Goal: Task Accomplishment & Management: Use online tool/utility

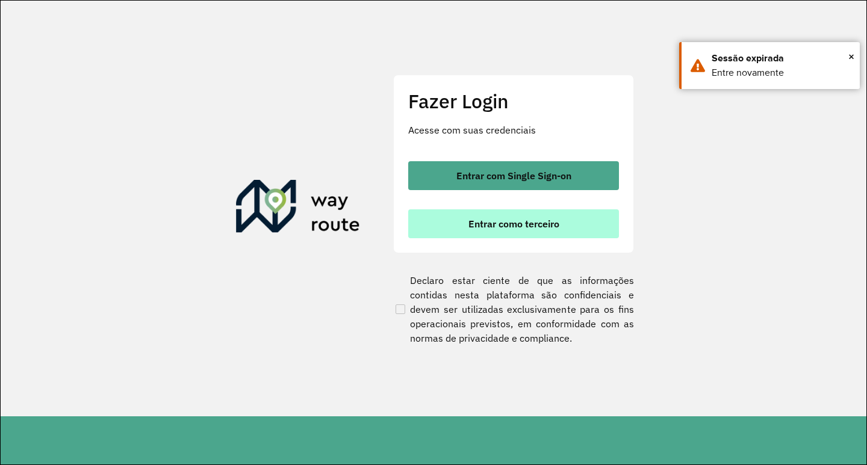
click at [506, 237] on button "Entrar como terceiro" at bounding box center [513, 223] width 211 height 29
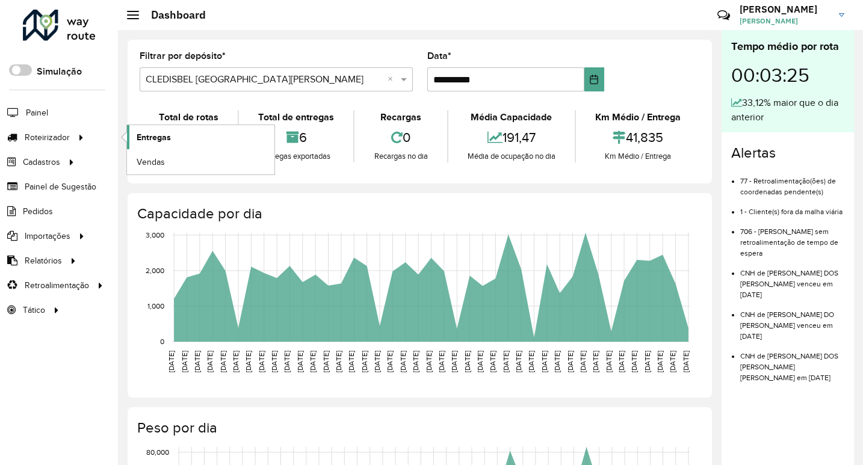
click at [149, 132] on span "Entregas" at bounding box center [154, 137] width 34 height 13
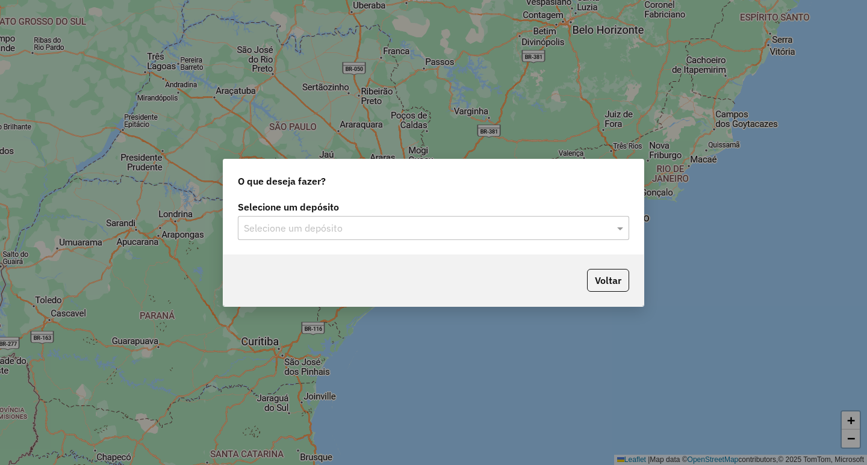
click at [254, 234] on input "text" at bounding box center [421, 229] width 355 height 14
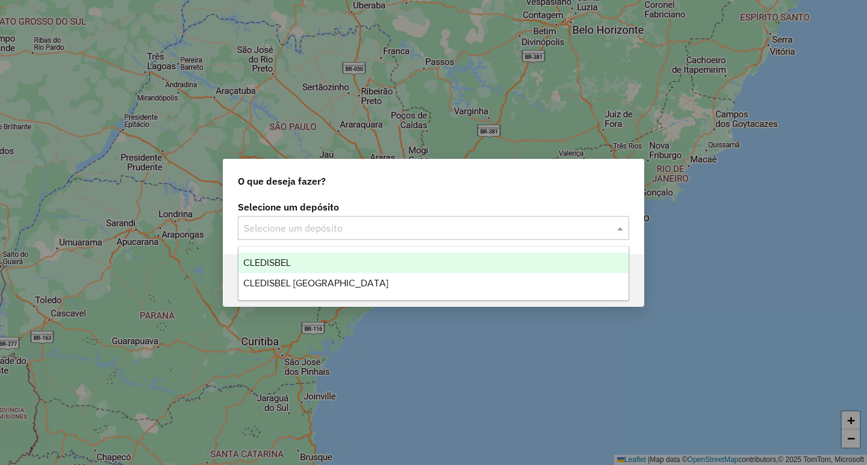
click at [268, 254] on div "CLEDISBEL" at bounding box center [433, 263] width 390 height 20
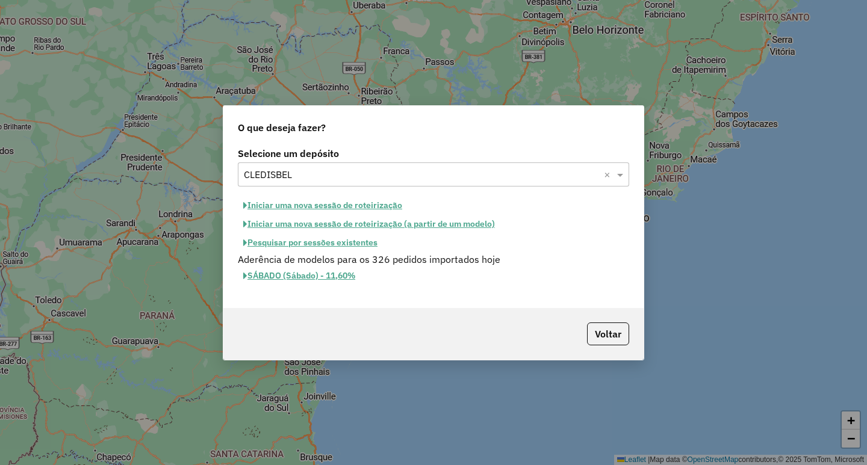
click at [450, 224] on button "Iniciar uma nova sessão de roteirização (a partir de um modelo)" at bounding box center [369, 224] width 262 height 19
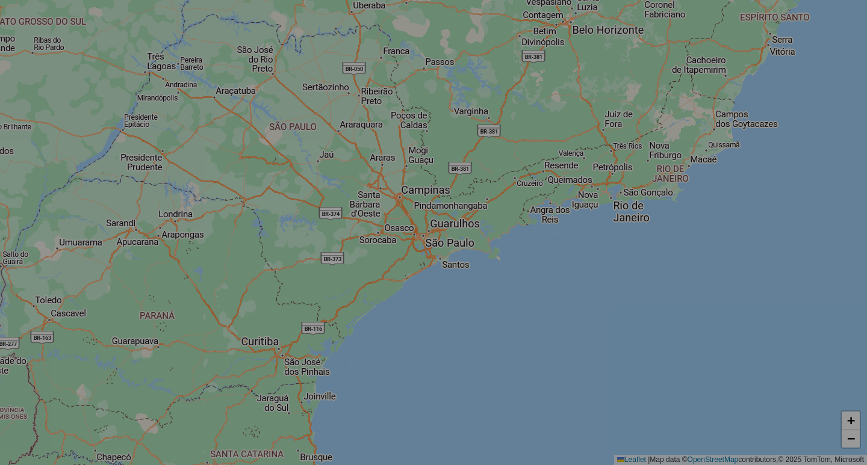
select select "*"
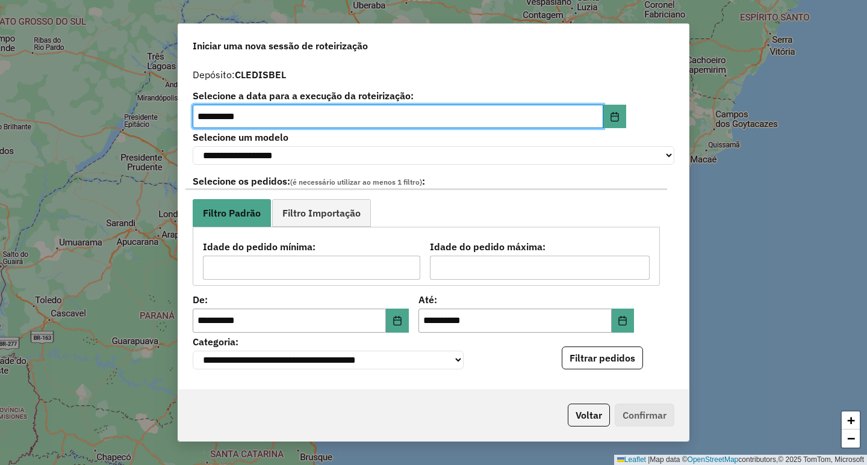
click at [604, 361] on button "Filtrar pedidos" at bounding box center [602, 358] width 81 height 23
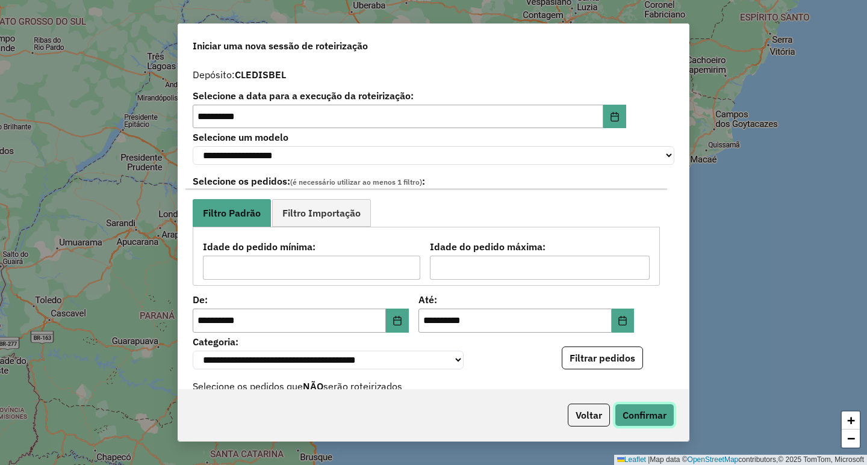
click at [648, 411] on button "Confirmar" at bounding box center [645, 415] width 60 height 23
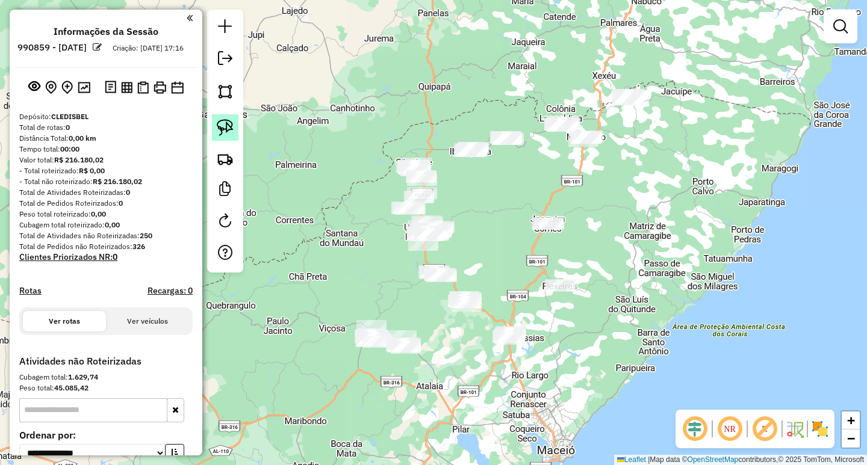
click at [228, 122] on img at bounding box center [225, 127] width 17 height 17
drag, startPoint x: 684, startPoint y: 88, endPoint x: 652, endPoint y: 121, distance: 46.0
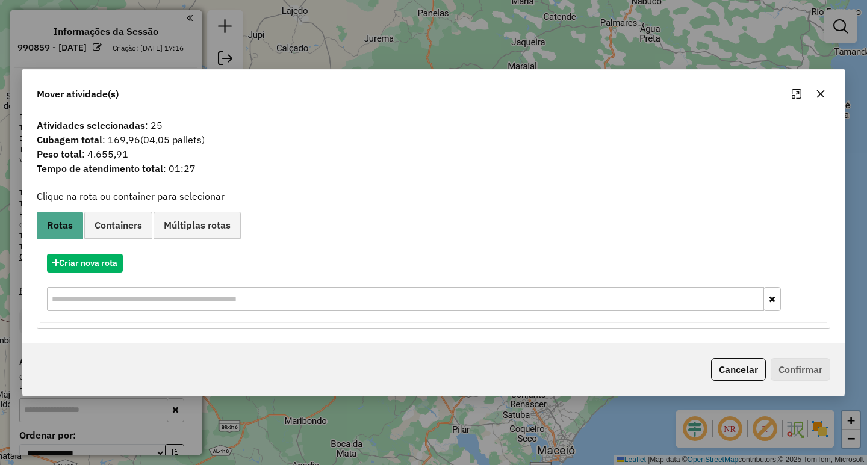
click at [825, 91] on button "button" at bounding box center [820, 93] width 19 height 19
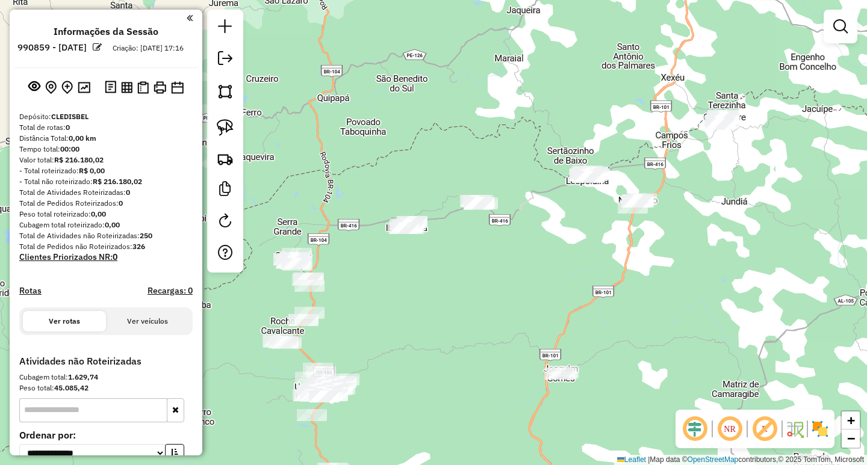
drag, startPoint x: 718, startPoint y: 185, endPoint x: 588, endPoint y: 220, distance: 134.0
click at [601, 218] on div "Janela de atendimento Grade de atendimento Capacidade Transportadoras Veículos …" at bounding box center [433, 232] width 867 height 465
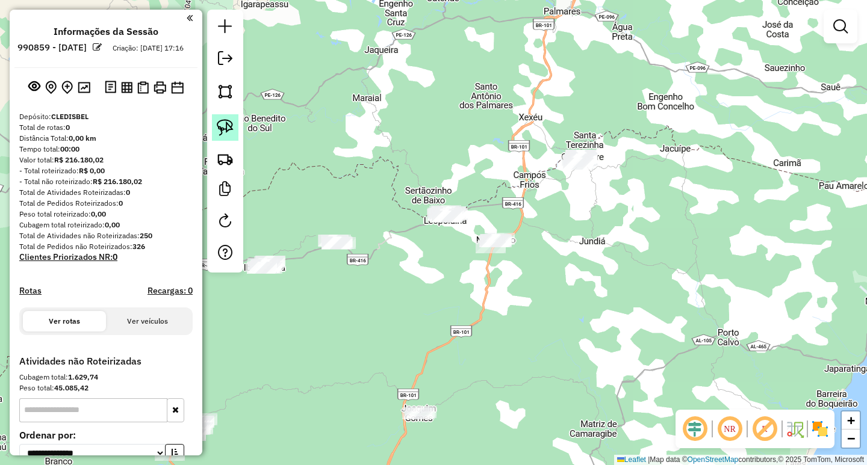
click at [227, 129] on img at bounding box center [225, 127] width 17 height 17
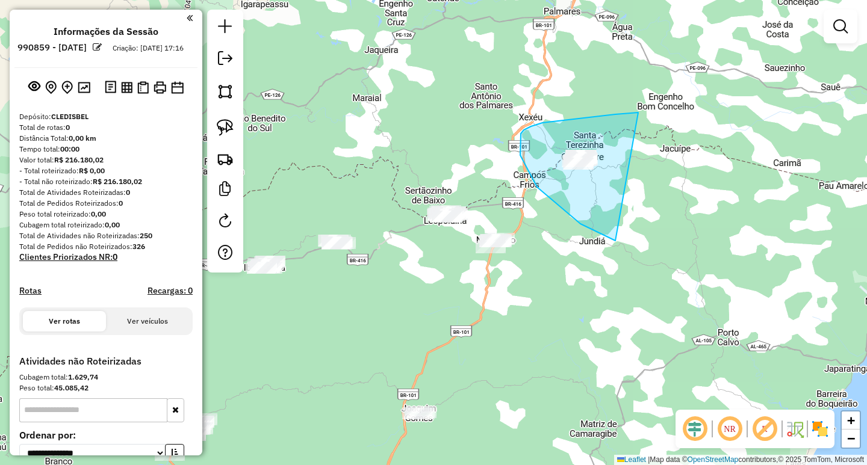
drag, startPoint x: 638, startPoint y: 113, endPoint x: 742, endPoint y: 220, distance: 149.4
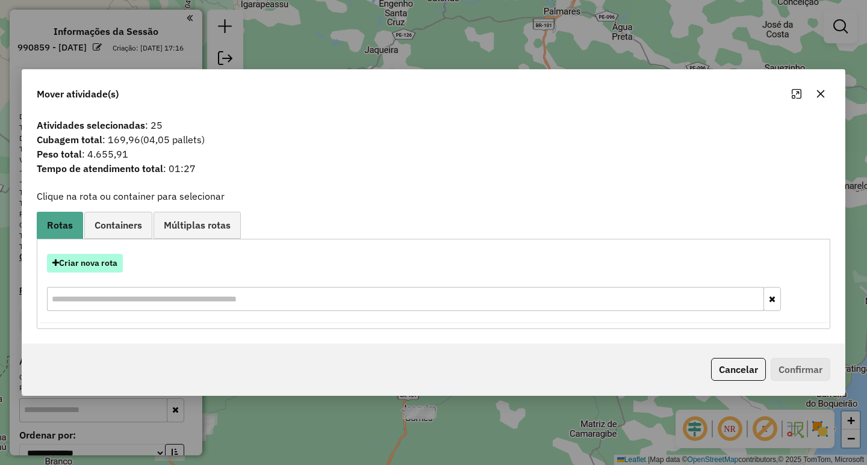
click at [91, 267] on button "Criar nova rota" at bounding box center [85, 263] width 76 height 19
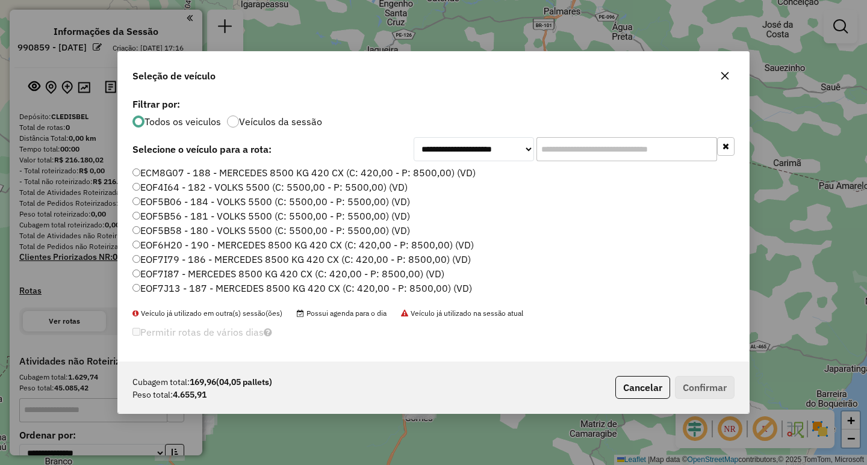
scroll to position [7, 4]
click at [622, 160] on input "text" at bounding box center [626, 149] width 181 height 24
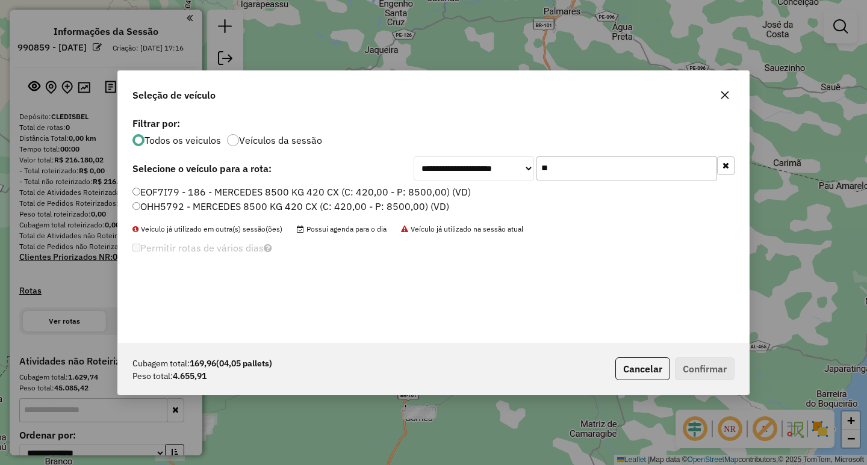
type input "**"
click at [309, 190] on label "EOF7I79 - 186 - MERCEDES 8500 KG 420 CX (C: 420,00 - P: 8500,00) (VD)" at bounding box center [301, 192] width 338 height 14
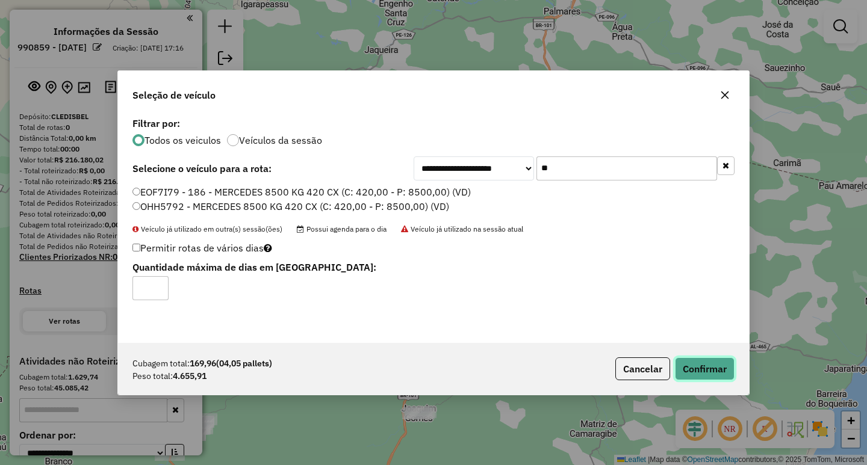
click at [704, 361] on button "Confirmar" at bounding box center [705, 369] width 60 height 23
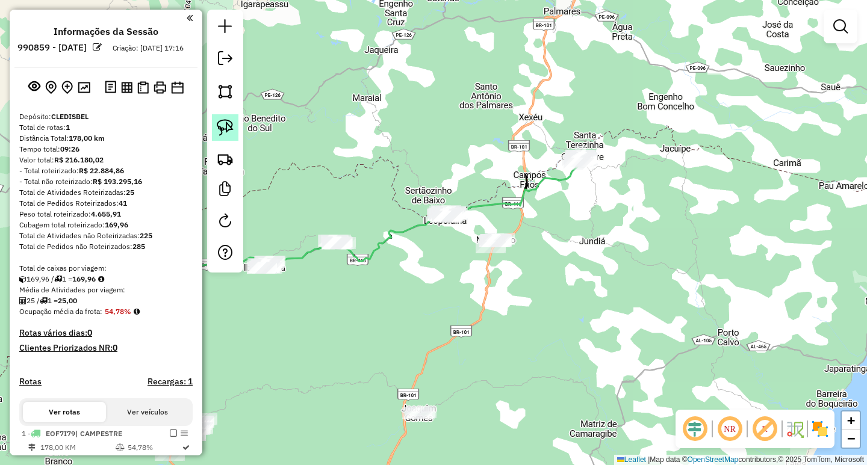
click at [223, 125] on img at bounding box center [225, 127] width 17 height 17
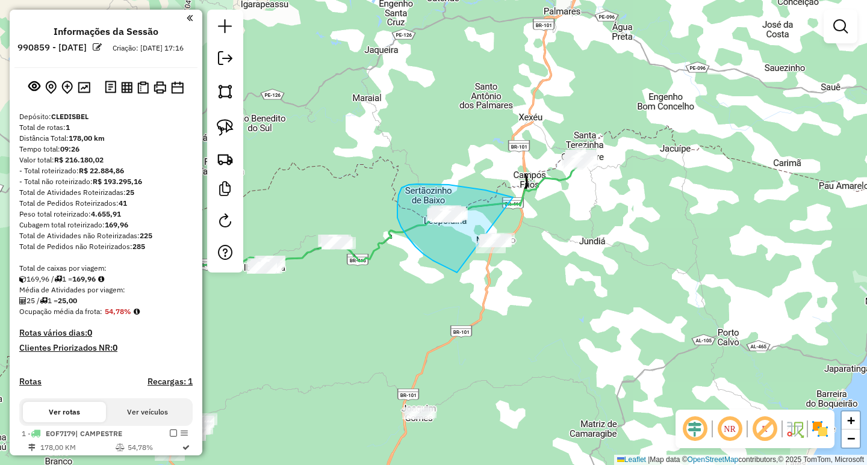
drag, startPoint x: 510, startPoint y: 197, endPoint x: 569, endPoint y: 258, distance: 84.7
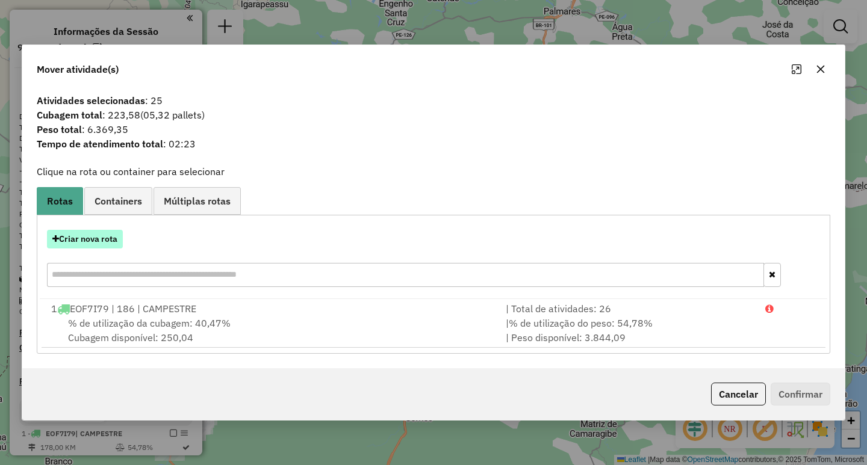
click at [115, 246] on button "Criar nova rota" at bounding box center [85, 239] width 76 height 19
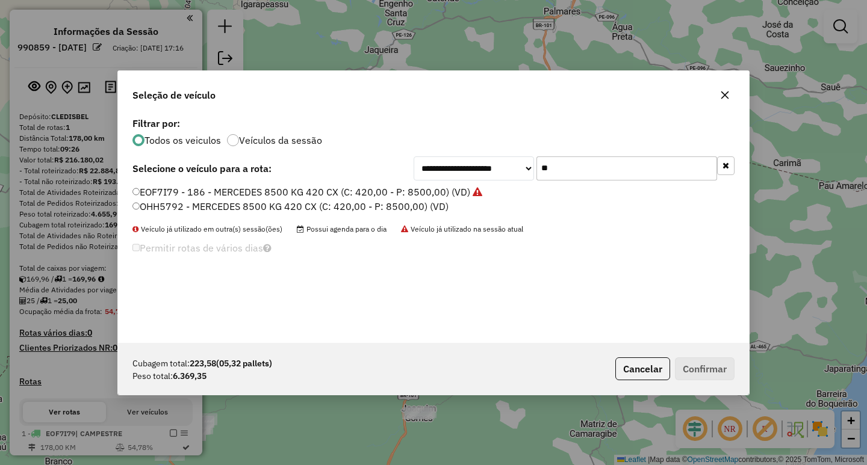
drag, startPoint x: 601, startPoint y: 165, endPoint x: 383, endPoint y: 159, distance: 218.0
click at [441, 163] on div "**********" at bounding box center [574, 169] width 321 height 24
type input "**"
click at [315, 194] on label "EOF7I79 - 186 - MERCEDES 8500 KG 420 CX (C: 420,00 - P: 8500,00) (VD)" at bounding box center [307, 192] width 350 height 14
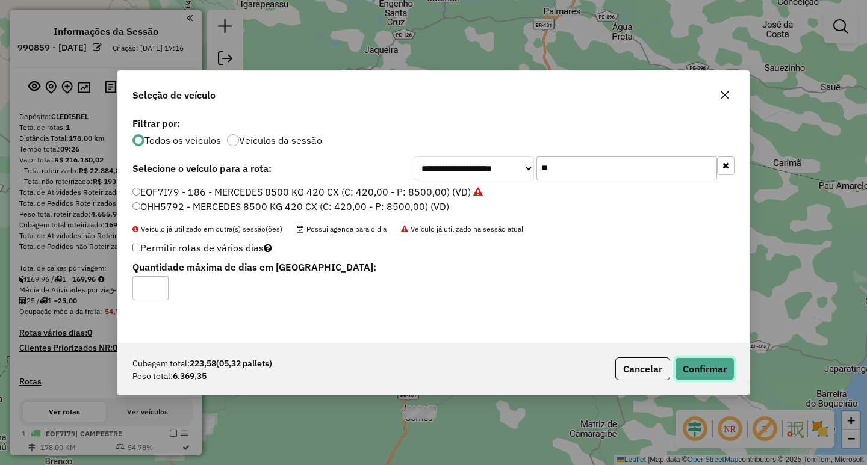
click at [702, 376] on button "Confirmar" at bounding box center [705, 369] width 60 height 23
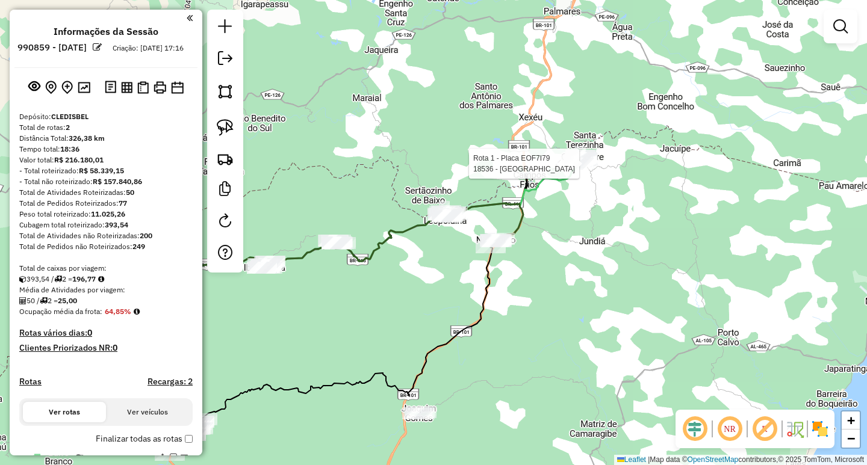
select select "**********"
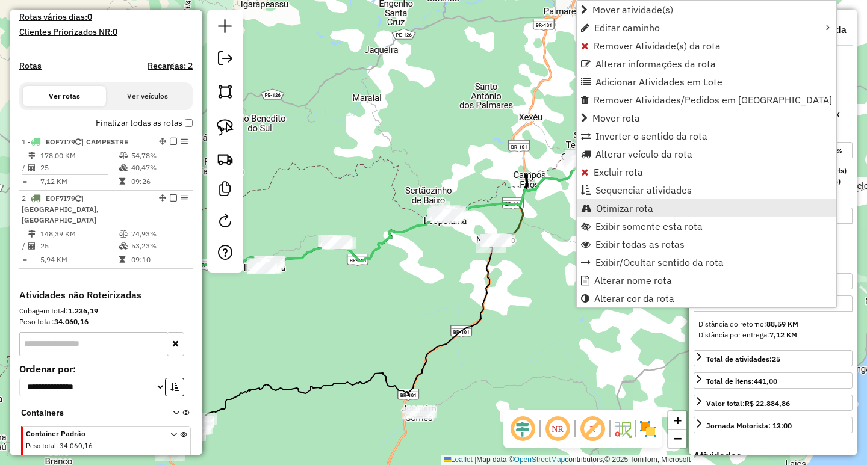
scroll to position [366, 0]
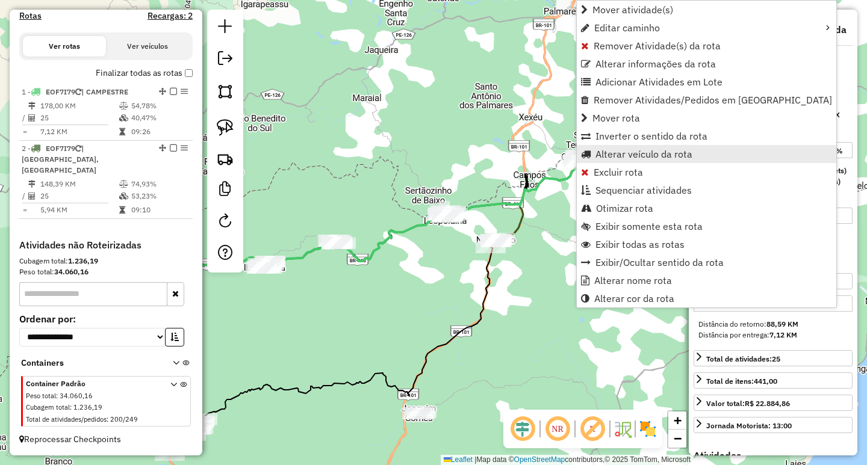
click at [634, 154] on span "Alterar veículo da rota" at bounding box center [643, 154] width 97 height 10
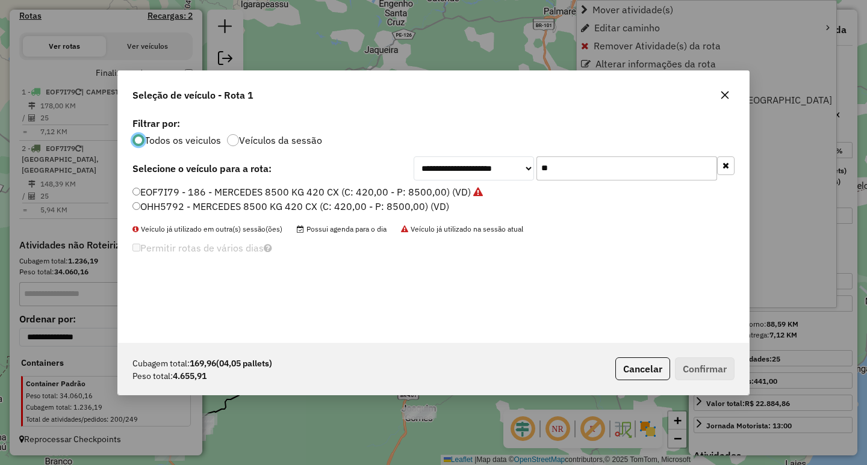
scroll to position [7, 4]
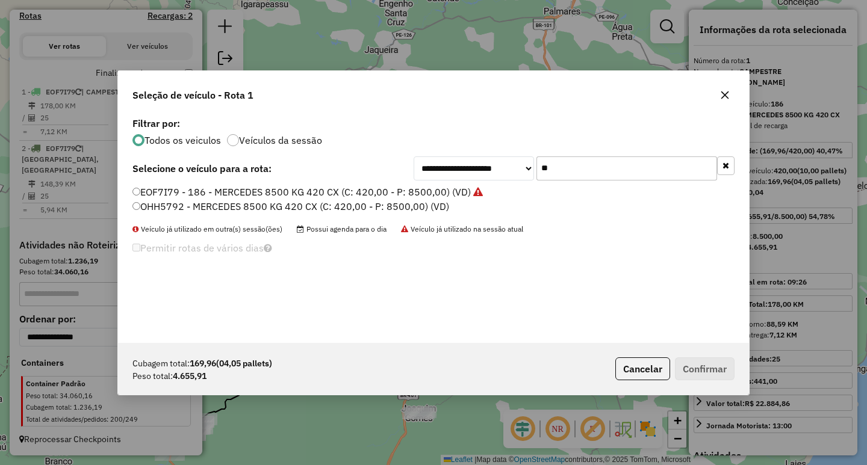
drag, startPoint x: 554, startPoint y: 169, endPoint x: 444, endPoint y: 167, distance: 110.8
click at [450, 167] on div "**********" at bounding box center [574, 169] width 321 height 24
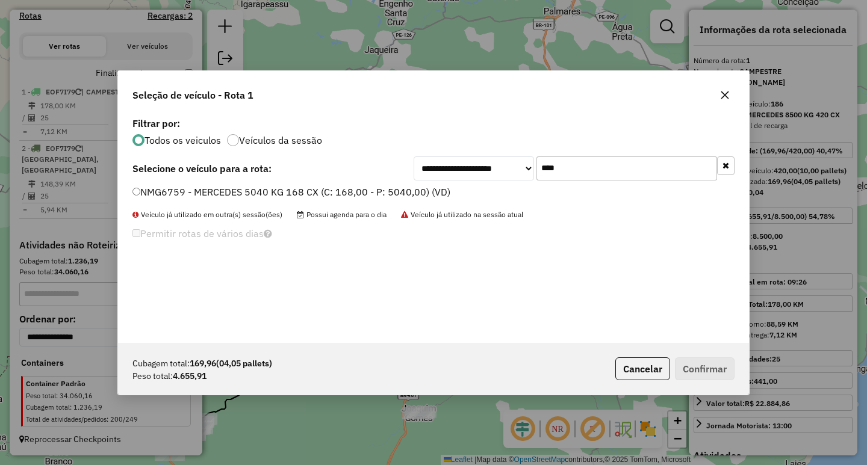
type input "****"
click at [415, 188] on label "NMG6759 - MERCEDES 5040 KG 168 CX (C: 168,00 - P: 5040,00) (VD)" at bounding box center [291, 192] width 318 height 14
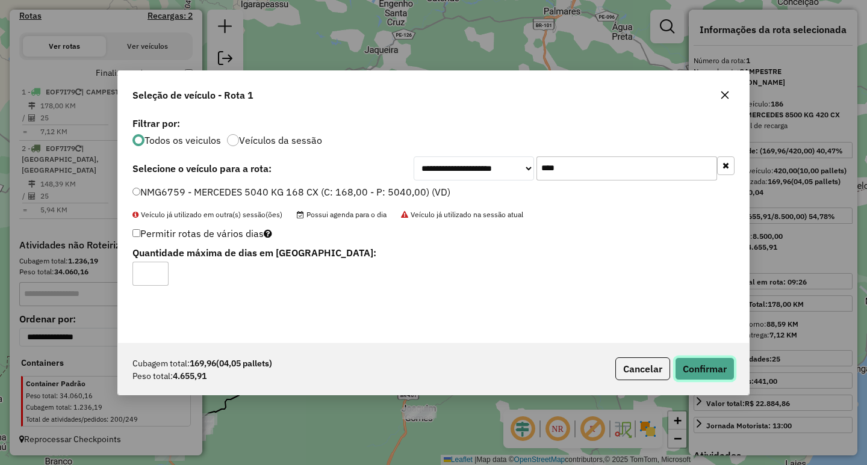
click at [713, 367] on button "Confirmar" at bounding box center [705, 369] width 60 height 23
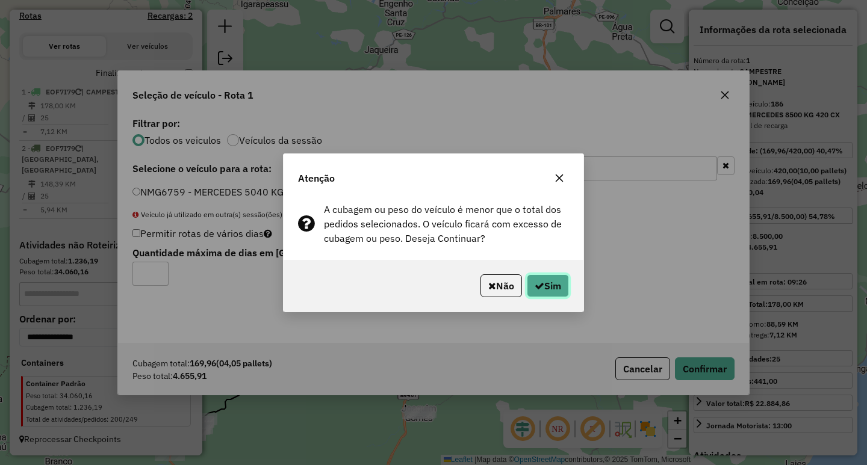
click at [565, 281] on button "Sim" at bounding box center [548, 285] width 42 height 23
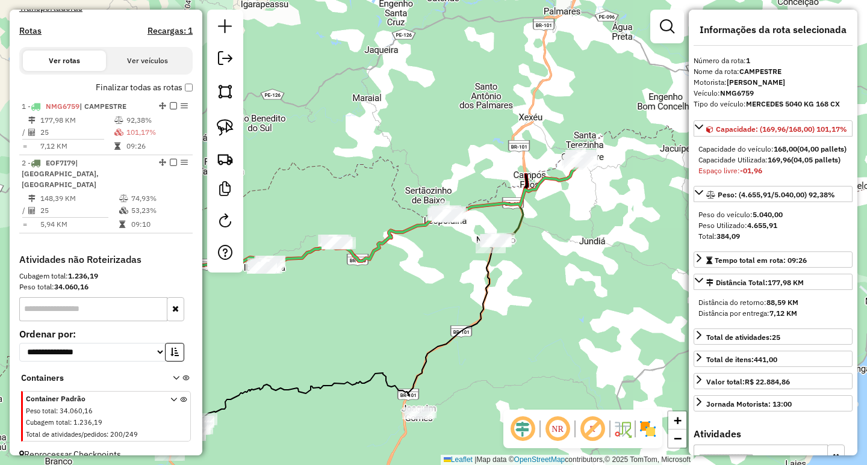
scroll to position [381, 0]
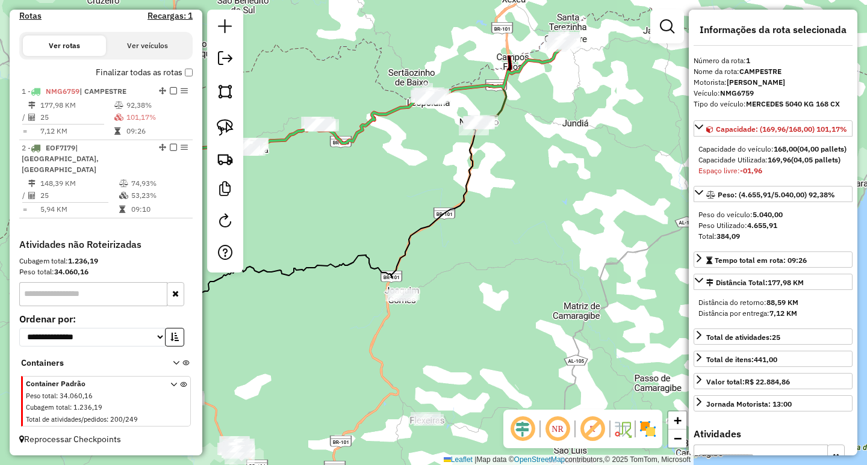
drag, startPoint x: 478, startPoint y: 329, endPoint x: 461, endPoint y: 211, distance: 119.2
click at [461, 211] on icon at bounding box center [324, 221] width 303 height 184
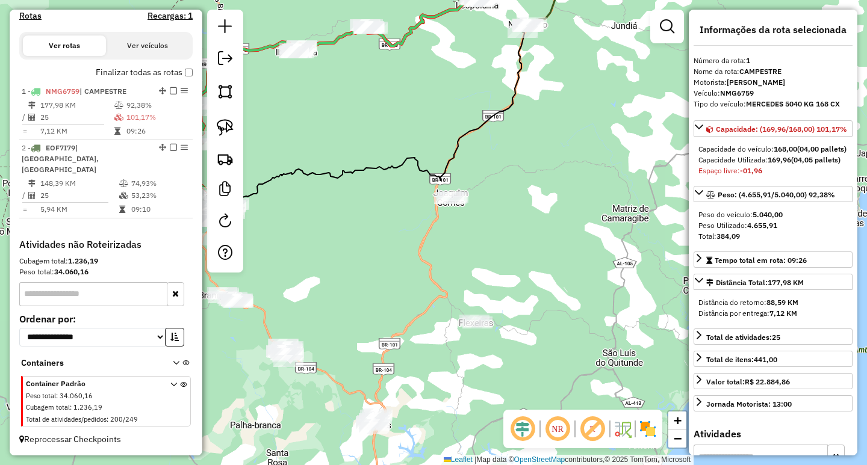
drag, startPoint x: 476, startPoint y: 196, endPoint x: 551, endPoint y: 36, distance: 177.2
click at [551, 40] on div "Janela de atendimento Grade de atendimento Capacidade Transportadoras Veículos …" at bounding box center [433, 232] width 867 height 465
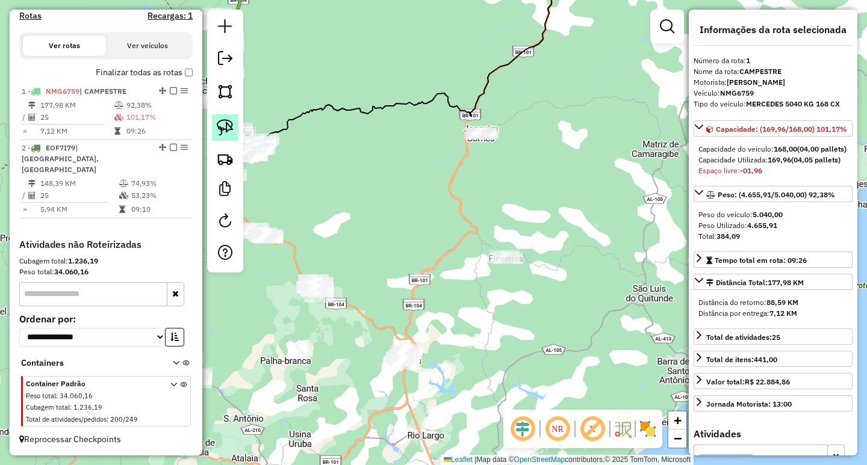
click at [229, 116] on link at bounding box center [225, 127] width 26 height 26
drag, startPoint x: 517, startPoint y: 102, endPoint x: 565, endPoint y: 141, distance: 61.6
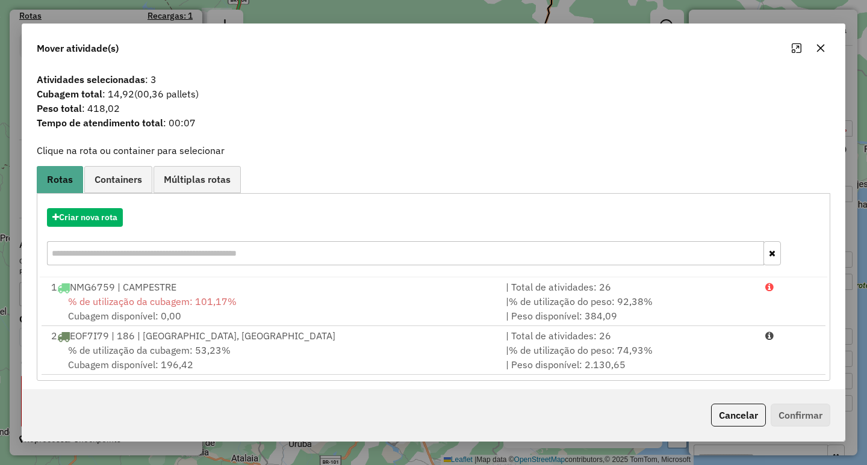
click at [820, 46] on icon "button" at bounding box center [821, 48] width 10 height 10
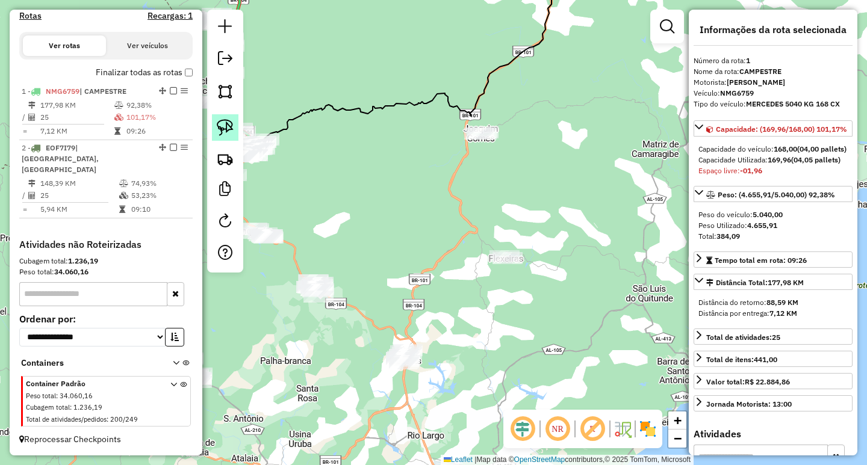
click at [223, 127] on img at bounding box center [225, 127] width 17 height 17
drag, startPoint x: 522, startPoint y: 226, endPoint x: 606, endPoint y: 282, distance: 101.0
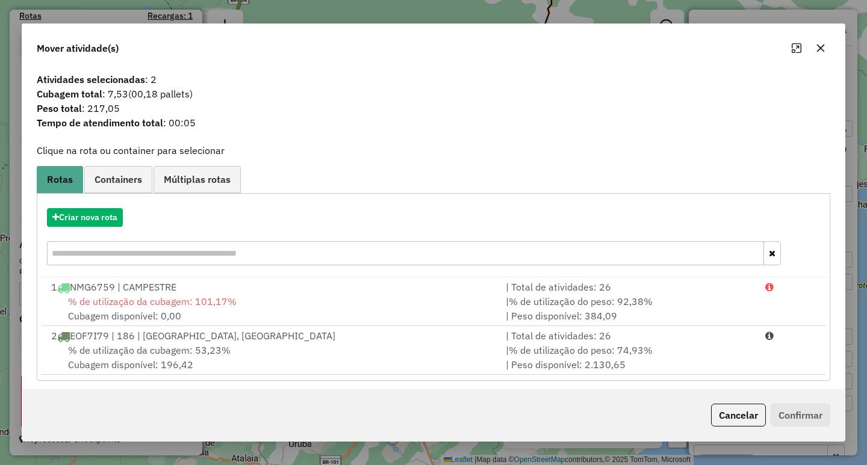
click at [820, 48] on icon "button" at bounding box center [821, 48] width 8 height 8
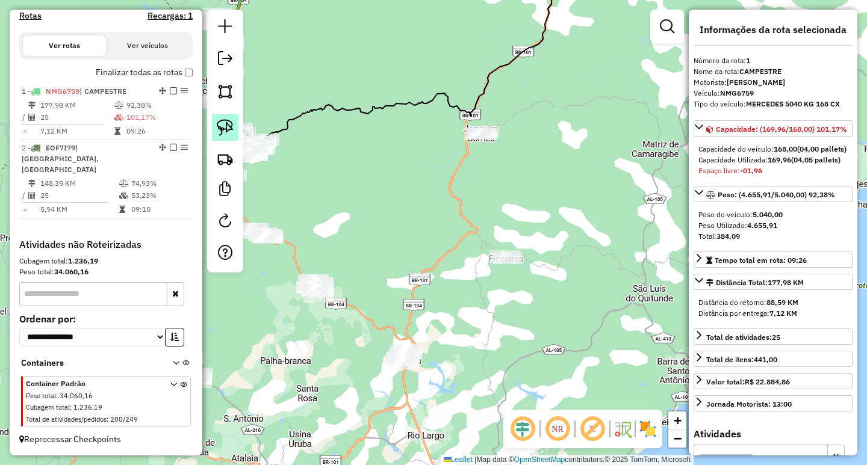
click at [216, 123] on link at bounding box center [225, 127] width 26 height 26
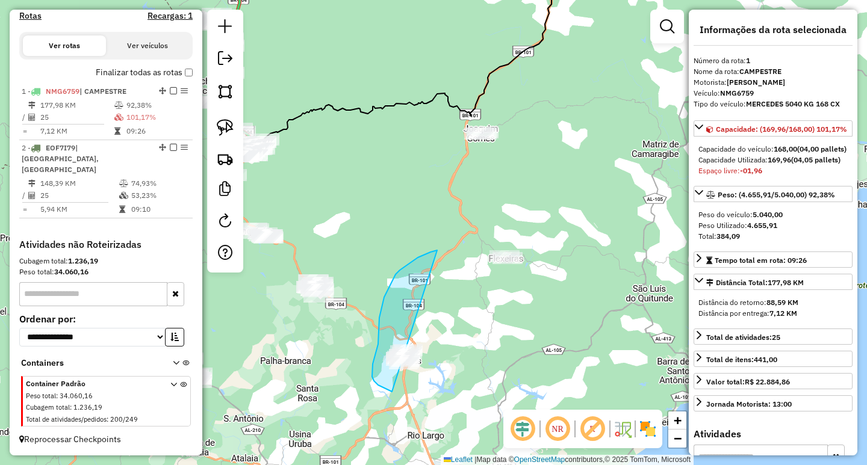
drag, startPoint x: 420, startPoint y: 256, endPoint x: 480, endPoint y: 324, distance: 90.4
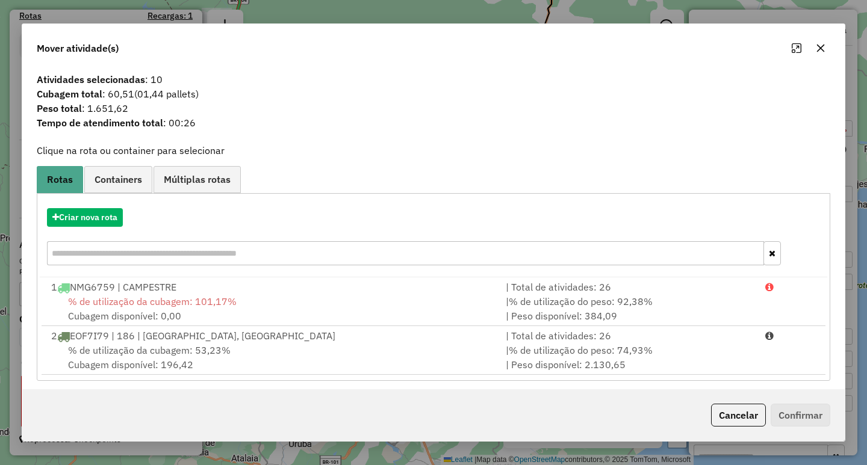
click at [819, 51] on icon "button" at bounding box center [821, 48] width 10 height 10
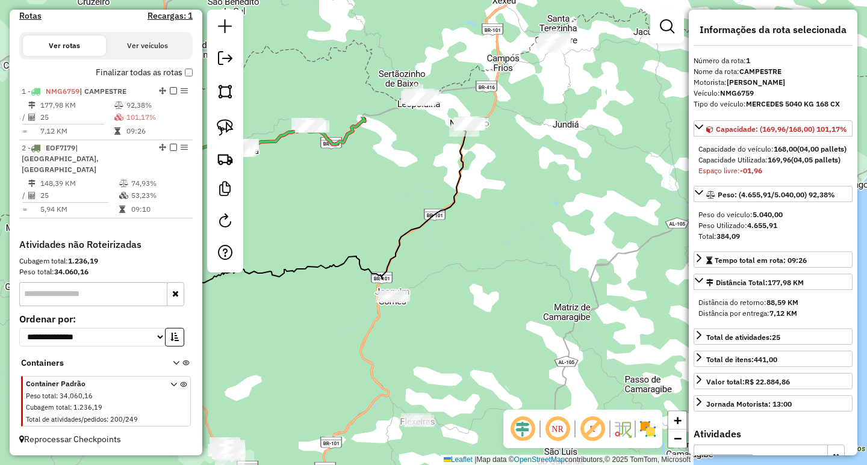
drag, startPoint x: 653, startPoint y: 96, endPoint x: 566, endPoint y: 256, distance: 181.5
click at [566, 256] on div "Janela de atendimento Grade de atendimento Capacidade Transportadoras Veículos …" at bounding box center [433, 232] width 867 height 465
click at [218, 123] on img at bounding box center [225, 127] width 17 height 17
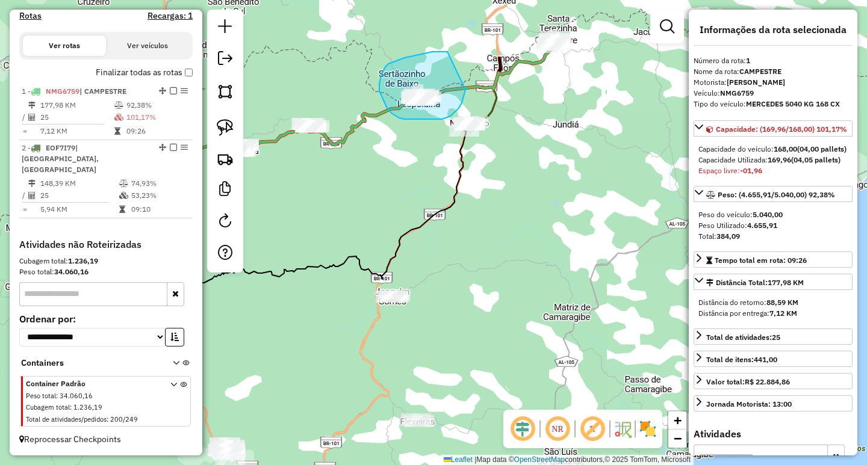
drag, startPoint x: 443, startPoint y: 52, endPoint x: 465, endPoint y: 89, distance: 43.5
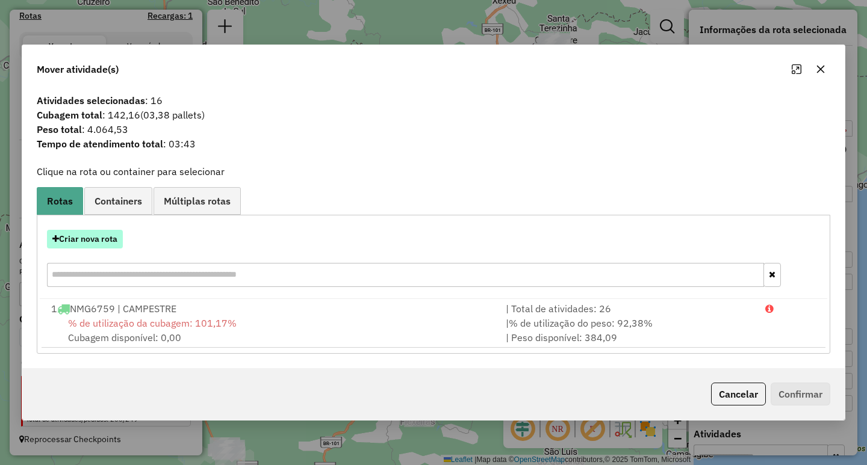
click at [96, 239] on button "Criar nova rota" at bounding box center [85, 239] width 76 height 19
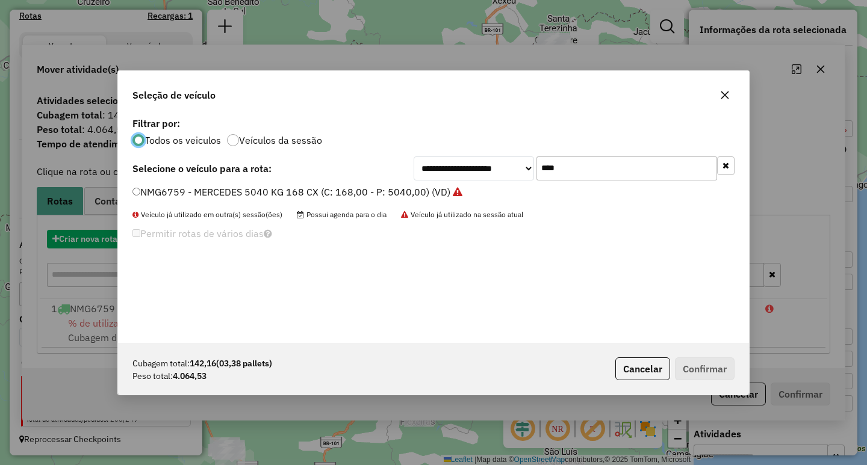
scroll to position [7, 4]
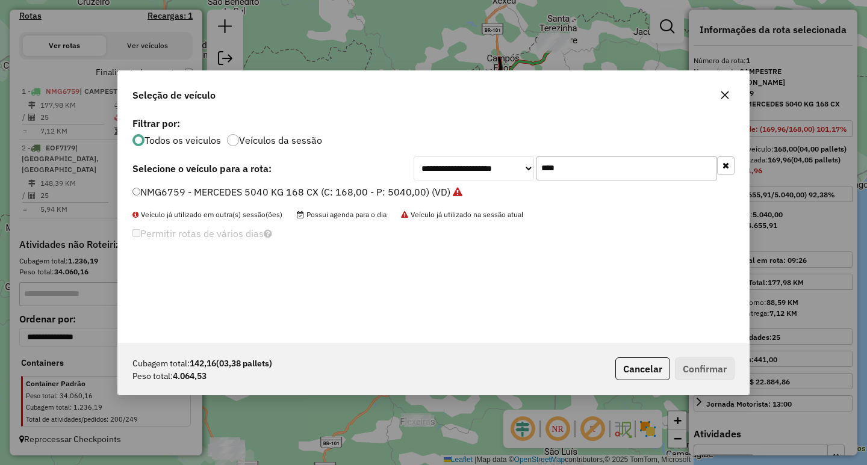
click at [571, 177] on input "****" at bounding box center [626, 169] width 181 height 24
click at [348, 188] on label "NMG6759 - MERCEDES 5040 KG 168 CX (C: 168,00 - P: 5040,00) (VD)" at bounding box center [297, 192] width 330 height 14
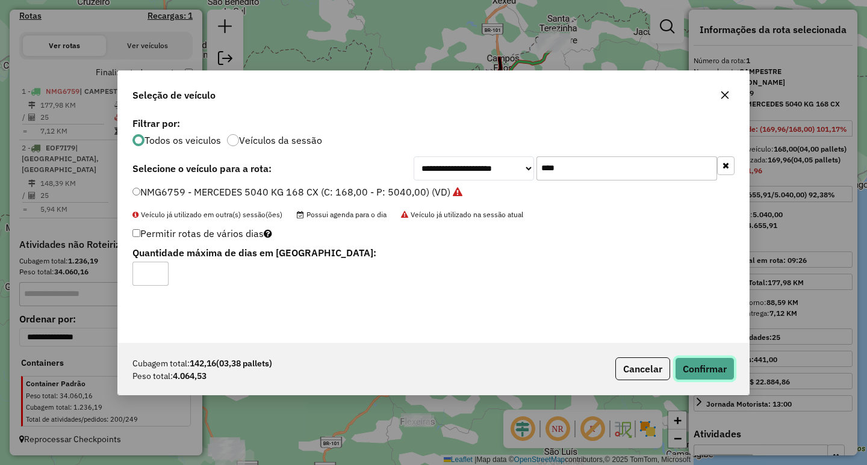
click at [707, 365] on button "Confirmar" at bounding box center [705, 369] width 60 height 23
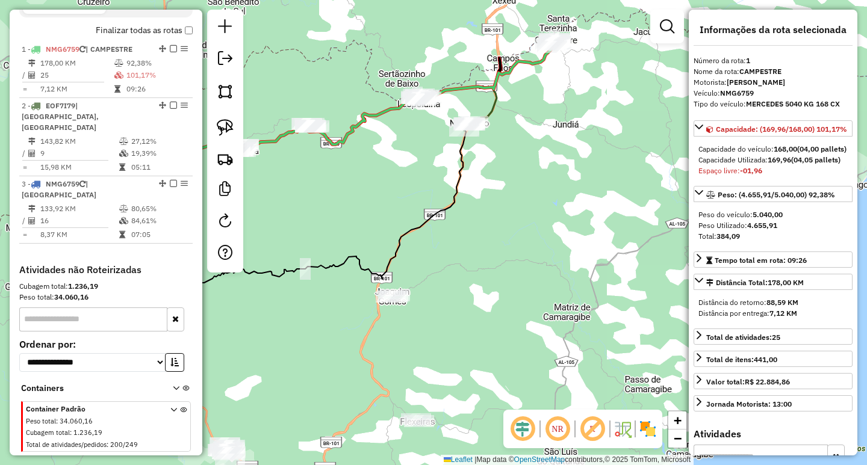
scroll to position [438, 0]
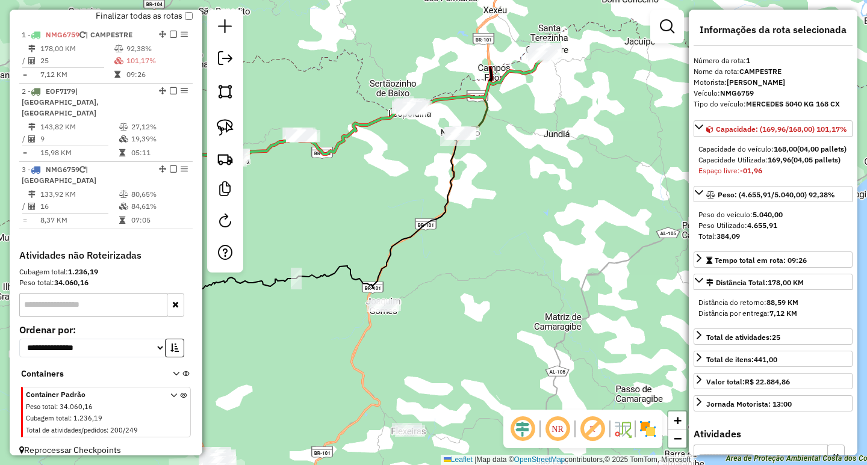
drag, startPoint x: 529, startPoint y: 270, endPoint x: 515, endPoint y: 284, distance: 20.0
click at [515, 284] on div "Janela de atendimento Grade de atendimento Capacidade Transportadoras Veículos …" at bounding box center [433, 232] width 867 height 465
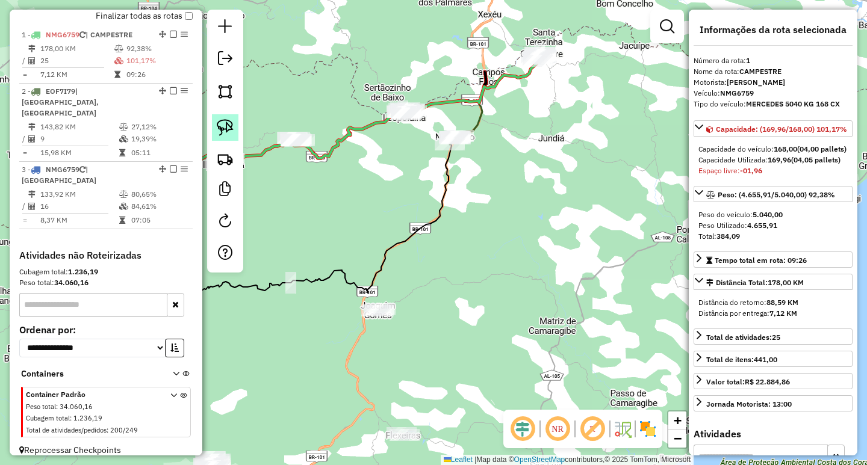
click at [228, 129] on img at bounding box center [225, 127] width 17 height 17
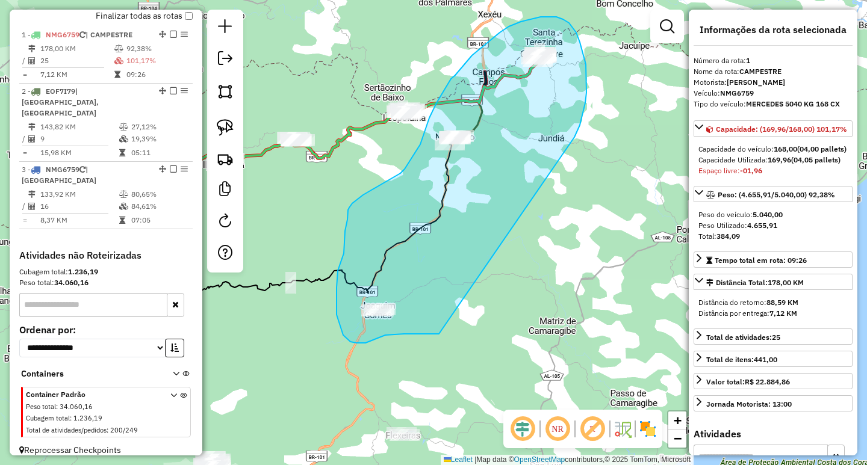
drag, startPoint x: 575, startPoint y: 135, endPoint x: 439, endPoint y: 334, distance: 240.8
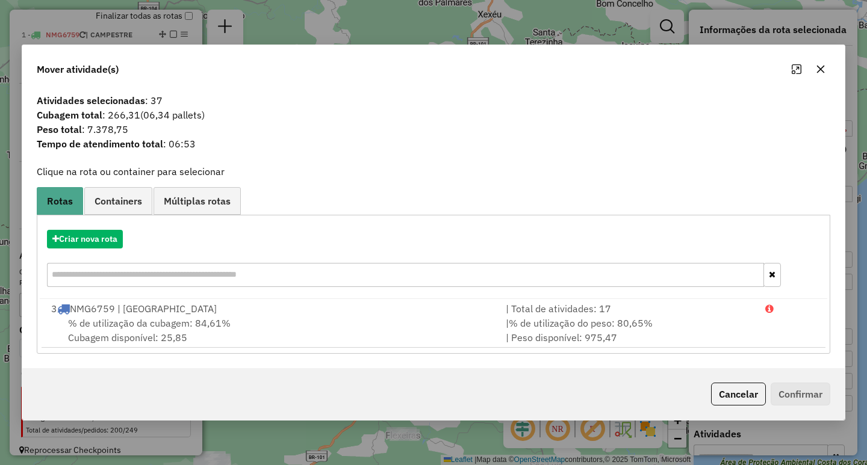
drag, startPoint x: 824, startPoint y: 70, endPoint x: 816, endPoint y: 69, distance: 7.8
click at [823, 70] on icon "button" at bounding box center [821, 69] width 10 height 10
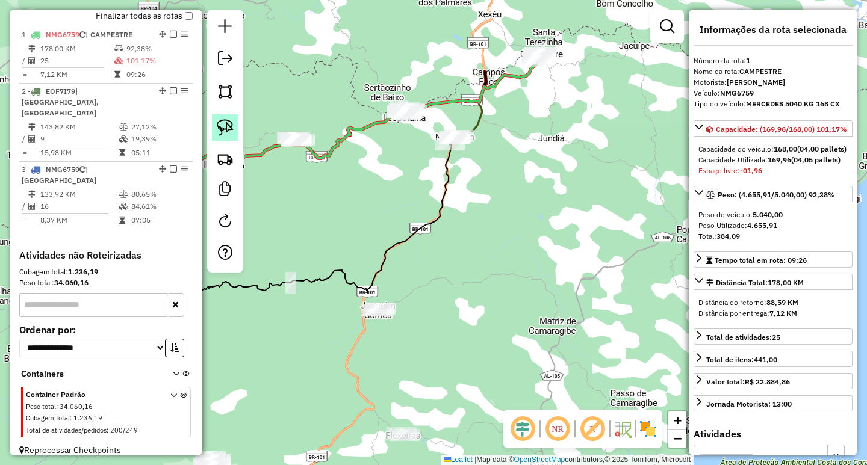
click at [231, 123] on img at bounding box center [225, 127] width 17 height 17
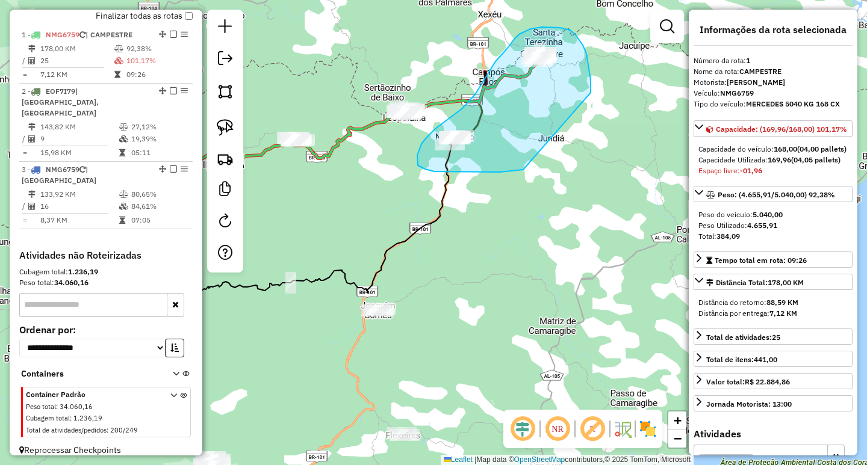
drag, startPoint x: 591, startPoint y: 87, endPoint x: 524, endPoint y: 170, distance: 105.8
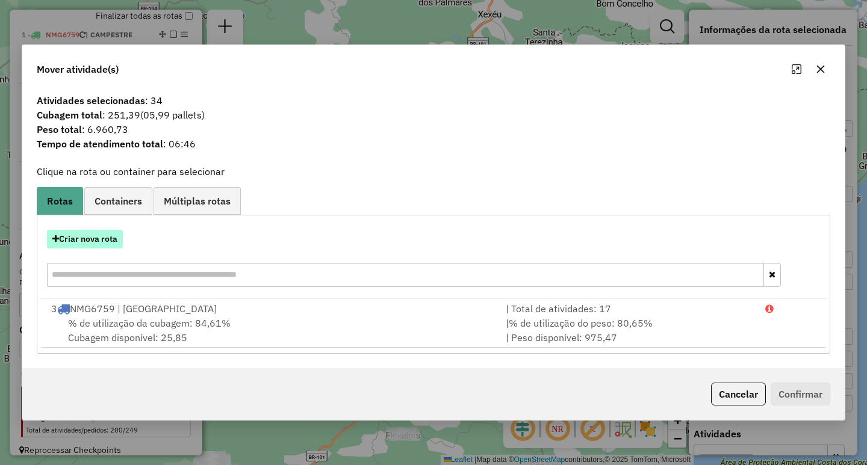
click at [104, 236] on button "Criar nova rota" at bounding box center [85, 239] width 76 height 19
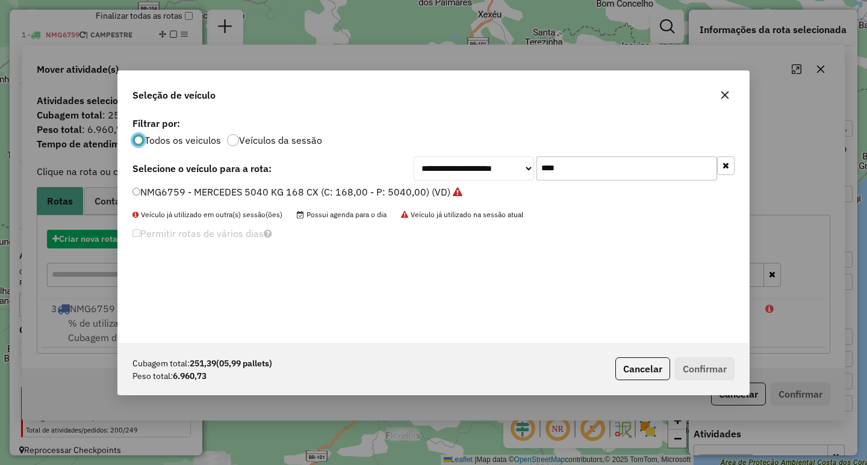
scroll to position [7, 4]
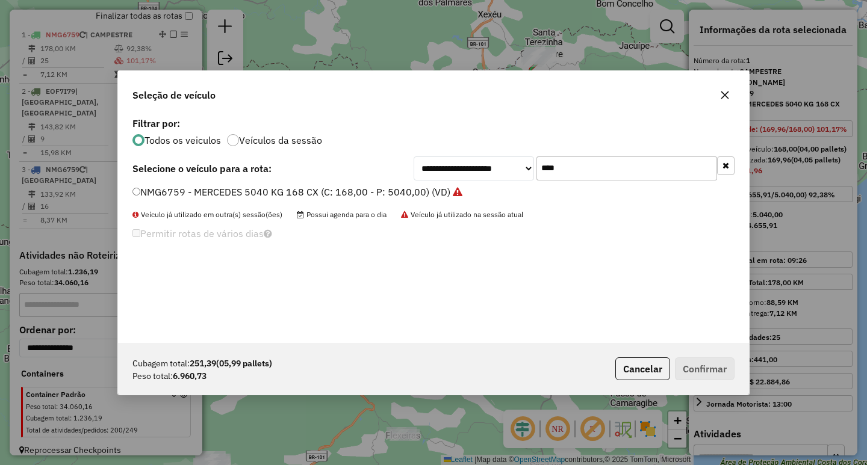
drag, startPoint x: 566, startPoint y: 167, endPoint x: 383, endPoint y: 185, distance: 184.5
click at [430, 175] on div "**********" at bounding box center [574, 169] width 321 height 24
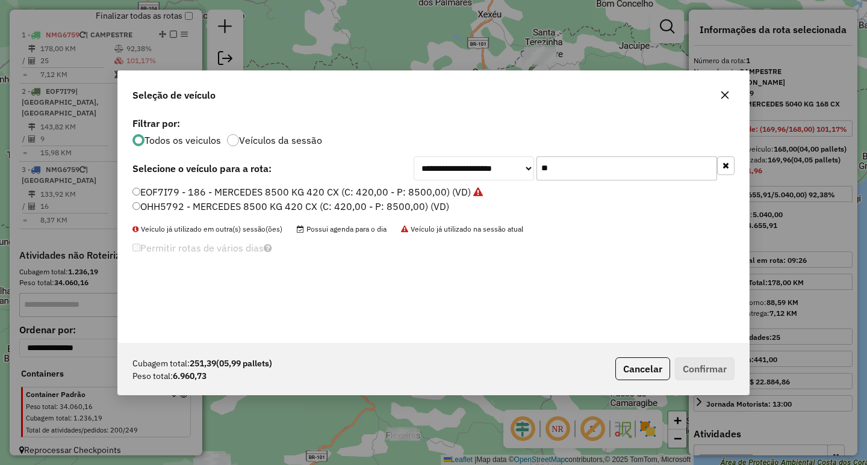
type input "**"
click at [349, 194] on label "EOF7I79 - 186 - MERCEDES 8500 KG 420 CX (C: 420,00 - P: 8500,00) (VD)" at bounding box center [307, 192] width 350 height 14
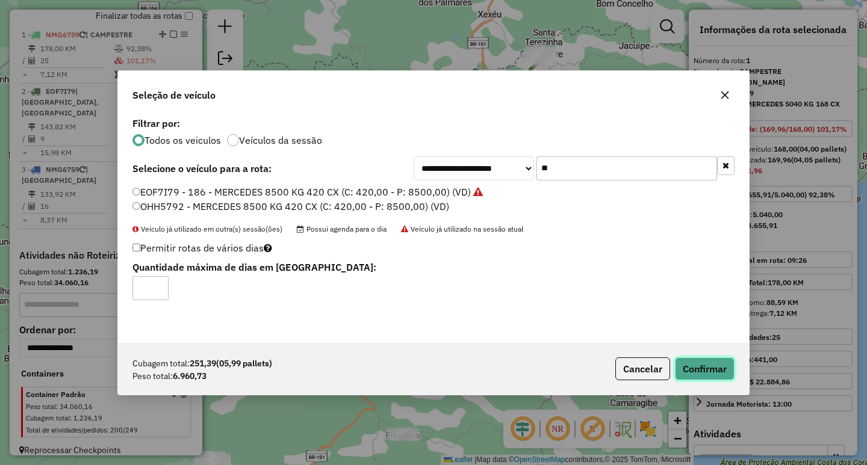
click at [706, 374] on button "Confirmar" at bounding box center [705, 369] width 60 height 23
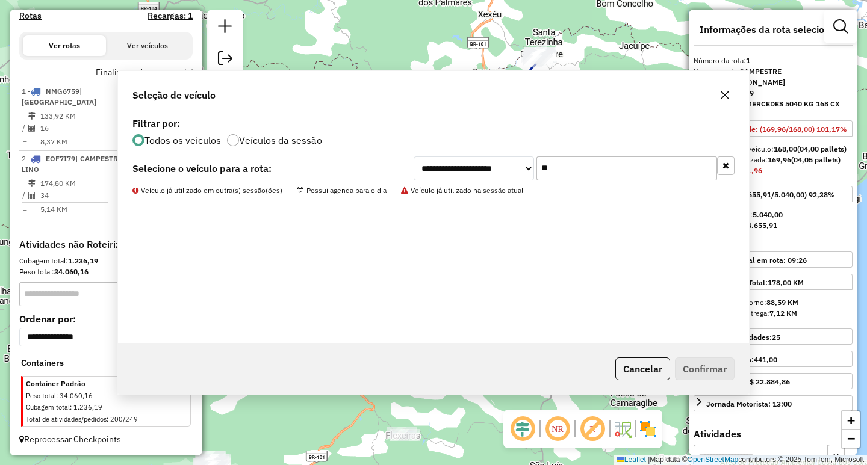
scroll to position [381, 0]
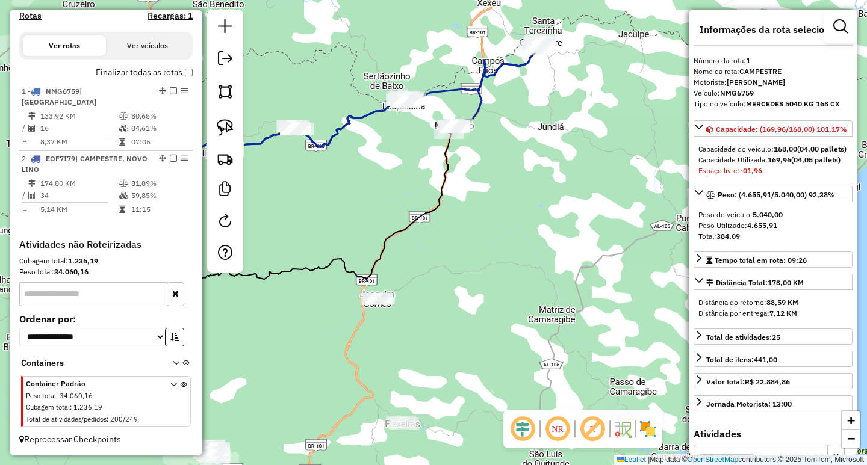
drag, startPoint x: 511, startPoint y: 297, endPoint x: 510, endPoint y: 268, distance: 28.3
click at [510, 268] on div "Janela de atendimento Grade de atendimento Capacidade Transportadoras Veículos …" at bounding box center [433, 232] width 867 height 465
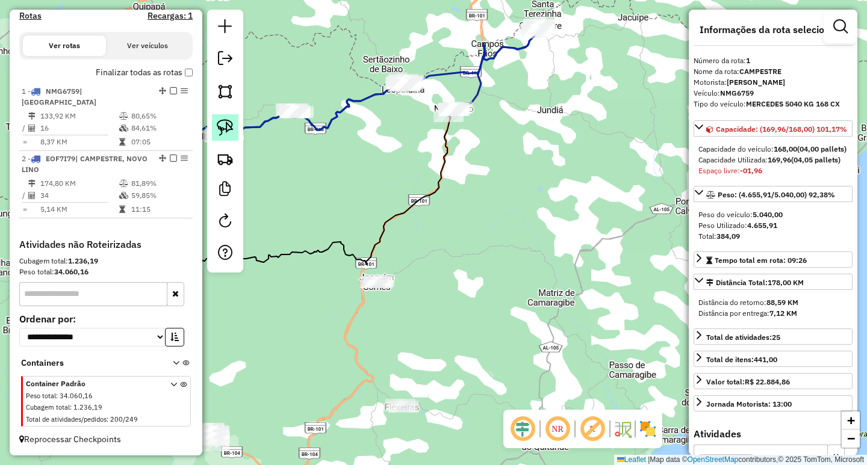
click at [226, 119] on link at bounding box center [225, 127] width 26 height 26
drag, startPoint x: 434, startPoint y: 246, endPoint x: 445, endPoint y: 282, distance: 37.9
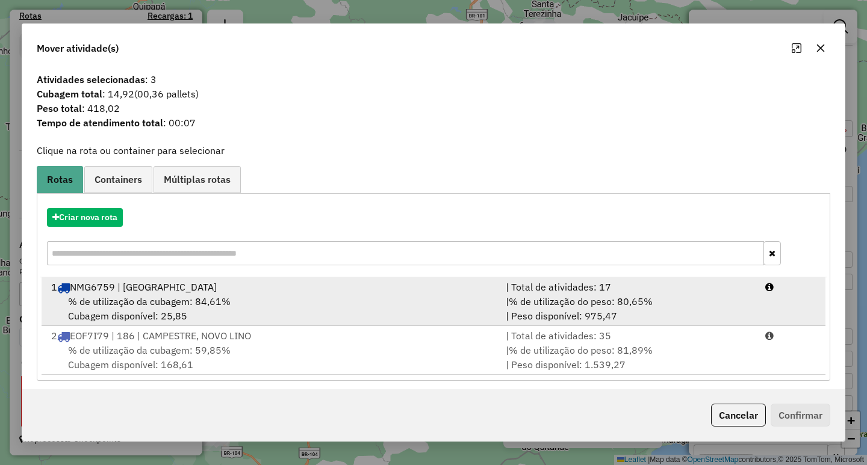
click at [284, 294] on div "% de utilização da cubagem: 84,61% Cubagem disponível: 25,85" at bounding box center [271, 308] width 454 height 29
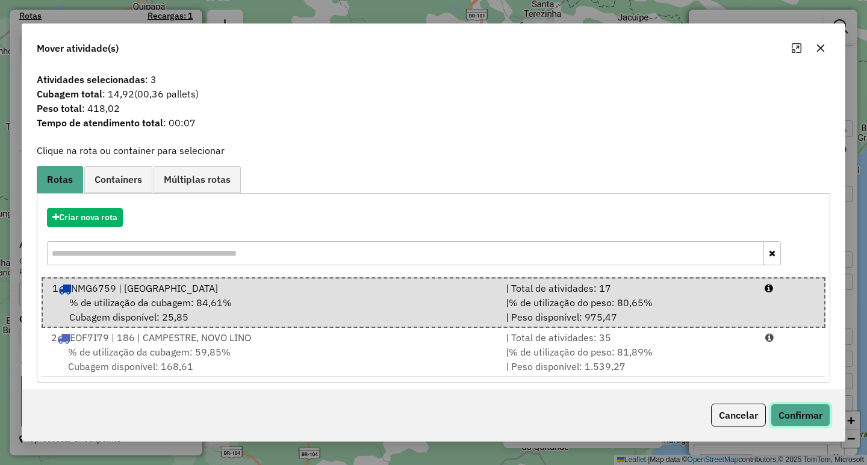
click at [800, 411] on button "Confirmar" at bounding box center [801, 415] width 60 height 23
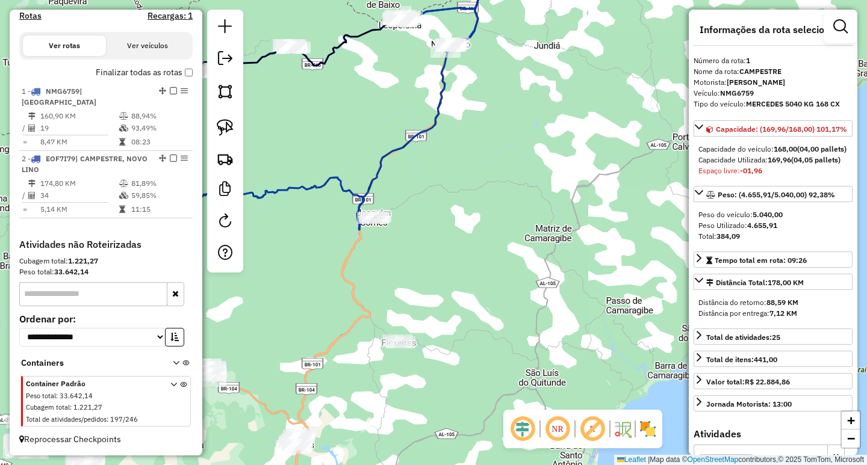
drag, startPoint x: 270, startPoint y: 174, endPoint x: 273, endPoint y: 74, distance: 100.0
click at [267, 87] on div "Janela de atendimento Grade de atendimento Capacidade Transportadoras Veículos …" at bounding box center [433, 232] width 867 height 465
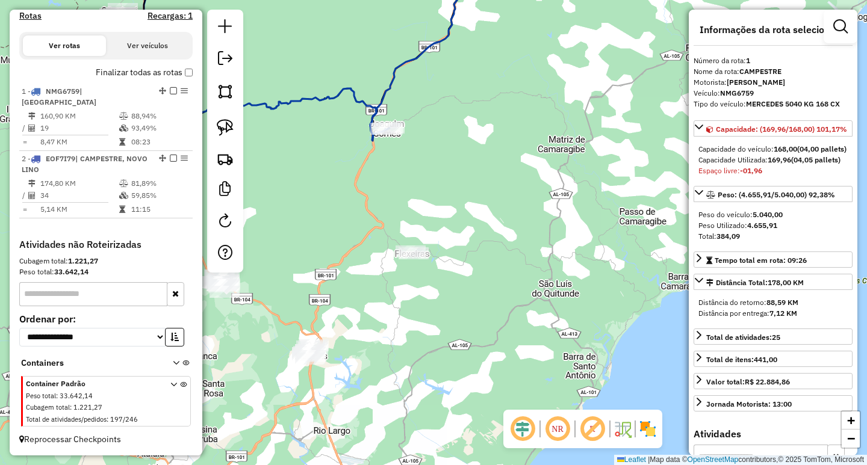
drag, startPoint x: 310, startPoint y: 284, endPoint x: 343, endPoint y: 178, distance: 110.4
click at [343, 179] on div "Janela de atendimento Grade de atendimento Capacidade Transportadoras Veículos …" at bounding box center [433, 232] width 867 height 465
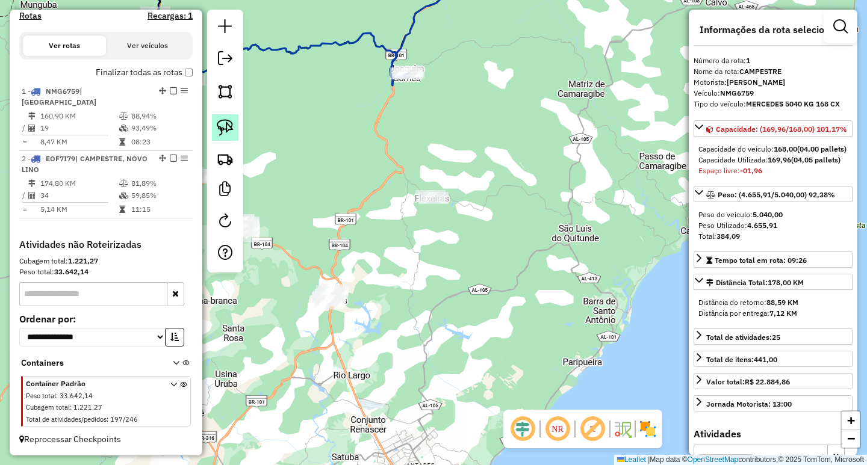
click at [221, 132] on img at bounding box center [225, 127] width 17 height 17
drag, startPoint x: 445, startPoint y: 182, endPoint x: 473, endPoint y: 209, distance: 38.8
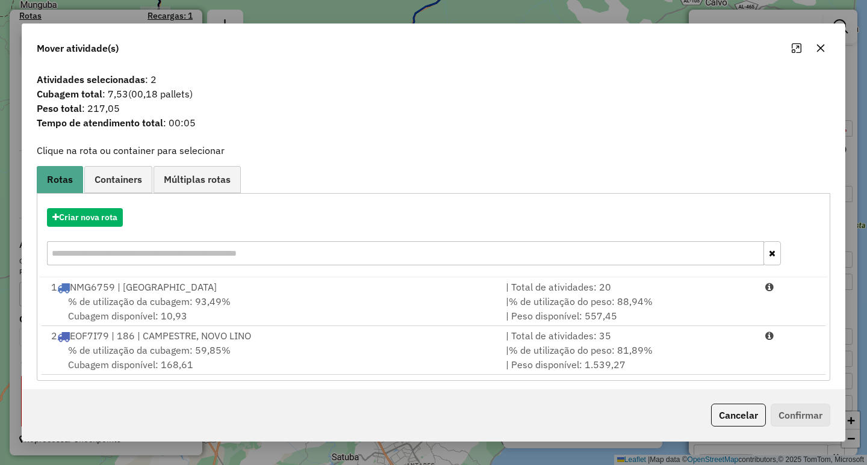
click at [819, 50] on icon "button" at bounding box center [821, 48] width 10 height 10
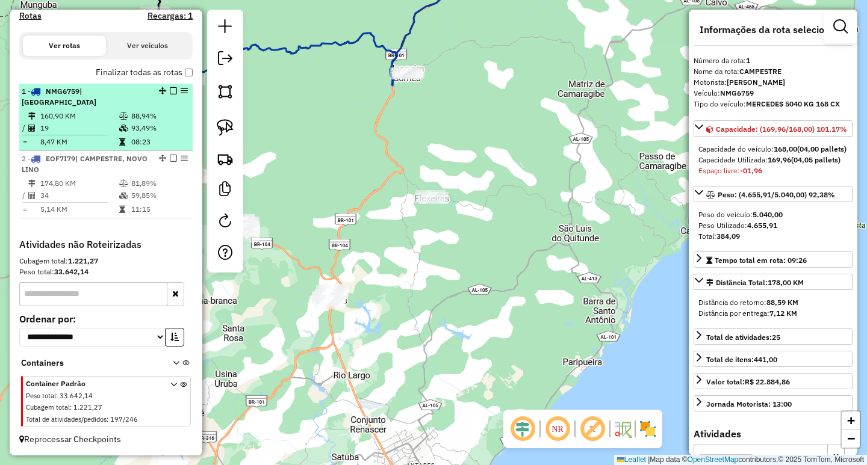
click at [172, 95] on em at bounding box center [173, 90] width 7 height 7
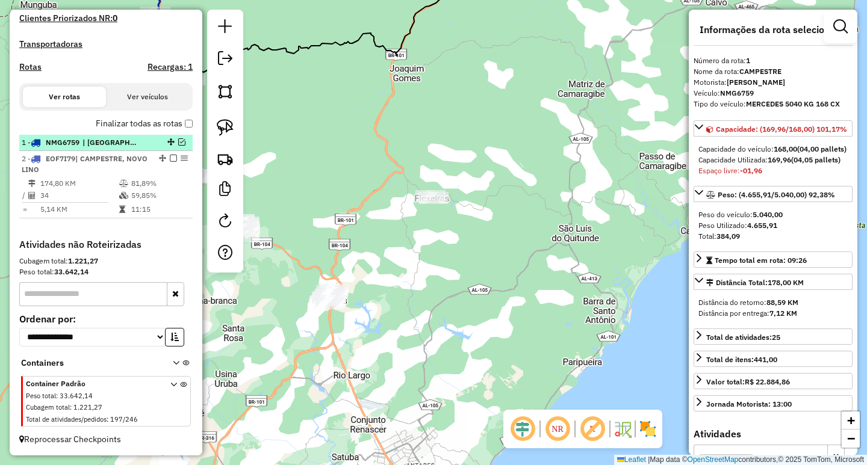
click at [178, 140] on em at bounding box center [181, 141] width 7 height 7
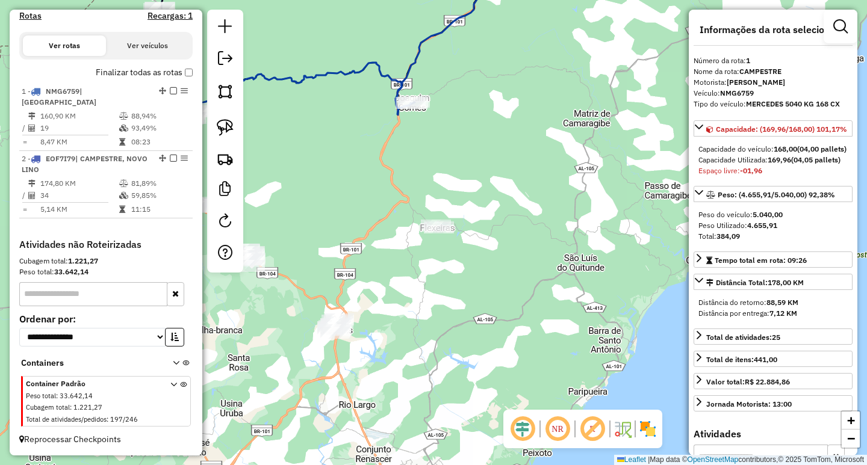
drag, startPoint x: 339, startPoint y: 151, endPoint x: 345, endPoint y: 202, distance: 50.9
click at [344, 199] on div "Janela de atendimento Grade de atendimento Capacidade Transportadoras Veículos …" at bounding box center [433, 232] width 867 height 465
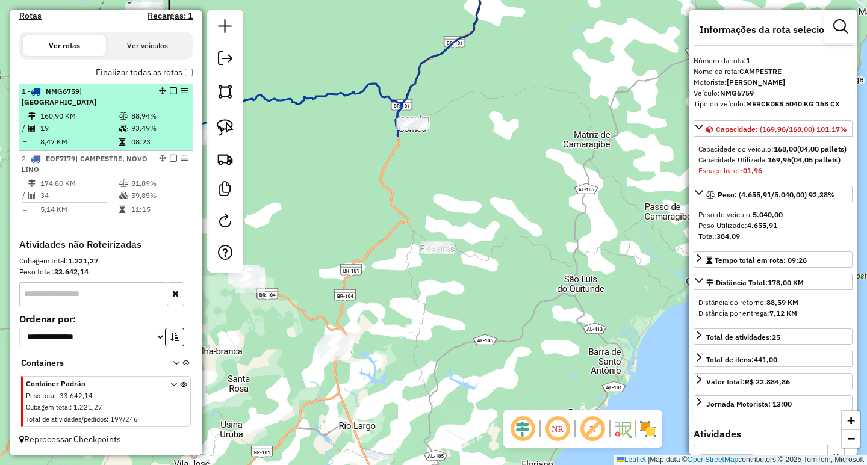
click at [173, 95] on div at bounding box center [170, 90] width 36 height 7
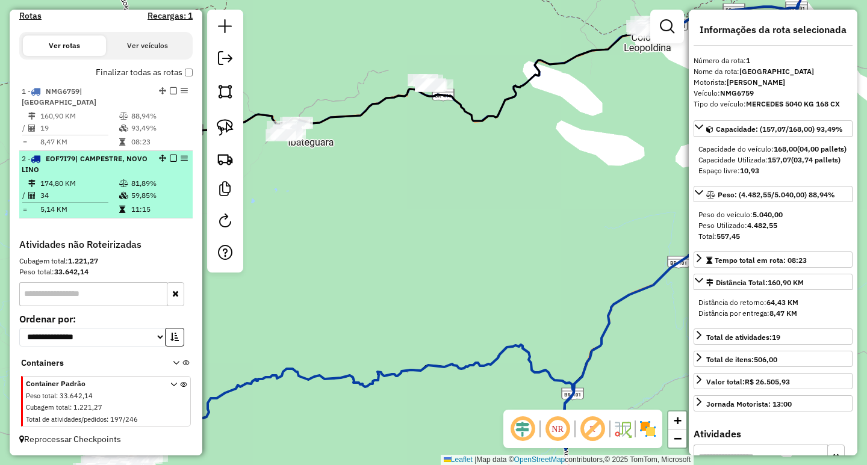
click at [171, 161] on em at bounding box center [173, 158] width 7 height 7
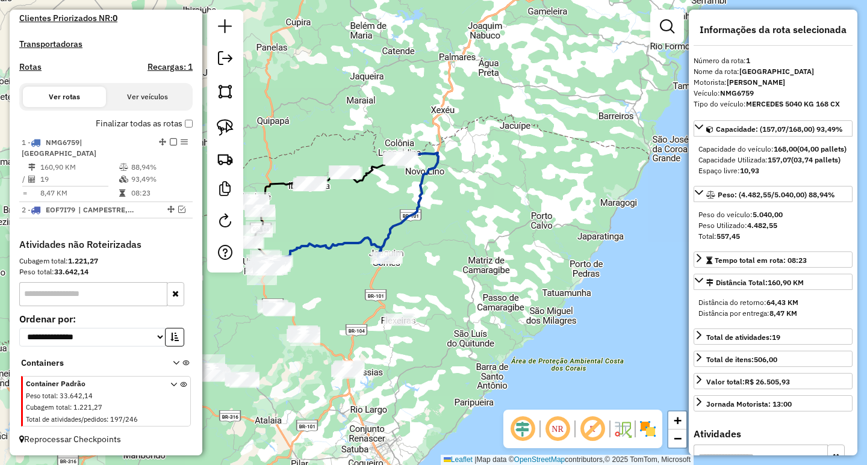
drag, startPoint x: 349, startPoint y: 284, endPoint x: 350, endPoint y: 202, distance: 81.9
click at [350, 202] on div "Janela de atendimento Grade de atendimento Capacidade Transportadoras Veículos …" at bounding box center [433, 232] width 867 height 465
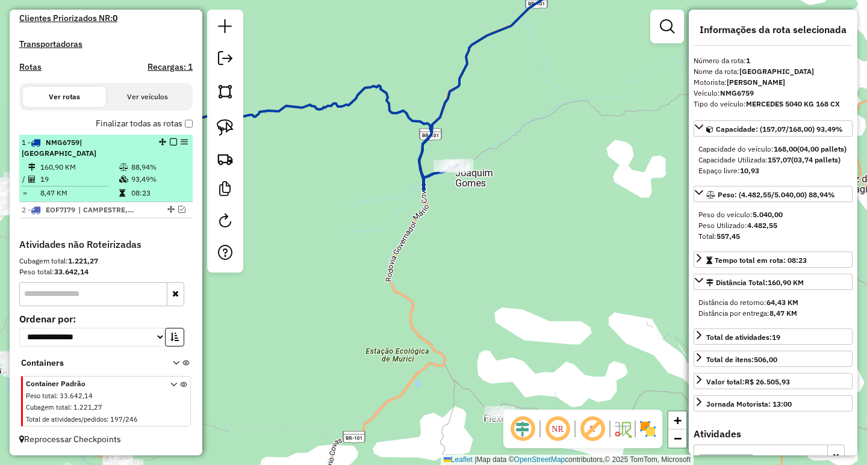
click at [170, 146] on em at bounding box center [173, 141] width 7 height 7
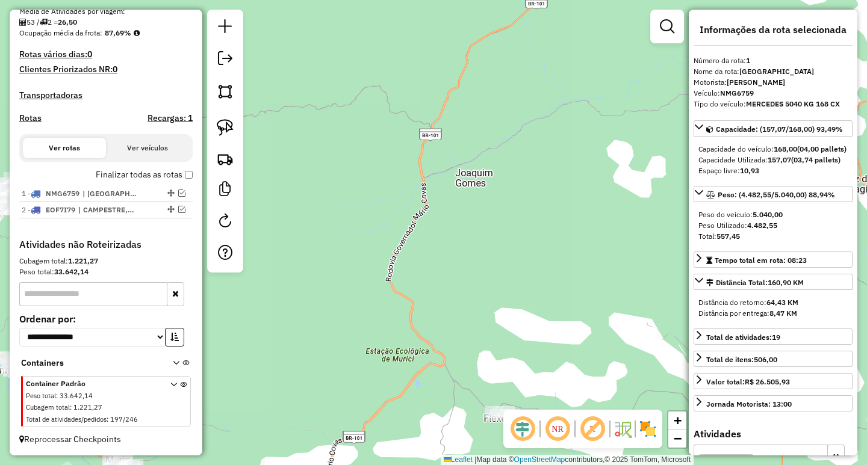
scroll to position [290, 0]
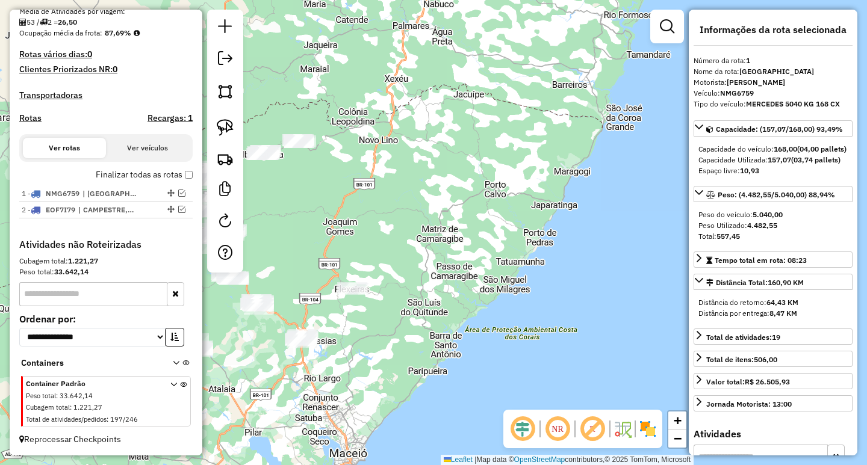
drag, startPoint x: 340, startPoint y: 273, endPoint x: 457, endPoint y: 152, distance: 167.7
click at [439, 164] on div "Janela de atendimento Grade de atendimento Capacidade Transportadoras Veículos …" at bounding box center [433, 232] width 867 height 465
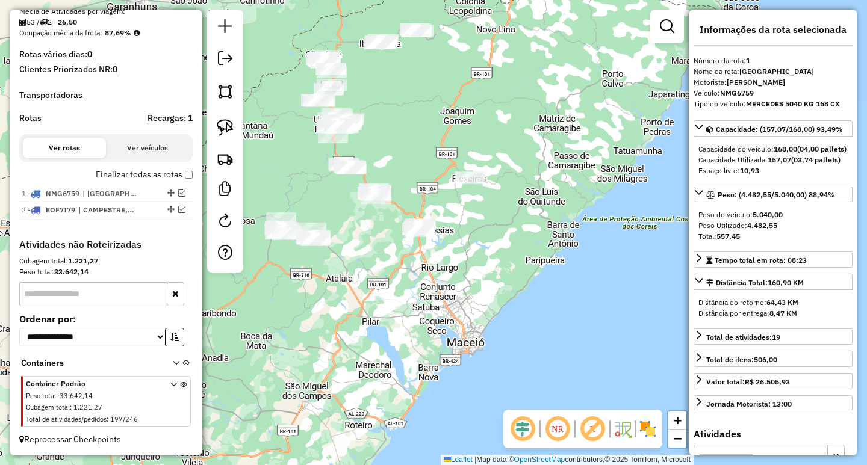
drag, startPoint x: 327, startPoint y: 258, endPoint x: 382, endPoint y: 265, distance: 55.2
click at [381, 264] on div "Janela de atendimento Grade de atendimento Capacidade Transportadoras Veículos …" at bounding box center [433, 232] width 867 height 465
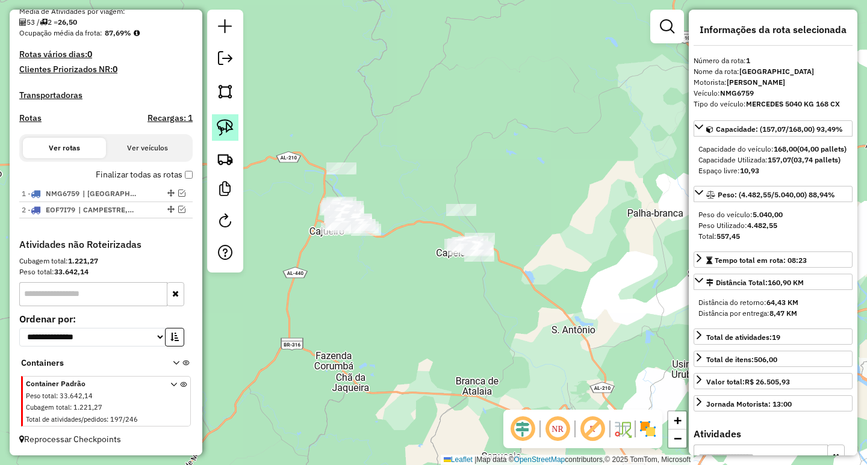
click at [226, 132] on img at bounding box center [225, 127] width 17 height 17
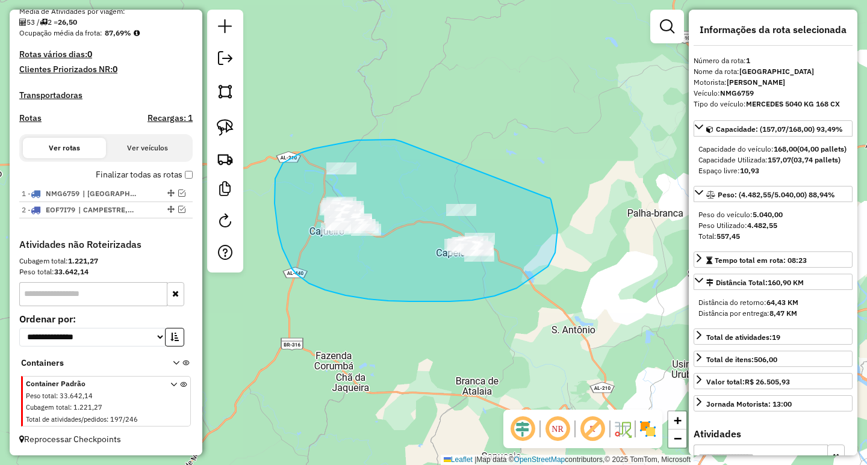
drag, startPoint x: 398, startPoint y: 141, endPoint x: 548, endPoint y: 198, distance: 160.4
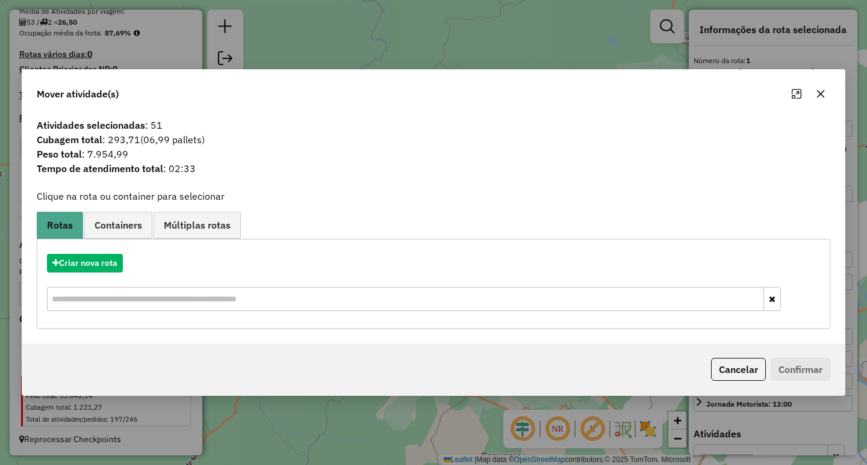
click at [829, 102] on div at bounding box center [808, 93] width 43 height 19
click at [815, 96] on icon "button" at bounding box center [820, 94] width 10 height 10
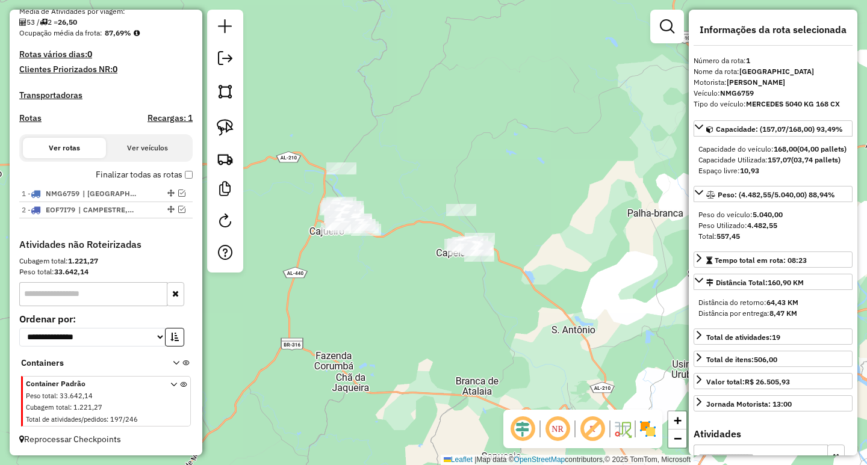
click at [347, 175] on div at bounding box center [341, 169] width 30 height 12
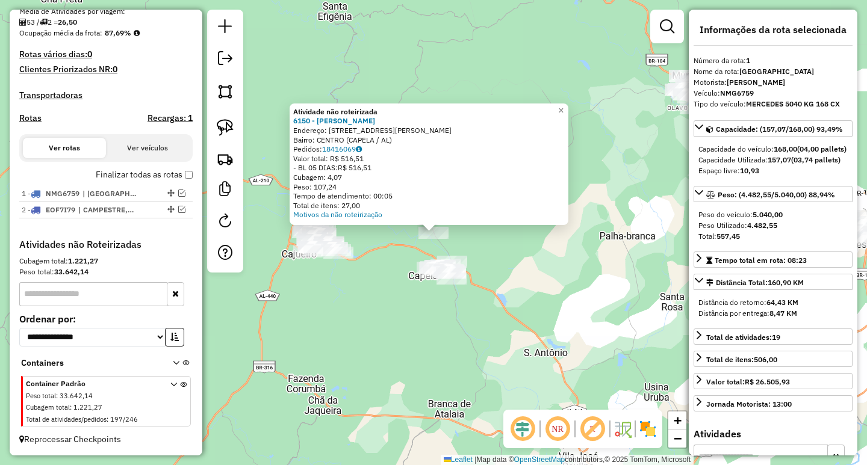
click at [421, 338] on div "Atividade não roteirizada 6150 - JOSE MARIO PAUFERRO DOS SANTOS Endereço: R PV …" at bounding box center [433, 232] width 867 height 465
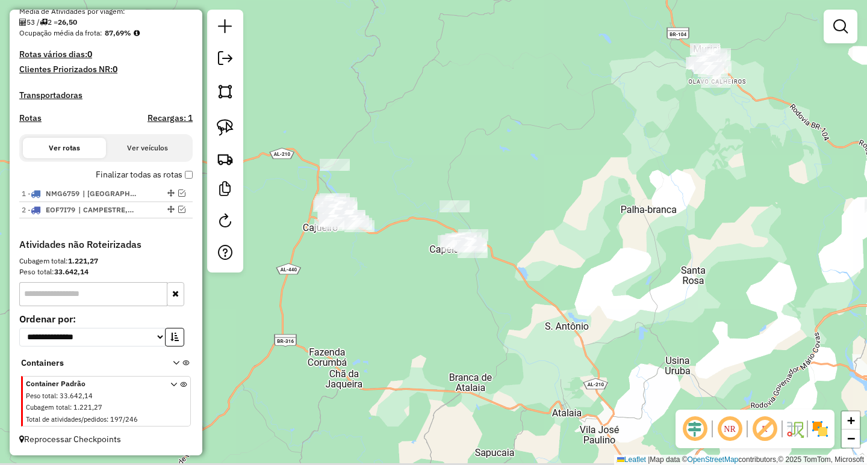
drag, startPoint x: 376, startPoint y: 318, endPoint x: 413, endPoint y: 285, distance: 50.3
click at [407, 290] on div "Janela de atendimento Grade de atendimento Capacidade Transportadoras Veículos …" at bounding box center [433, 232] width 867 height 465
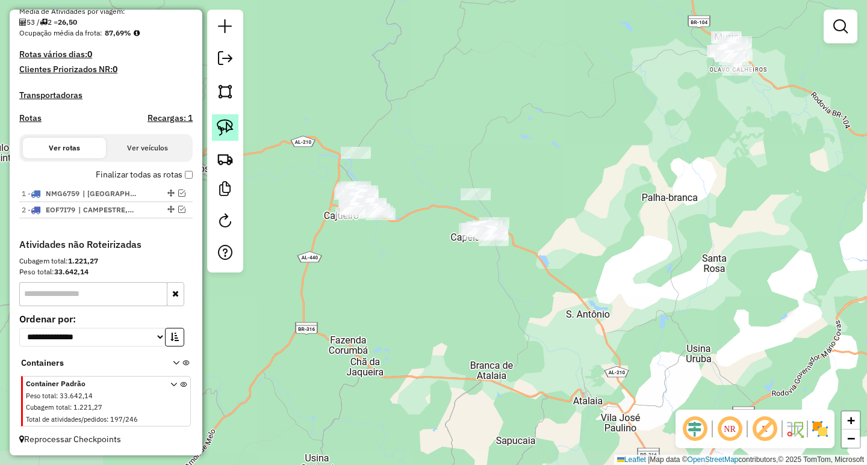
click at [232, 127] on img at bounding box center [225, 127] width 17 height 17
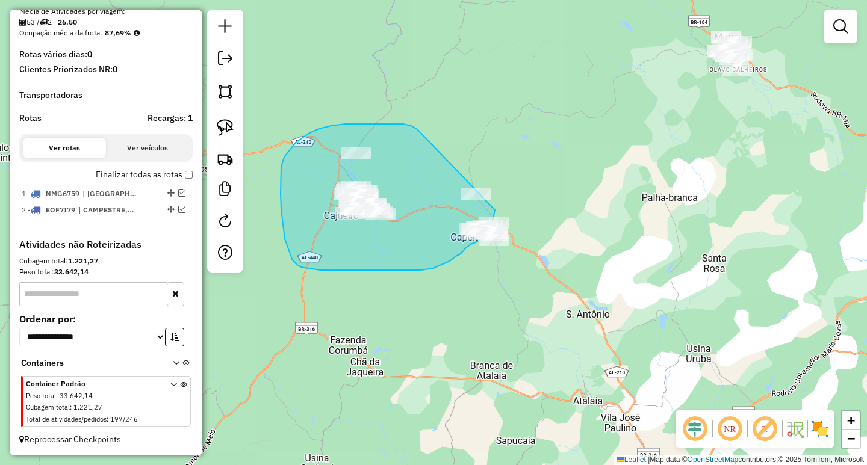
drag, startPoint x: 385, startPoint y: 123, endPoint x: 497, endPoint y: 135, distance: 112.0
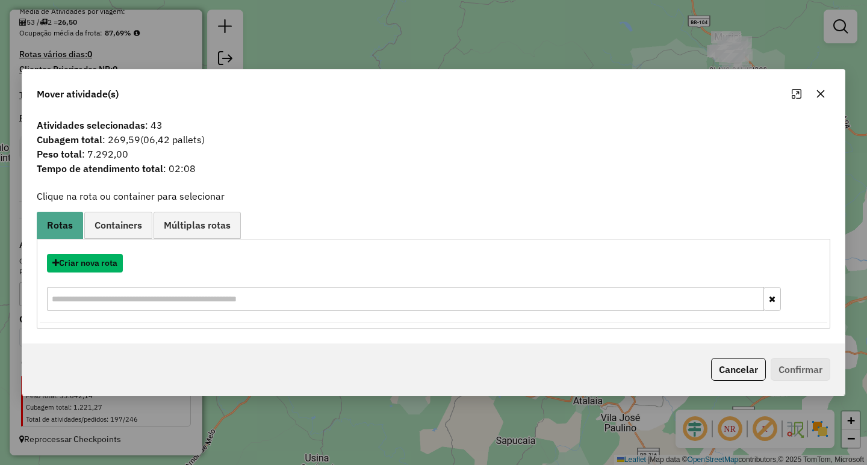
click at [88, 264] on button "Criar nova rota" at bounding box center [85, 263] width 76 height 19
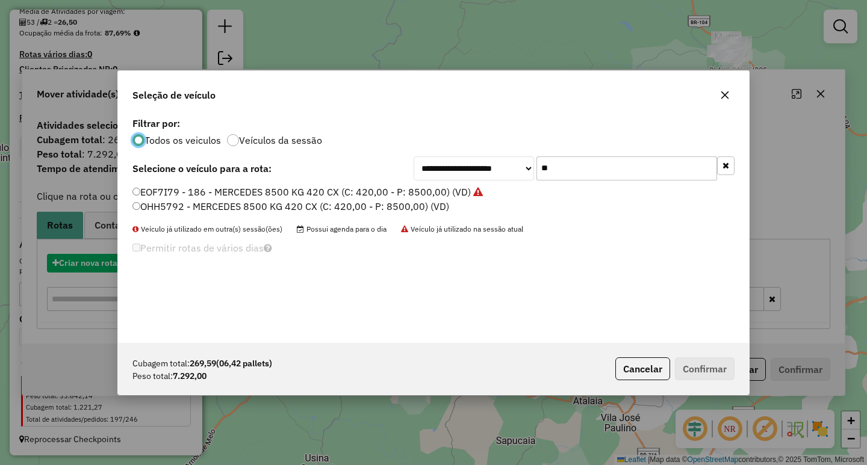
scroll to position [7, 4]
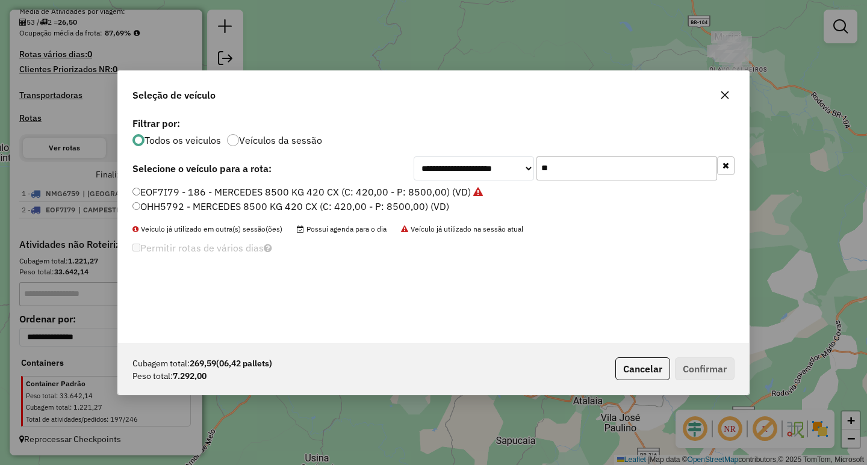
drag, startPoint x: 647, startPoint y: 167, endPoint x: 383, endPoint y: 164, distance: 263.7
click at [383, 164] on div "**********" at bounding box center [433, 169] width 602 height 24
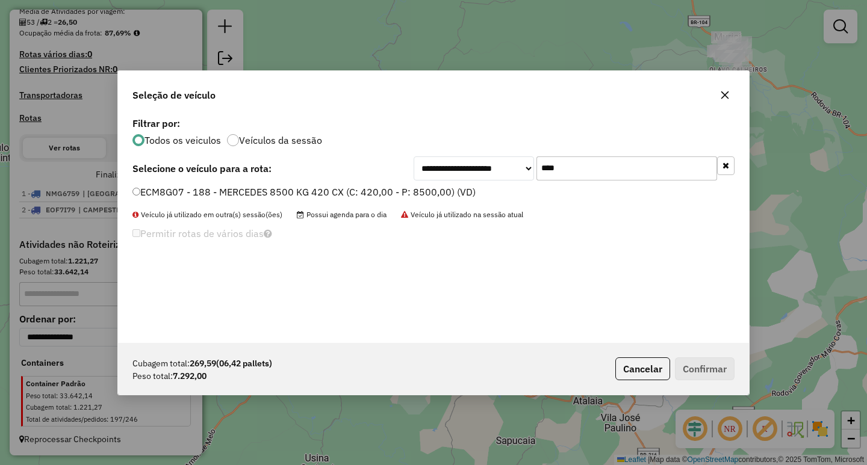
type input "****"
click at [287, 197] on label "ECM8G07 - 188 - MERCEDES 8500 KG 420 CX (C: 420,00 - P: 8500,00) (VD)" at bounding box center [303, 192] width 343 height 14
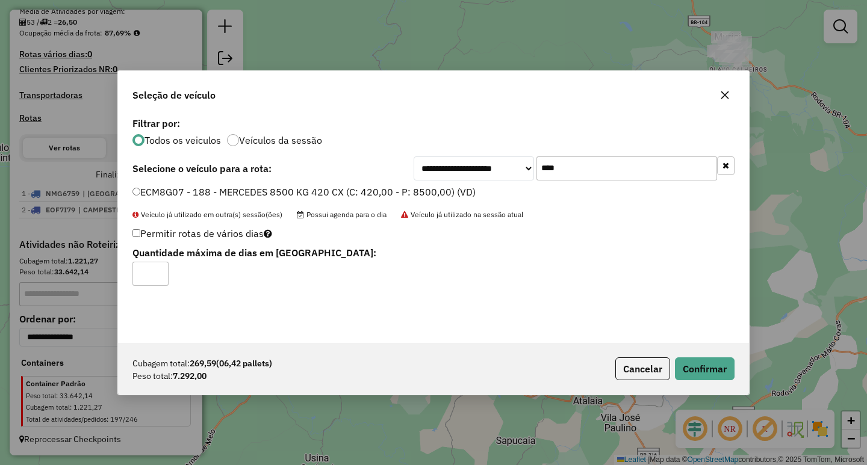
click at [734, 382] on div "Cubagem total: 269,59 (06,42 pallets) Peso total: 7.292,00 Cancelar Confirmar" at bounding box center [433, 369] width 631 height 52
click at [728, 372] on button "Confirmar" at bounding box center [705, 369] width 60 height 23
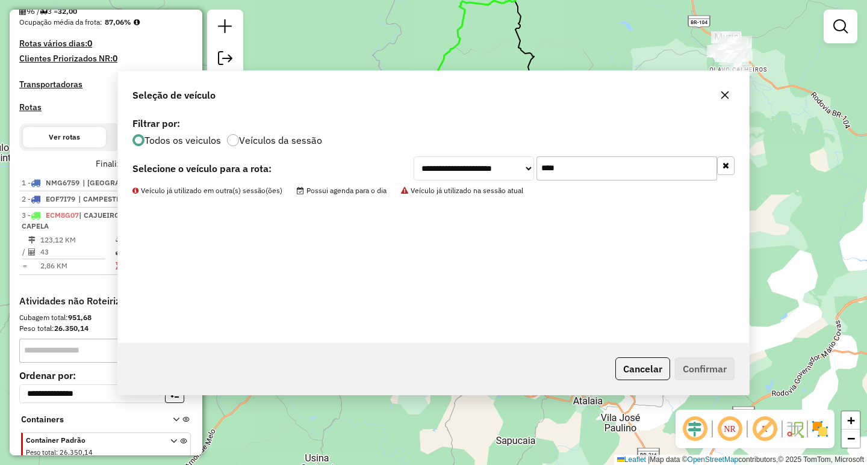
scroll to position [357, 0]
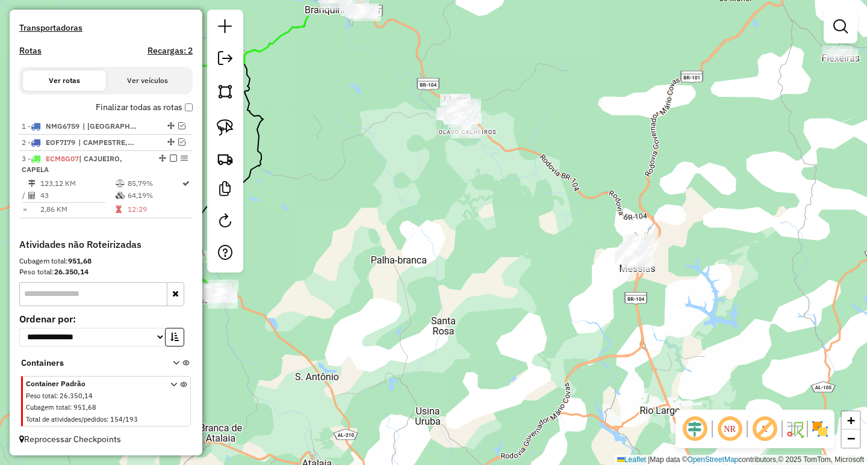
drag, startPoint x: 805, startPoint y: 224, endPoint x: 539, endPoint y: 330, distance: 286.4
click at [539, 328] on div "Janela de atendimento Grade de atendimento Capacidade Transportadoras Veículos …" at bounding box center [433, 232] width 867 height 465
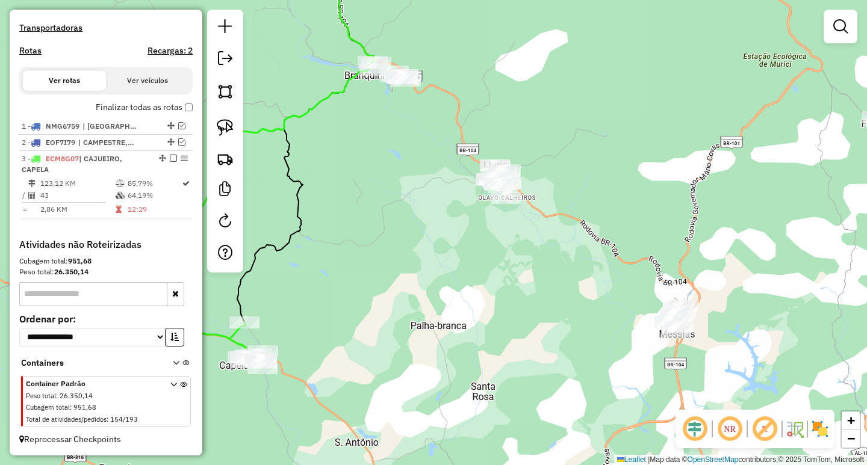
drag, startPoint x: 468, startPoint y: 316, endPoint x: 472, endPoint y: 330, distance: 14.5
click at [486, 327] on div "Janela de atendimento Grade de atendimento Capacidade Transportadoras Veículos …" at bounding box center [433, 232] width 867 height 465
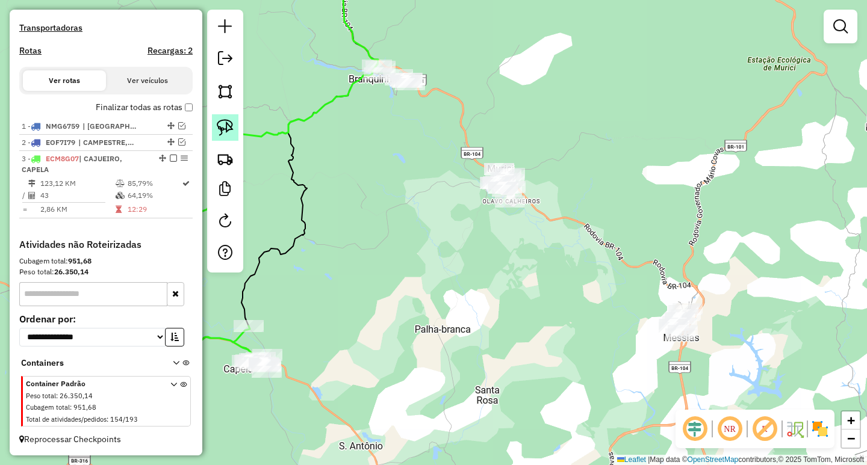
click at [231, 126] on img at bounding box center [225, 127] width 17 height 17
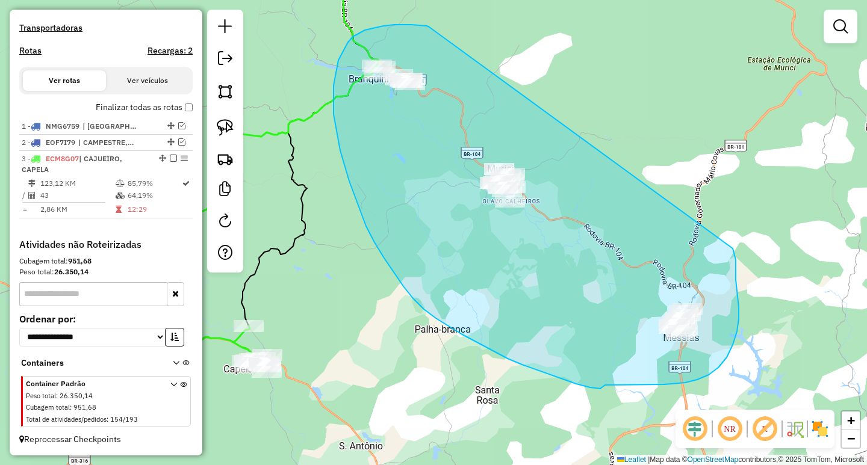
drag, startPoint x: 411, startPoint y: 25, endPoint x: 733, endPoint y: 249, distance: 391.8
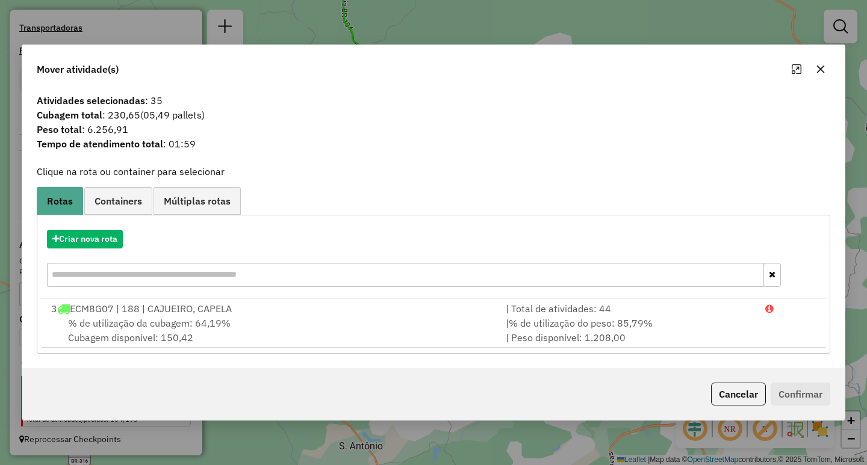
click at [819, 69] on icon "button" at bounding box center [821, 69] width 10 height 10
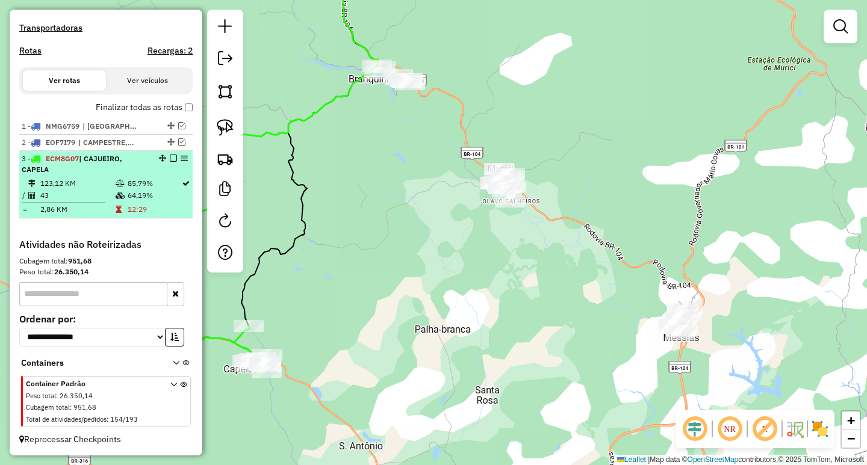
click at [170, 157] on em at bounding box center [173, 158] width 7 height 7
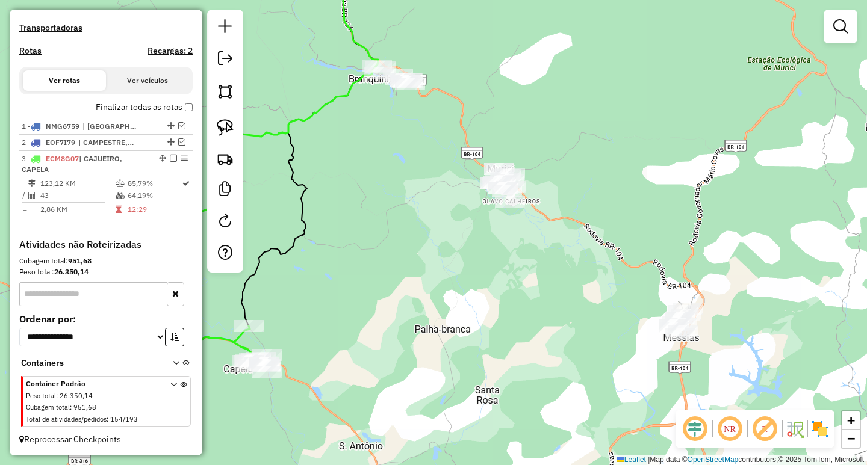
scroll to position [306, 0]
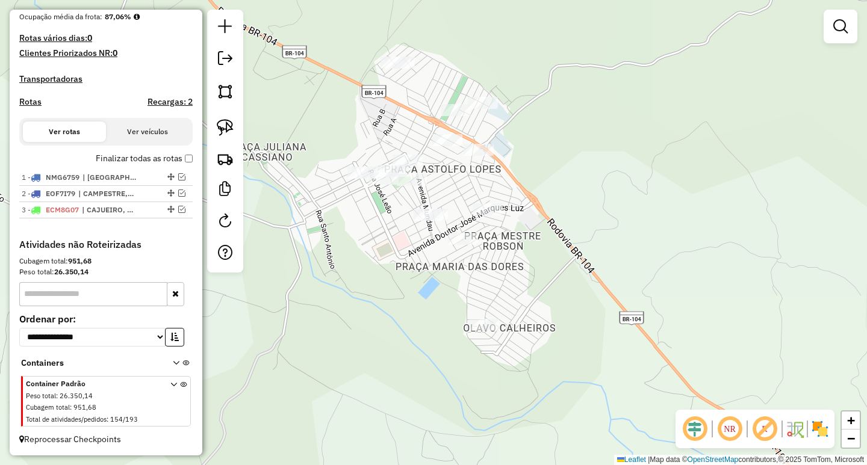
drag, startPoint x: 323, startPoint y: 205, endPoint x: 349, endPoint y: 238, distance: 41.6
click at [349, 237] on div "Janela de atendimento Grade de atendimento Capacidade Transportadoras Veículos …" at bounding box center [433, 232] width 867 height 465
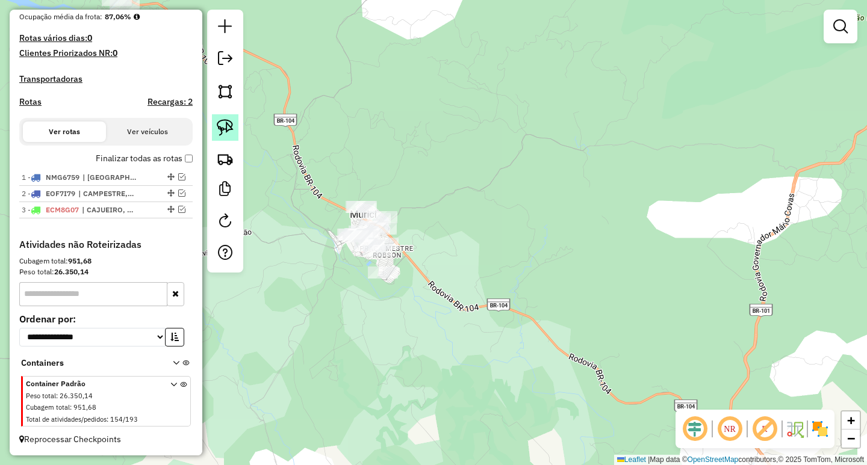
click at [223, 129] on img at bounding box center [225, 127] width 17 height 17
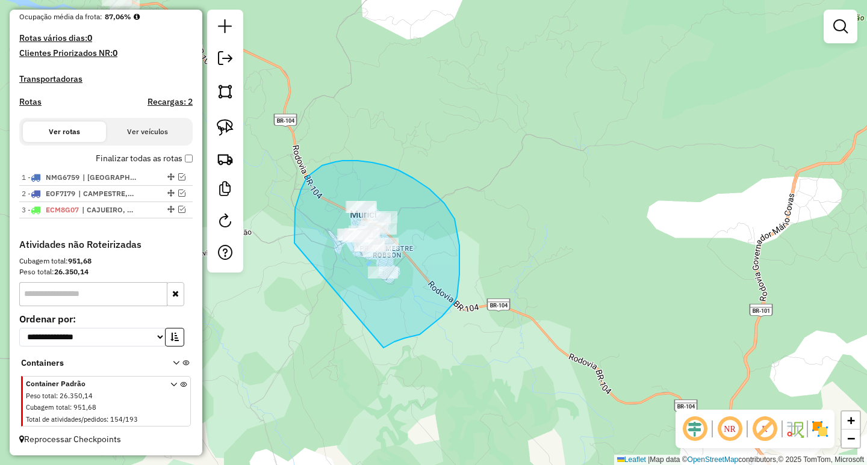
drag, startPoint x: 294, startPoint y: 243, endPoint x: 383, endPoint y: 349, distance: 138.0
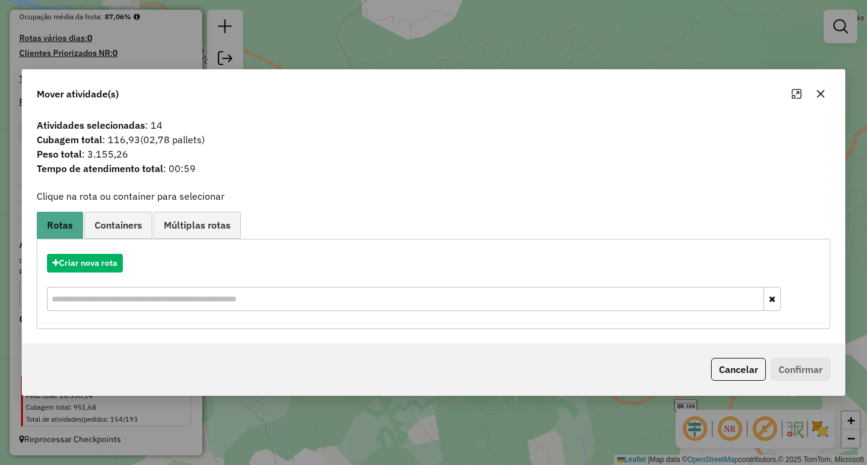
click at [826, 99] on button "button" at bounding box center [820, 93] width 19 height 19
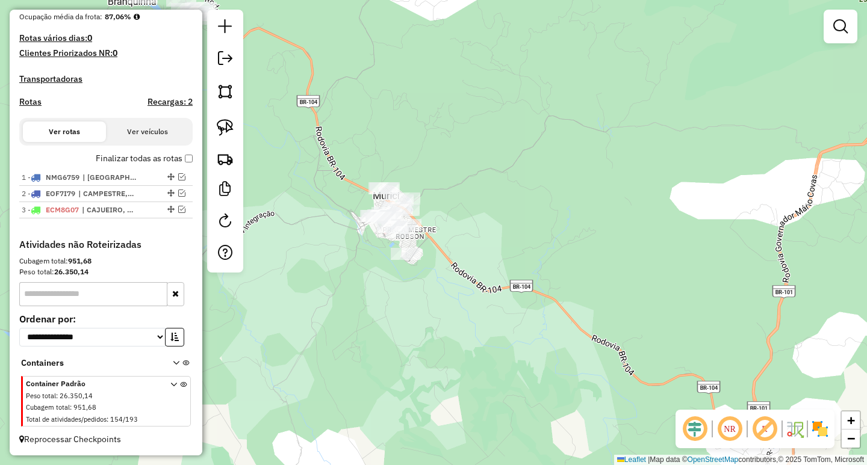
drag, startPoint x: 595, startPoint y: 305, endPoint x: 739, endPoint y: 187, distance: 186.5
click at [730, 192] on div "Janela de atendimento Grade de atendimento Capacidade Transportadoras Veículos …" at bounding box center [433, 232] width 867 height 465
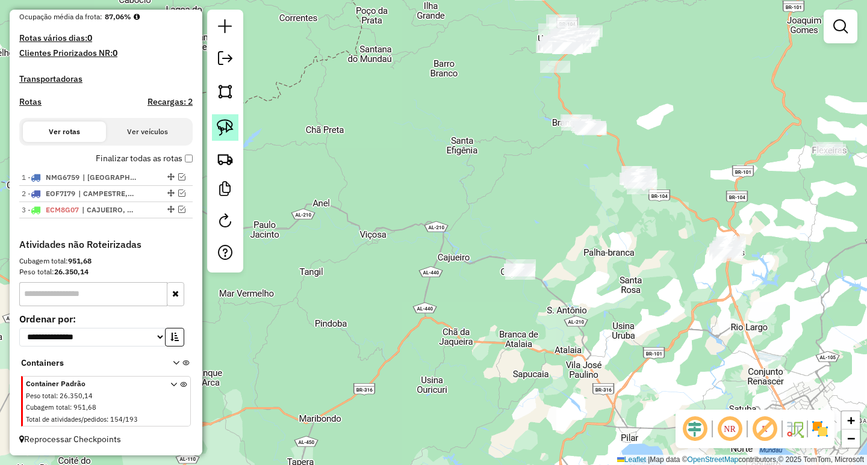
click at [217, 132] on img at bounding box center [225, 127] width 17 height 17
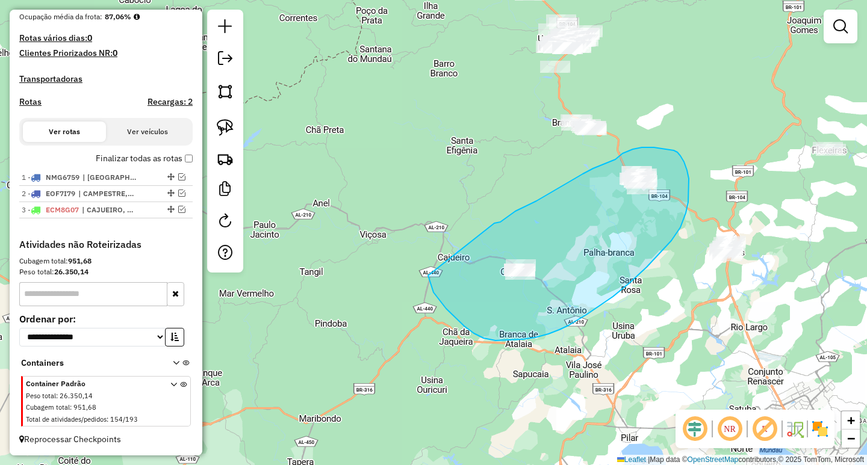
drag, startPoint x: 506, startPoint y: 218, endPoint x: 428, endPoint y: 273, distance: 95.5
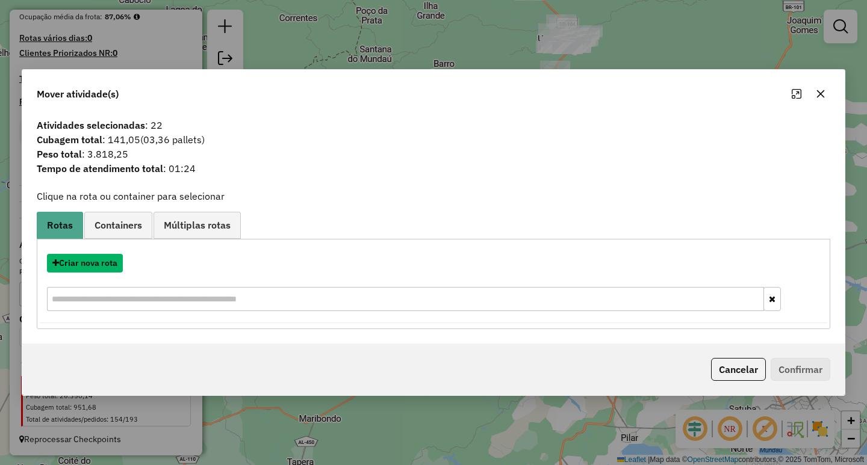
click at [75, 262] on button "Criar nova rota" at bounding box center [85, 263] width 76 height 19
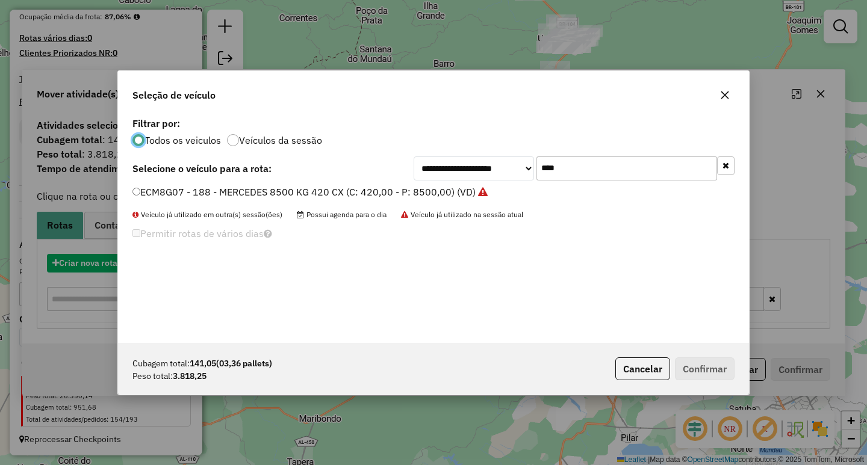
scroll to position [7, 4]
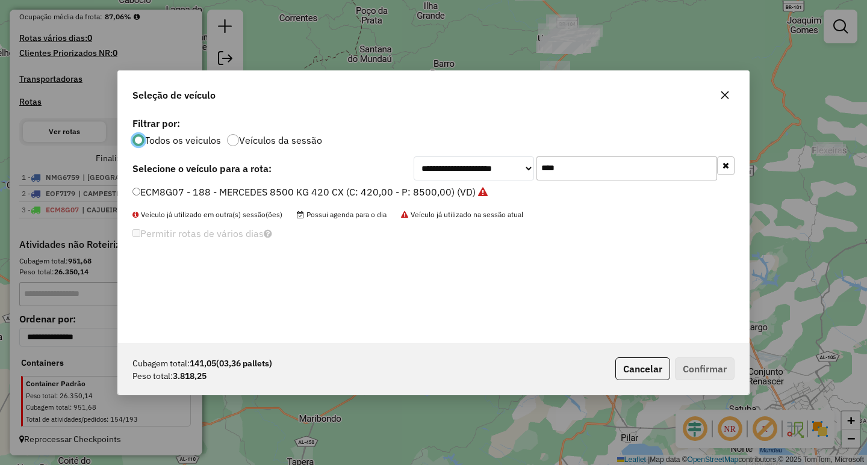
drag, startPoint x: 587, startPoint y: 164, endPoint x: 389, endPoint y: 169, distance: 198.1
click at [408, 169] on div "**********" at bounding box center [433, 169] width 602 height 24
type input "****"
click at [343, 185] on label "EOF7J13 - 187 - MERCEDES 8500 KG 420 CX (C: 420,00 - P: 8500,00) (VD)" at bounding box center [302, 192] width 340 height 14
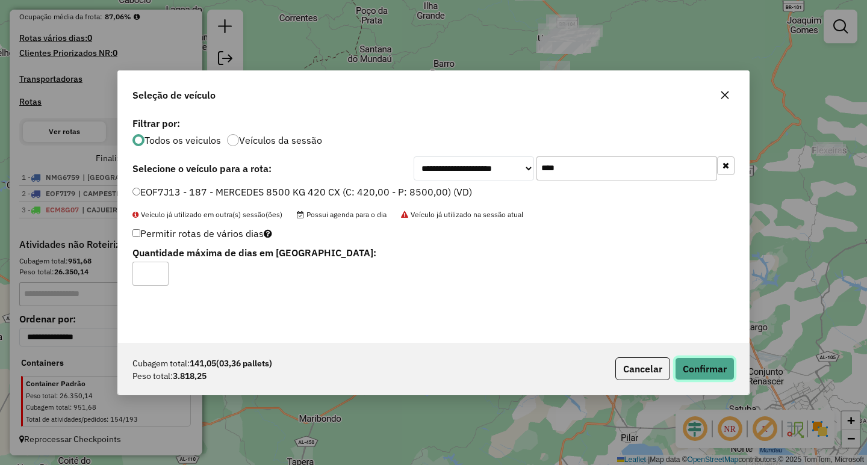
click at [711, 361] on button "Confirmar" at bounding box center [705, 369] width 60 height 23
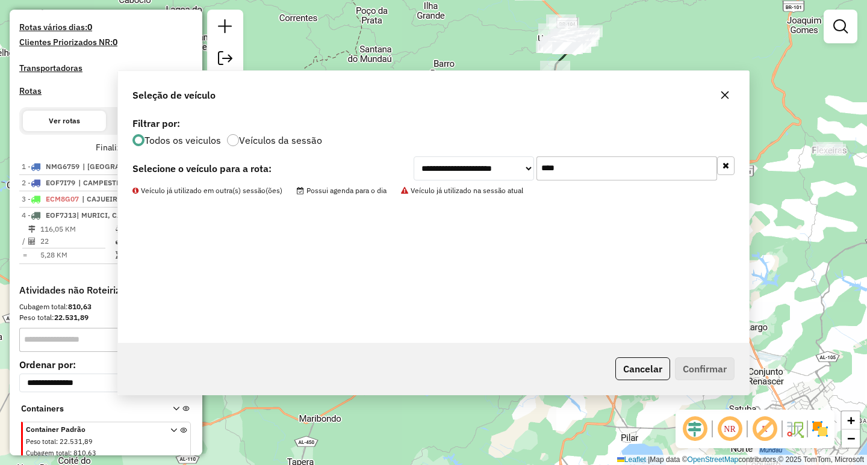
scroll to position [362, 0]
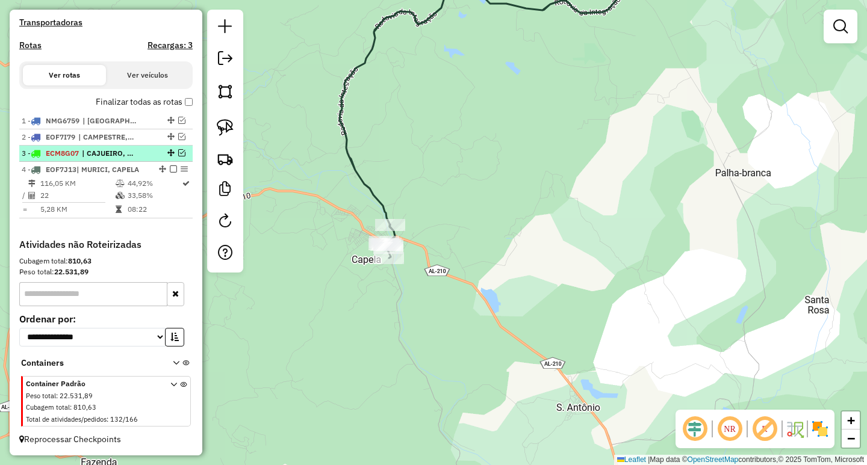
click at [178, 155] on em at bounding box center [181, 152] width 7 height 7
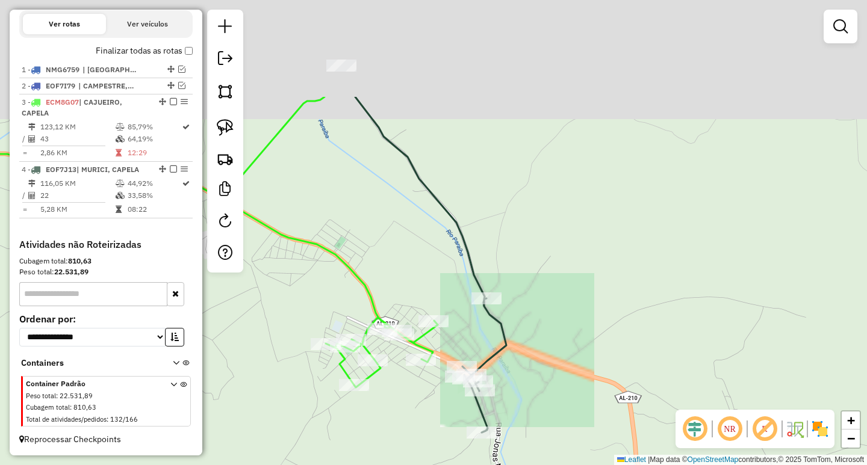
drag, startPoint x: 332, startPoint y: 113, endPoint x: 403, endPoint y: 308, distance: 207.0
click at [403, 308] on div "Janela de atendimento Grade de atendimento Capacidade Transportadoras Veículos …" at bounding box center [433, 232] width 867 height 465
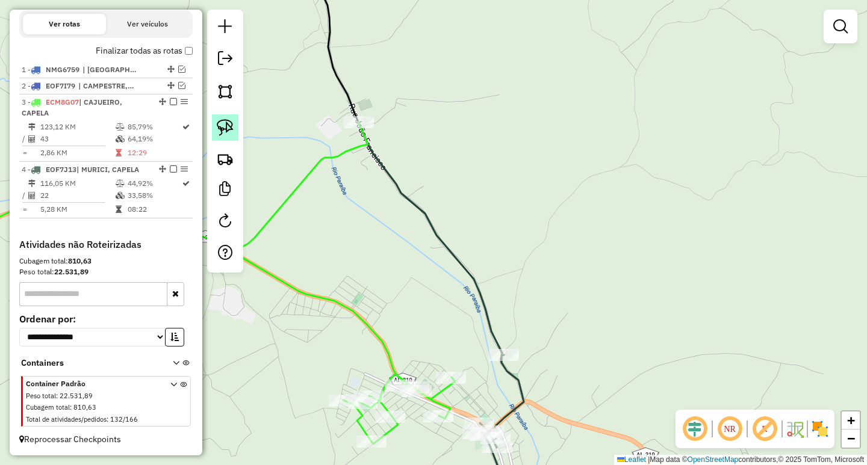
click at [235, 135] on link at bounding box center [225, 127] width 26 height 26
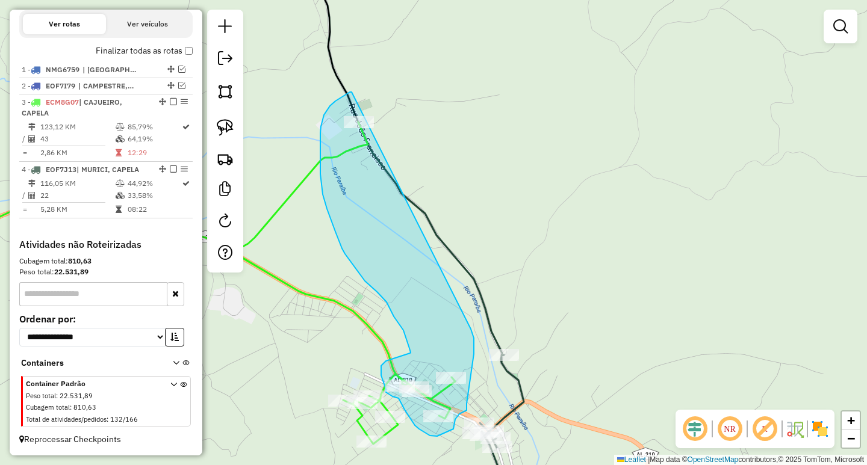
drag, startPoint x: 352, startPoint y: 92, endPoint x: 470, endPoint y: 327, distance: 263.3
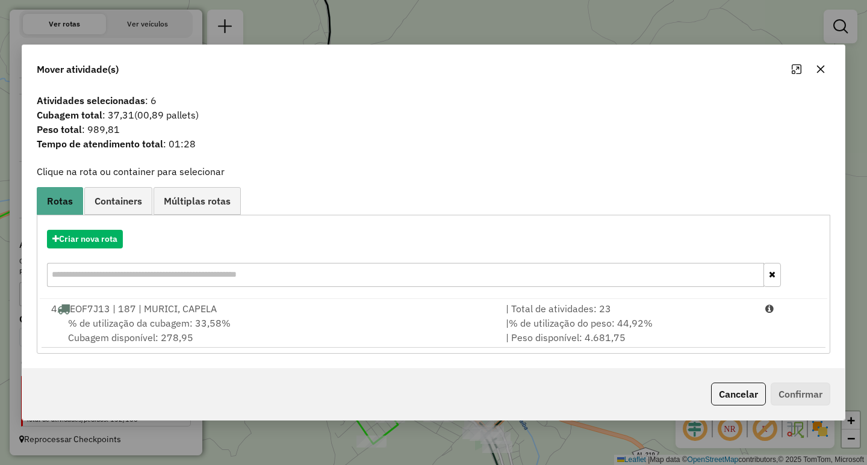
click at [238, 318] on div "% de utilização da cubagem: 33,58% Cubagem disponível: 278,95" at bounding box center [271, 330] width 454 height 29
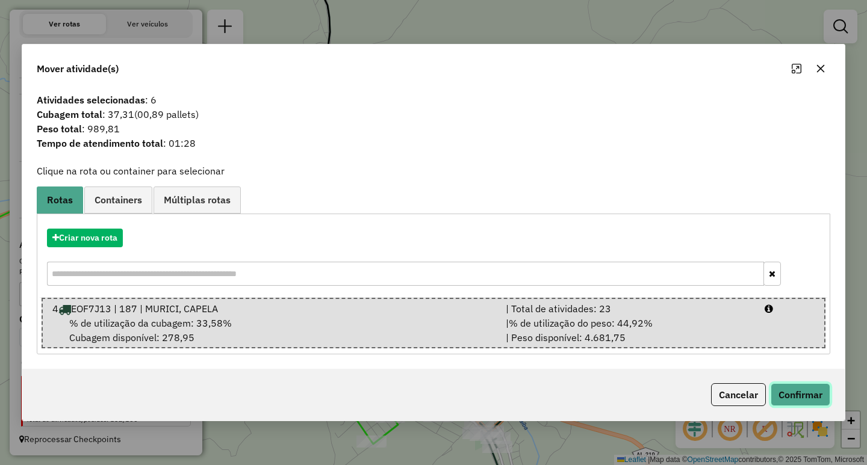
click at [810, 394] on button "Confirmar" at bounding box center [801, 394] width 60 height 23
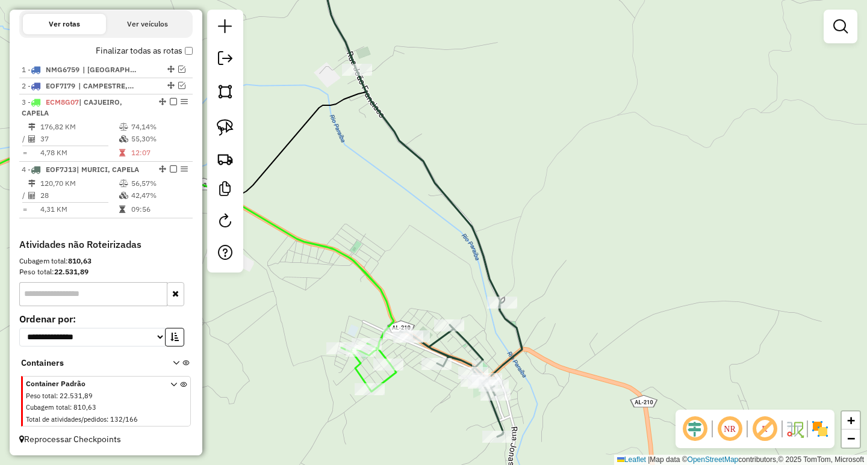
drag, startPoint x: 409, startPoint y: 254, endPoint x: 409, endPoint y: 205, distance: 48.8
click at [409, 206] on div "Janela de atendimento Grade de atendimento Capacidade Transportadoras Veículos …" at bounding box center [433, 232] width 867 height 465
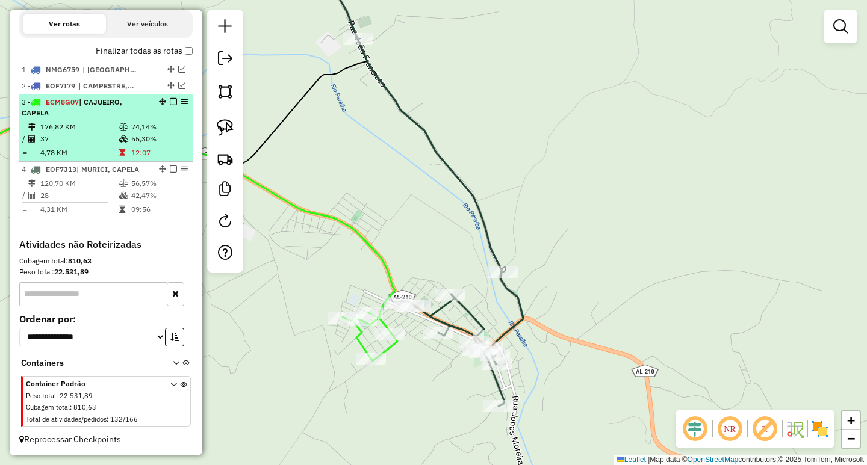
click at [141, 138] on td "55,30%" at bounding box center [159, 139] width 57 height 12
select select "**********"
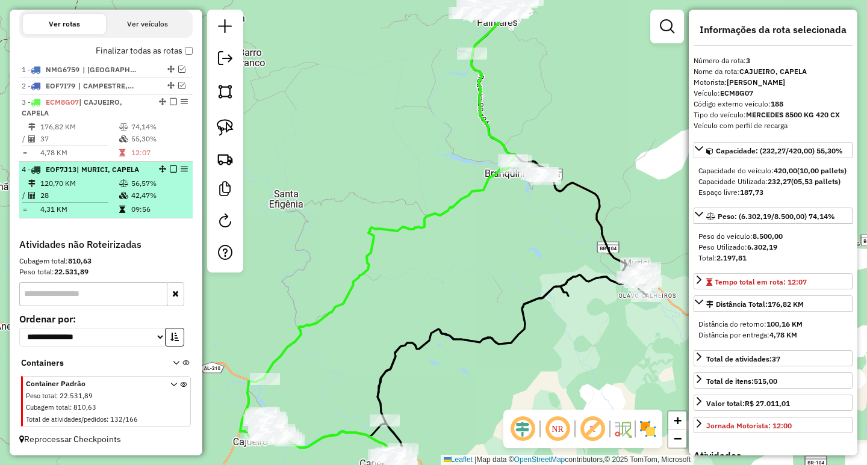
click at [122, 200] on td at bounding box center [125, 196] width 12 height 12
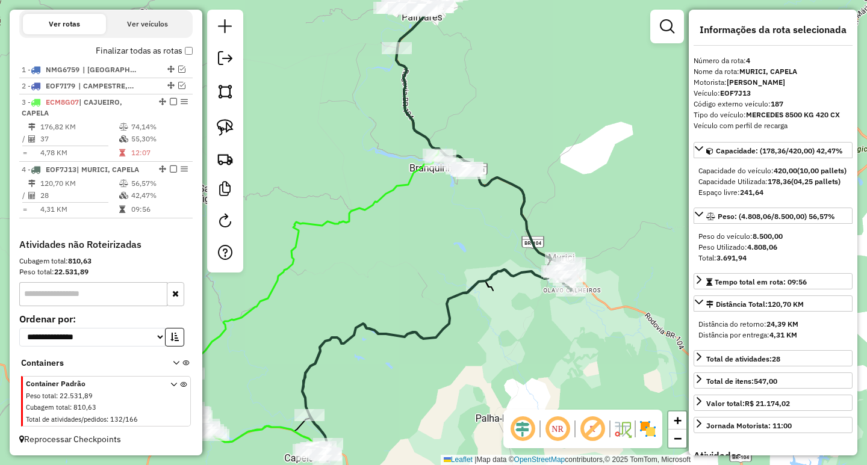
drag, startPoint x: 315, startPoint y: 402, endPoint x: 446, endPoint y: 188, distance: 250.3
click at [431, 217] on div "Janela de atendimento Grade de atendimento Capacidade Transportadoras Veículos …" at bounding box center [433, 232] width 867 height 465
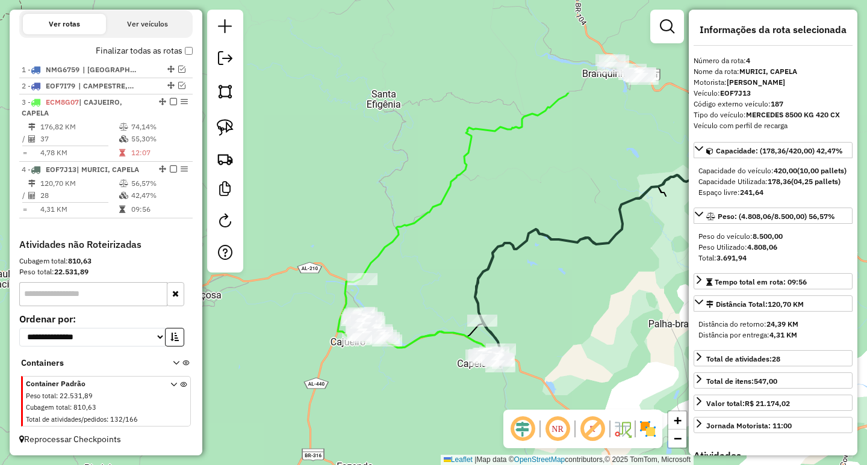
drag, startPoint x: 281, startPoint y: 154, endPoint x: 431, endPoint y: 284, distance: 198.5
click at [431, 284] on div "Janela de atendimento Grade de atendimento Capacidade Transportadoras Veículos …" at bounding box center [433, 232] width 867 height 465
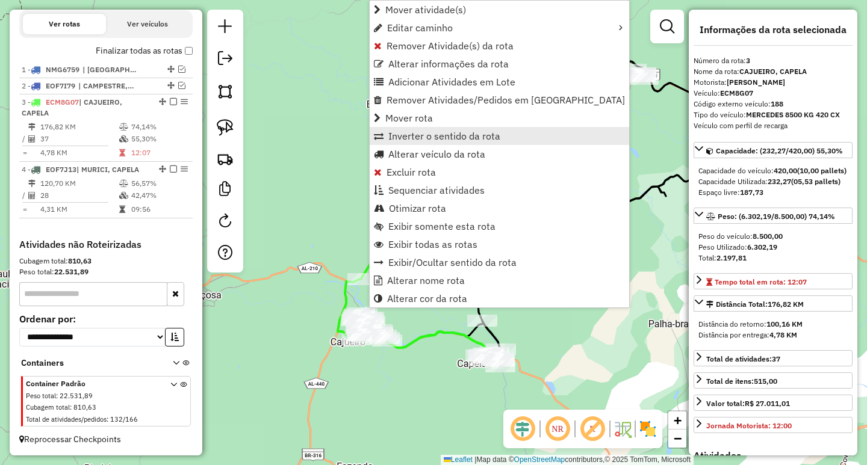
click at [435, 140] on span "Inverter o sentido da rota" at bounding box center [444, 136] width 112 height 10
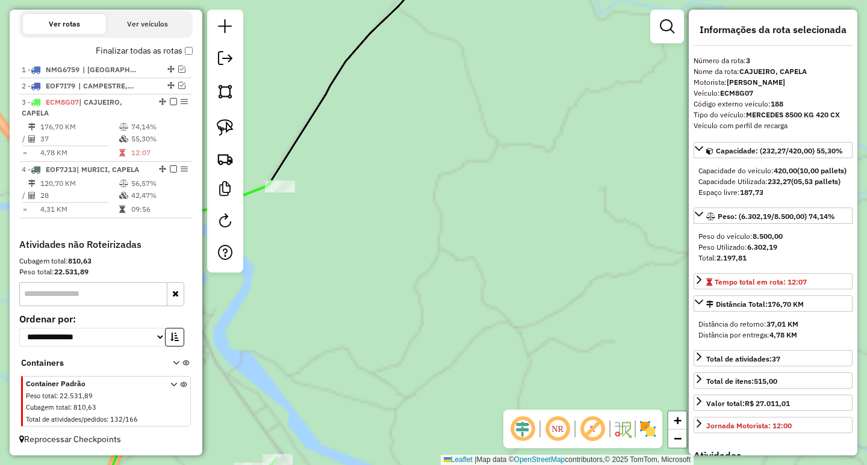
drag, startPoint x: 335, startPoint y: 263, endPoint x: 486, endPoint y: 255, distance: 151.9
click at [486, 255] on div "Janela de atendimento Grade de atendimento Capacidade Transportadoras Veículos …" at bounding box center [433, 232] width 867 height 465
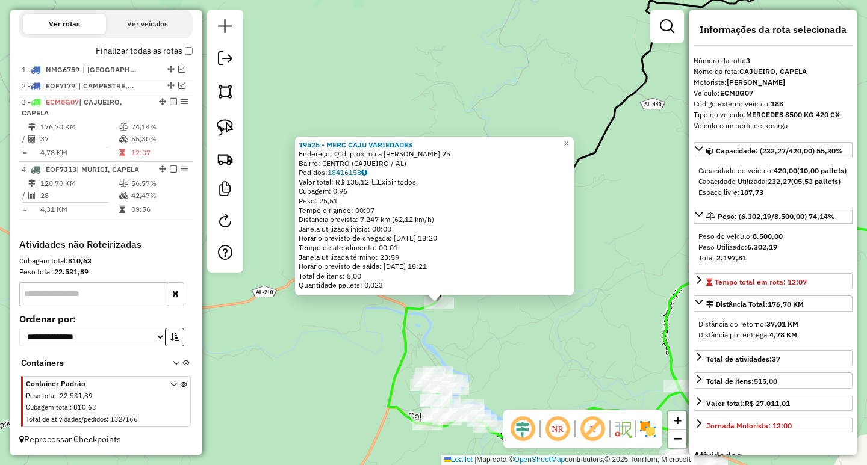
click at [489, 361] on div "19525 - MERC CAJU VARIEDADES Endereço: Q:d, proximo a Janete sorvete 25 Bairro:…" at bounding box center [433, 232] width 867 height 465
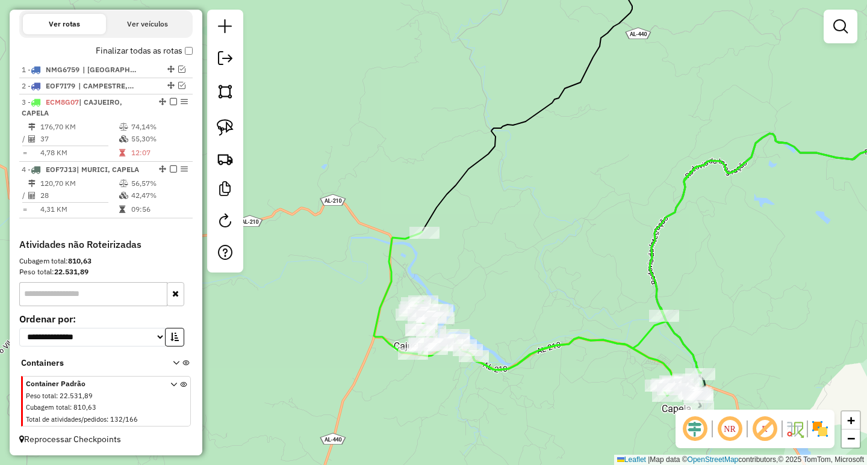
drag, startPoint x: 485, startPoint y: 311, endPoint x: 481, endPoint y: 270, distance: 41.1
click at [481, 271] on div "Janela de atendimento Grade de atendimento Capacidade Transportadoras Veículos …" at bounding box center [433, 232] width 867 height 465
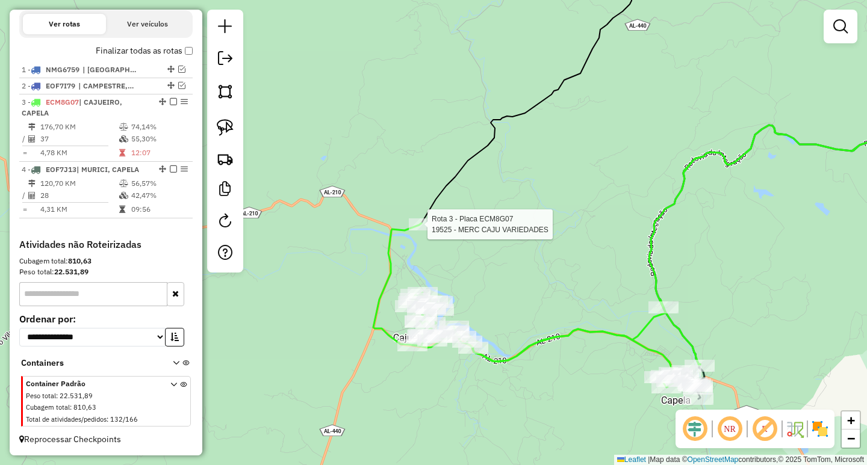
select select "**********"
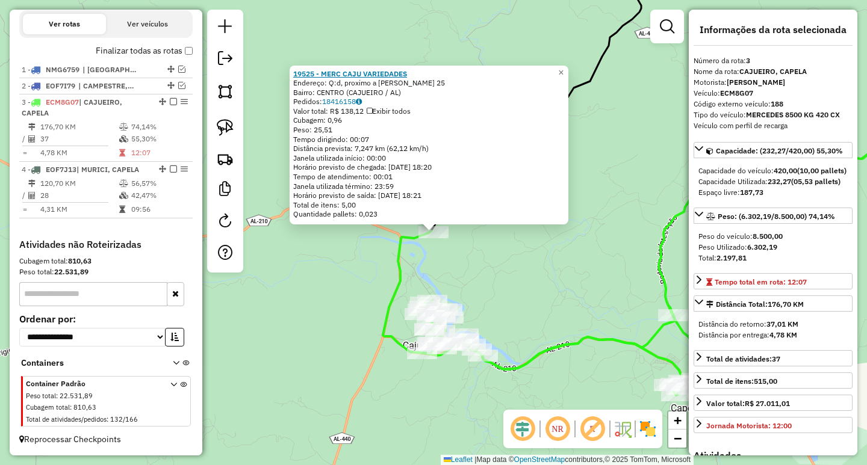
click at [381, 72] on strong "19525 - MERC CAJU VARIEDADES" at bounding box center [350, 73] width 114 height 9
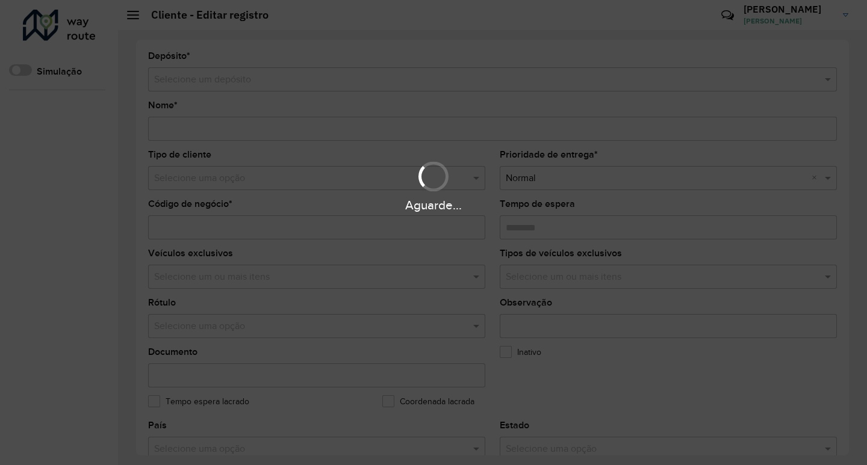
type input "**********"
type input "*****"
type input "********"
type input "**********"
type input "********"
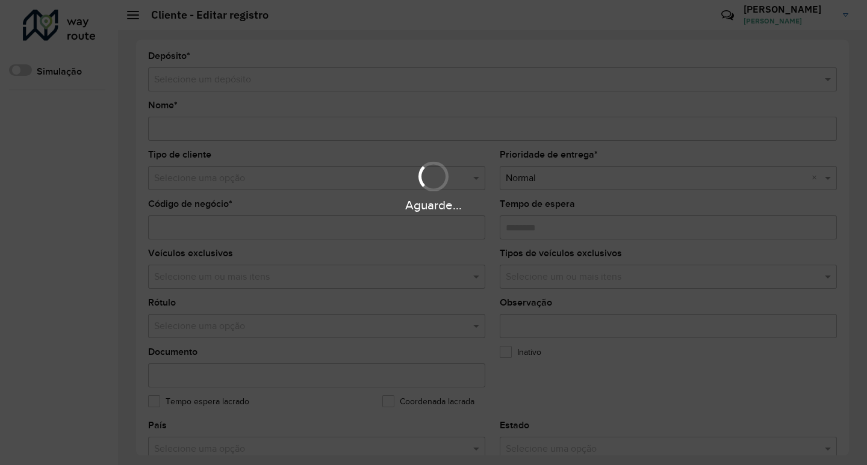
type input "******"
type input "*********"
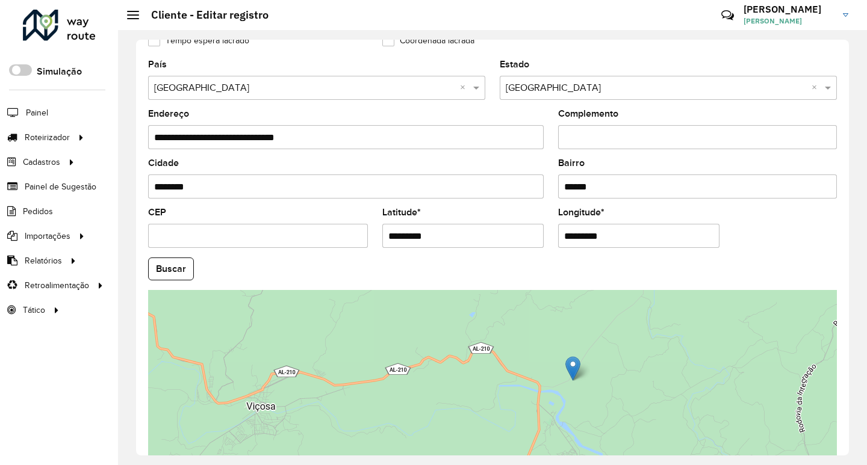
scroll to position [376, 0]
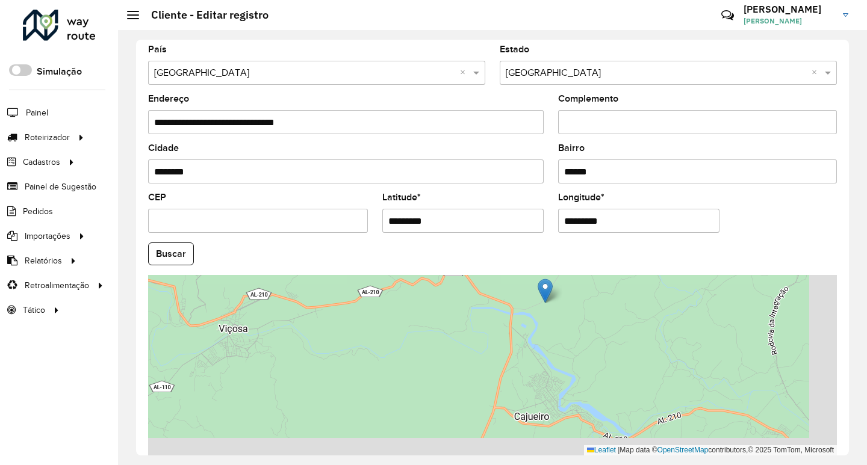
drag, startPoint x: 505, startPoint y: 359, endPoint x: 482, endPoint y: 289, distance: 73.5
click at [482, 289] on div "Leaflet | Map data © OpenStreetMap contributors,© 2025 TomTom, Microsoft" at bounding box center [492, 365] width 689 height 181
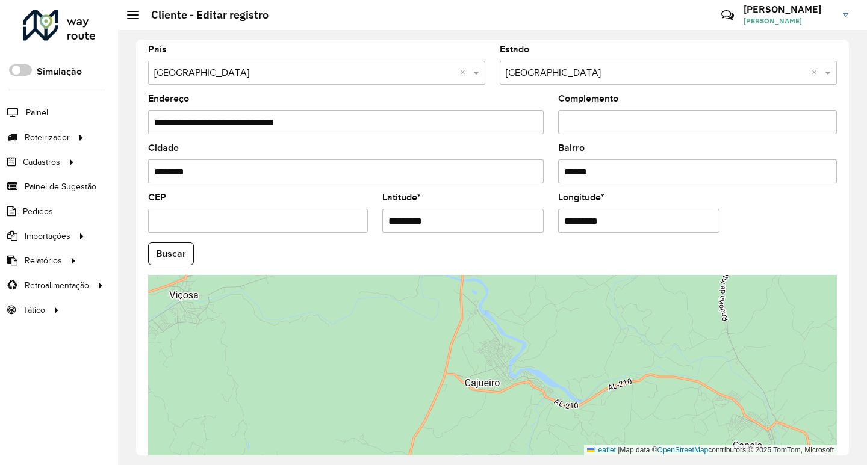
drag, startPoint x: 529, startPoint y: 340, endPoint x: 494, endPoint y: 380, distance: 53.3
click at [496, 370] on div "Leaflet | Map data © OpenStreetMap contributors,© 2025 TomTom, Microsoft" at bounding box center [492, 365] width 689 height 181
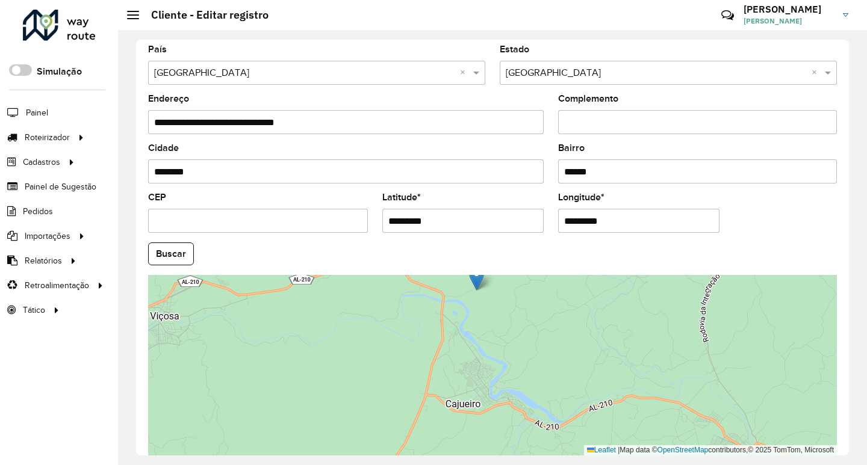
drag, startPoint x: 480, startPoint y: 392, endPoint x: 470, endPoint y: 398, distance: 12.2
click at [470, 398] on div "Leaflet | Map data © OpenStreetMap contributors,© 2025 TomTom, Microsoft" at bounding box center [492, 365] width 689 height 181
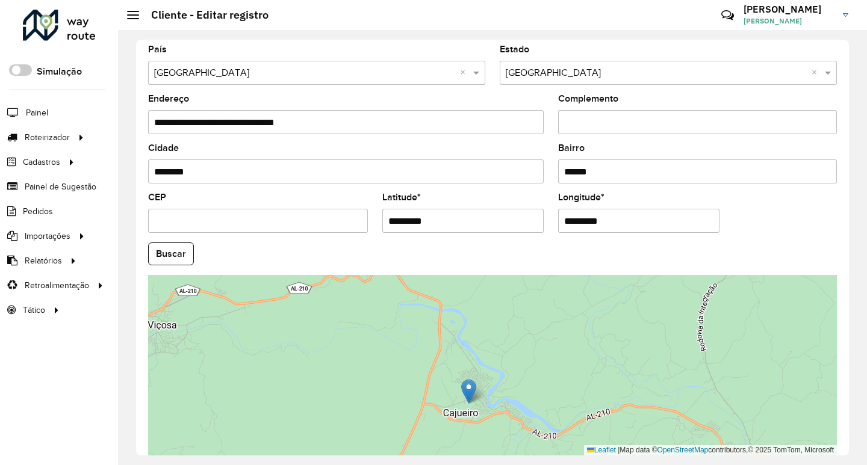
drag, startPoint x: 476, startPoint y: 291, endPoint x: 471, endPoint y: 395, distance: 104.3
click at [471, 395] on img at bounding box center [468, 391] width 15 height 25
type input "**********"
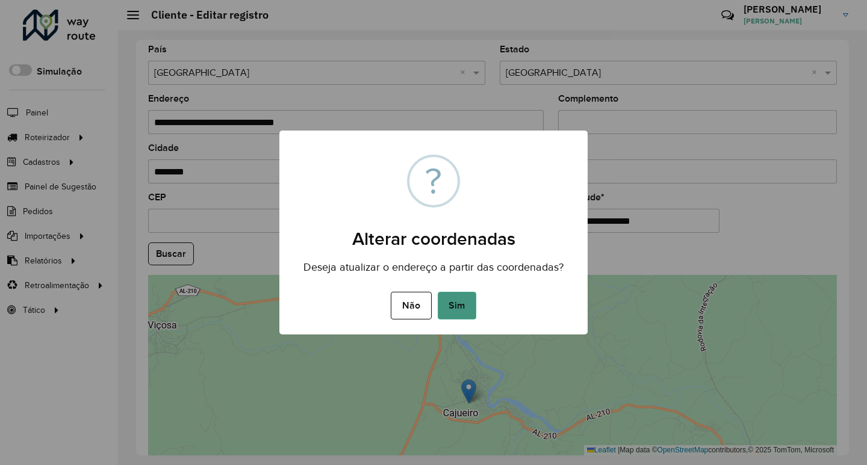
click at [461, 305] on button "Sim" at bounding box center [457, 306] width 39 height 28
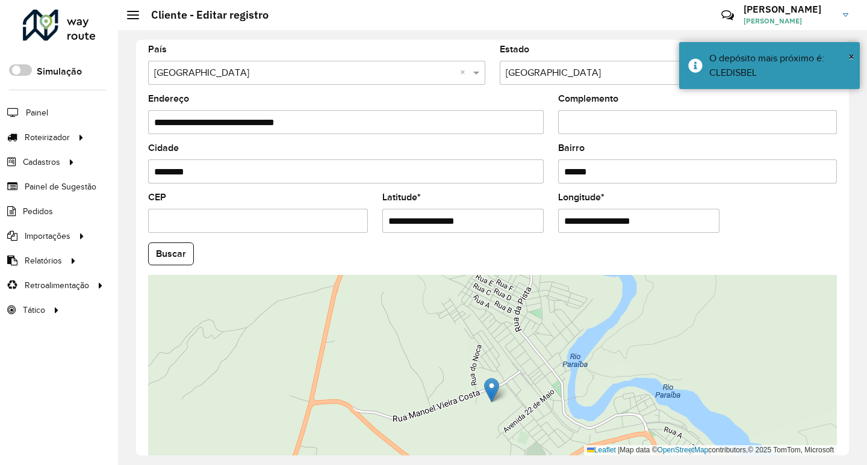
drag, startPoint x: 554, startPoint y: 328, endPoint x: 539, endPoint y: 407, distance: 80.3
click at [539, 407] on div "Leaflet | Map data © OpenStreetMap contributors,© 2025 TomTom, Microsoft" at bounding box center [492, 365] width 689 height 181
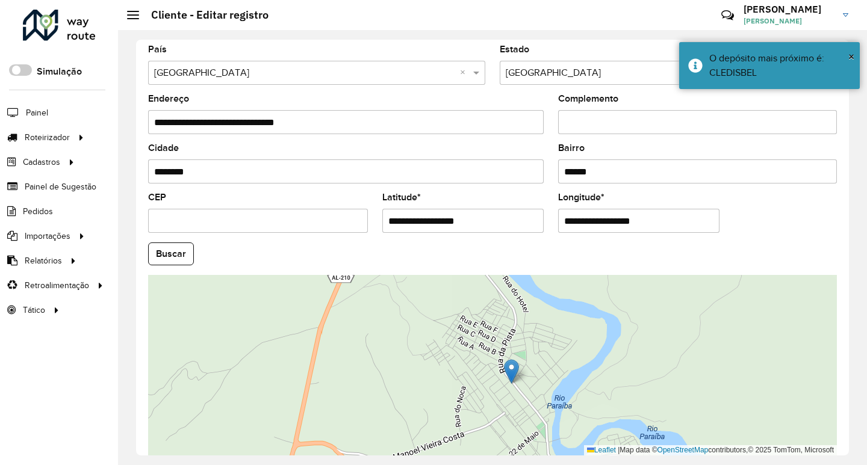
drag, startPoint x: 477, startPoint y: 435, endPoint x: 513, endPoint y: 374, distance: 69.9
click at [513, 374] on img at bounding box center [511, 371] width 15 height 25
type input "**********"
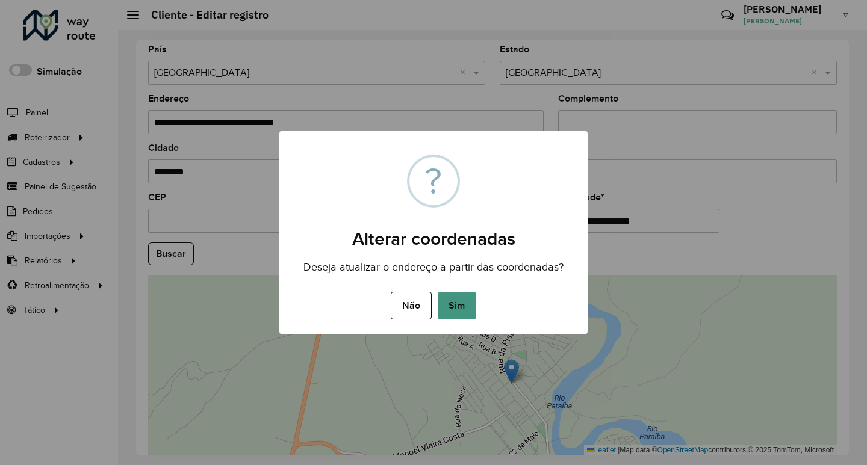
click at [454, 309] on button "Sim" at bounding box center [457, 306] width 39 height 28
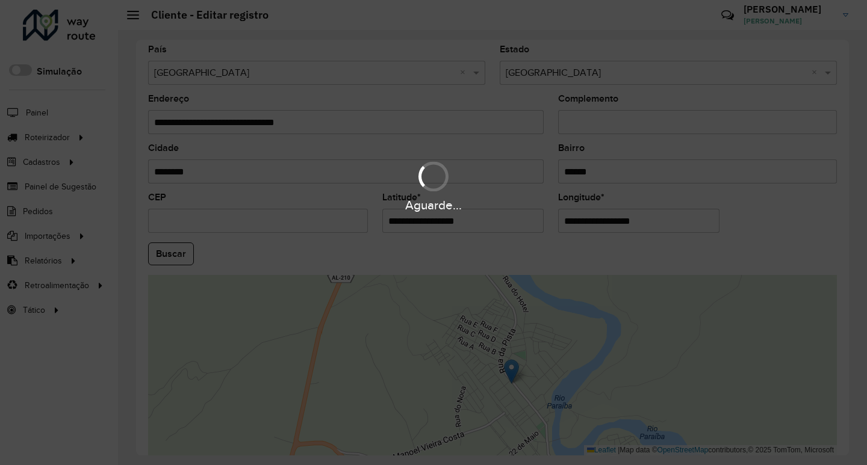
type input "**********"
type input "********"
type input "*********"
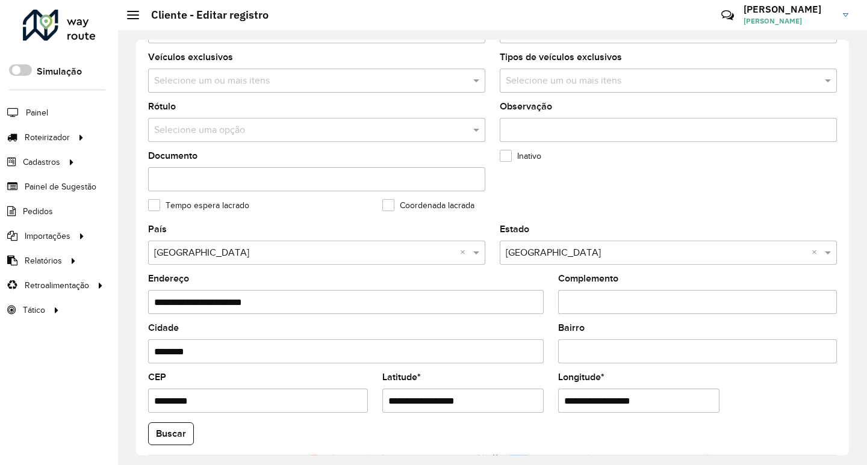
scroll to position [196, 0]
click at [398, 208] on label "Coordenada lacrada" at bounding box center [428, 206] width 92 height 13
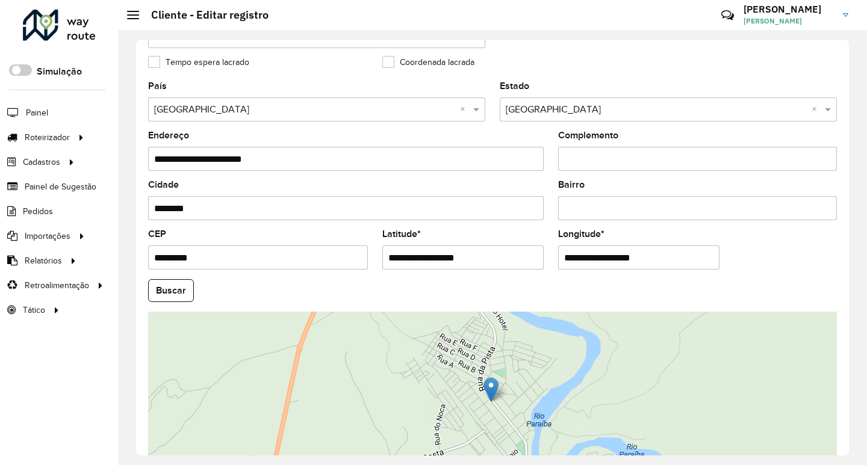
scroll to position [430, 0]
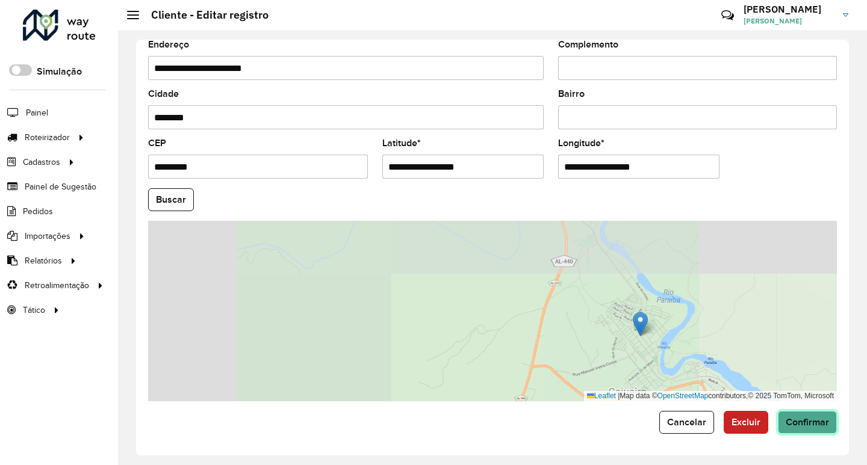
click at [811, 429] on button "Confirmar" at bounding box center [807, 422] width 59 height 23
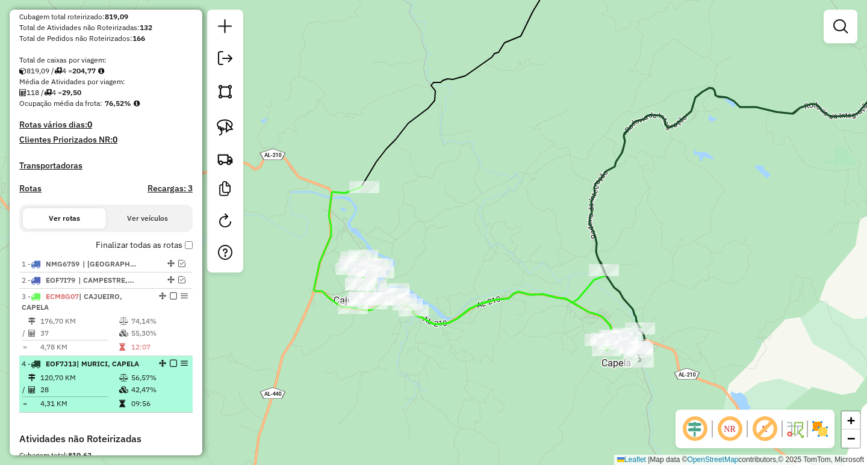
scroll to position [241, 0]
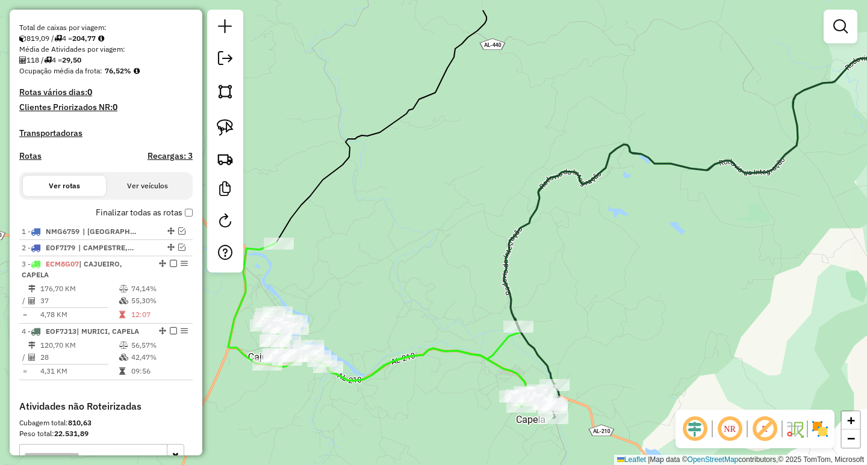
drag, startPoint x: 487, startPoint y: 377, endPoint x: 402, endPoint y: 433, distance: 102.5
click at [402, 433] on div "Janela de atendimento Grade de atendimento Capacidade Transportadoras Veículos …" at bounding box center [433, 232] width 867 height 465
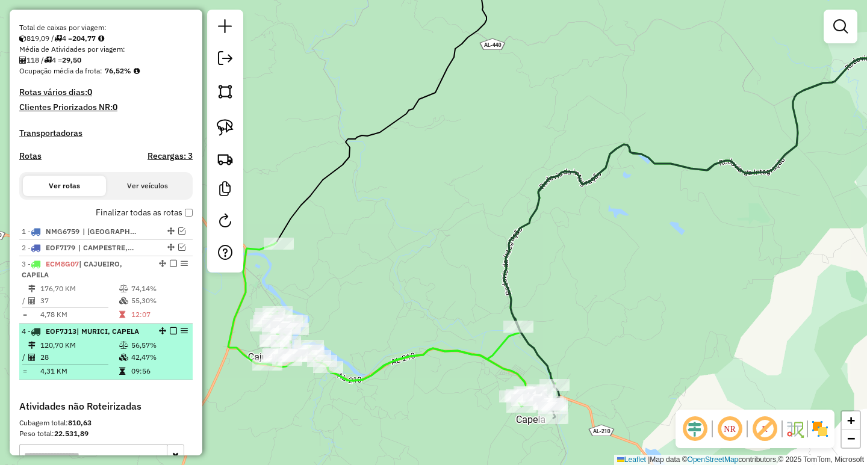
click at [172, 335] on em at bounding box center [173, 330] width 7 height 7
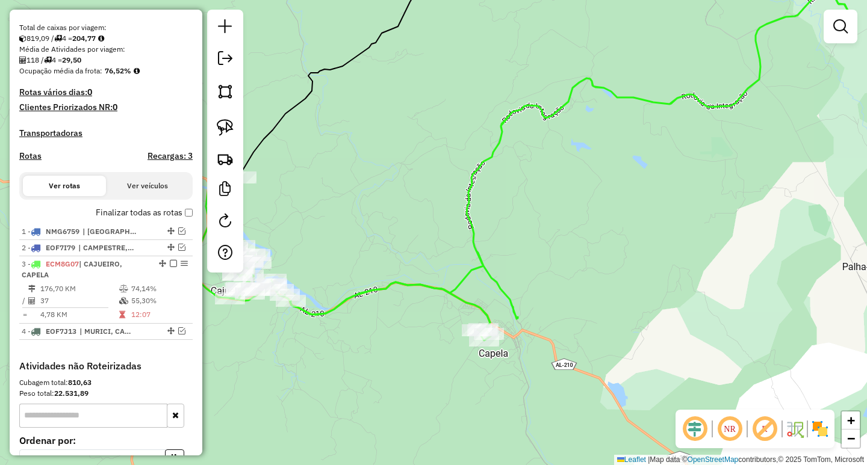
drag, startPoint x: 572, startPoint y: 328, endPoint x: 556, endPoint y: 285, distance: 45.7
click at [556, 285] on div "Janela de atendimento Grade de atendimento Capacidade Transportadoras Veículos …" at bounding box center [433, 232] width 867 height 465
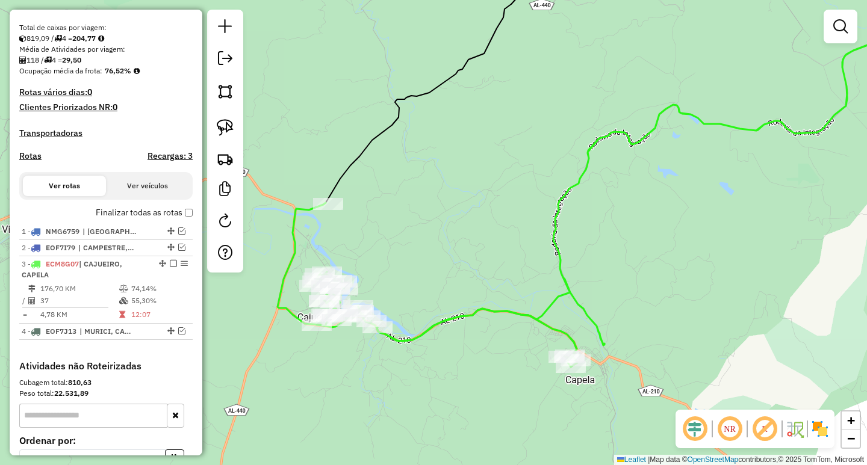
drag, startPoint x: 388, startPoint y: 334, endPoint x: 477, endPoint y: 366, distance: 94.1
click at [477, 366] on div "Janela de atendimento Grade de atendimento Capacidade Transportadoras Veículos …" at bounding box center [433, 232] width 867 height 465
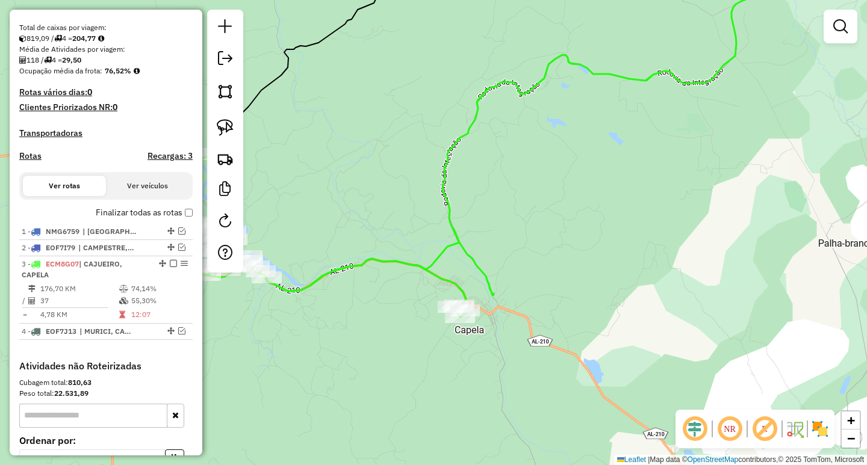
drag, startPoint x: 462, startPoint y: 364, endPoint x: 363, endPoint y: 316, distance: 110.1
click at [363, 316] on div "Janela de atendimento Grade de atendimento Capacidade Transportadoras Veículos …" at bounding box center [433, 232] width 867 height 465
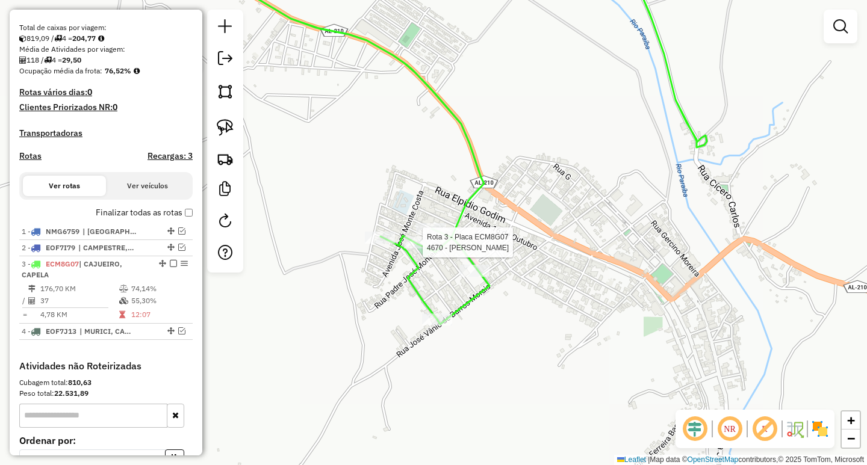
select select "**********"
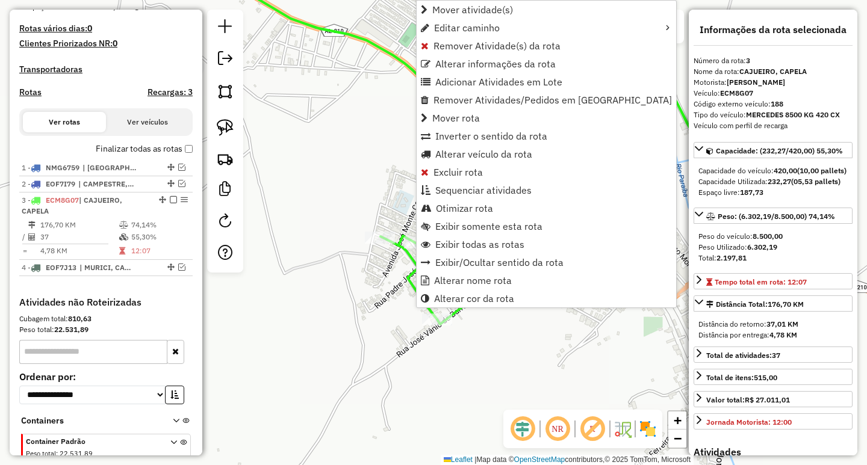
scroll to position [373, 0]
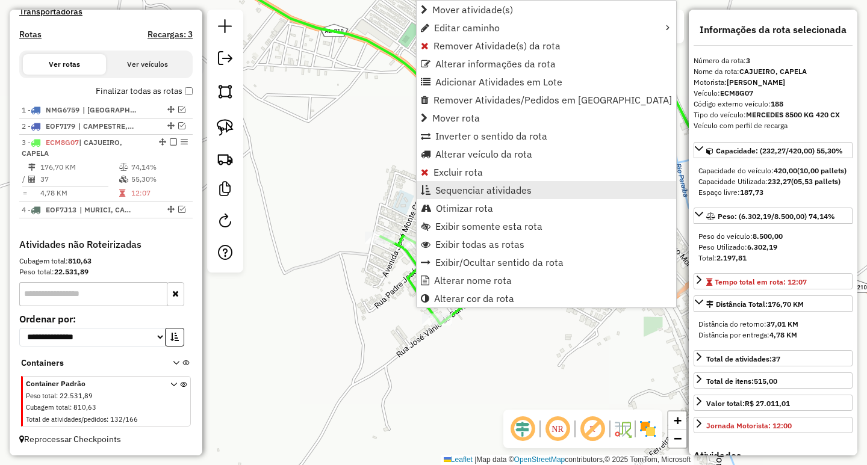
click at [476, 194] on span "Sequenciar atividades" at bounding box center [483, 190] width 96 height 10
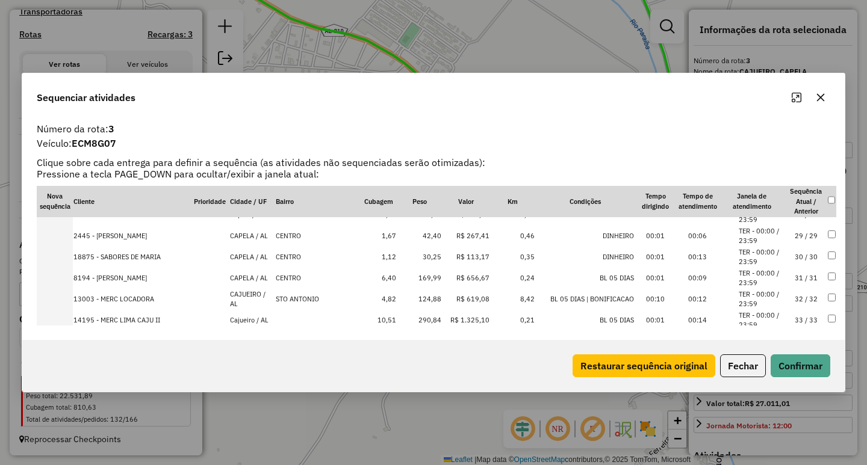
scroll to position [562, 0]
drag, startPoint x: 267, startPoint y: 296, endPoint x: 397, endPoint y: 264, distance: 134.3
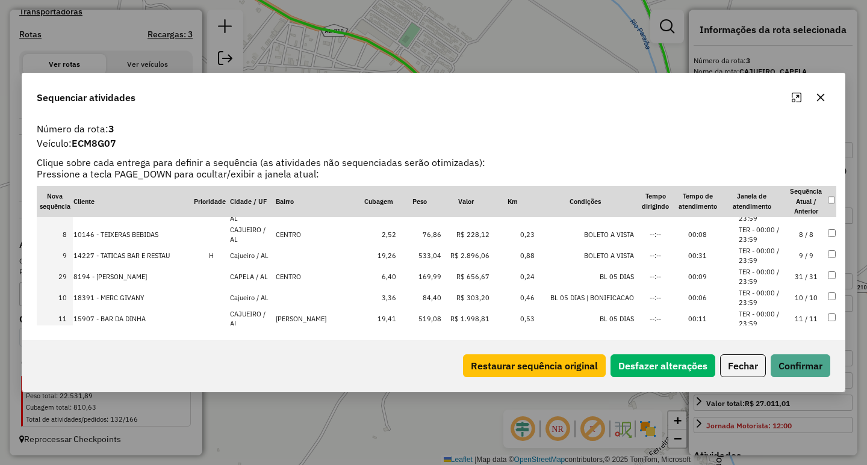
scroll to position [0, 0]
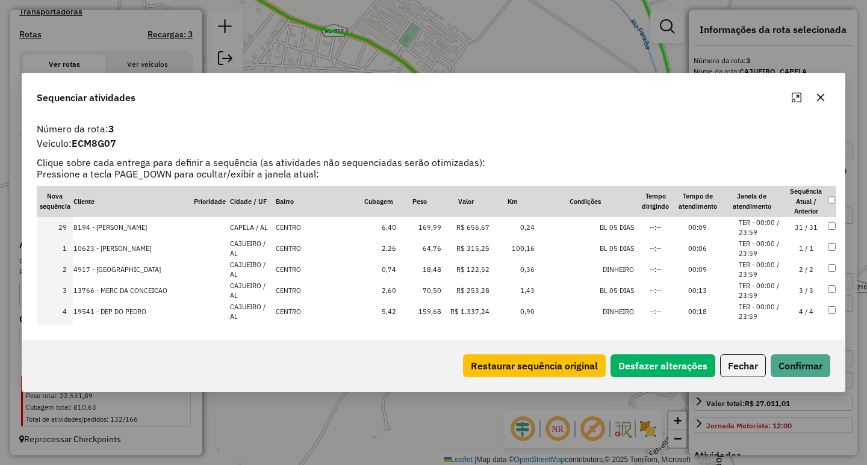
drag, startPoint x: 280, startPoint y: 256, endPoint x: 304, endPoint y: 212, distance: 50.1
drag, startPoint x: 269, startPoint y: 251, endPoint x: 270, endPoint y: 244, distance: 7.3
drag, startPoint x: 284, startPoint y: 305, endPoint x: 264, endPoint y: 261, distance: 49.0
drag, startPoint x: 285, startPoint y: 238, endPoint x: 256, endPoint y: 285, distance: 54.8
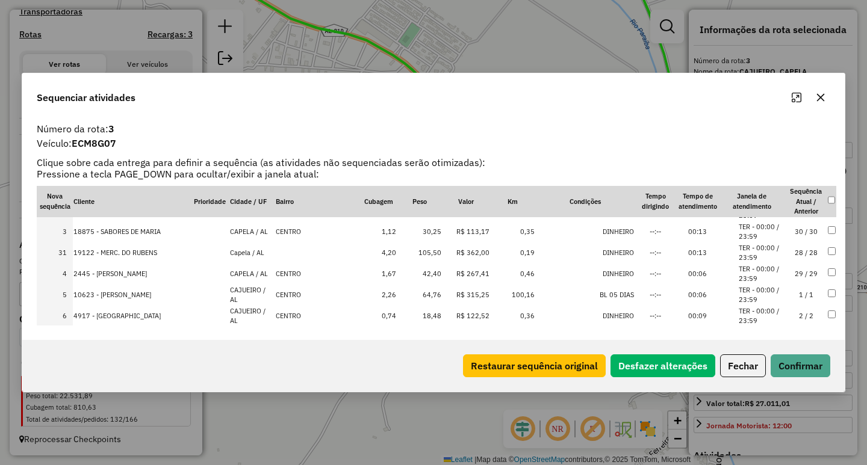
scroll to position [60, 0]
drag, startPoint x: 278, startPoint y: 299, endPoint x: 270, endPoint y: 245, distance: 54.7
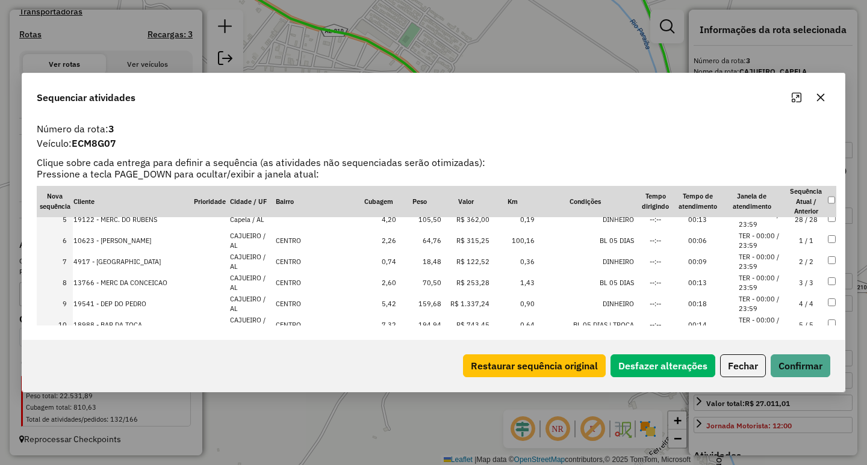
scroll to position [120, 0]
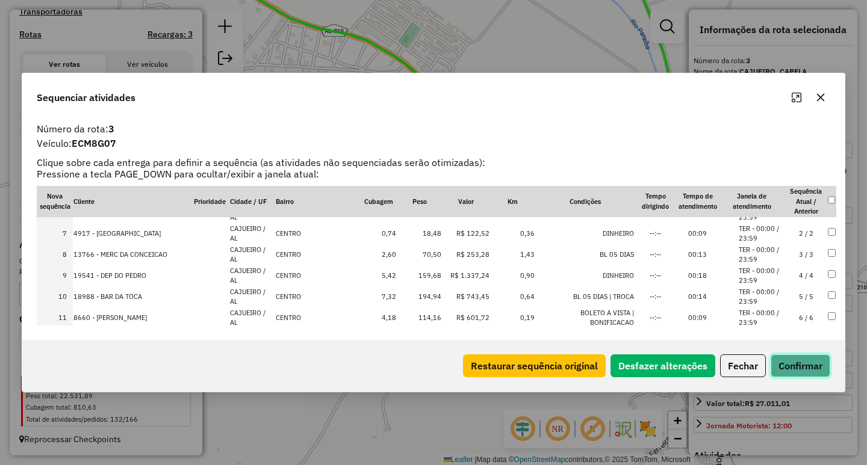
click at [796, 356] on button "Confirmar" at bounding box center [801, 366] width 60 height 23
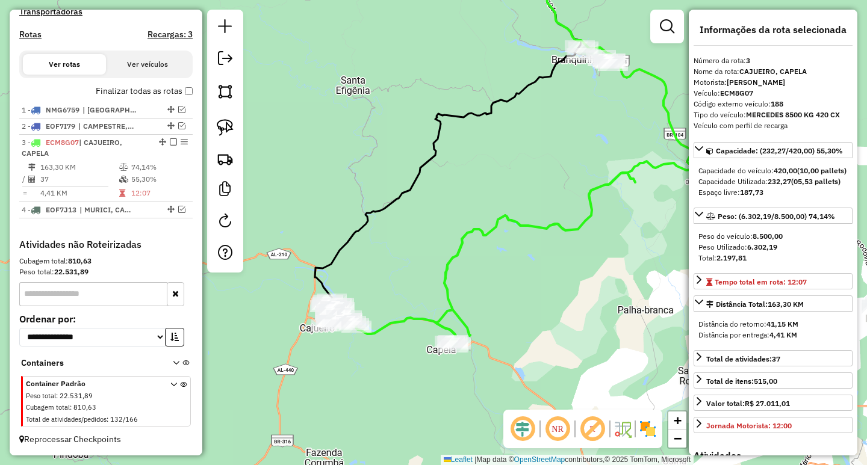
drag, startPoint x: 457, startPoint y: 247, endPoint x: 389, endPoint y: 202, distance: 82.1
click at [389, 202] on div "Janela de atendimento Grade de atendimento Capacidade Transportadoras Veículos …" at bounding box center [433, 232] width 867 height 465
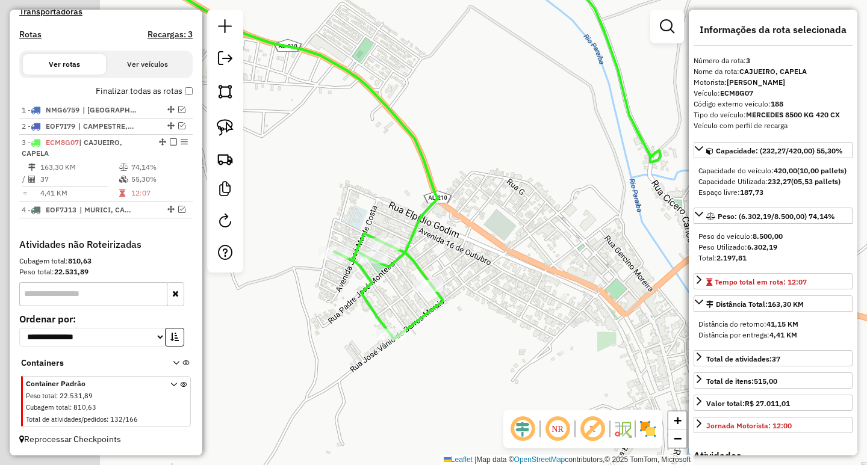
drag, startPoint x: 448, startPoint y: 263, endPoint x: 510, endPoint y: 253, distance: 63.3
click at [510, 253] on div "Janela de atendimento Grade de atendimento Capacidade Transportadoras Veículos …" at bounding box center [433, 232] width 867 height 465
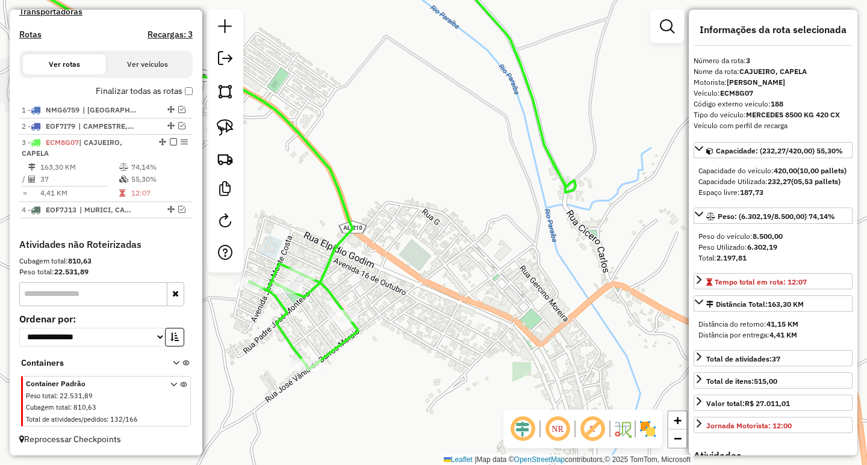
drag, startPoint x: 544, startPoint y: 228, endPoint x: 421, endPoint y: 262, distance: 126.9
click at [421, 262] on div "Janela de atendimento Grade de atendimento Capacidade Transportadoras Veículos …" at bounding box center [433, 232] width 867 height 465
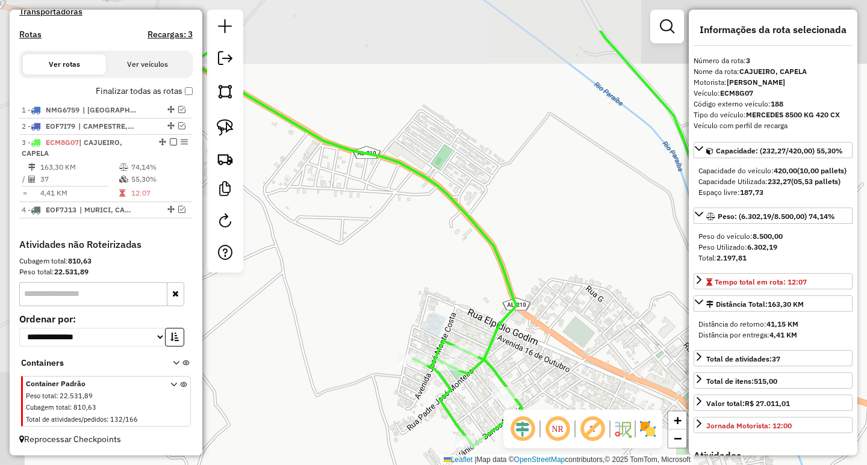
drag, startPoint x: 424, startPoint y: 270, endPoint x: 546, endPoint y: 350, distance: 145.6
click at [549, 352] on div "Janela de atendimento Grade de atendimento Capacidade Transportadoras Veículos …" at bounding box center [433, 232] width 867 height 465
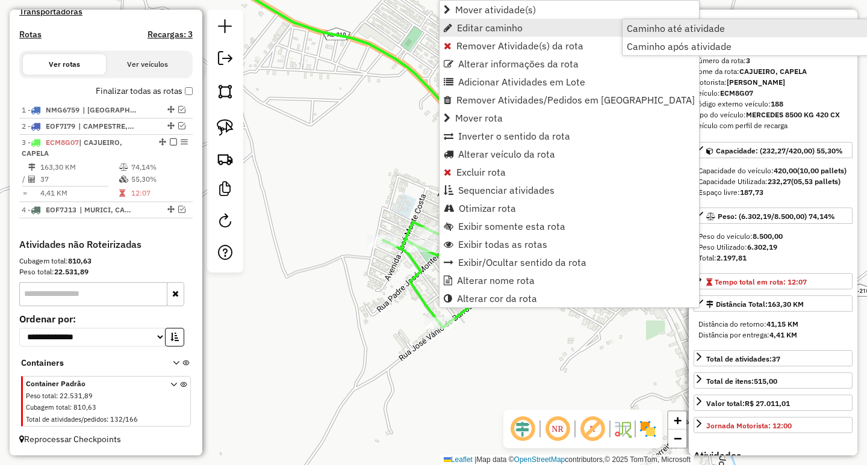
click at [647, 27] on span "Caminho até atividade" at bounding box center [676, 28] width 98 height 10
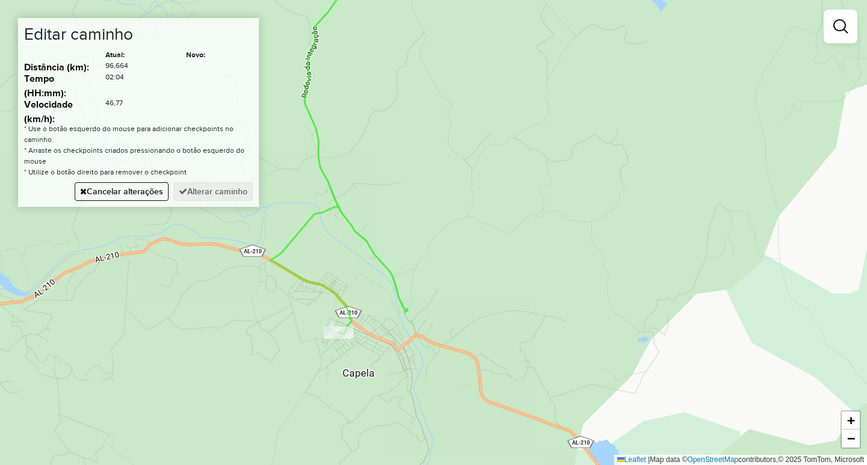
click at [417, 340] on div "Janela de atendimento Grade de atendimento Capacidade Transportadoras Veículos …" at bounding box center [433, 232] width 867 height 465
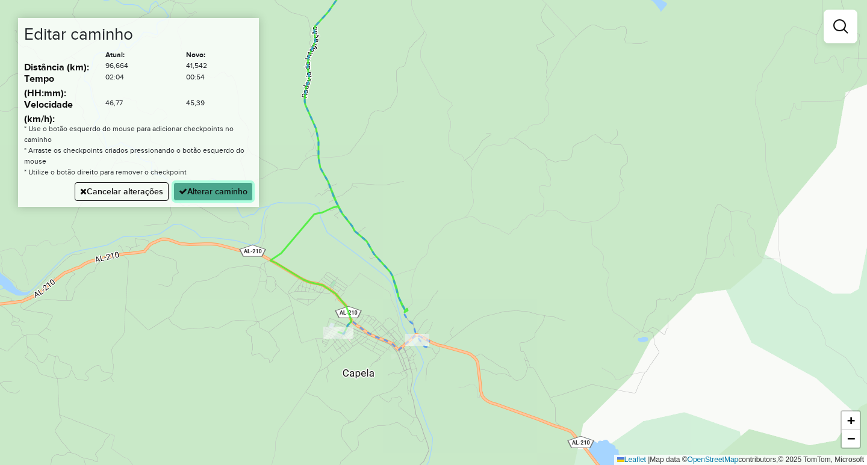
click at [213, 190] on button "Alterar caminho" at bounding box center [212, 191] width 79 height 19
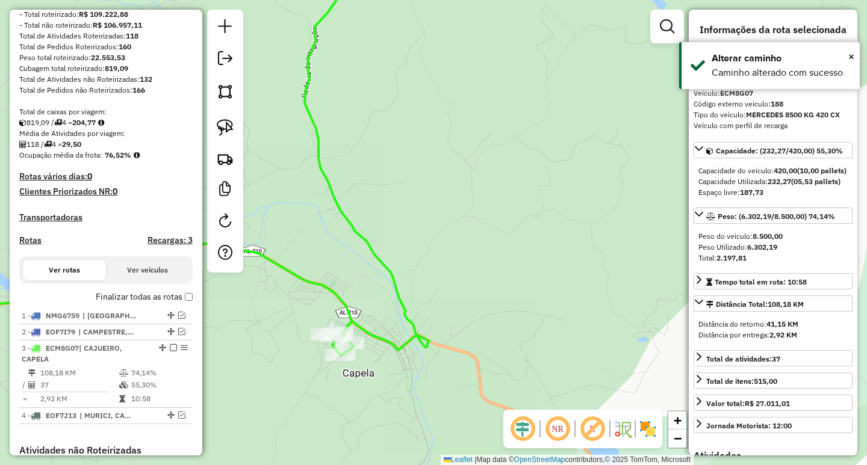
scroll to position [0, 0]
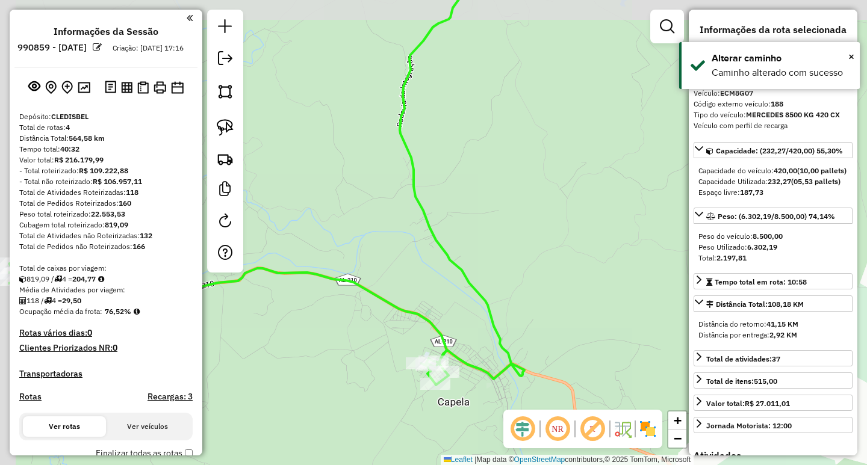
drag, startPoint x: 491, startPoint y: 232, endPoint x: 607, endPoint y: 267, distance: 121.5
click at [605, 267] on div "Janela de atendimento Grade de atendimento Capacidade Transportadoras Veículos …" at bounding box center [433, 232] width 867 height 465
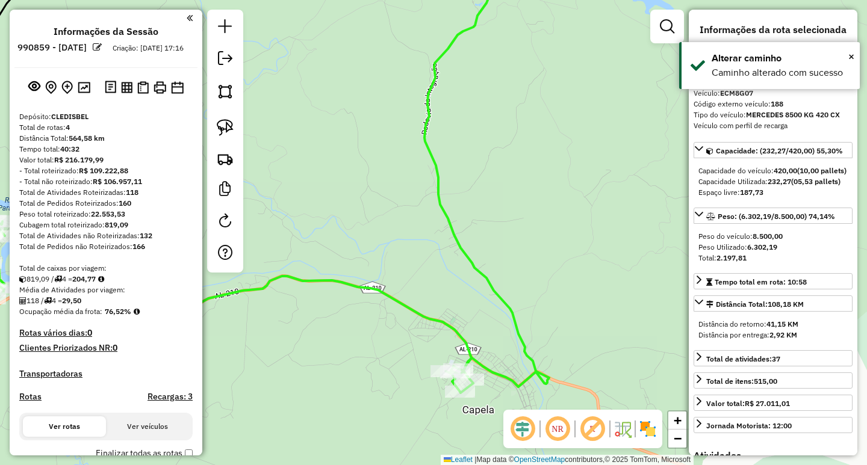
drag, startPoint x: 375, startPoint y: 206, endPoint x: 445, endPoint y: 170, distance: 79.1
click at [436, 175] on div "Janela de atendimento Grade de atendimento Capacidade Transportadoras Veículos …" at bounding box center [433, 232] width 867 height 465
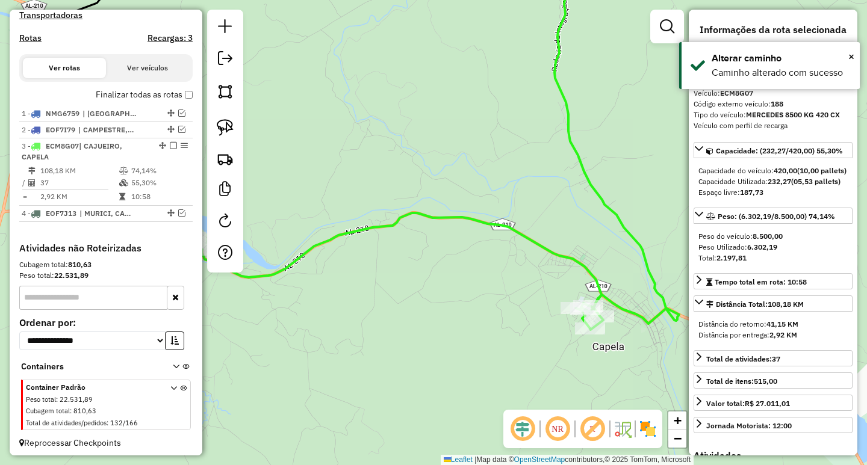
scroll to position [361, 0]
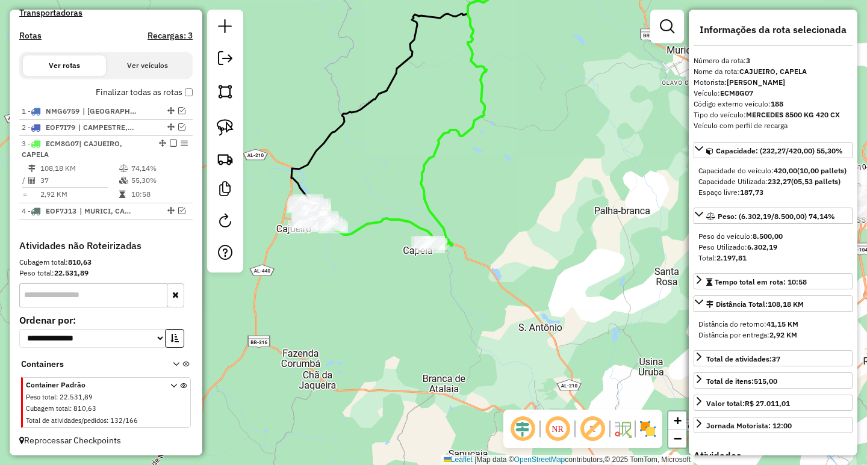
drag, startPoint x: 371, startPoint y: 184, endPoint x: 441, endPoint y: 187, distance: 69.9
click at [438, 187] on div "Janela de atendimento Grade de atendimento Capacidade Transportadoras Veículos …" at bounding box center [433, 232] width 867 height 465
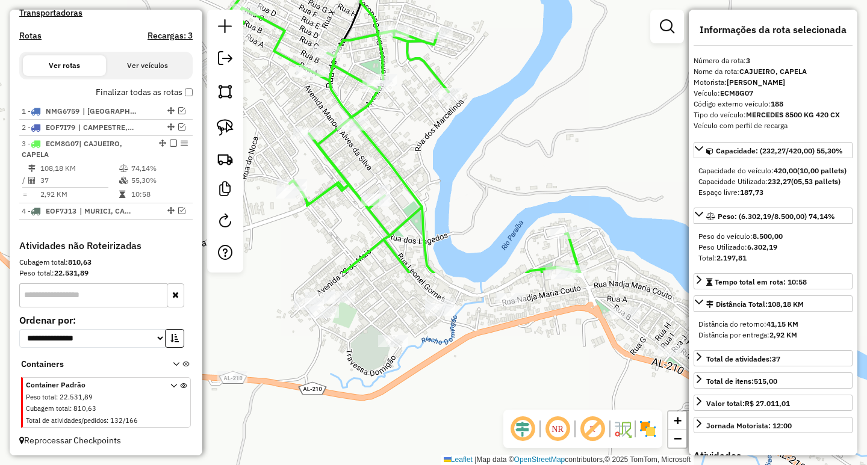
drag, startPoint x: 509, startPoint y: 206, endPoint x: 397, endPoint y: -32, distance: 263.1
click at [397, 0] on html "Aguarde... Pop-up bloqueado! Seu navegador bloqueou automáticamente a abertura …" at bounding box center [433, 232] width 867 height 465
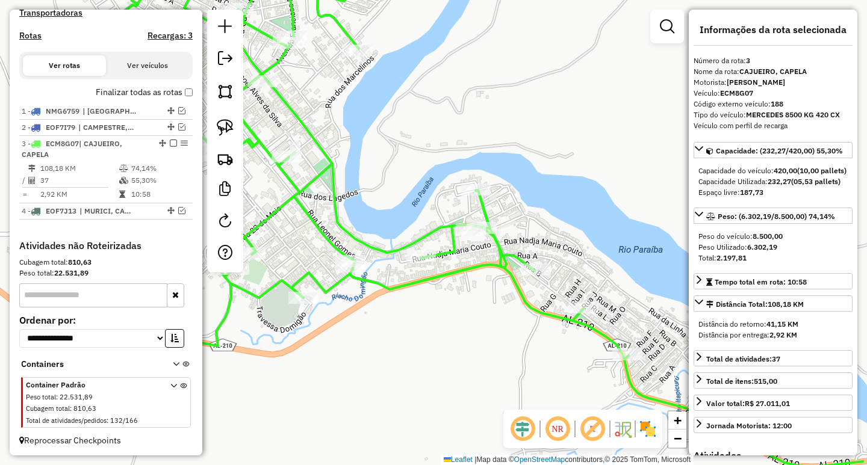
drag, startPoint x: 580, startPoint y: 130, endPoint x: 542, endPoint y: 113, distance: 41.5
click at [542, 113] on div "Janela de atendimento Grade de atendimento Capacidade Transportadoras Veículos …" at bounding box center [433, 232] width 867 height 465
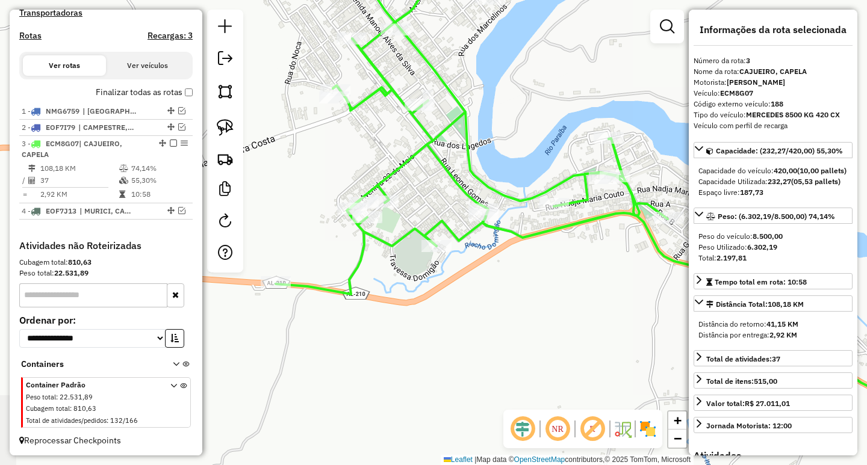
drag, startPoint x: 445, startPoint y: 217, endPoint x: 555, endPoint y: 173, distance: 117.8
click at [555, 173] on div "Janela de atendimento Grade de atendimento Capacidade Transportadoras Veículos …" at bounding box center [433, 232] width 867 height 465
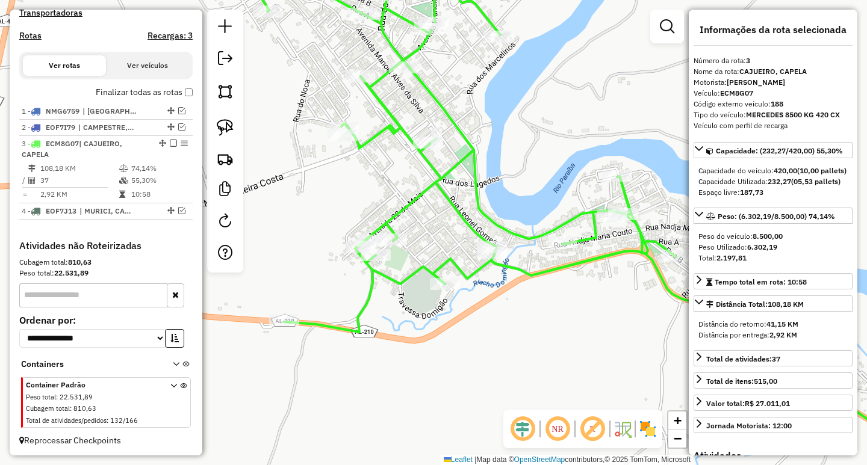
drag, startPoint x: 418, startPoint y: 181, endPoint x: 422, endPoint y: 207, distance: 26.2
click at [422, 207] on div "Janela de atendimento Grade de atendimento Capacidade Transportadoras Veículos …" at bounding box center [433, 232] width 867 height 465
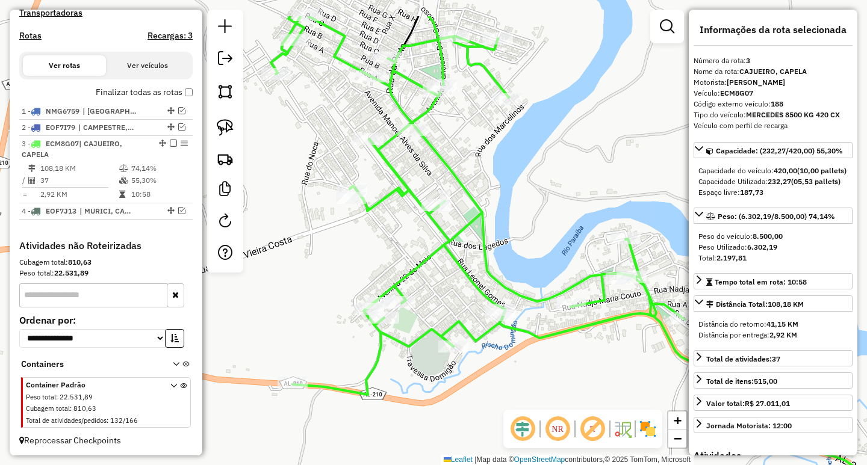
drag, startPoint x: 417, startPoint y: 104, endPoint x: 417, endPoint y: 217, distance: 112.6
click at [417, 213] on div "Janela de atendimento Grade de atendimento Capacidade Transportadoras Veículos …" at bounding box center [433, 232] width 867 height 465
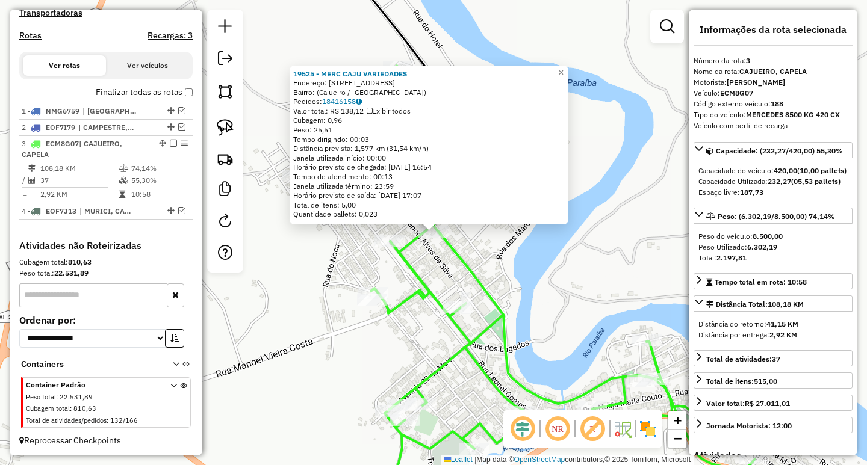
scroll to position [373, 0]
click at [432, 246] on div "19525 - MERC CAJU VARIEDADES Endereço: Avenida Guadalajara, 103 Bairro: (Cajuei…" at bounding box center [433, 232] width 867 height 465
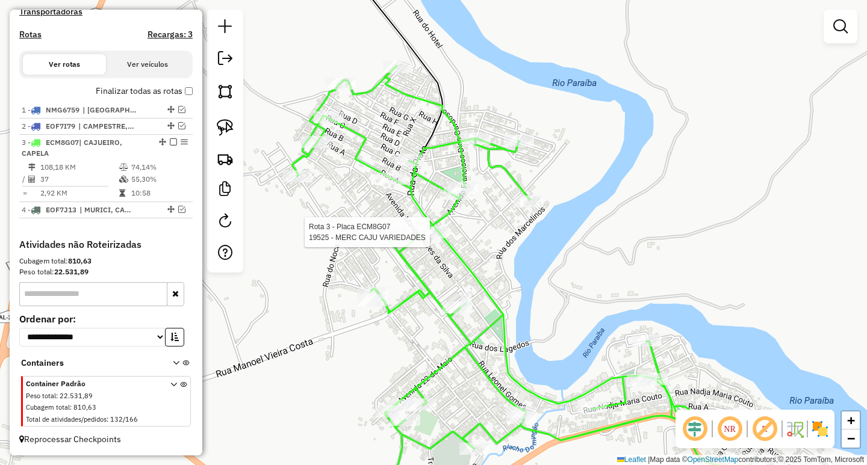
select select "**********"
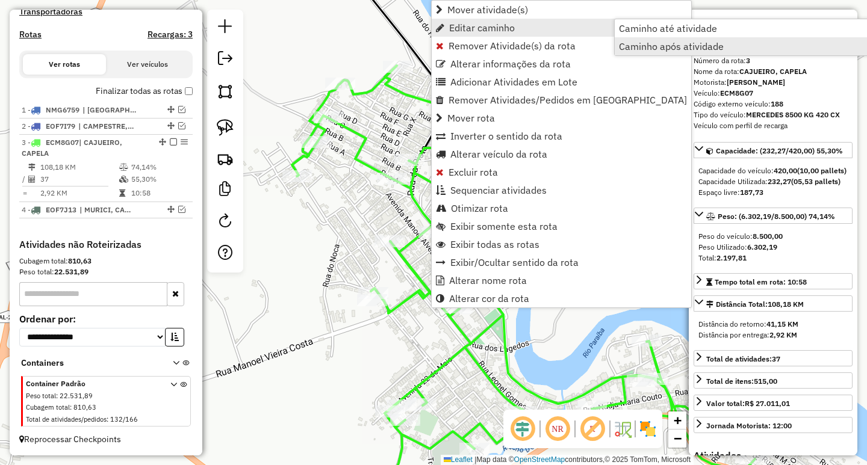
click at [665, 46] on span "Caminho após atividade" at bounding box center [671, 47] width 105 height 10
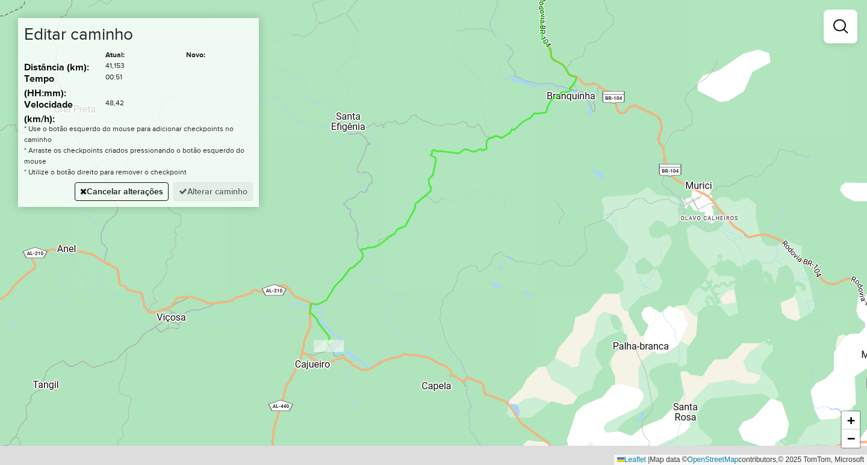
drag, startPoint x: 483, startPoint y: 319, endPoint x: 510, endPoint y: 220, distance: 102.8
click at [507, 229] on div "Janela de atendimento Grade de atendimento Capacidade Transportadoras Veículos …" at bounding box center [433, 232] width 867 height 465
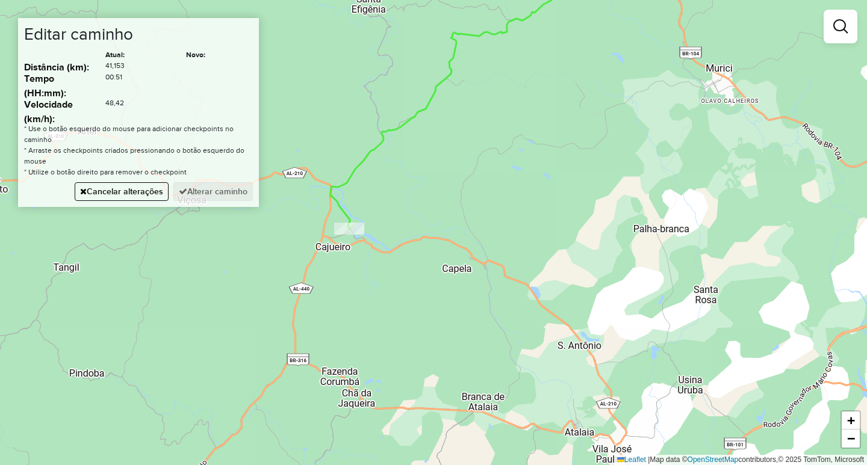
click at [451, 299] on div "Janela de atendimento Grade de atendimento Capacidade Transportadoras Veículos …" at bounding box center [433, 232] width 867 height 465
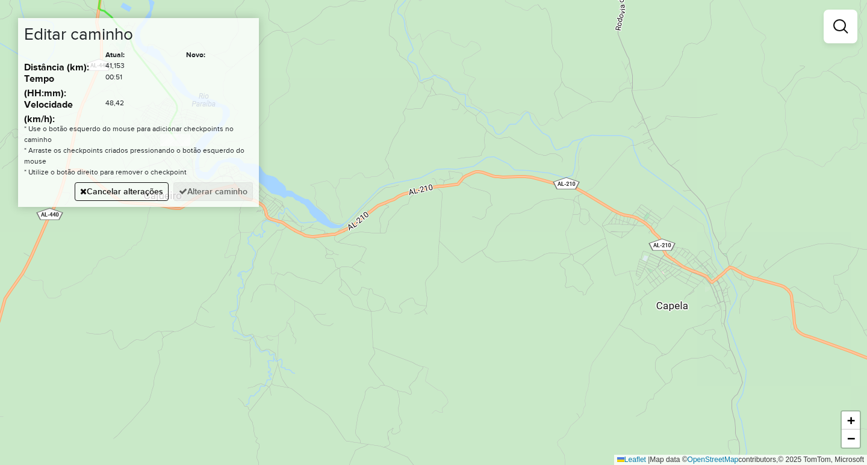
click at [730, 271] on div "Janela de atendimento Grade de atendimento Capacidade Transportadoras Veículos …" at bounding box center [433, 232] width 867 height 465
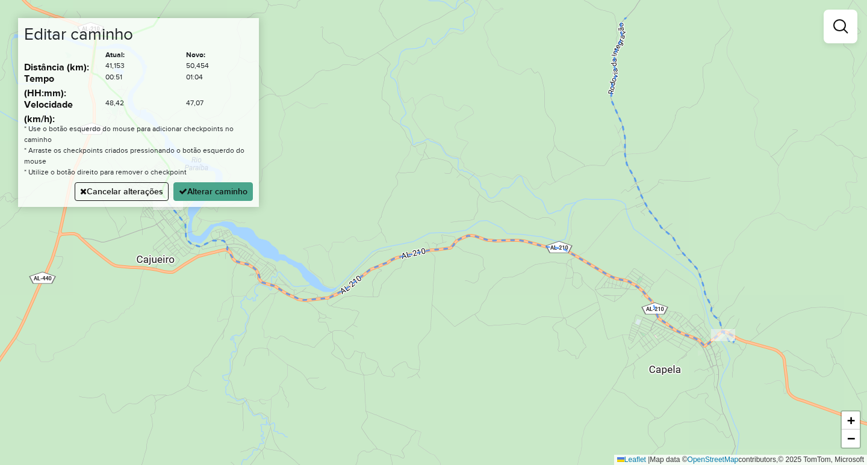
drag, startPoint x: 559, startPoint y: 268, endPoint x: 554, endPoint y: 440, distance: 172.2
click at [553, 408] on div "Janela de atendimento Grade de atendimento Capacidade Transportadoras Veículos …" at bounding box center [433, 232] width 867 height 465
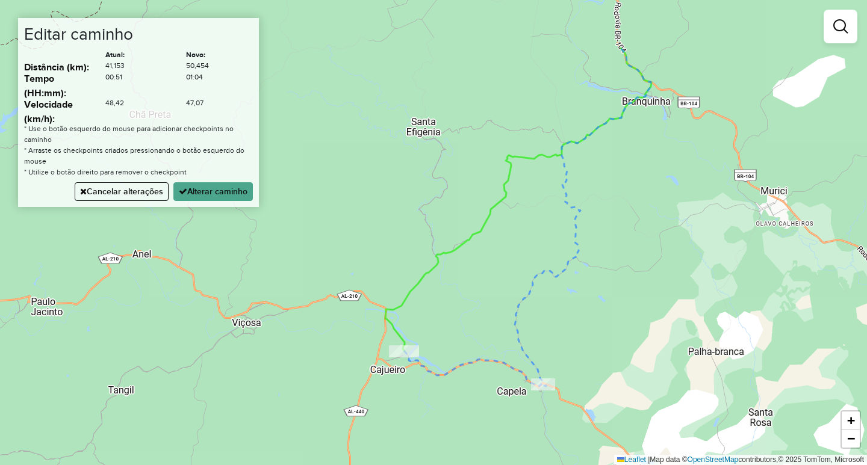
drag, startPoint x: 504, startPoint y: 244, endPoint x: 459, endPoint y: 299, distance: 71.0
click at [459, 298] on div "Janela de atendimento Grade de atendimento Capacidade Transportadoras Veículos …" at bounding box center [433, 232] width 867 height 465
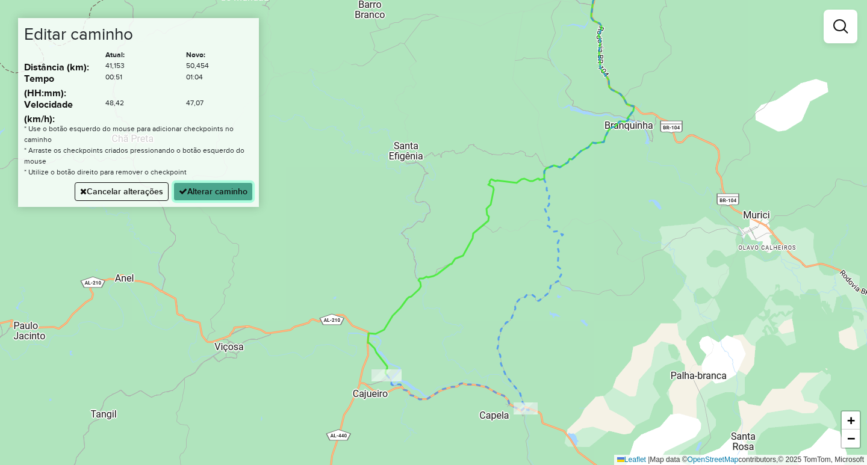
click at [223, 196] on button "Alterar caminho" at bounding box center [212, 191] width 79 height 19
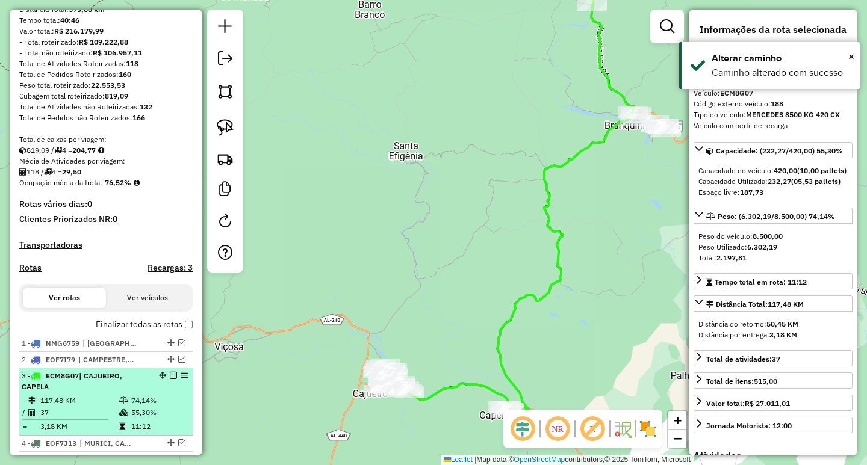
scroll to position [241, 0]
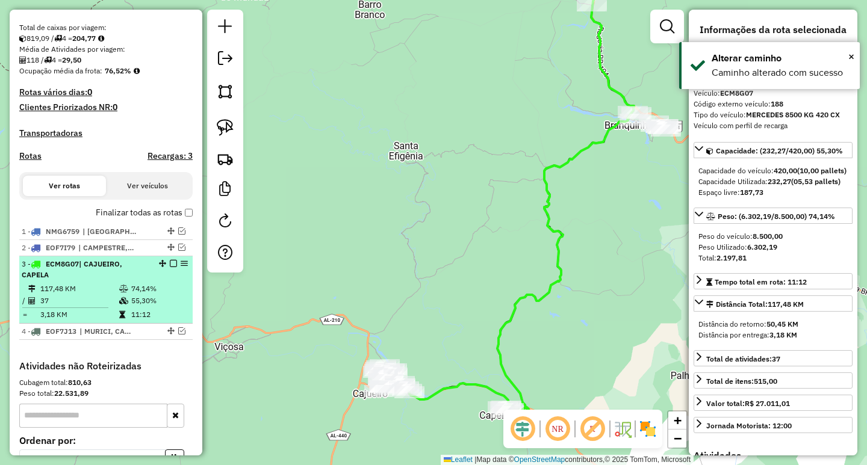
click at [170, 267] on em at bounding box center [173, 263] width 7 height 7
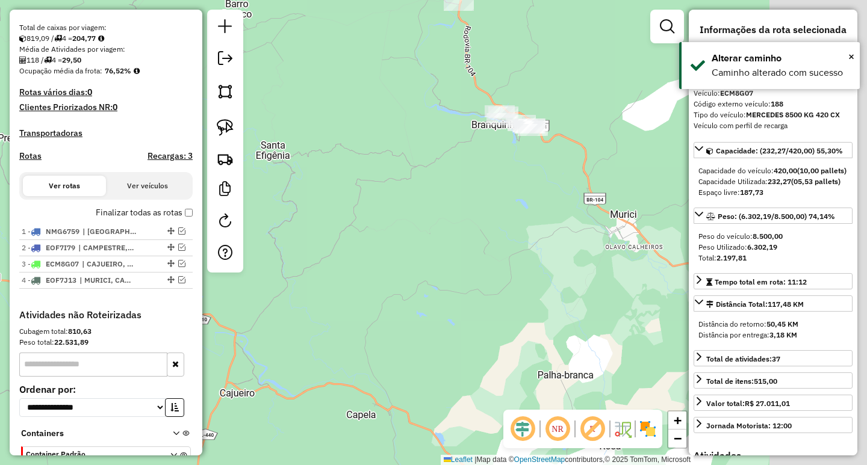
drag, startPoint x: 583, startPoint y: 282, endPoint x: 356, endPoint y: 278, distance: 227.6
click at [436, 281] on div "Janela de atendimento Grade de atendimento Capacidade Transportadoras Veículos …" at bounding box center [433, 232] width 867 height 465
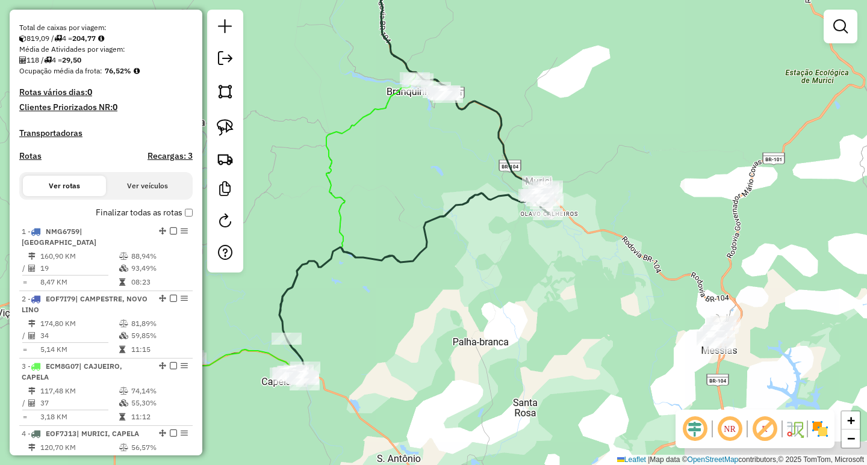
drag, startPoint x: 616, startPoint y: 352, endPoint x: 601, endPoint y: 307, distance: 47.4
click at [601, 307] on div "Janela de atendimento Grade de atendimento Capacidade Transportadoras Veículos …" at bounding box center [433, 232] width 867 height 465
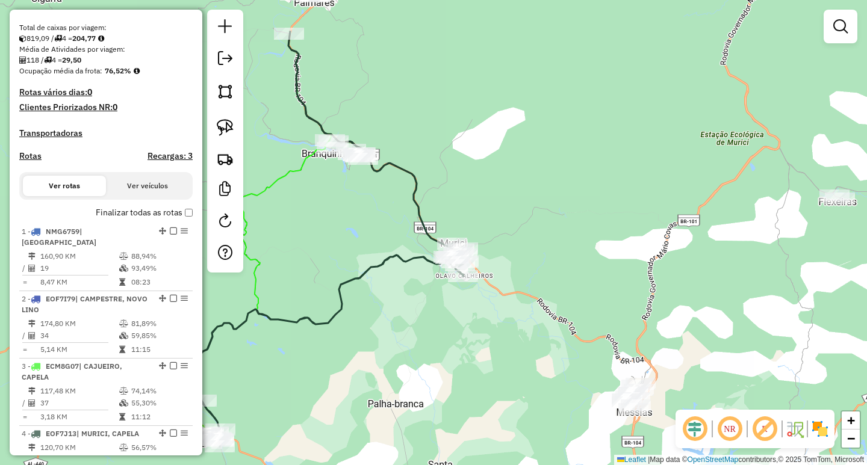
drag, startPoint x: 454, startPoint y: 300, endPoint x: 350, endPoint y: 361, distance: 121.1
click at [367, 370] on div "Janela de atendimento Grade de atendimento Capacidade Transportadoras Veículos …" at bounding box center [433, 232] width 867 height 465
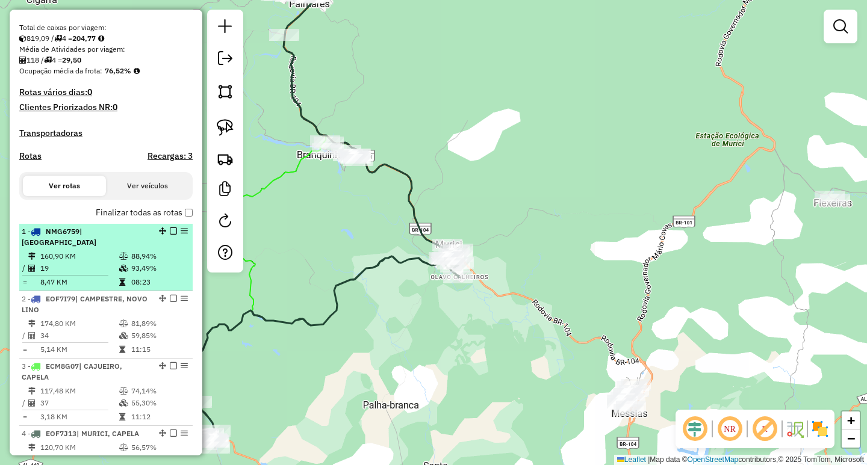
click at [149, 255] on td "88,94%" at bounding box center [159, 256] width 57 height 12
select select "**********"
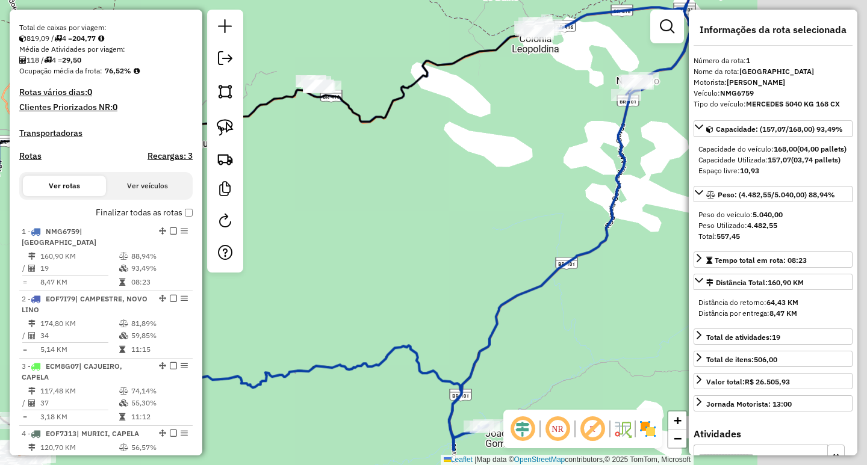
drag, startPoint x: 556, startPoint y: 235, endPoint x: 402, endPoint y: 234, distance: 154.7
click at [402, 234] on div "Janela de atendimento Grade de atendimento Capacidade Transportadoras Veículos …" at bounding box center [433, 232] width 867 height 465
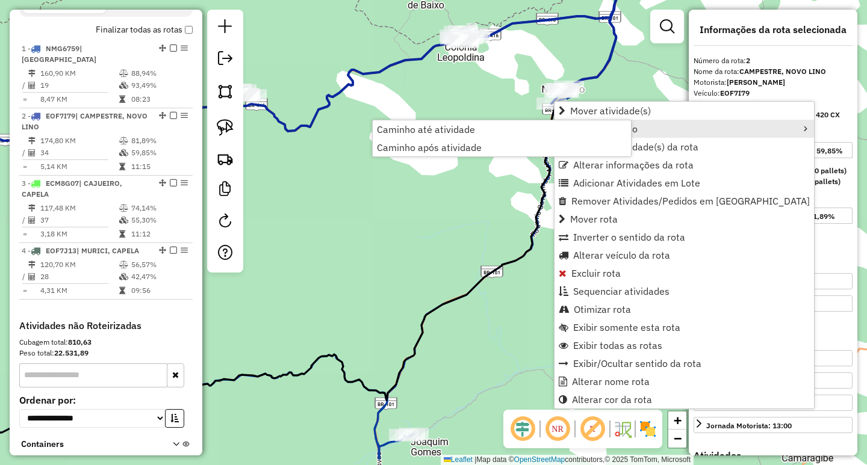
scroll to position [505, 0]
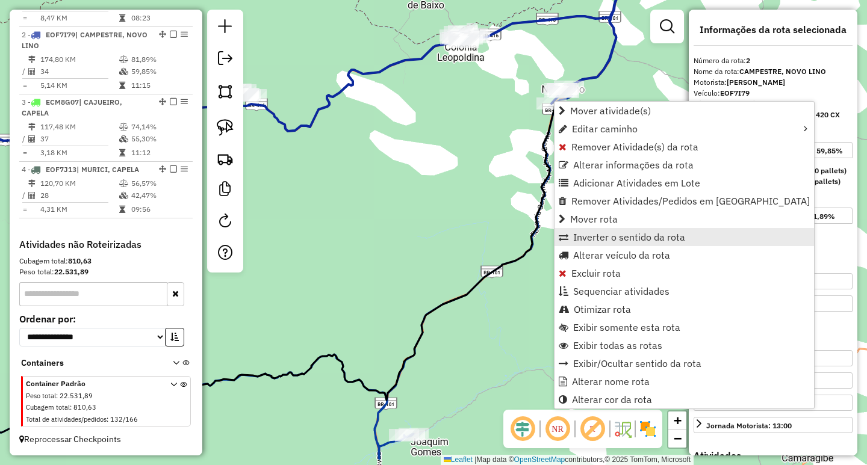
click at [634, 230] on link "Inverter o sentido da rota" at bounding box center [683, 237] width 259 height 18
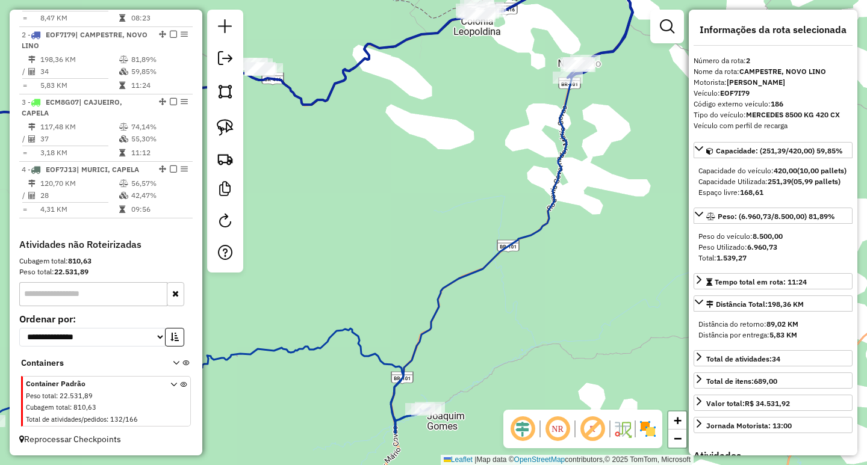
drag, startPoint x: 462, startPoint y: 238, endPoint x: 590, endPoint y: 169, distance: 145.2
click at [590, 169] on div "Janela de atendimento Grade de atendimento Capacidade Transportadoras Veículos …" at bounding box center [433, 232] width 867 height 465
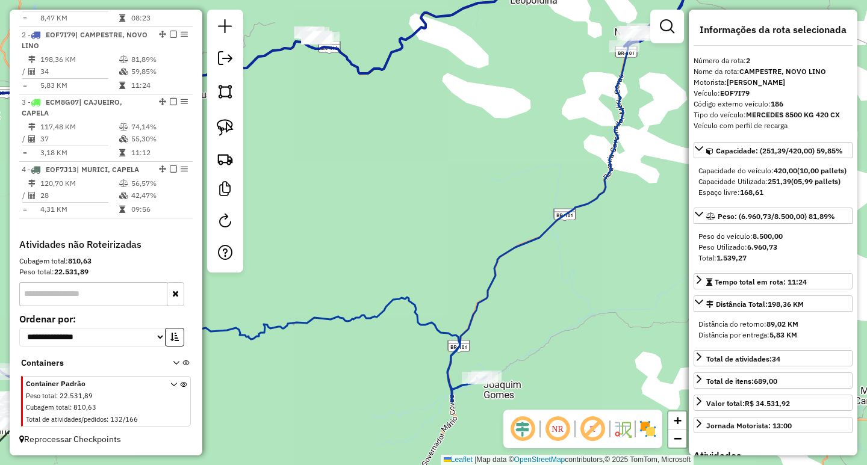
drag, startPoint x: 518, startPoint y: 229, endPoint x: 474, endPoint y: 219, distance: 45.8
click at [474, 219] on div "Janela de atendimento Grade de atendimento Capacidade Transportadoras Veículos …" at bounding box center [433, 232] width 867 height 465
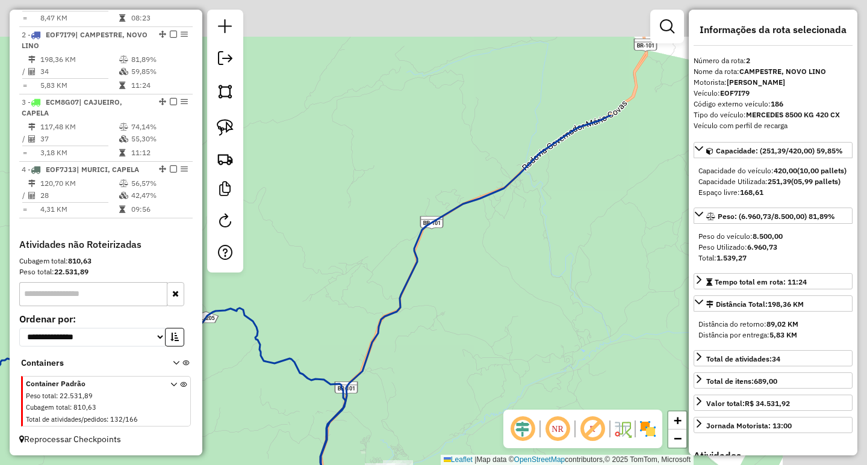
drag, startPoint x: 565, startPoint y: 218, endPoint x: 496, endPoint y: 299, distance: 105.9
click at [501, 293] on div "Janela de atendimento Grade de atendimento Capacidade Transportadoras Veículos …" at bounding box center [433, 232] width 867 height 465
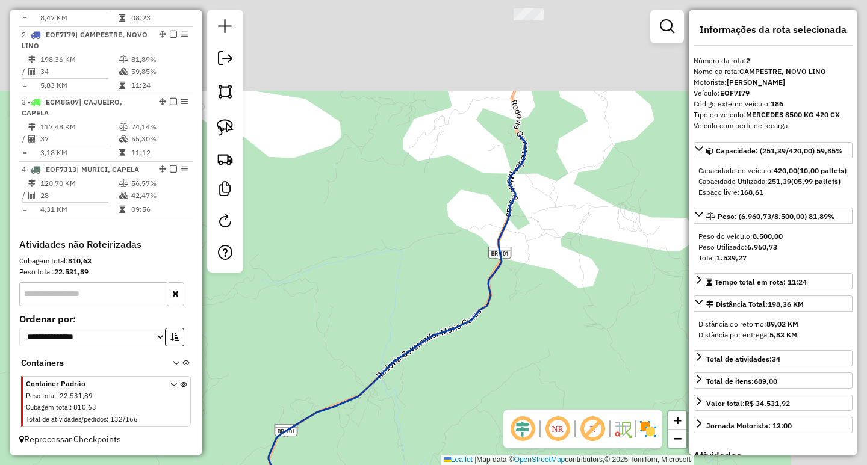
drag, startPoint x: 586, startPoint y: 187, endPoint x: 472, endPoint y: 341, distance: 191.9
click at [474, 341] on div "Janela de atendimento Grade de atendimento Capacidade Transportadoras Veículos …" at bounding box center [433, 232] width 867 height 465
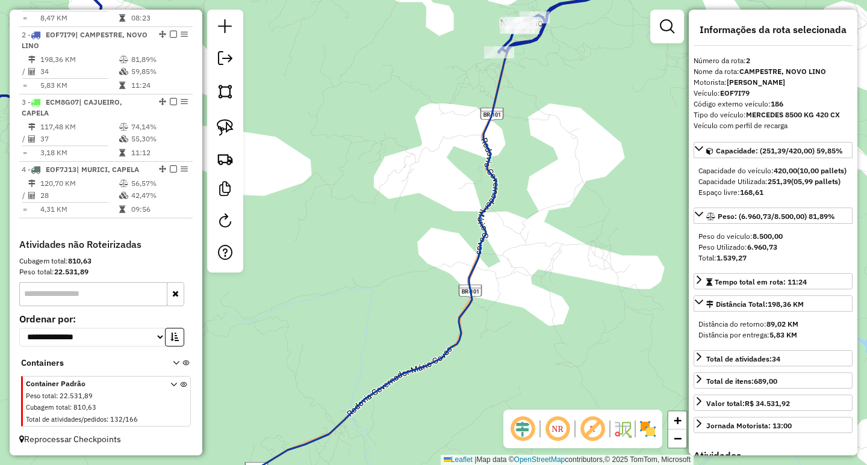
drag, startPoint x: 407, startPoint y: 309, endPoint x: 460, endPoint y: 111, distance: 205.0
click at [445, 152] on div "Janela de atendimento Grade de atendimento Capacidade Transportadoras Veículos …" at bounding box center [433, 232] width 867 height 465
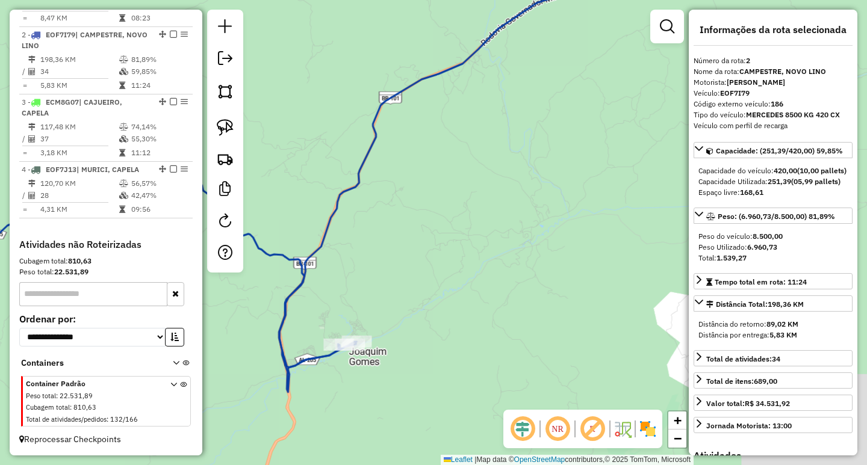
drag, startPoint x: 408, startPoint y: 293, endPoint x: 508, endPoint y: 215, distance: 126.9
click at [492, 216] on div "Janela de atendimento Grade de atendimento Capacidade Transportadoras Veículos …" at bounding box center [433, 232] width 867 height 465
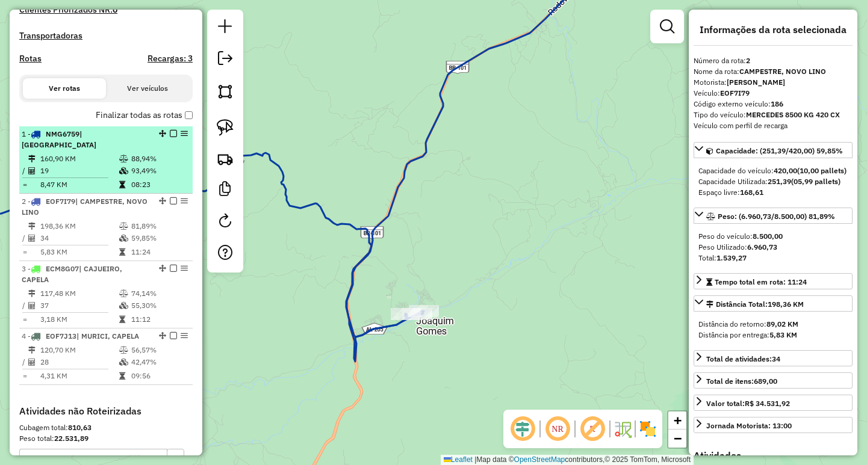
scroll to position [324, 0]
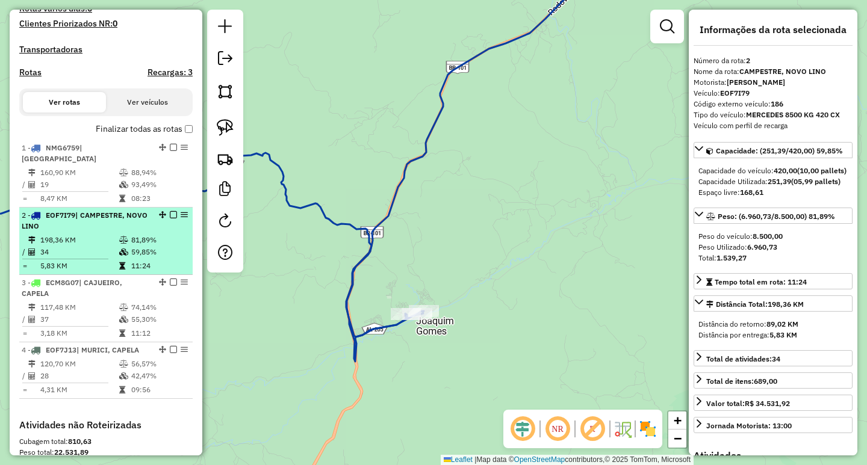
click at [149, 238] on td "81,89%" at bounding box center [159, 240] width 57 height 12
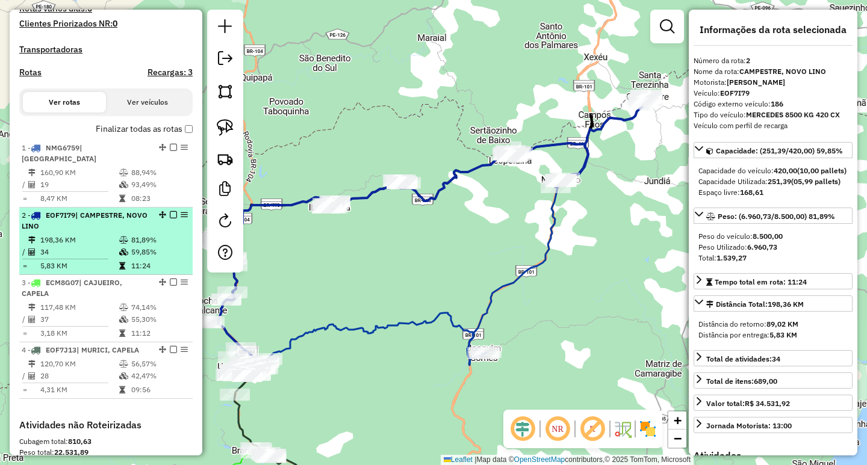
click at [170, 214] on em at bounding box center [173, 214] width 7 height 7
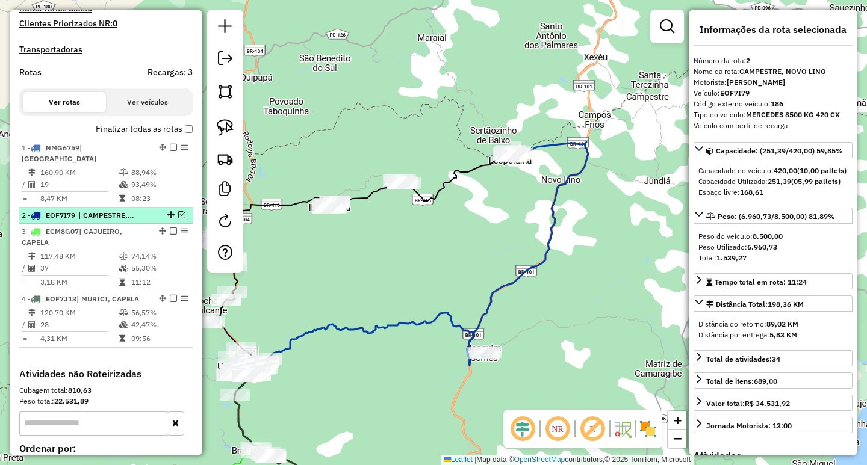
click at [179, 212] on em at bounding box center [181, 214] width 7 height 7
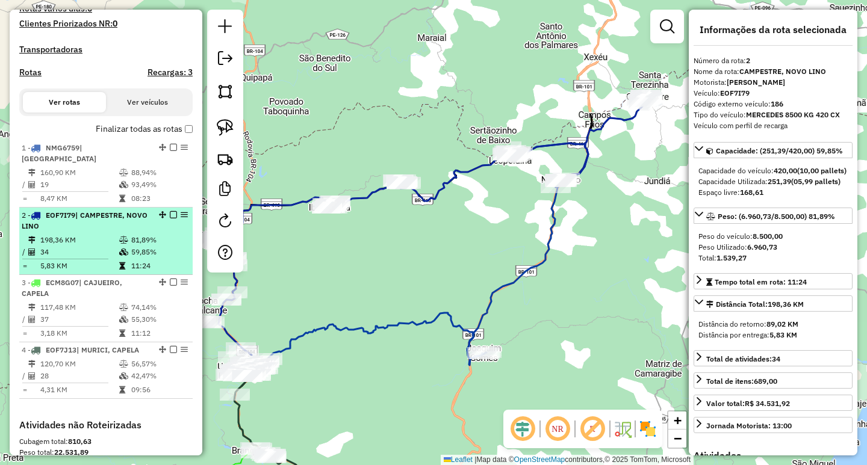
click at [170, 213] on em at bounding box center [173, 214] width 7 height 7
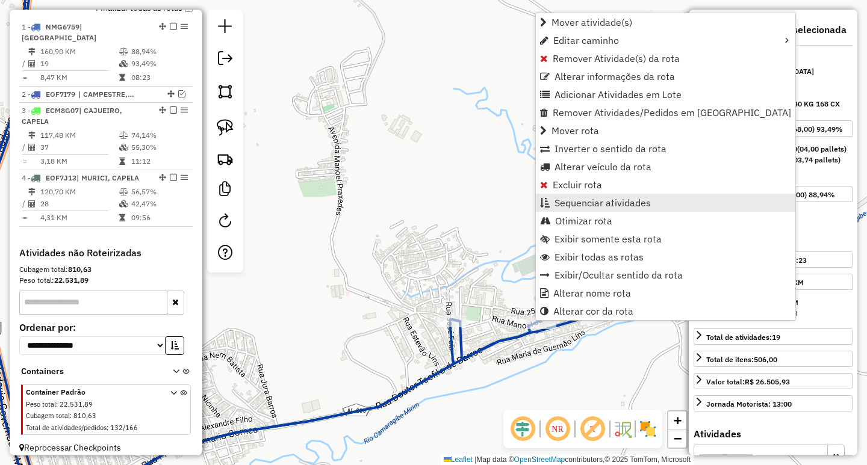
scroll to position [454, 0]
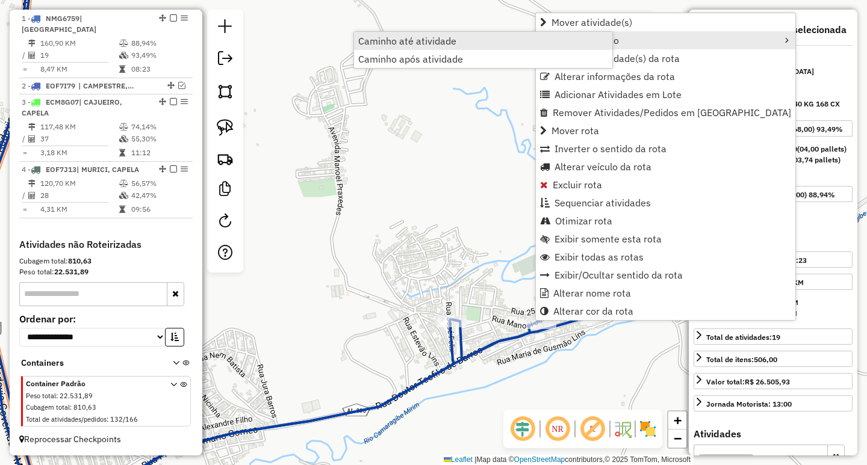
click at [426, 43] on span "Caminho até atividade" at bounding box center [407, 41] width 98 height 10
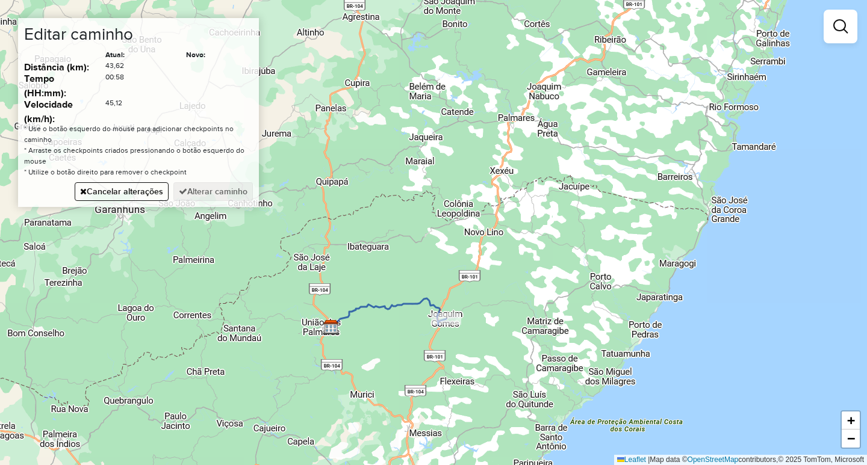
click at [411, 426] on div "Janela de atendimento Grade de atendimento Capacidade Transportadoras Veículos …" at bounding box center [433, 232] width 867 height 465
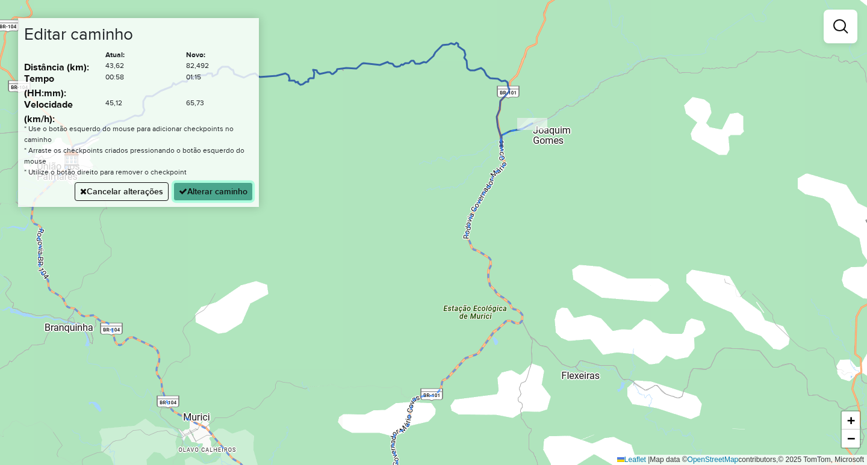
click at [200, 188] on button "Alterar caminho" at bounding box center [212, 191] width 79 height 19
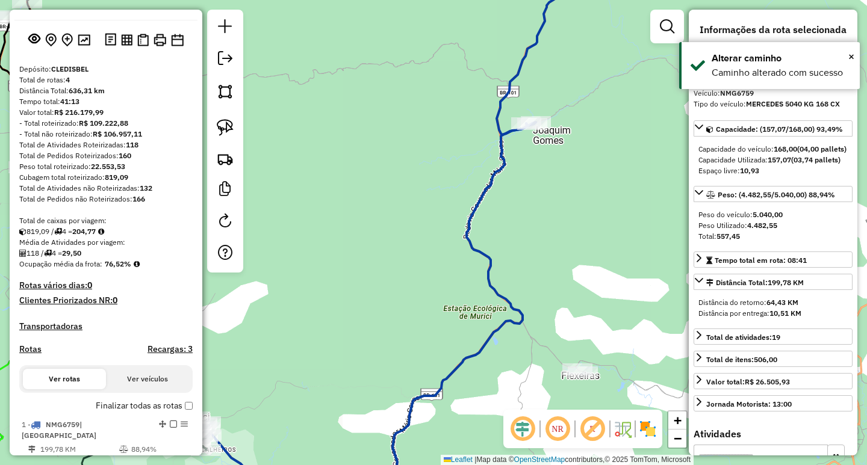
scroll to position [0, 0]
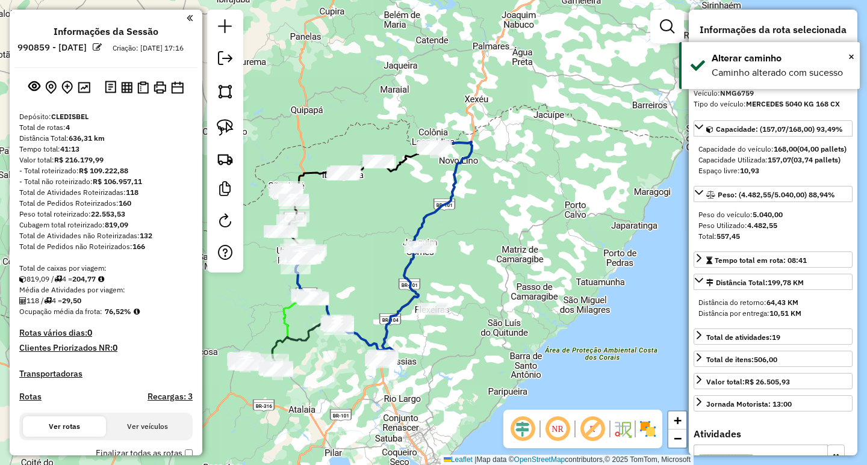
drag, startPoint x: 498, startPoint y: 205, endPoint x: 510, endPoint y: 340, distance: 135.4
click at [510, 336] on div "Janela de atendimento Grade de atendimento Capacidade Transportadoras Veículos …" at bounding box center [433, 232] width 867 height 465
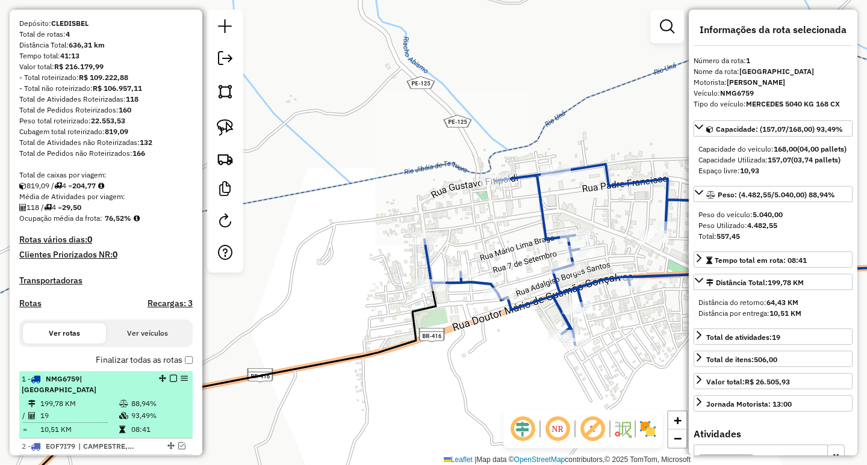
scroll to position [181, 0]
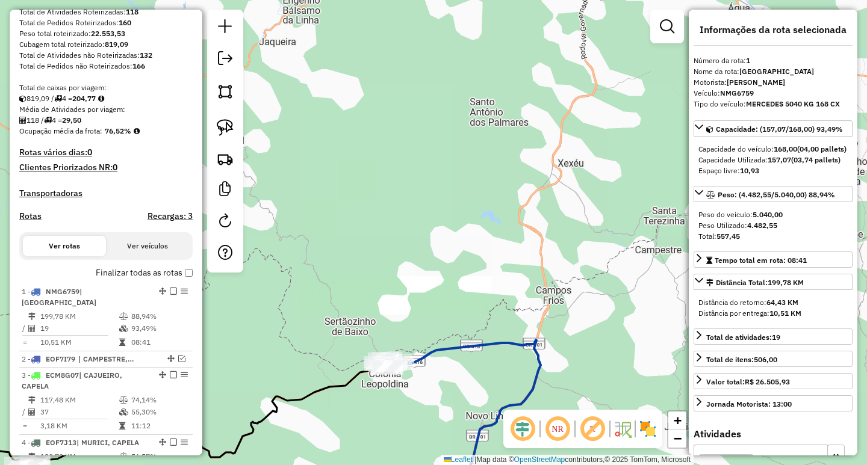
drag, startPoint x: 452, startPoint y: 190, endPoint x: 470, endPoint y: 135, distance: 57.5
click at [456, 172] on div "Janela de atendimento Grade de atendimento Capacidade Transportadoras Veículos …" at bounding box center [433, 232] width 867 height 465
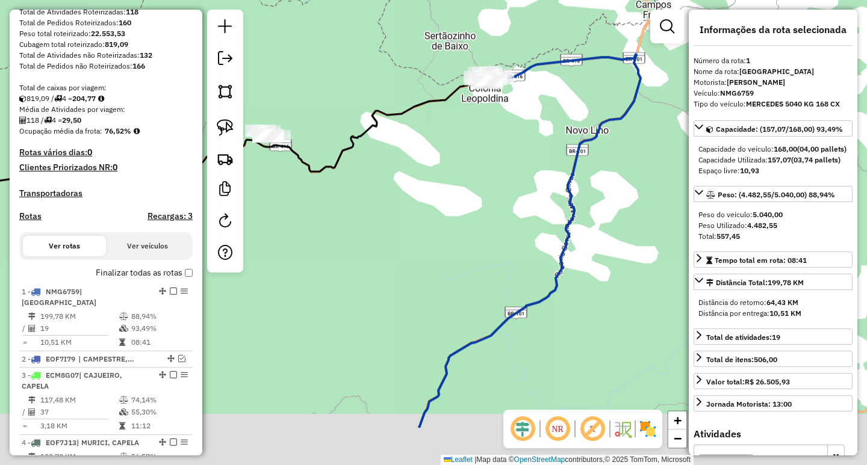
drag, startPoint x: 447, startPoint y: 302, endPoint x: 474, endPoint y: 244, distance: 63.8
click at [483, 245] on div "Janela de atendimento Grade de atendimento Capacidade Transportadoras Veículos …" at bounding box center [433, 232] width 867 height 465
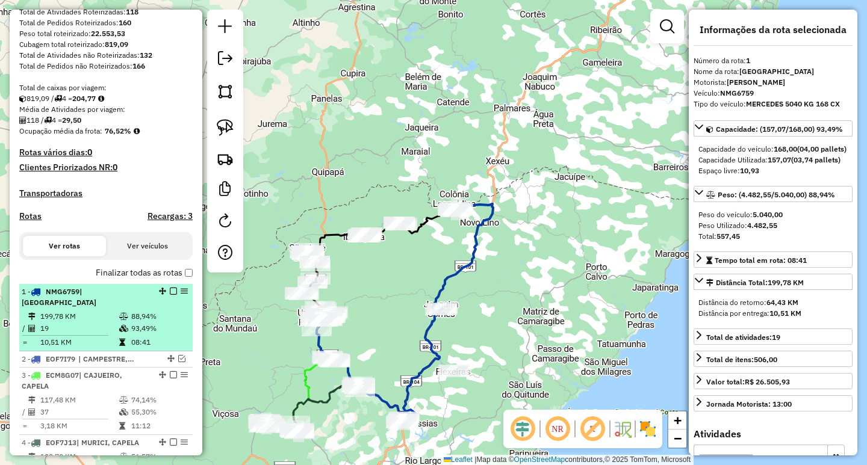
click at [170, 295] on em at bounding box center [173, 291] width 7 height 7
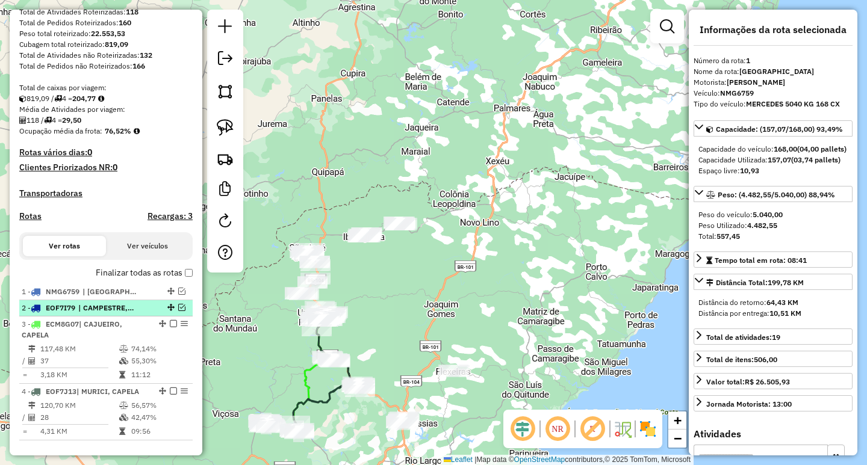
click at [178, 311] on em at bounding box center [181, 307] width 7 height 7
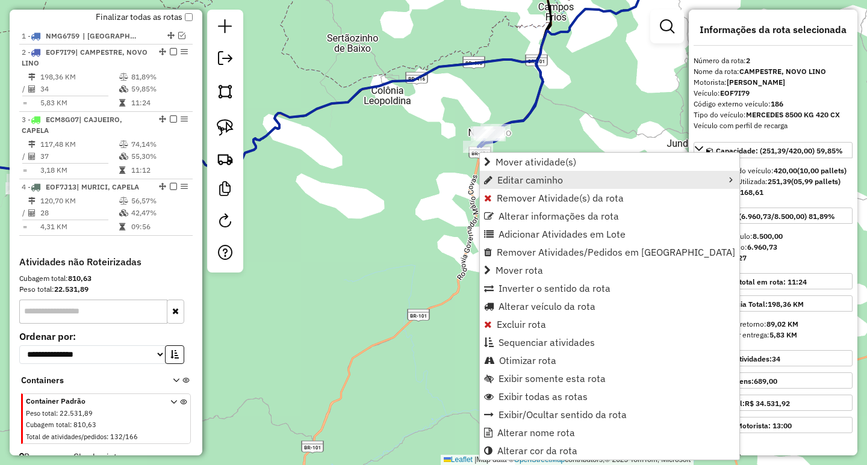
scroll to position [465, 0]
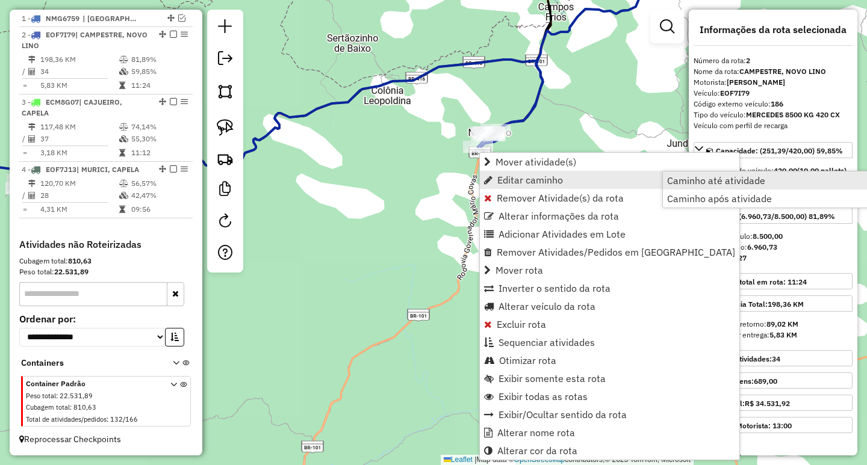
click at [702, 177] on span "Caminho até atividade" at bounding box center [716, 181] width 98 height 10
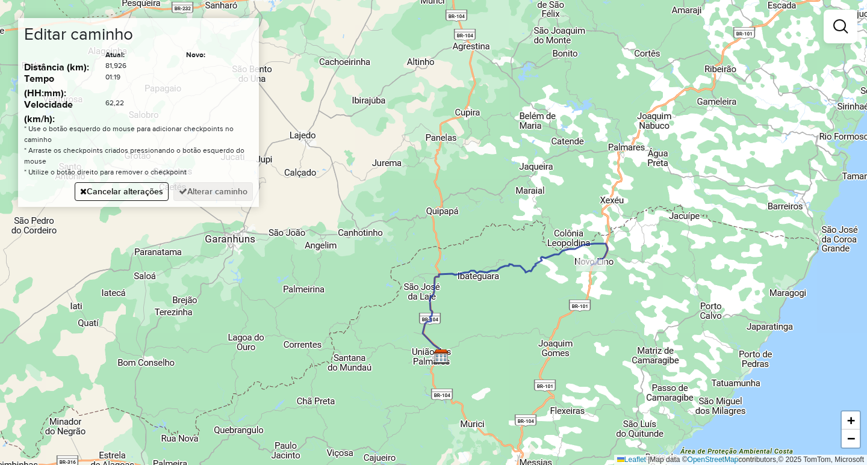
drag, startPoint x: 494, startPoint y: 307, endPoint x: 488, endPoint y: 261, distance: 46.7
click at [489, 280] on div "Janela de atendimento Grade de atendimento Capacidade Transportadoras Veículos …" at bounding box center [433, 232] width 867 height 465
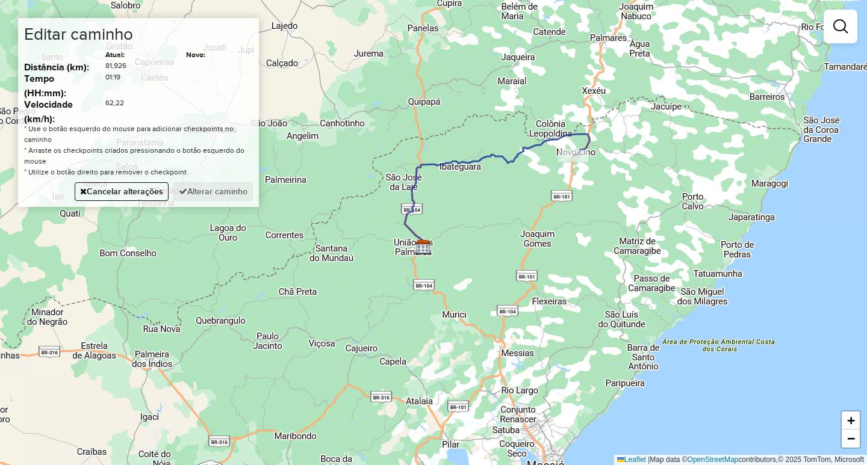
click at [501, 346] on div "Janela de atendimento Grade de atendimento Capacidade Transportadoras Veículos …" at bounding box center [433, 232] width 867 height 465
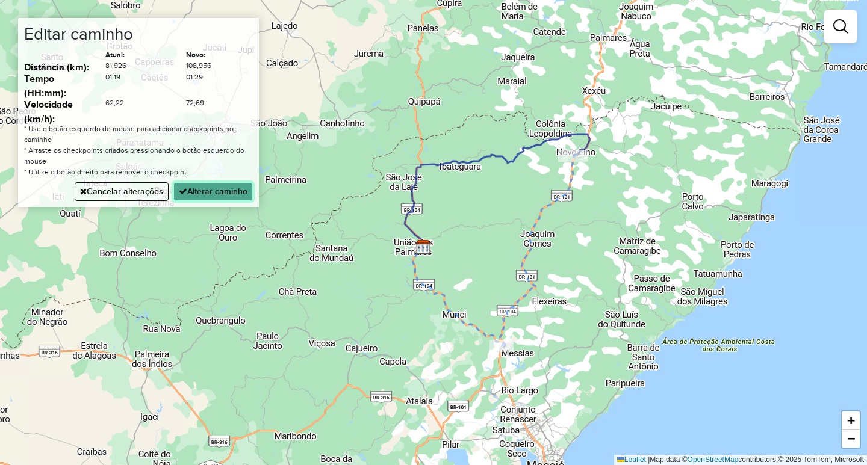
click at [240, 200] on button "Alterar caminho" at bounding box center [212, 191] width 79 height 19
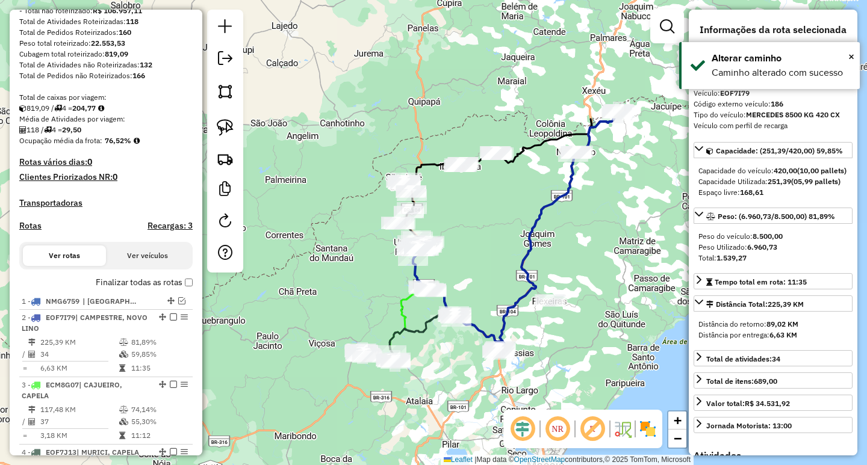
scroll to position [241, 0]
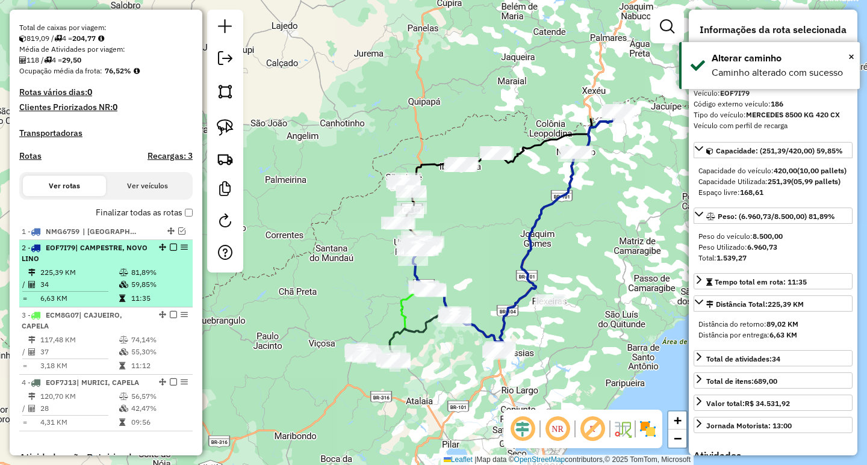
click at [170, 251] on em at bounding box center [173, 247] width 7 height 7
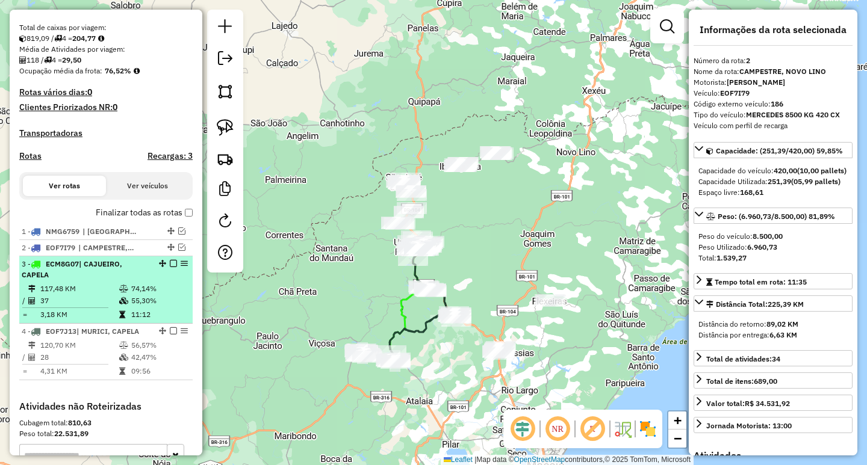
click at [163, 295] on td "74,14%" at bounding box center [159, 289] width 57 height 12
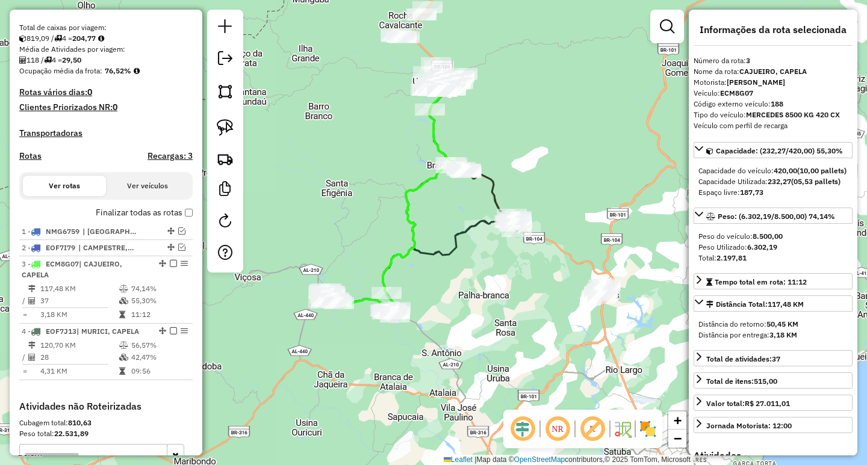
drag, startPoint x: 514, startPoint y: 342, endPoint x: 480, endPoint y: 267, distance: 82.5
click at [480, 267] on div "Janela de atendimento Grade de atendimento Capacidade Transportadoras Veículos …" at bounding box center [433, 232] width 867 height 465
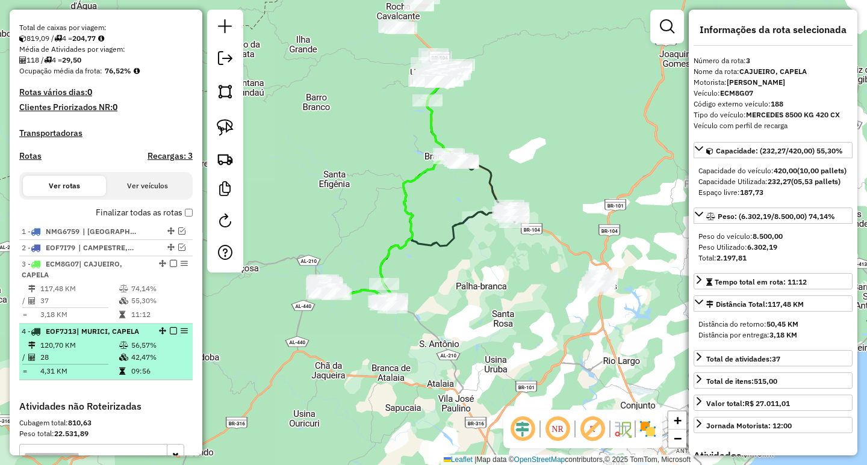
click at [127, 352] on td at bounding box center [125, 346] width 12 height 12
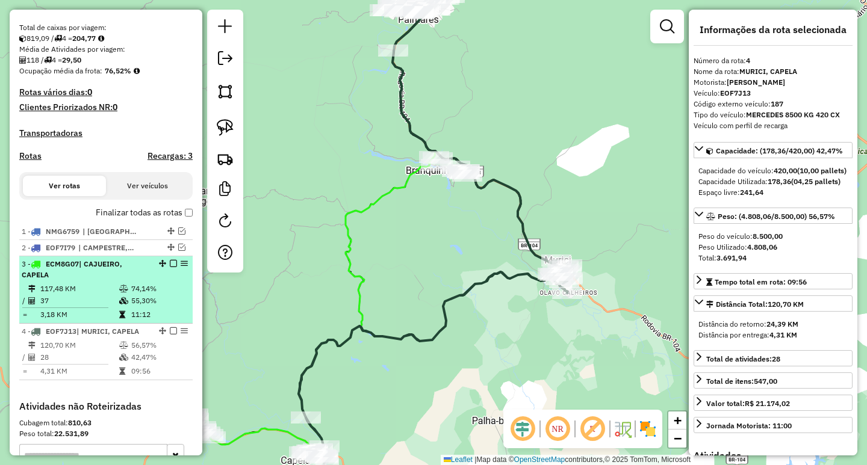
click at [161, 295] on td "74,14%" at bounding box center [159, 289] width 57 height 12
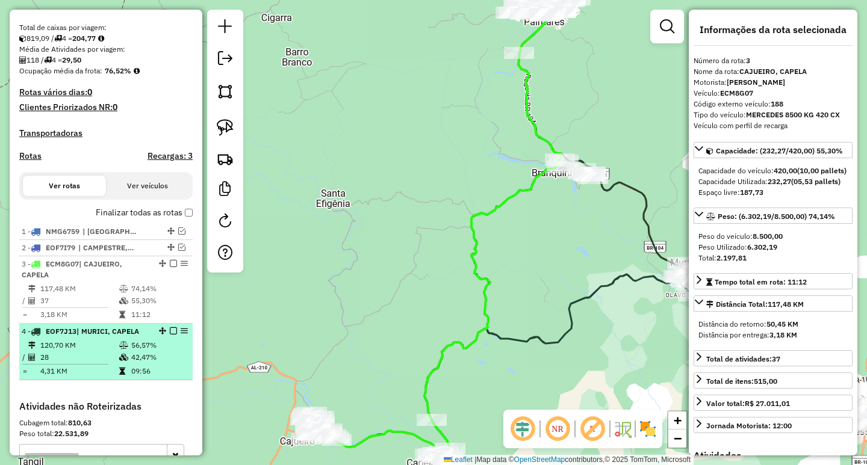
click at [155, 352] on td "56,57%" at bounding box center [159, 346] width 57 height 12
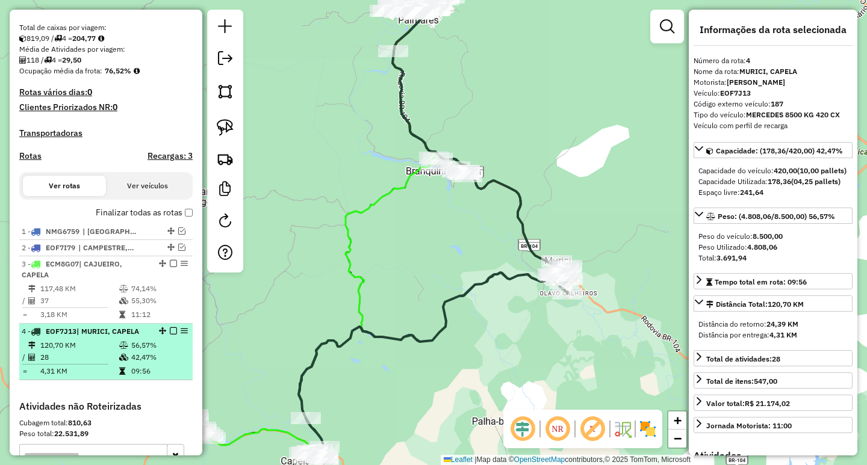
click at [170, 335] on em at bounding box center [173, 330] width 7 height 7
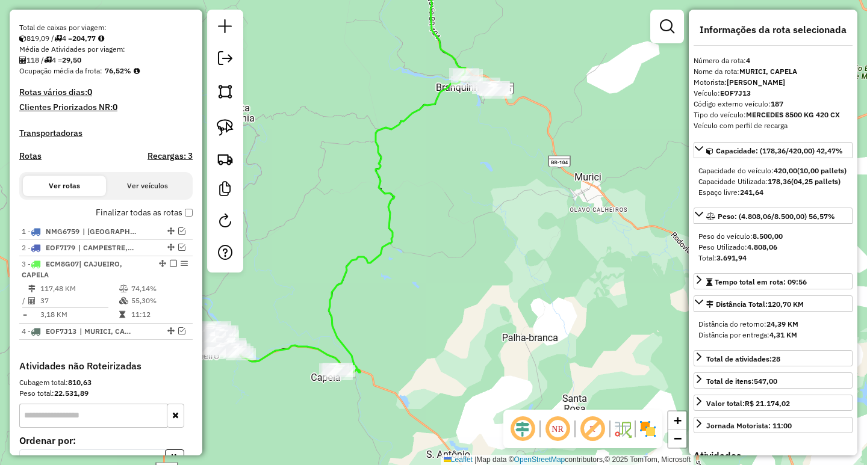
drag, startPoint x: 485, startPoint y: 340, endPoint x: 523, endPoint y: 261, distance: 88.0
click at [523, 261] on div "Janela de atendimento Grade de atendimento Capacidade Transportadoras Veículos …" at bounding box center [433, 232] width 867 height 465
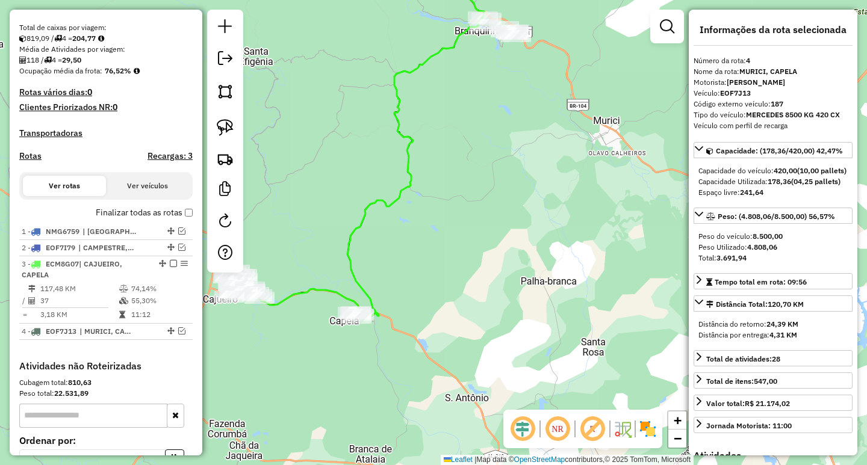
drag, startPoint x: 359, startPoint y: 310, endPoint x: 388, endPoint y: 259, distance: 59.1
click at [385, 262] on div "Janela de atendimento Grade de atendimento Capacidade Transportadoras Veículos …" at bounding box center [433, 232] width 867 height 465
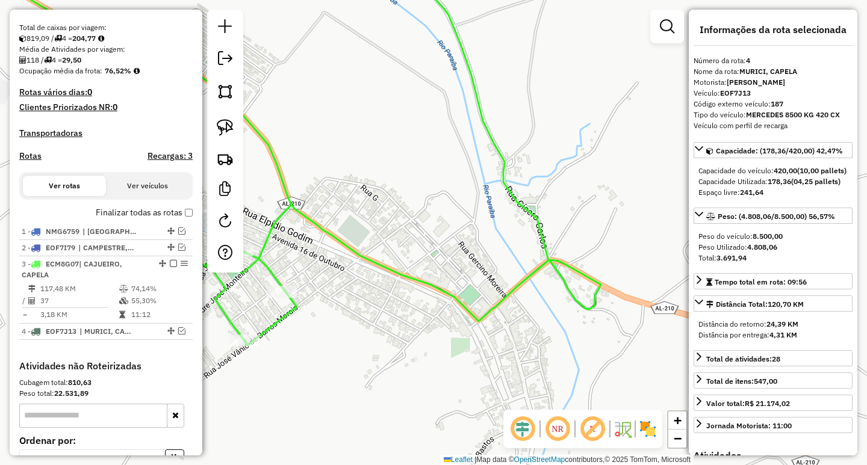
drag, startPoint x: 339, startPoint y: 269, endPoint x: 527, endPoint y: 261, distance: 188.0
click at [514, 261] on icon at bounding box center [420, 137] width 362 height 370
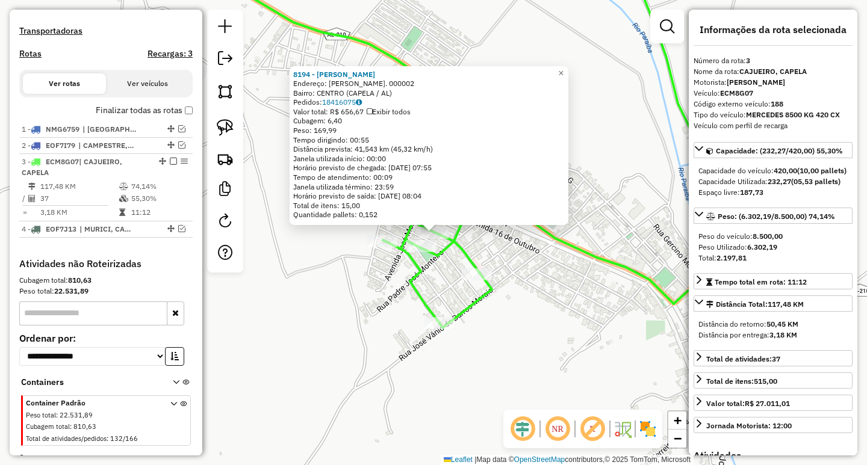
scroll to position [373, 0]
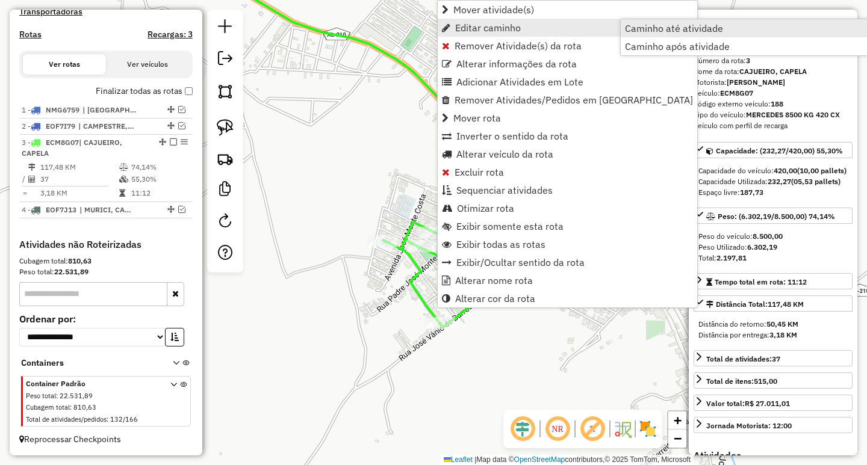
click at [679, 30] on span "Caminho até atividade" at bounding box center [674, 28] width 98 height 10
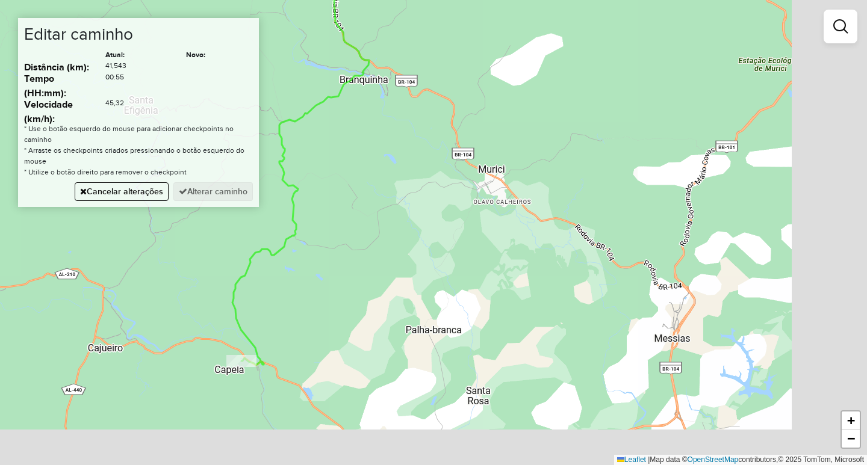
drag, startPoint x: 557, startPoint y: 237, endPoint x: 496, endPoint y: 175, distance: 86.4
click at [496, 175] on div "Janela de atendimento Grade de atendimento Capacidade Transportadoras Veículos …" at bounding box center [433, 232] width 867 height 465
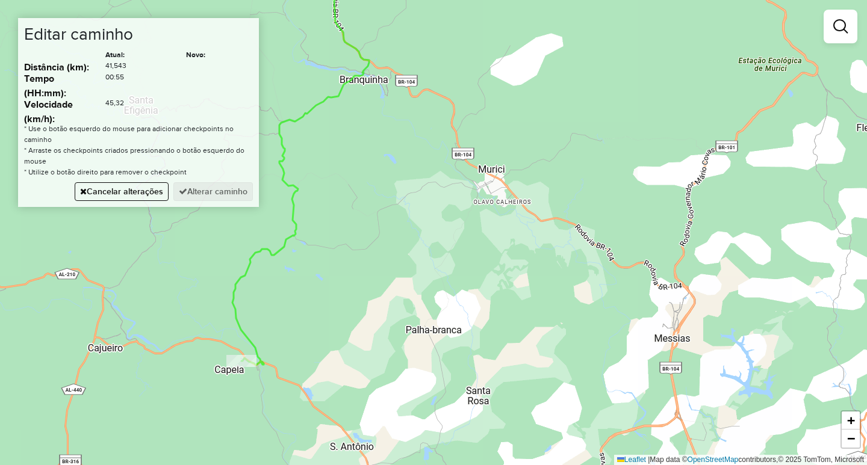
click at [492, 178] on div "Janela de atendimento Grade de atendimento Capacidade Transportadoras Veículos …" at bounding box center [433, 232] width 867 height 465
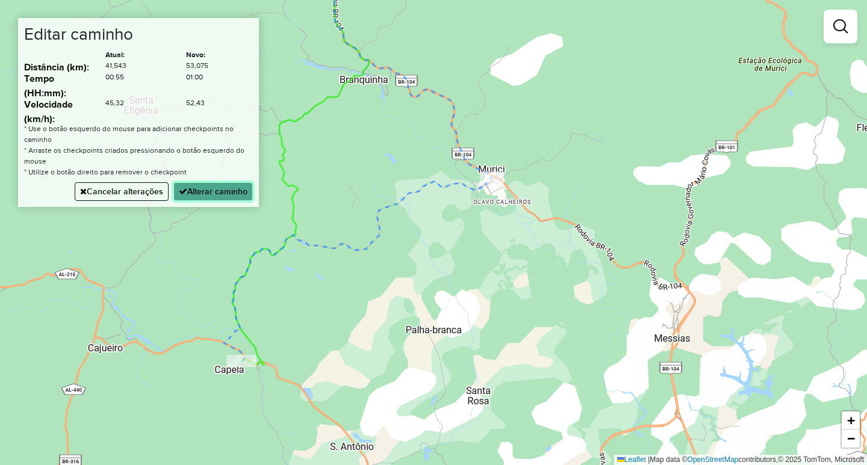
click at [201, 191] on button "Alterar caminho" at bounding box center [212, 191] width 79 height 19
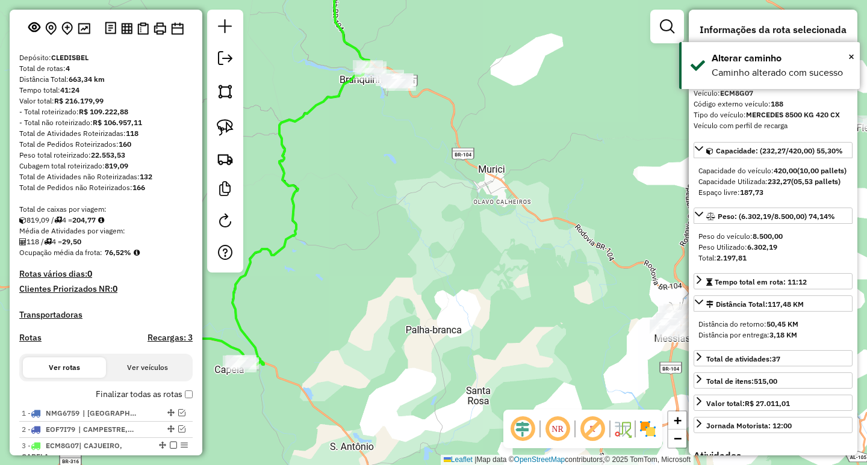
scroll to position [0, 0]
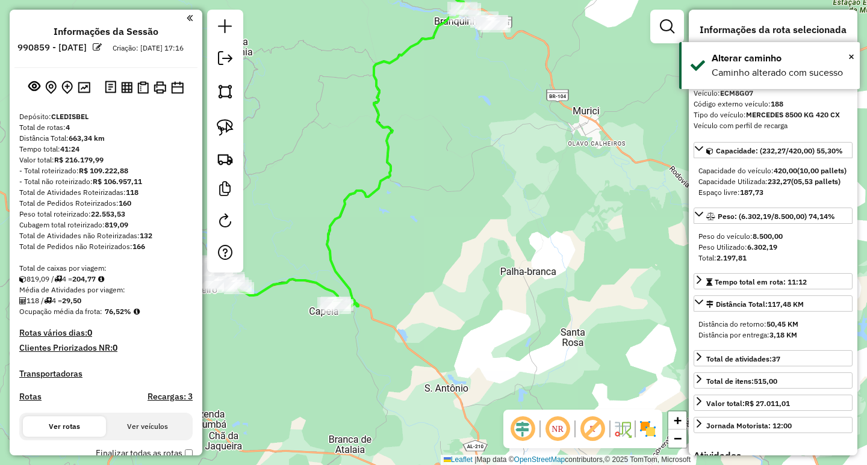
drag, startPoint x: 378, startPoint y: 267, endPoint x: 467, endPoint y: 208, distance: 107.2
click at [467, 208] on div "Janela de atendimento Grade de atendimento Capacidade Transportadoras Veículos …" at bounding box center [433, 232] width 867 height 465
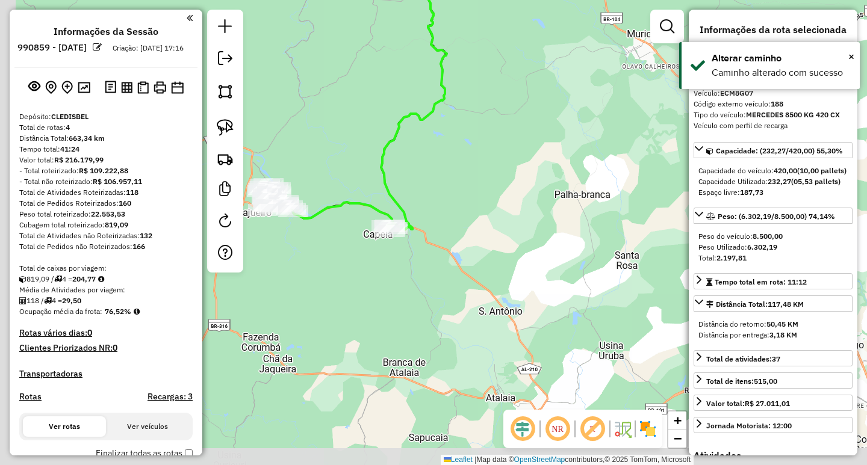
drag, startPoint x: 371, startPoint y: 253, endPoint x: 450, endPoint y: 161, distance: 122.1
click at [450, 161] on div "Janela de atendimento Grade de atendimento Capacidade Transportadoras Veículos …" at bounding box center [433, 232] width 867 height 465
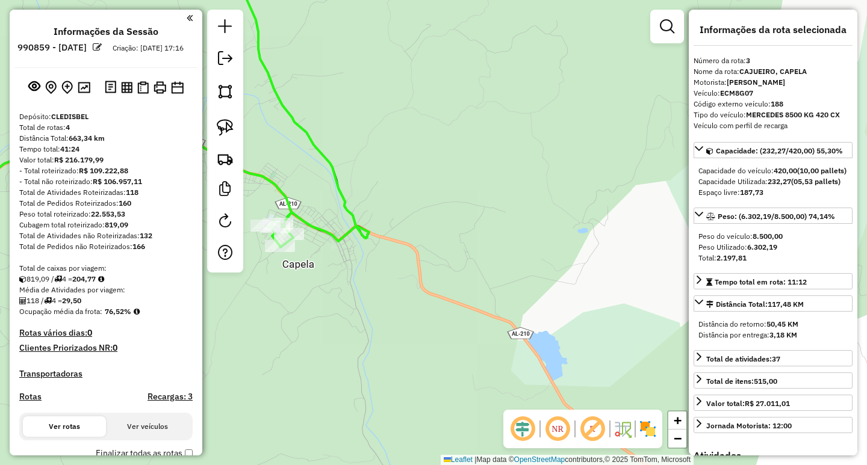
drag, startPoint x: 374, startPoint y: 250, endPoint x: 467, endPoint y: 240, distance: 93.2
click at [460, 240] on div "Janela de atendimento Grade de atendimento Capacidade Transportadoras Veículos …" at bounding box center [433, 232] width 867 height 465
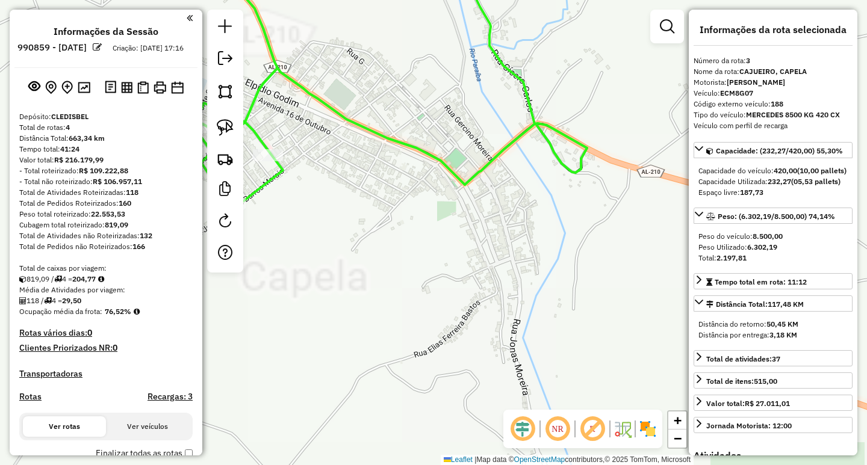
drag, startPoint x: 420, startPoint y: 188, endPoint x: 515, endPoint y: 211, distance: 98.5
click at [492, 203] on div "Janela de atendimento Grade de atendimento Capacidade Transportadoras Veículos …" at bounding box center [433, 232] width 867 height 465
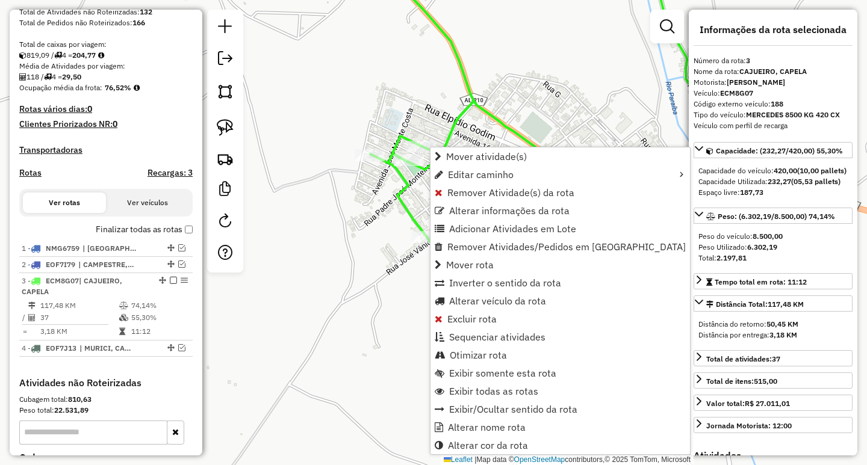
scroll to position [373, 0]
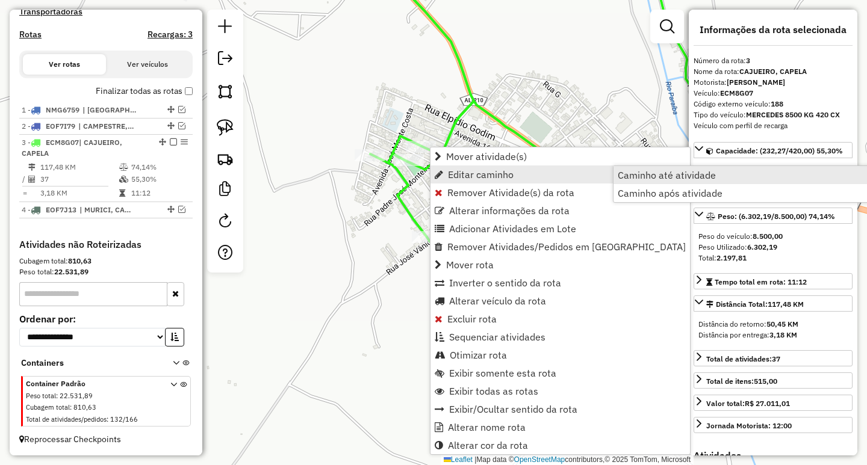
click at [663, 176] on span "Caminho até atividade" at bounding box center [667, 175] width 98 height 10
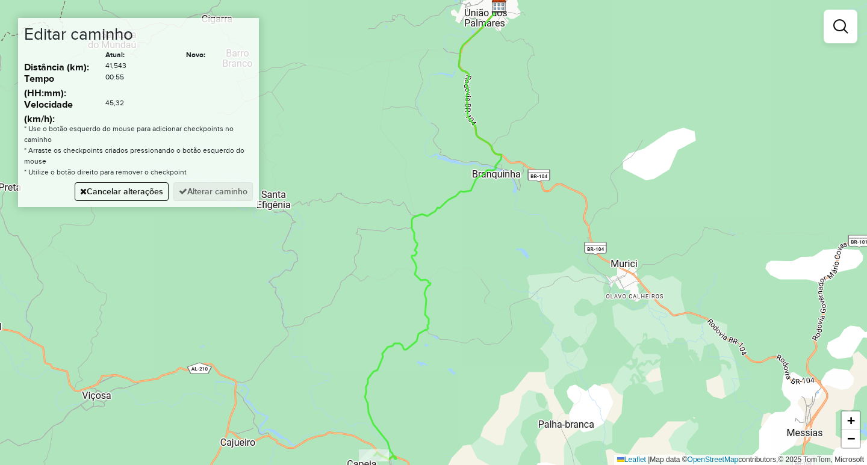
drag, startPoint x: 512, startPoint y: 265, endPoint x: 504, endPoint y: 261, distance: 9.2
click at [504, 261] on div "Janela de atendimento Grade de atendimento Capacidade Transportadoras Veículos …" at bounding box center [433, 232] width 867 height 465
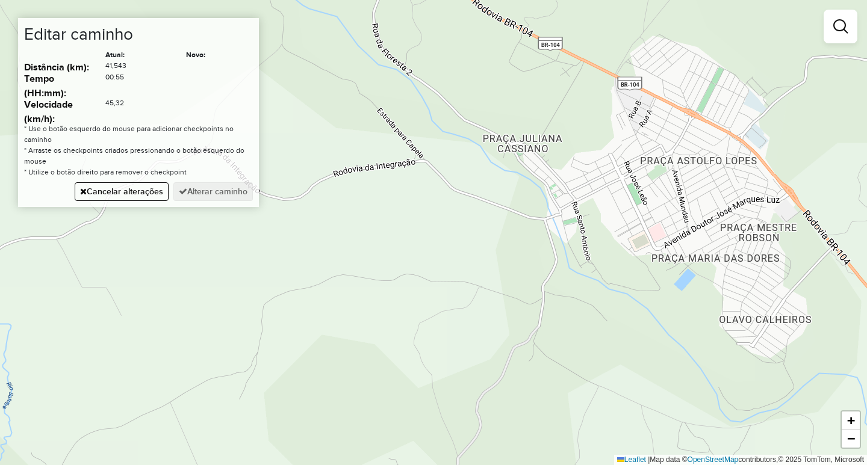
click at [546, 222] on div "Janela de atendimento Grade de atendimento Capacidade Transportadoras Veículos …" at bounding box center [433, 232] width 867 height 465
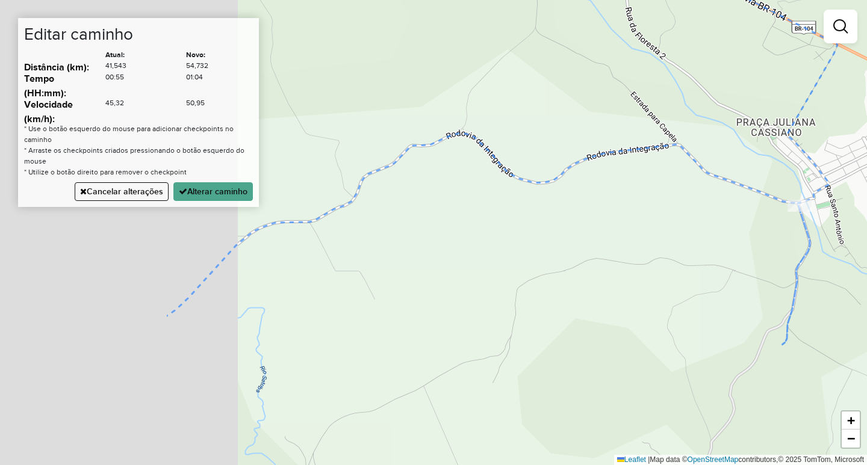
drag, startPoint x: 285, startPoint y: 315, endPoint x: 636, endPoint y: 270, distance: 353.3
click at [627, 274] on div "Janela de atendimento Grade de atendimento Capacidade Transportadoras Veículos …" at bounding box center [433, 232] width 867 height 465
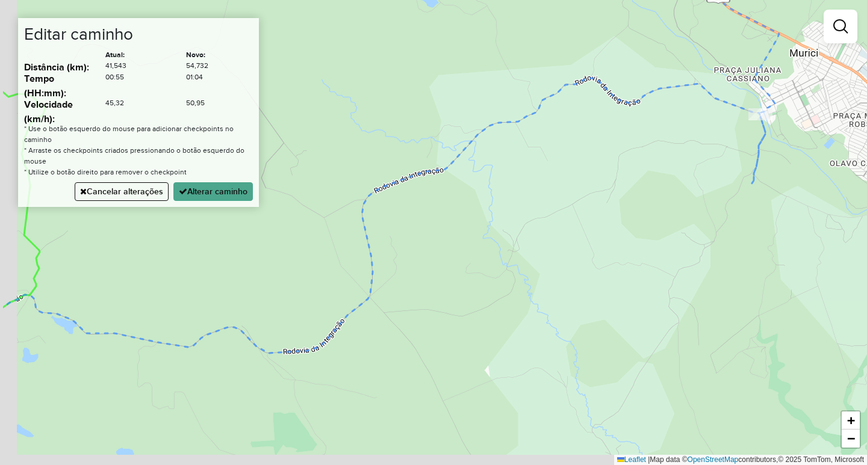
drag, startPoint x: 478, startPoint y: 220, endPoint x: 509, endPoint y: 188, distance: 44.3
click at [506, 184] on div "Janela de atendimento Grade de atendimento Capacidade Transportadoras Veículos …" at bounding box center [433, 232] width 867 height 465
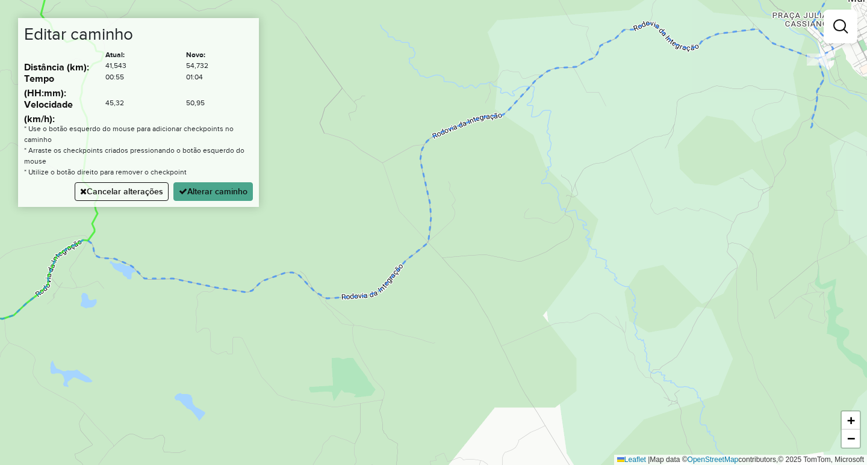
drag, startPoint x: 487, startPoint y: 363, endPoint x: 658, endPoint y: 263, distance: 198.0
click at [621, 282] on div "Janela de atendimento Grade de atendimento Capacidade Transportadoras Veículos …" at bounding box center [433, 232] width 867 height 465
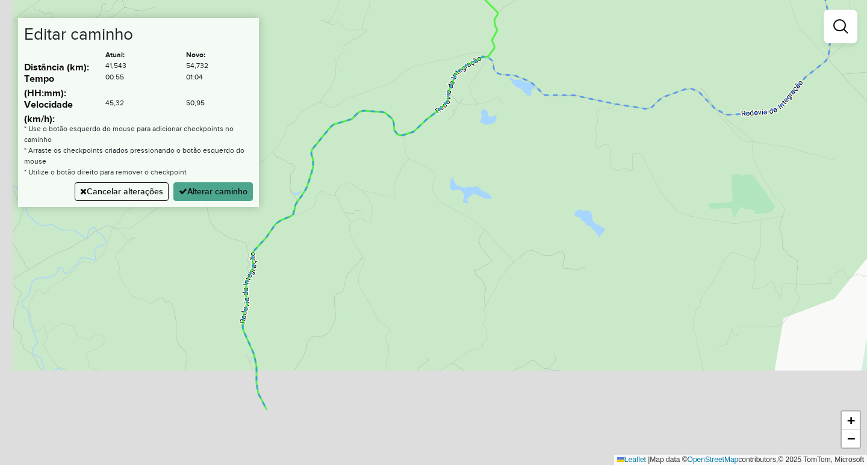
drag, startPoint x: 468, startPoint y: 317, endPoint x: 637, endPoint y: 176, distance: 220.5
click at [630, 181] on div "Janela de atendimento Grade de atendimento Capacidade Transportadoras Veículos …" at bounding box center [433, 232] width 867 height 465
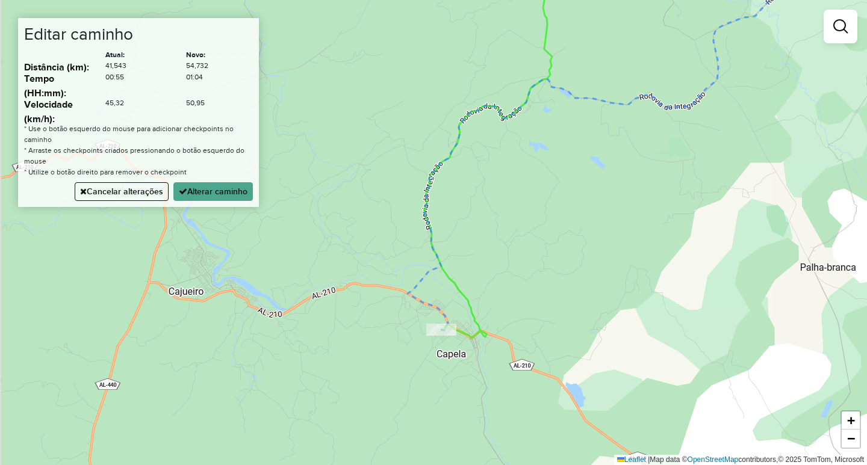
drag, startPoint x: 547, startPoint y: 334, endPoint x: 584, endPoint y: 315, distance: 42.3
click at [581, 303] on div "Janela de atendimento Grade de atendimento Capacidade Transportadoras Veículos …" at bounding box center [433, 232] width 867 height 465
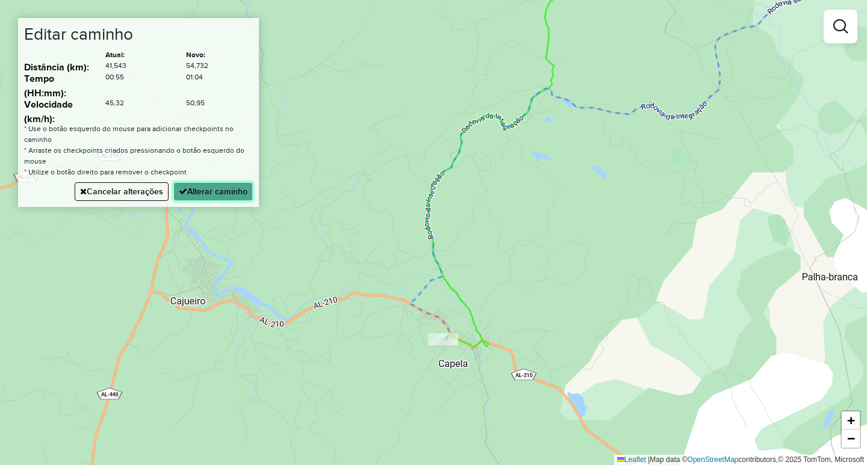
click at [233, 196] on button "Alterar caminho" at bounding box center [212, 191] width 79 height 19
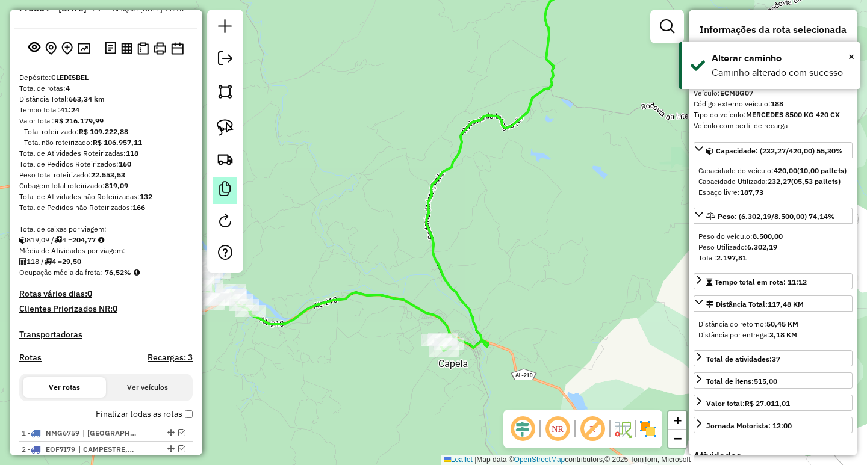
scroll to position [0, 0]
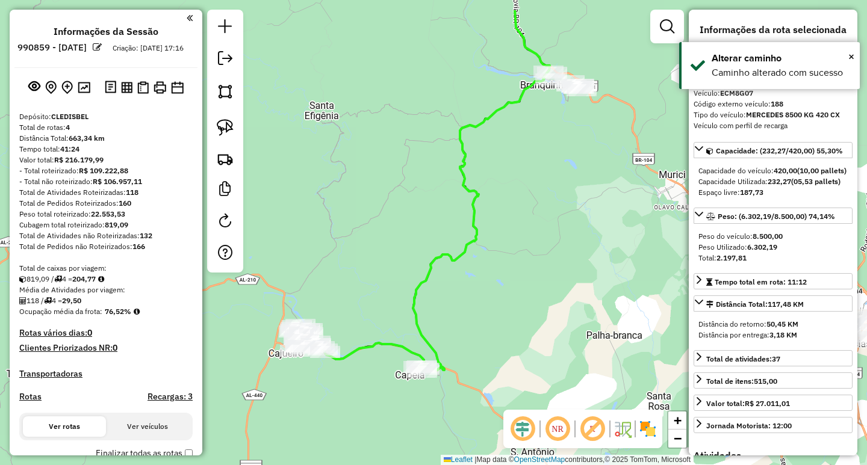
drag, startPoint x: 607, startPoint y: 231, endPoint x: 541, endPoint y: 281, distance: 83.3
click at [541, 281] on div "Janela de atendimento Grade de atendimento Capacidade Transportadoras Veículos …" at bounding box center [433, 232] width 867 height 465
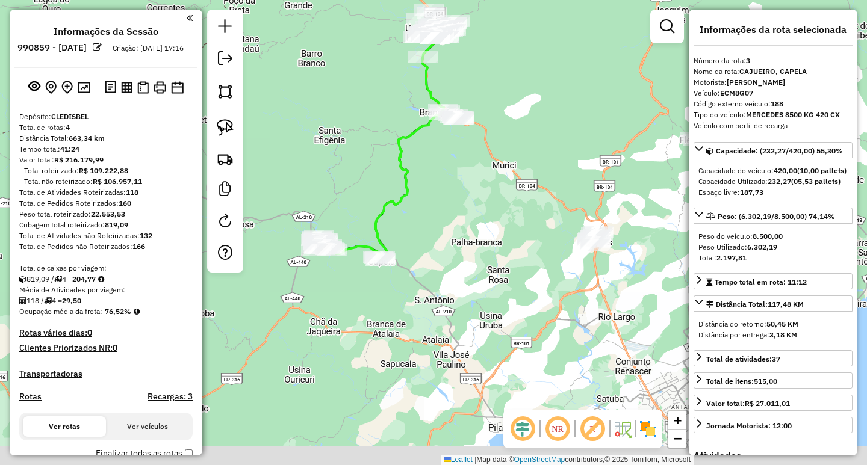
drag, startPoint x: 519, startPoint y: 276, endPoint x: 395, endPoint y: 193, distance: 149.8
click at [403, 196] on div "Janela de atendimento Grade de atendimento Capacidade Transportadoras Veículos …" at bounding box center [433, 232] width 867 height 465
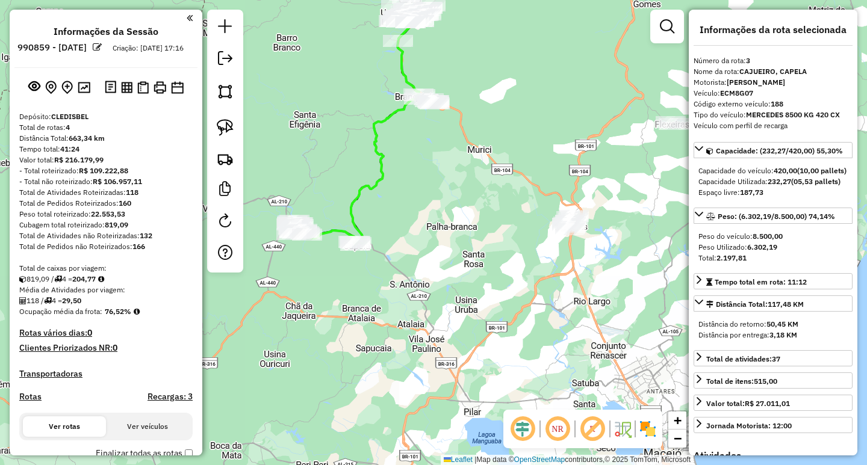
drag, startPoint x: 485, startPoint y: 202, endPoint x: 450, endPoint y: 213, distance: 36.7
click at [457, 212] on div "Janela de atendimento Grade de atendimento Capacidade Transportadoras Veículos …" at bounding box center [433, 232] width 867 height 465
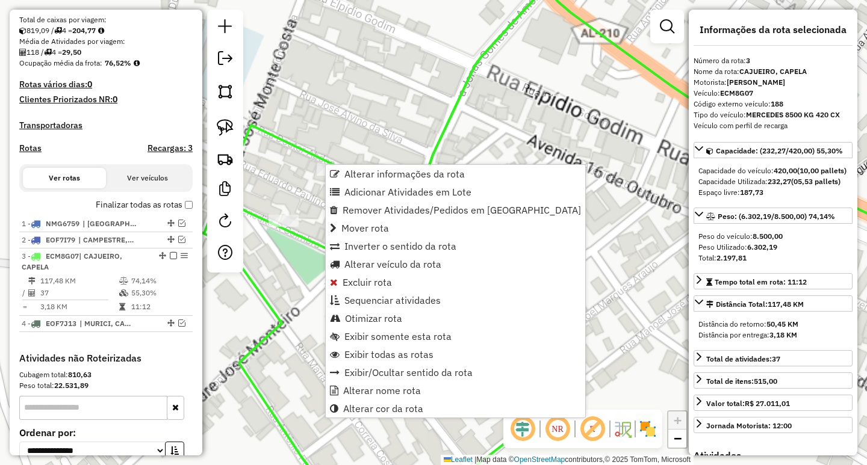
scroll to position [373, 0]
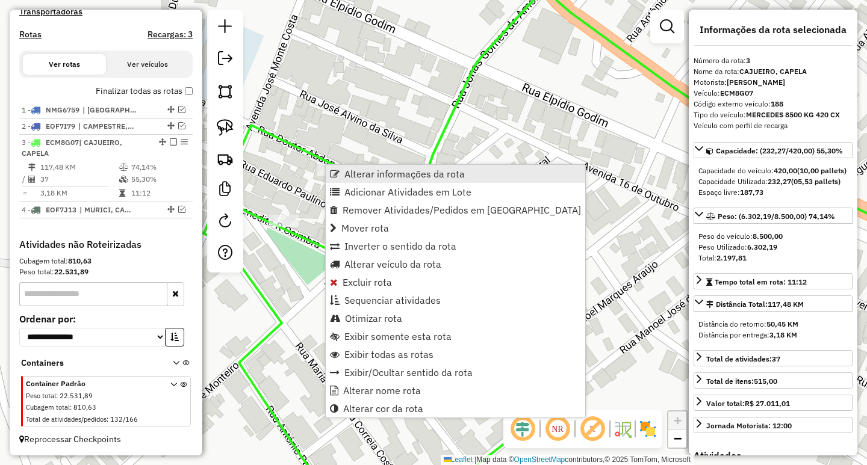
click at [405, 176] on span "Alterar informações da rota" at bounding box center [404, 174] width 120 height 10
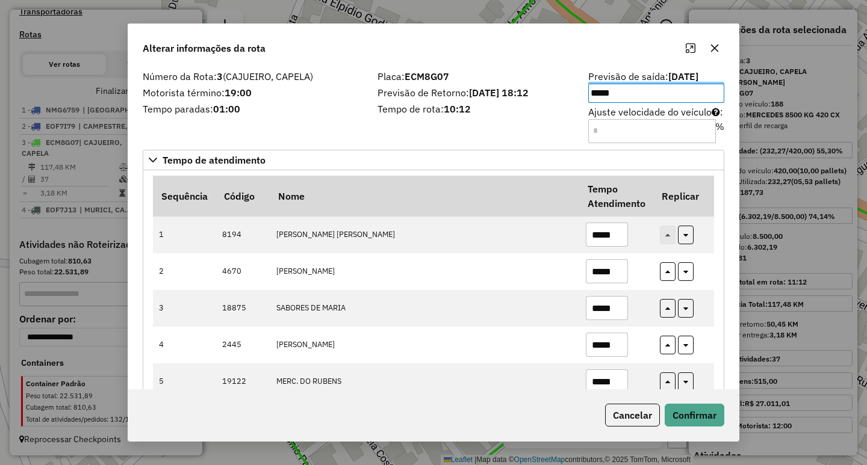
click at [719, 50] on button "button" at bounding box center [714, 48] width 19 height 19
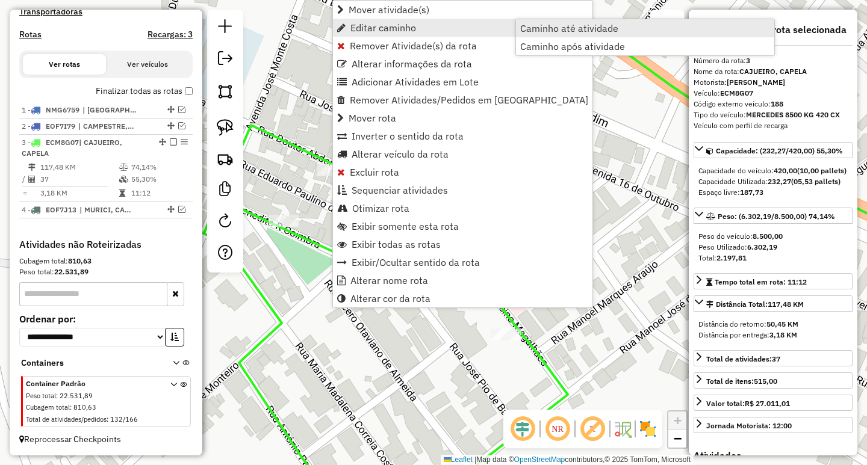
click at [572, 32] on span "Caminho até atividade" at bounding box center [569, 28] width 98 height 10
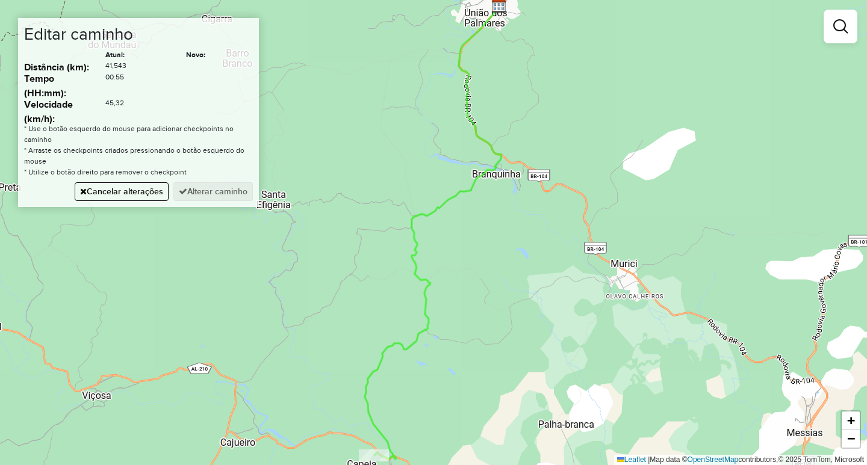
drag, startPoint x: 432, startPoint y: 330, endPoint x: 454, endPoint y: 249, distance: 83.7
click at [452, 250] on div "Janela de atendimento Grade de atendimento Capacidade Transportadoras Veículos …" at bounding box center [433, 232] width 867 height 465
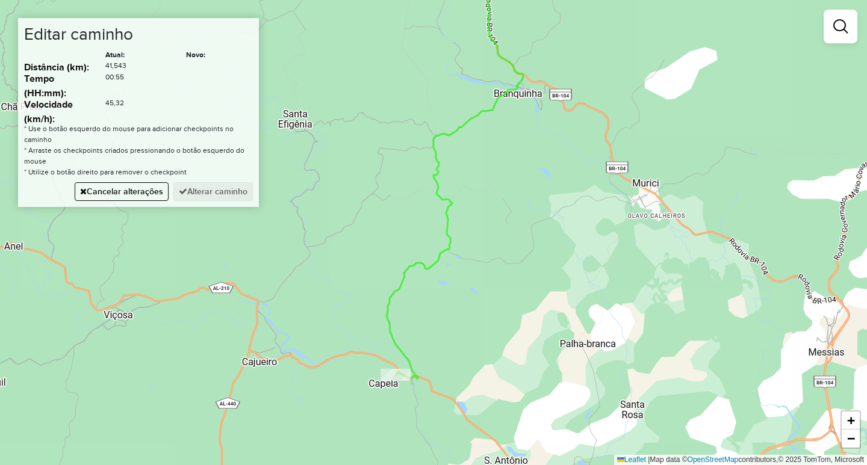
click at [649, 193] on div "Janela de atendimento Grade de atendimento Capacidade Transportadoras Veículos …" at bounding box center [433, 232] width 867 height 465
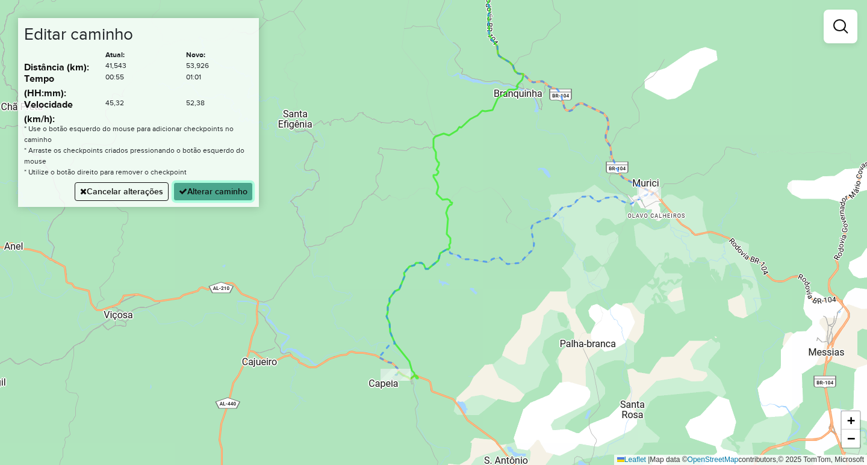
click at [219, 194] on button "Alterar caminho" at bounding box center [212, 191] width 79 height 19
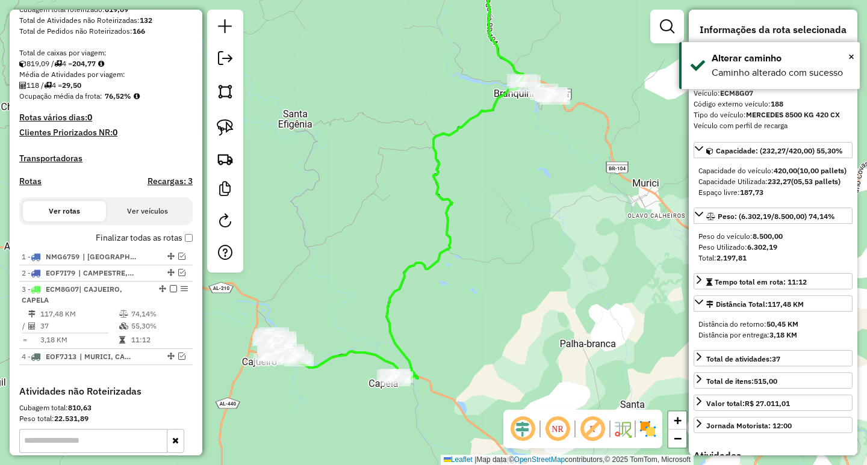
scroll to position [0, 0]
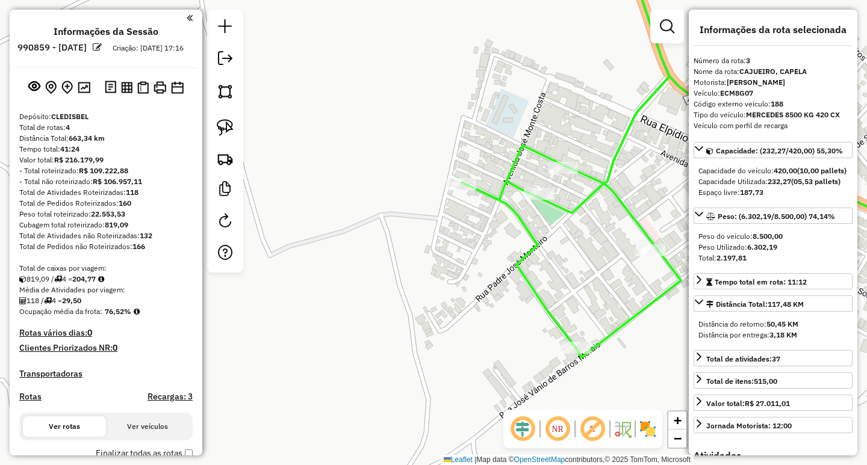
drag, startPoint x: 515, startPoint y: 279, endPoint x: 444, endPoint y: 300, distance: 74.8
click at [447, 299] on div "Janela de atendimento Grade de atendimento Capacidade Transportadoras Veículos …" at bounding box center [433, 232] width 867 height 465
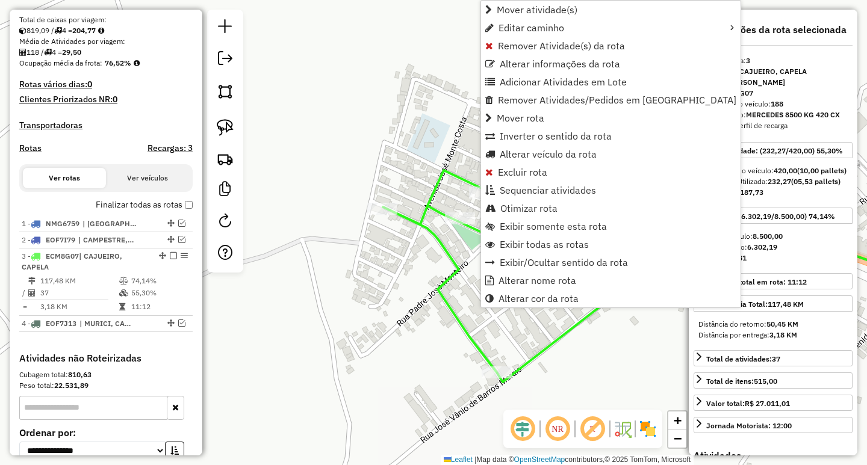
scroll to position [373, 0]
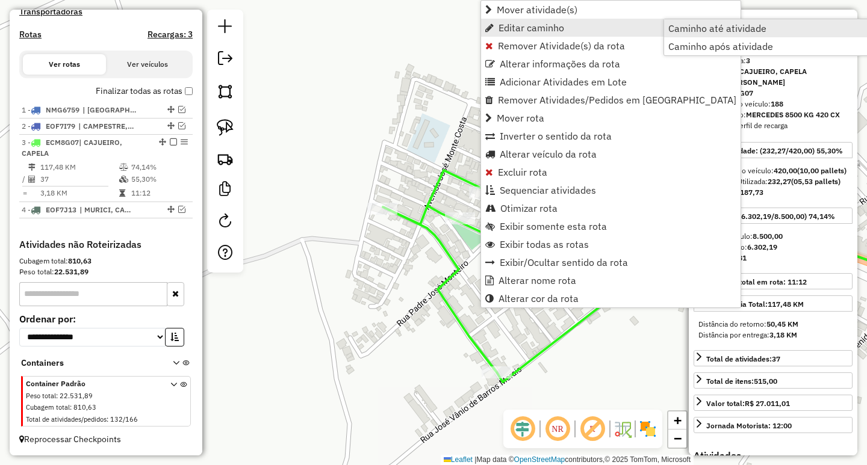
click at [736, 26] on span "Caminho até atividade" at bounding box center [717, 28] width 98 height 10
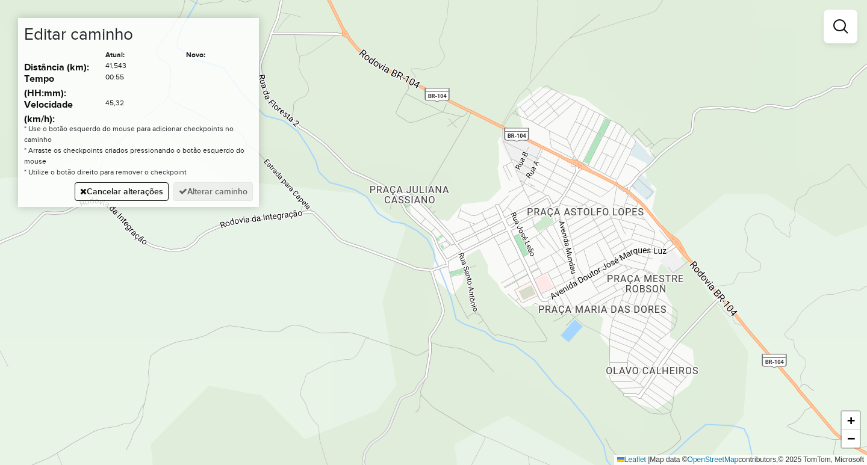
click at [353, 246] on div "Janela de atendimento Grade de atendimento Capacidade Transportadoras Veículos …" at bounding box center [433, 232] width 867 height 465
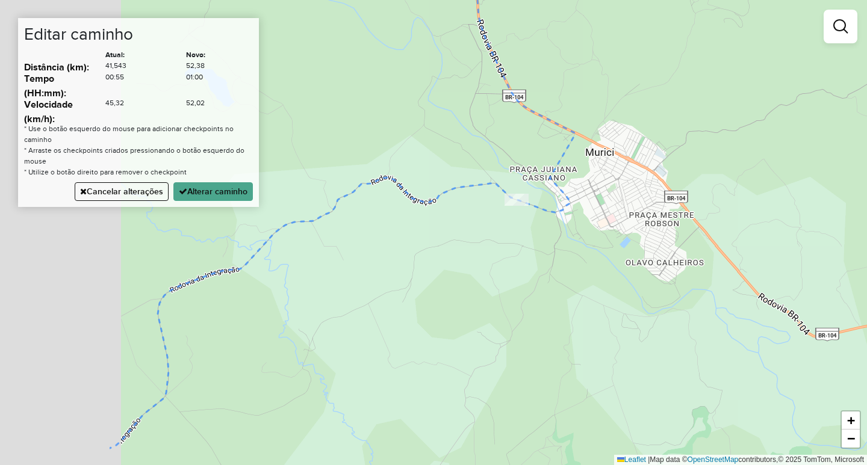
drag, startPoint x: 448, startPoint y: 274, endPoint x: 653, endPoint y: 235, distance: 208.4
click at [610, 243] on div "Janela de atendimento Grade de atendimento Capacidade Transportadoras Veículos …" at bounding box center [433, 232] width 867 height 465
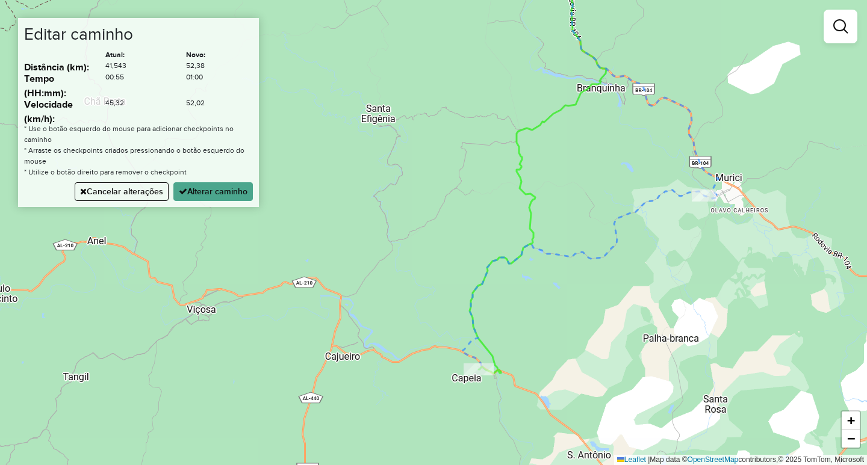
drag, startPoint x: 524, startPoint y: 333, endPoint x: 538, endPoint y: 270, distance: 65.4
click at [537, 274] on div "Janela de atendimento Grade de atendimento Capacidade Transportadoras Veículos …" at bounding box center [433, 232] width 867 height 465
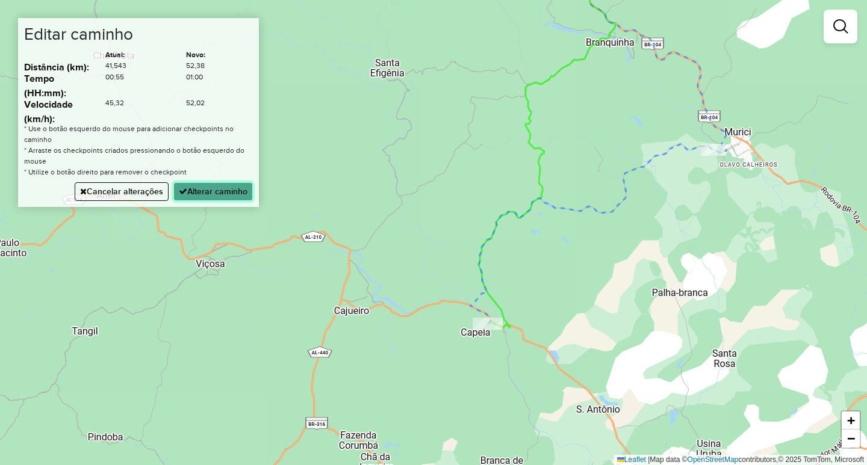
click at [239, 199] on button "Alterar caminho" at bounding box center [212, 191] width 79 height 19
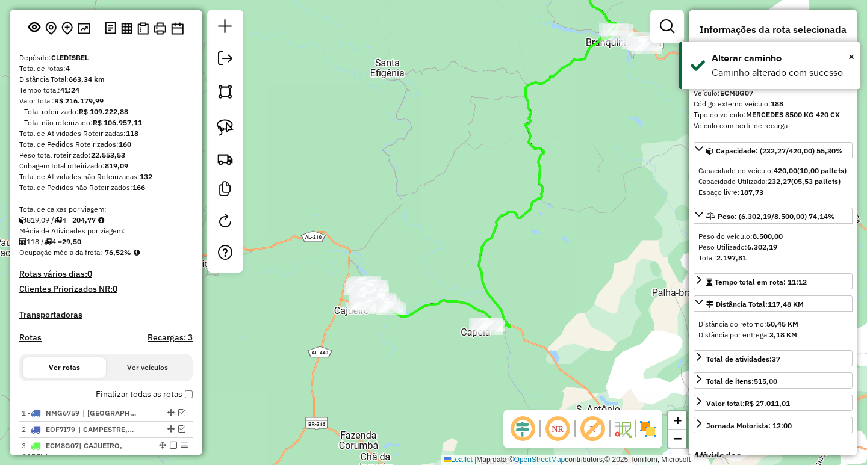
scroll to position [0, 0]
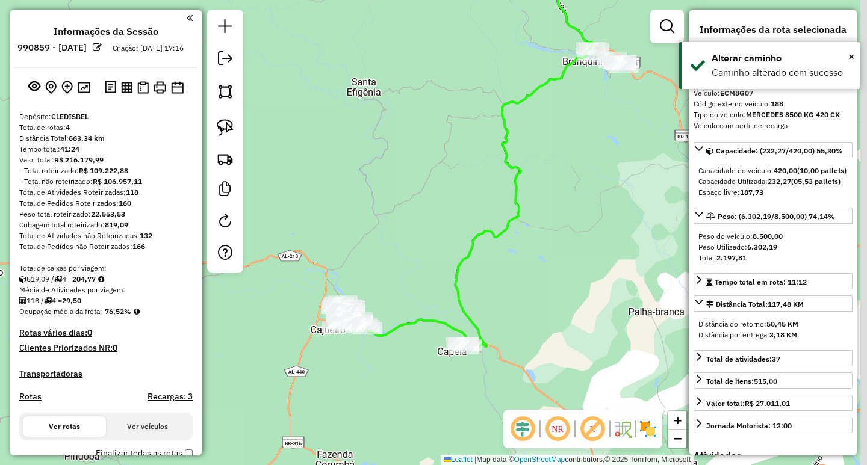
drag, startPoint x: 601, startPoint y: 119, endPoint x: 547, endPoint y: 162, distance: 69.4
click at [548, 161] on div "Janela de atendimento Grade de atendimento Capacidade Transportadoras Veículos …" at bounding box center [433, 232] width 867 height 465
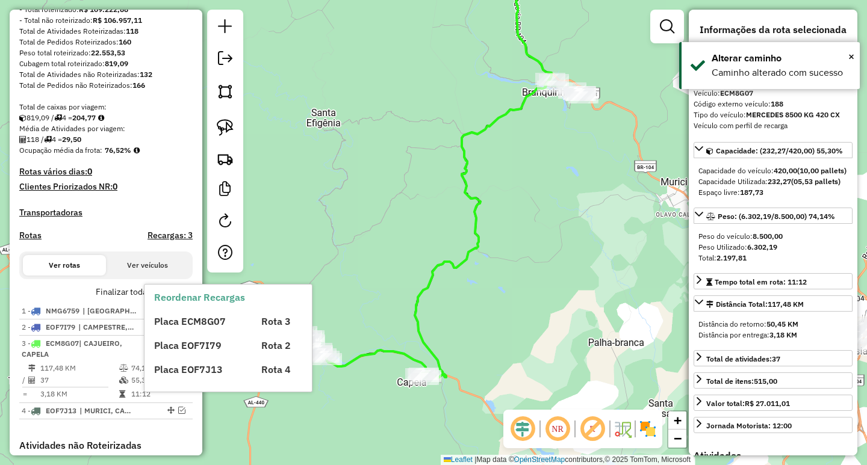
scroll to position [181, 0]
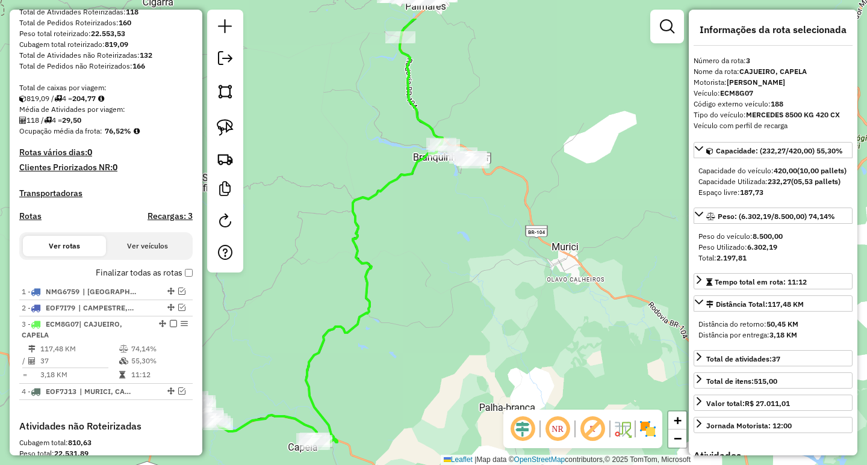
drag, startPoint x: 572, startPoint y: 265, endPoint x: 492, endPoint y: 306, distance: 89.6
click at [492, 307] on div "Janela de atendimento Grade de atendimento Capacidade Transportadoras Veículos …" at bounding box center [433, 232] width 867 height 465
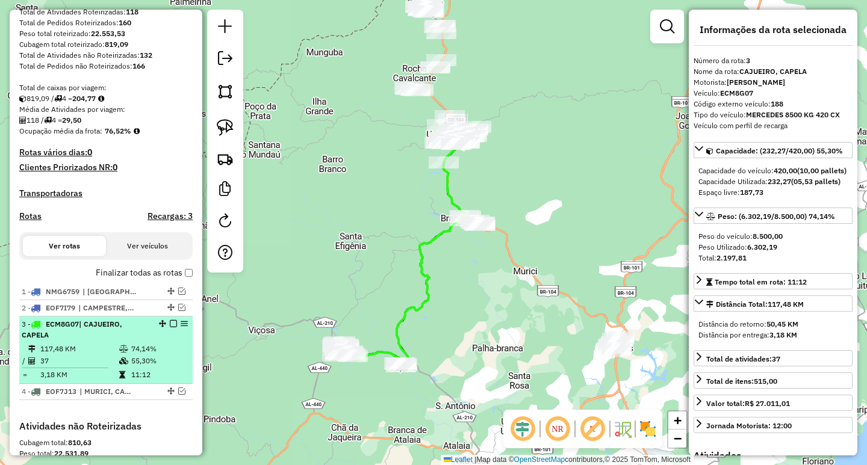
click at [170, 327] on em at bounding box center [173, 323] width 7 height 7
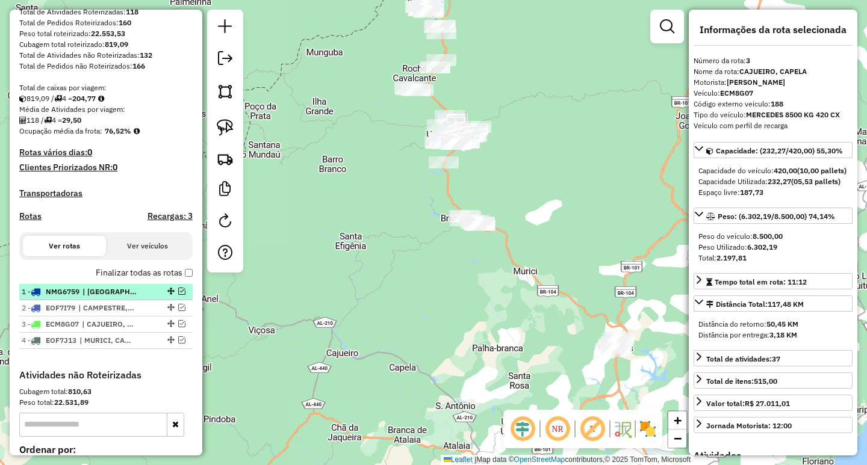
click at [179, 295] on em at bounding box center [181, 291] width 7 height 7
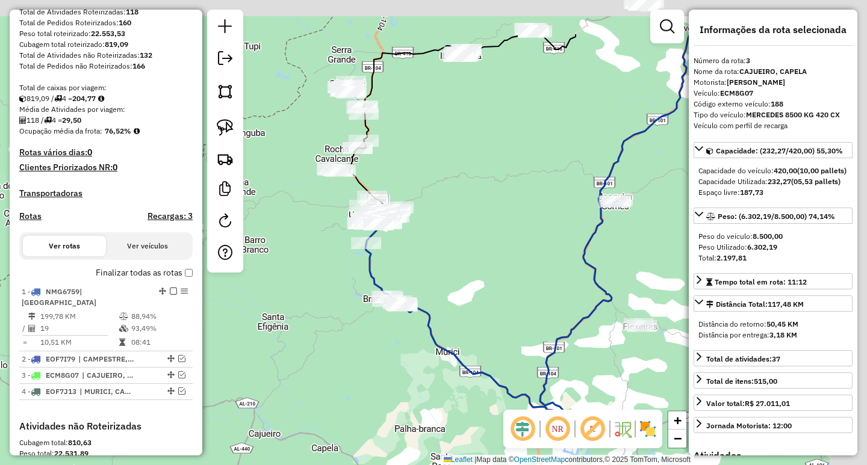
drag, startPoint x: 576, startPoint y: 276, endPoint x: 444, endPoint y: 382, distance: 169.2
click at [459, 391] on div "Janela de atendimento Grade de atendimento Capacidade Transportadoras Veículos …" at bounding box center [433, 232] width 867 height 465
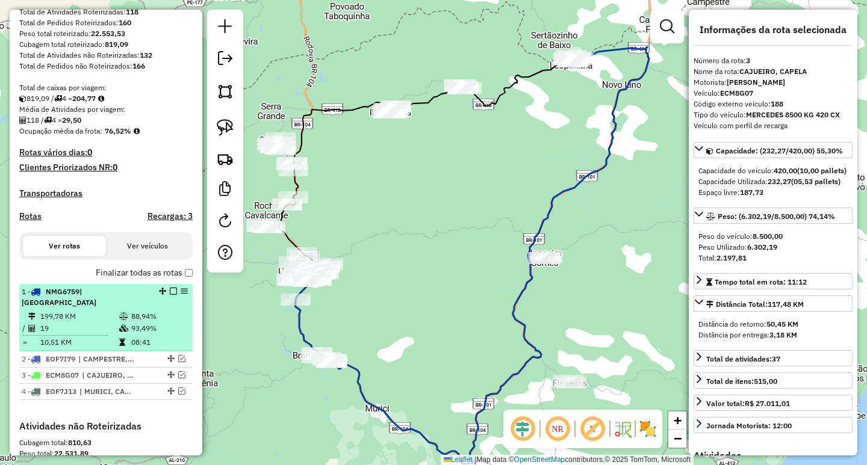
click at [172, 295] on em at bounding box center [173, 291] width 7 height 7
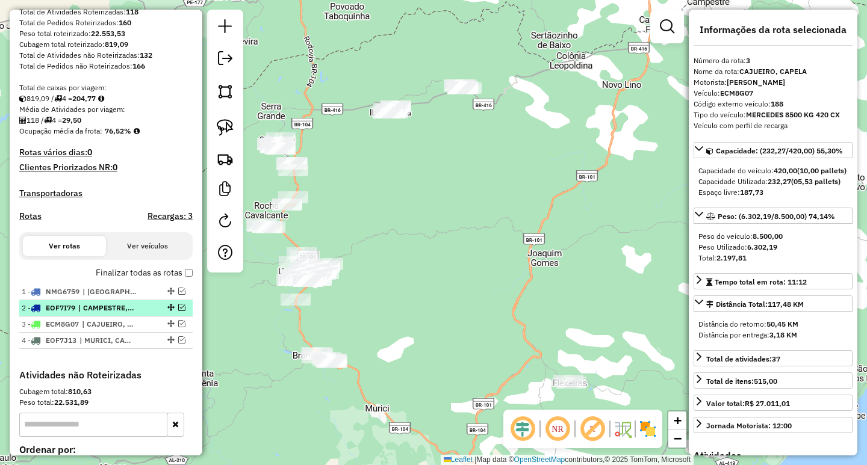
click at [179, 311] on em at bounding box center [181, 307] width 7 height 7
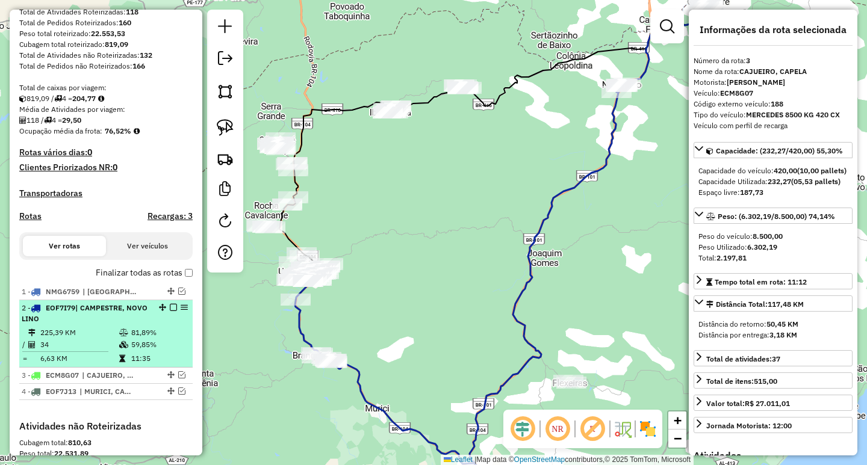
click at [170, 311] on em at bounding box center [173, 307] width 7 height 7
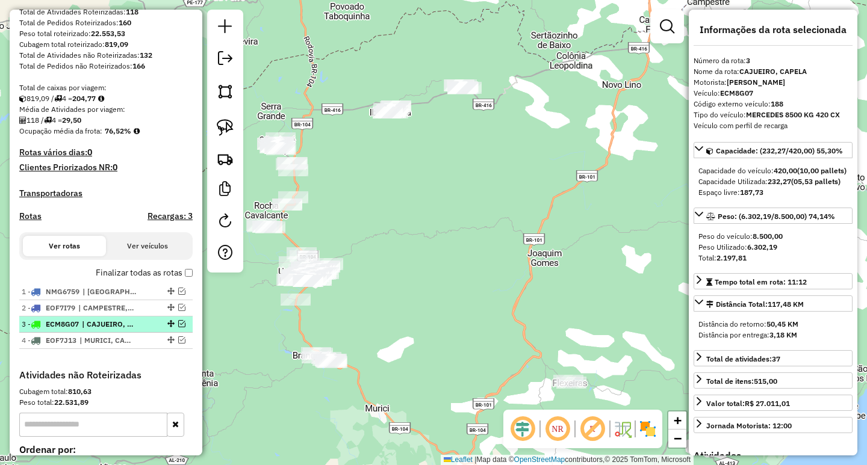
click at [178, 327] on em at bounding box center [181, 323] width 7 height 7
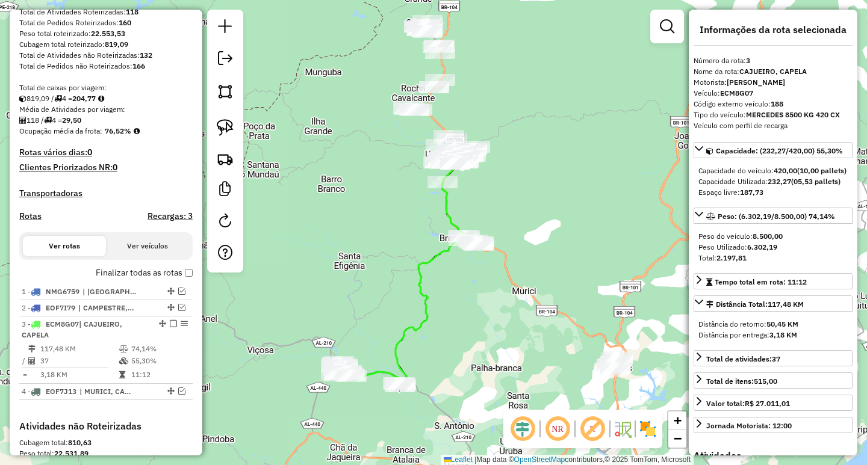
drag, startPoint x: 243, startPoint y: 353, endPoint x: 428, endPoint y: 199, distance: 240.7
click at [427, 200] on div "Janela de atendimento Grade de atendimento Capacidade Transportadoras Veículos …" at bounding box center [433, 232] width 867 height 465
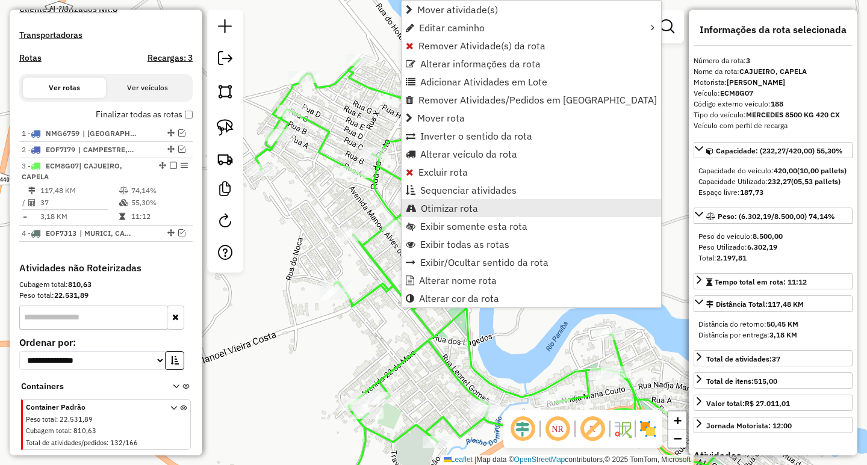
scroll to position [373, 0]
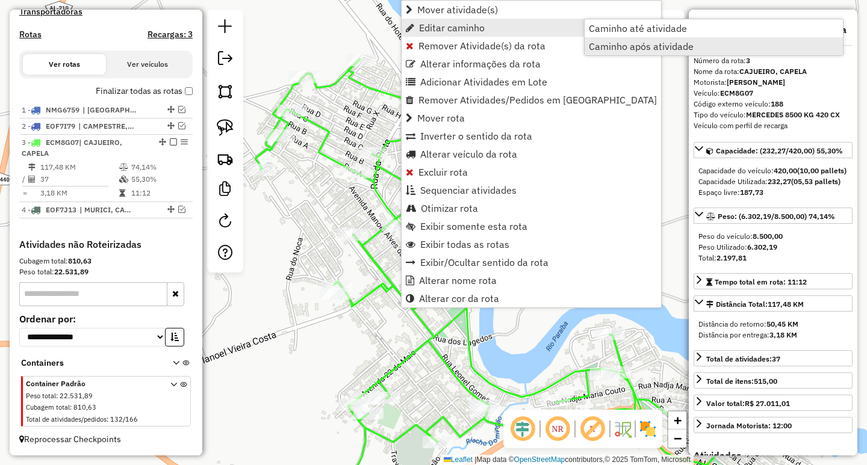
click at [637, 48] on span "Caminho após atividade" at bounding box center [641, 47] width 105 height 10
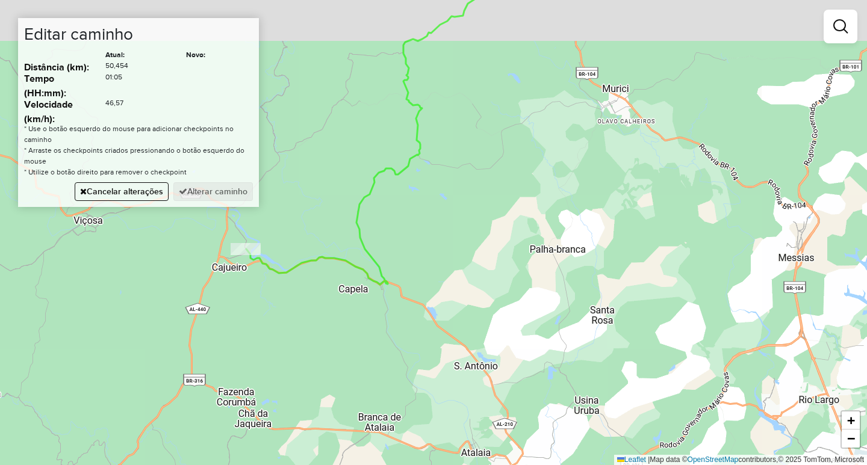
drag, startPoint x: 560, startPoint y: 166, endPoint x: 520, endPoint y: 211, distance: 60.6
click at [520, 211] on div "Janela de atendimento Grade de atendimento Capacidade Transportadoras Veículos …" at bounding box center [433, 232] width 867 height 465
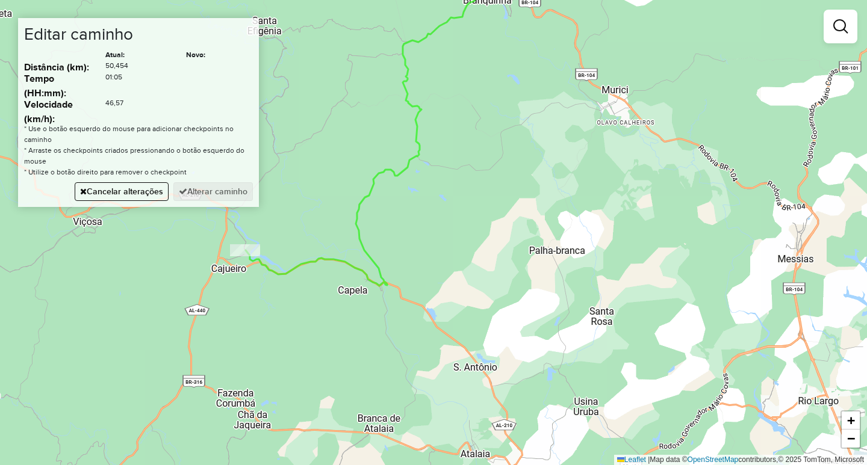
click at [610, 107] on div "Janela de atendimento Grade de atendimento Capacidade Transportadoras Veículos …" at bounding box center [433, 232] width 867 height 465
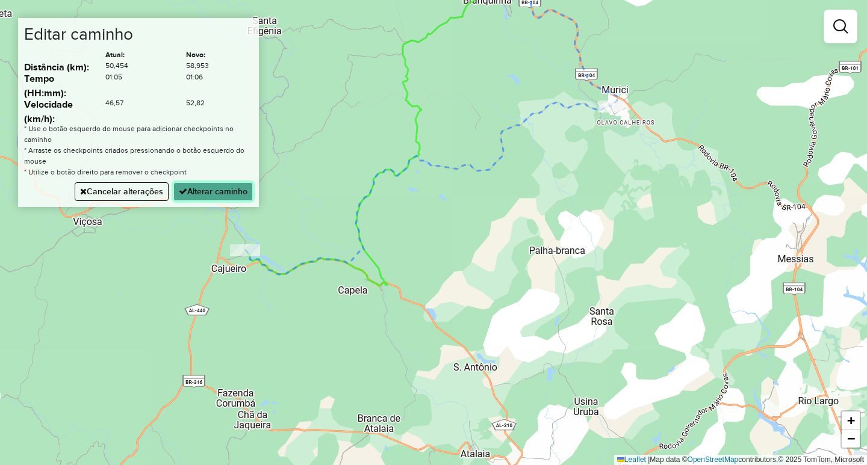
click at [220, 188] on button "Alterar caminho" at bounding box center [212, 191] width 79 height 19
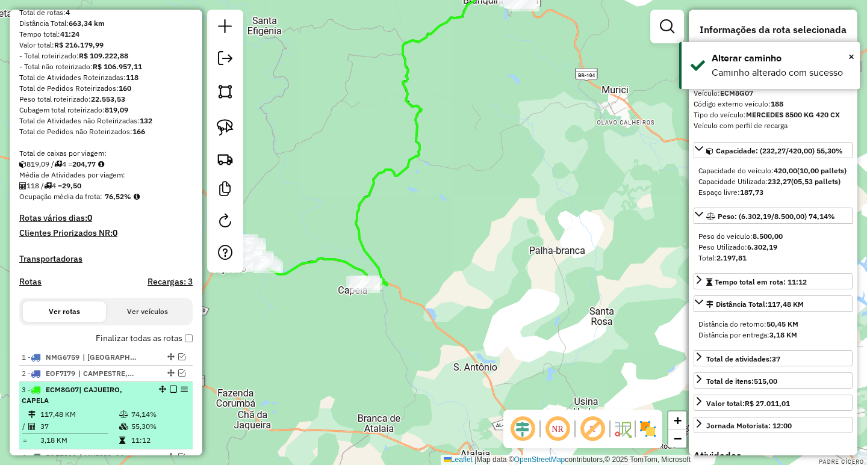
scroll to position [241, 0]
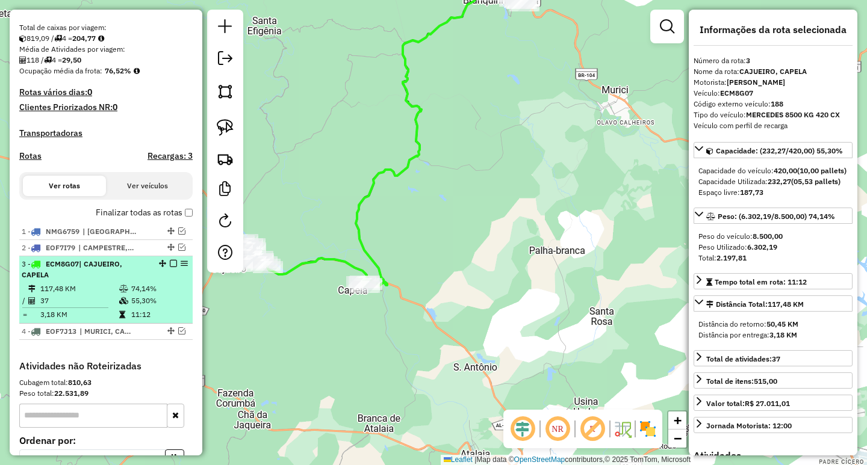
click at [166, 267] on div at bounding box center [170, 263] width 36 height 7
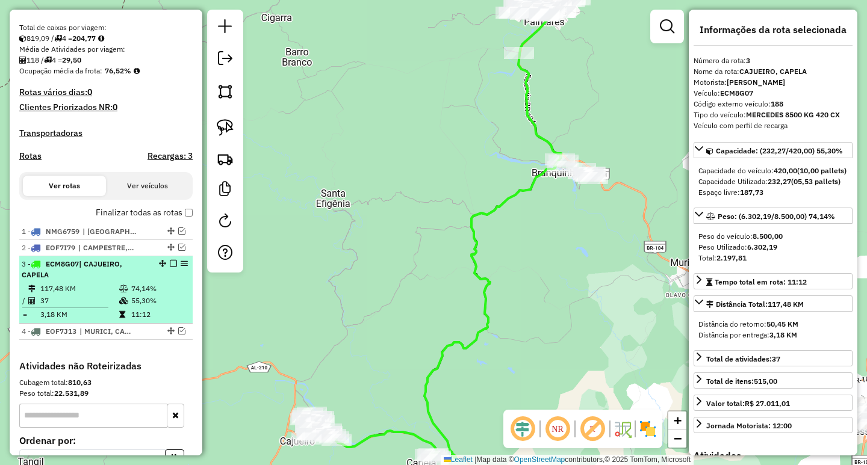
click at [170, 267] on em at bounding box center [173, 263] width 7 height 7
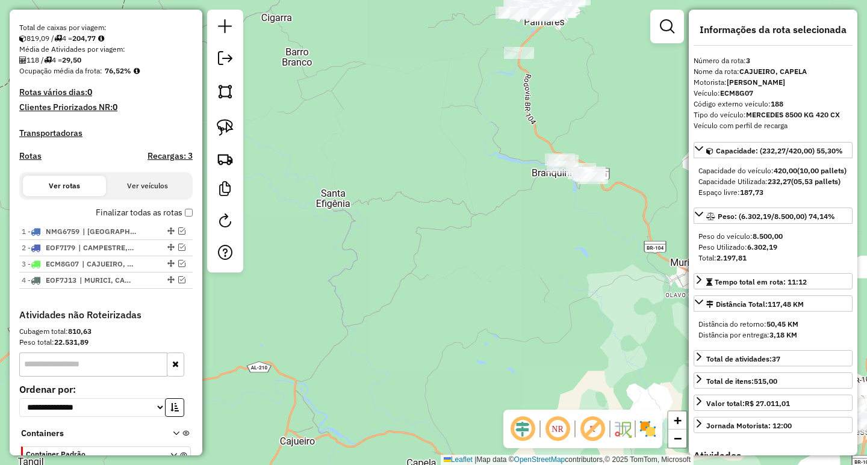
drag, startPoint x: 486, startPoint y: 311, endPoint x: 362, endPoint y: 312, distance: 123.4
click at [379, 313] on div "Janela de atendimento Grade de atendimento Capacidade Transportadoras Veículos …" at bounding box center [433, 232] width 867 height 465
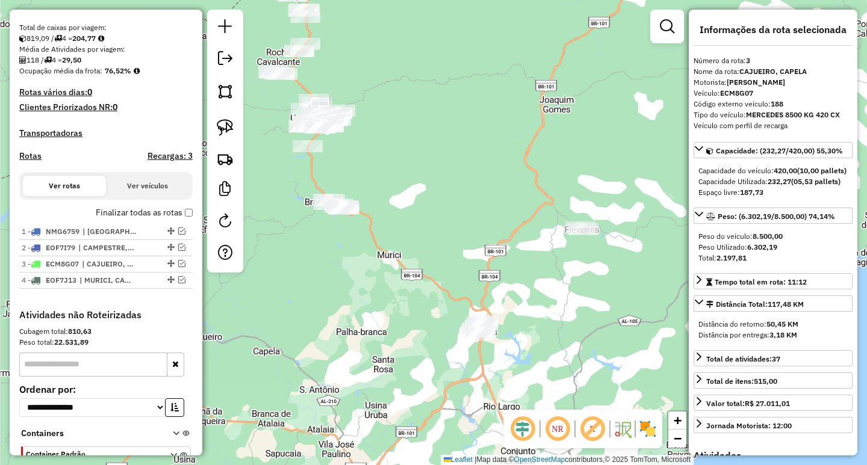
drag, startPoint x: 352, startPoint y: 309, endPoint x: 376, endPoint y: 310, distance: 24.7
click at [376, 317] on div "Janela de atendimento Grade de atendimento Capacidade Transportadoras Veículos …" at bounding box center [433, 232] width 867 height 465
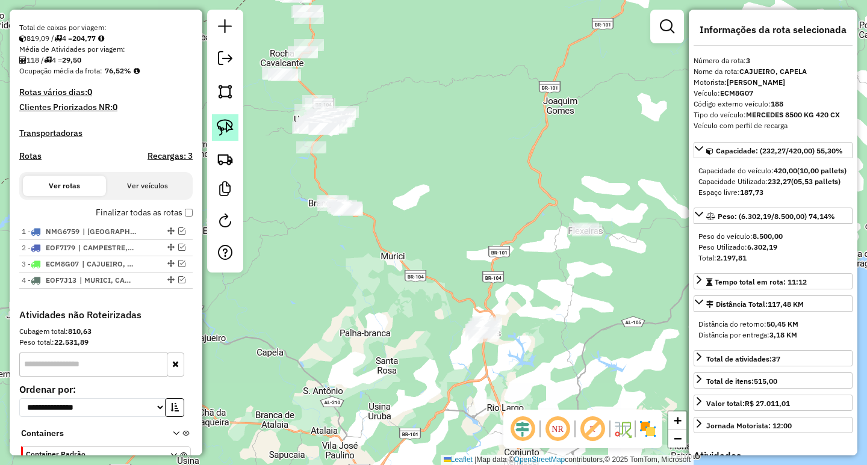
click at [214, 138] on link at bounding box center [225, 127] width 26 height 26
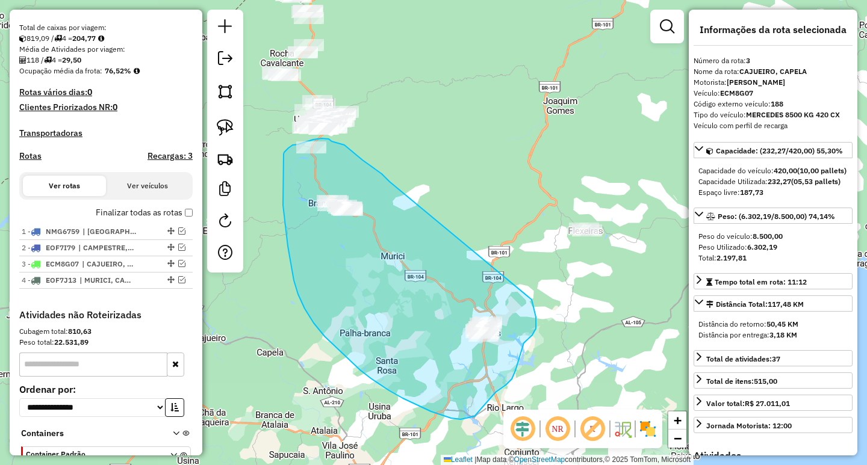
drag, startPoint x: 389, startPoint y: 182, endPoint x: 531, endPoint y: 300, distance: 184.2
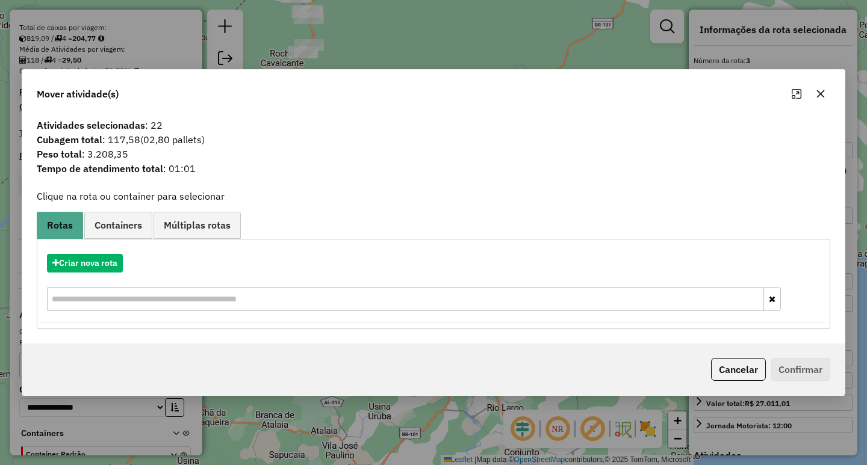
click at [819, 101] on button "button" at bounding box center [820, 93] width 19 height 19
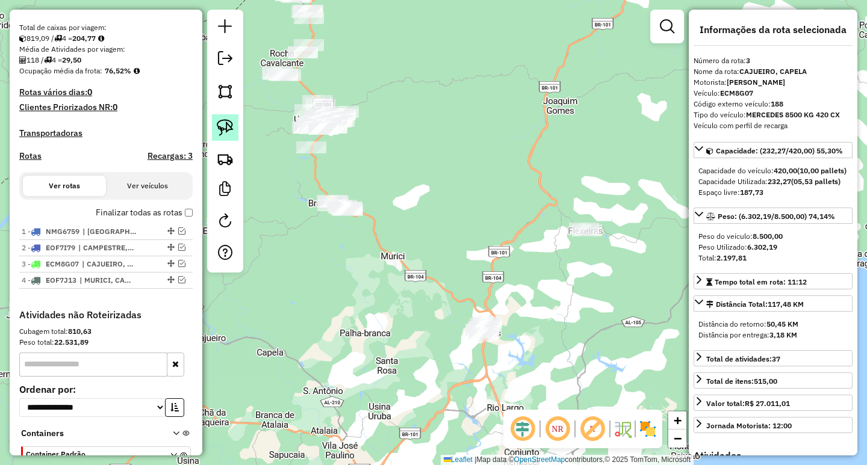
click at [229, 131] on img at bounding box center [225, 127] width 17 height 17
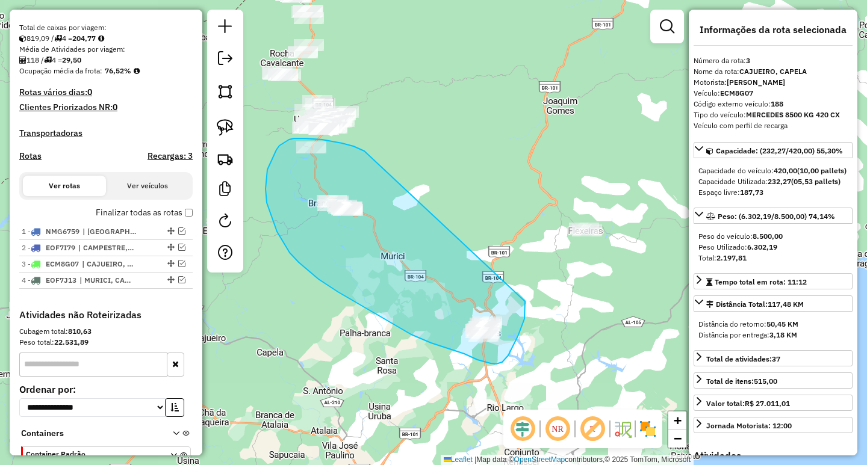
drag, startPoint x: 364, startPoint y: 151, endPoint x: 523, endPoint y: 280, distance: 204.6
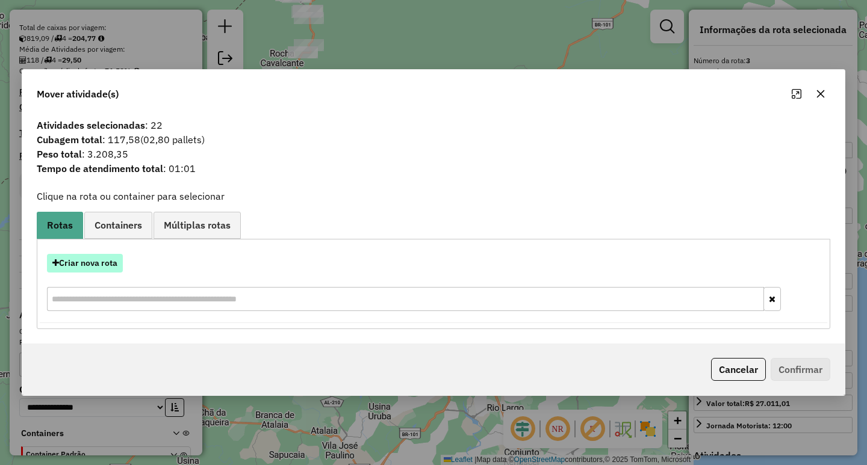
click at [115, 265] on button "Criar nova rota" at bounding box center [85, 263] width 76 height 19
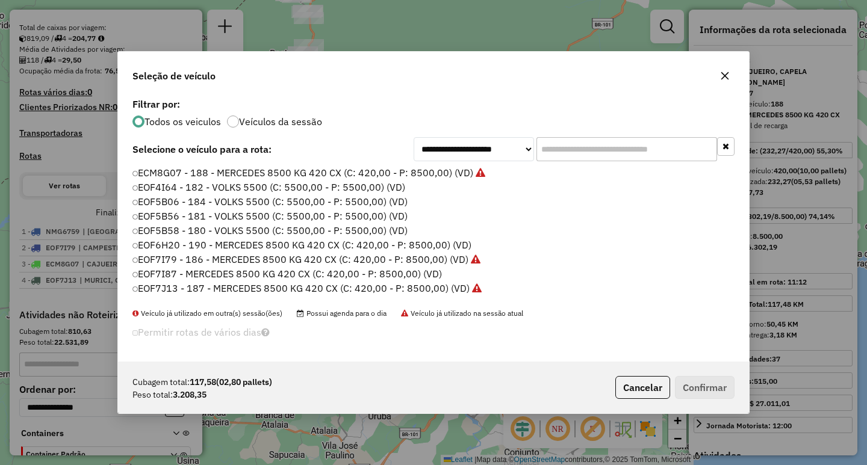
scroll to position [7, 4]
click at [718, 79] on button "button" at bounding box center [724, 75] width 19 height 19
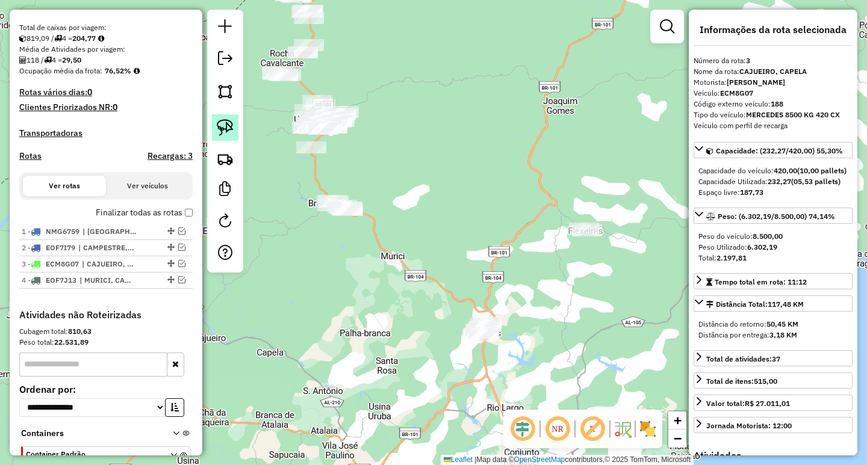
click at [220, 120] on img at bounding box center [225, 127] width 17 height 17
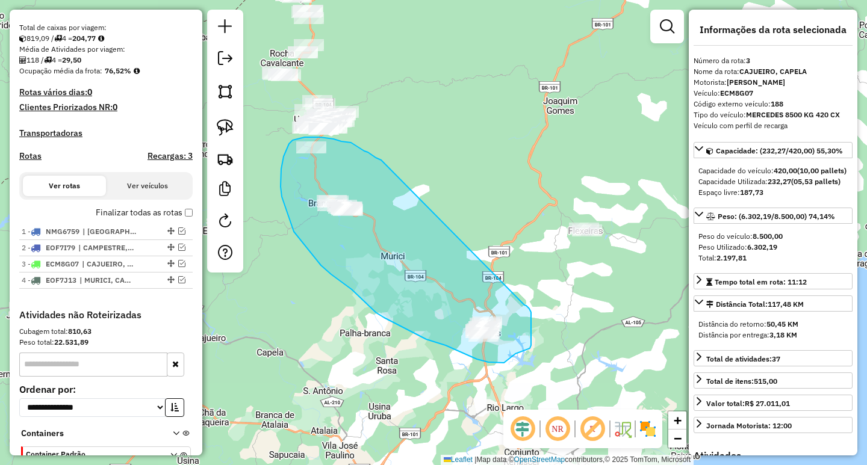
drag, startPoint x: 376, startPoint y: 158, endPoint x: 524, endPoint y: 305, distance: 209.4
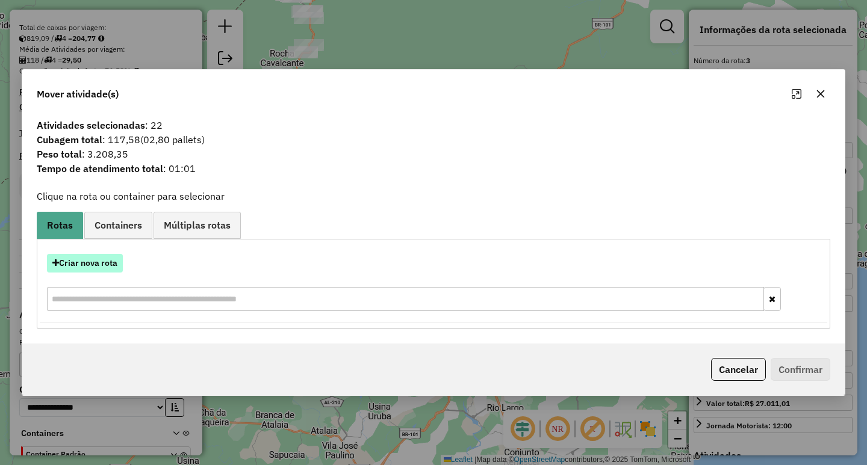
click at [68, 259] on button "Criar nova rota" at bounding box center [85, 263] width 76 height 19
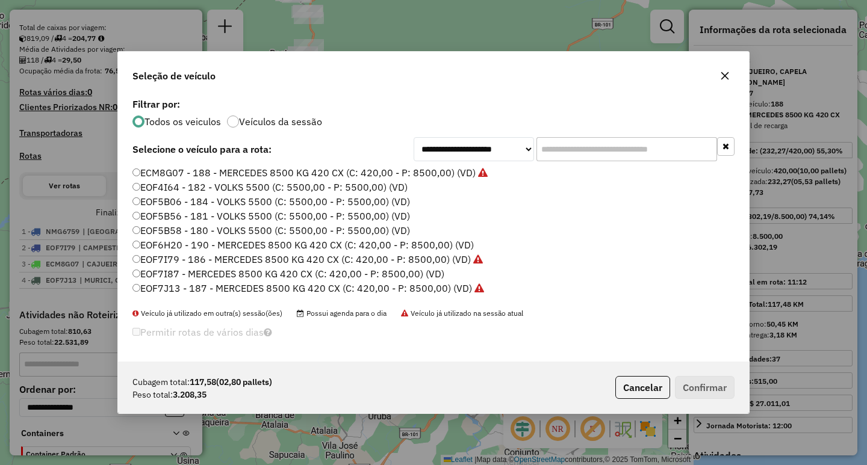
click at [609, 155] on input "text" at bounding box center [626, 149] width 181 height 24
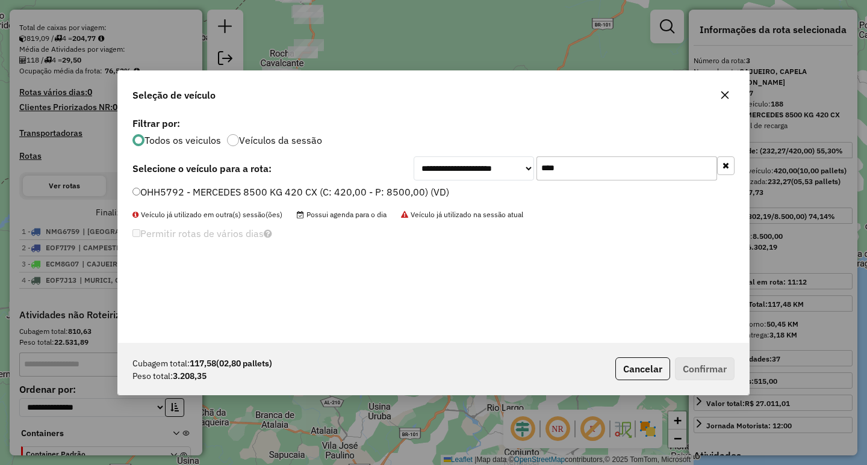
type input "****"
click at [388, 191] on label "OHH5792 - MERCEDES 8500 KG 420 CX (C: 420,00 - P: 8500,00) (VD)" at bounding box center [290, 192] width 317 height 14
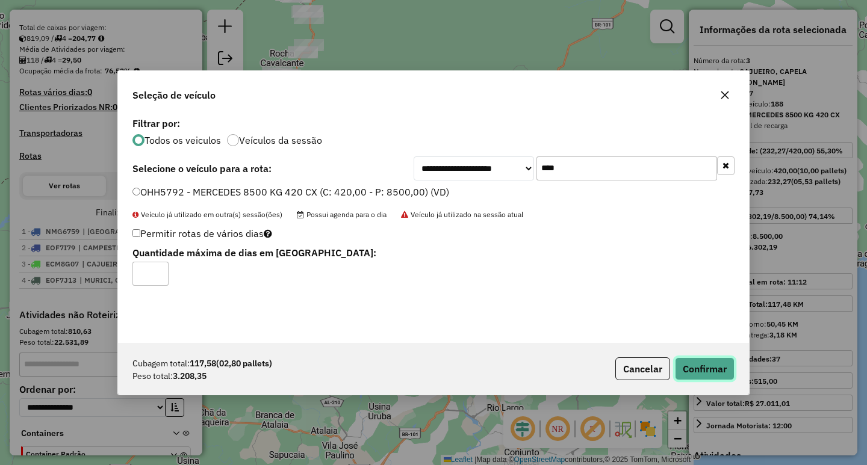
click at [710, 362] on button "Confirmar" at bounding box center [705, 369] width 60 height 23
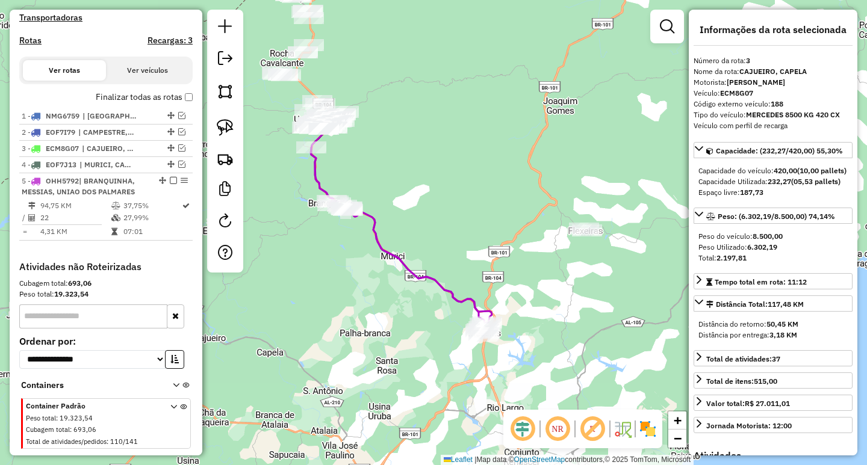
scroll to position [389, 0]
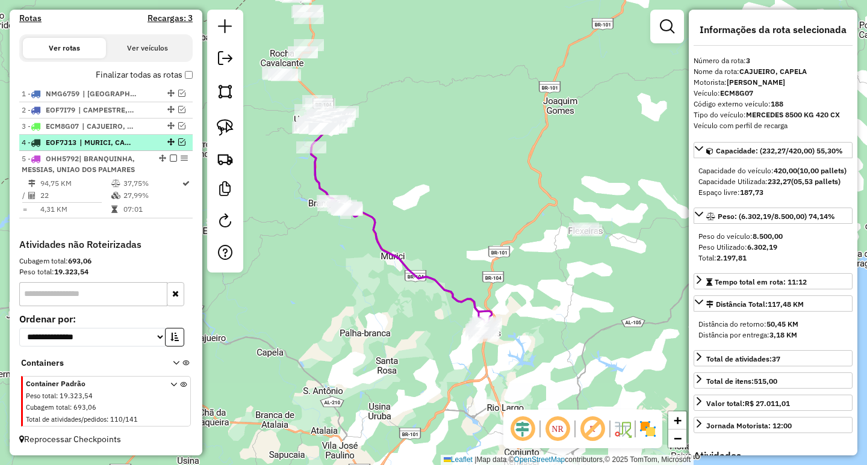
click at [178, 141] on em at bounding box center [181, 141] width 7 height 7
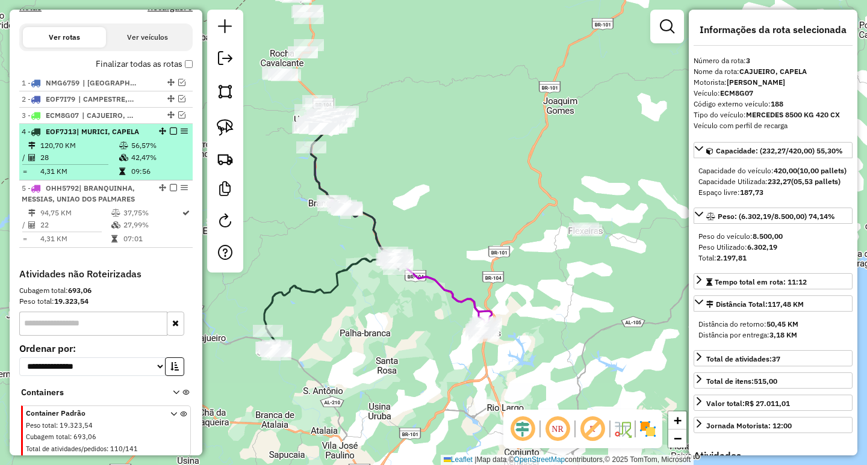
click at [170, 135] on em at bounding box center [173, 131] width 7 height 7
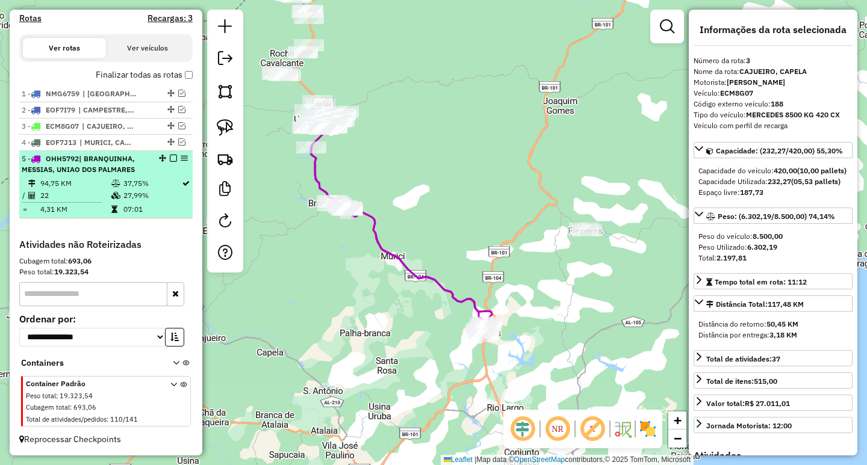
click at [171, 159] on em at bounding box center [173, 158] width 7 height 7
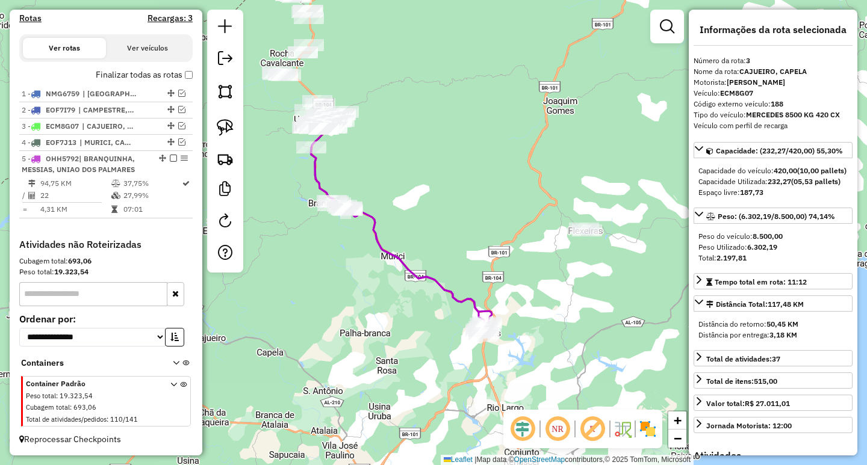
scroll to position [338, 0]
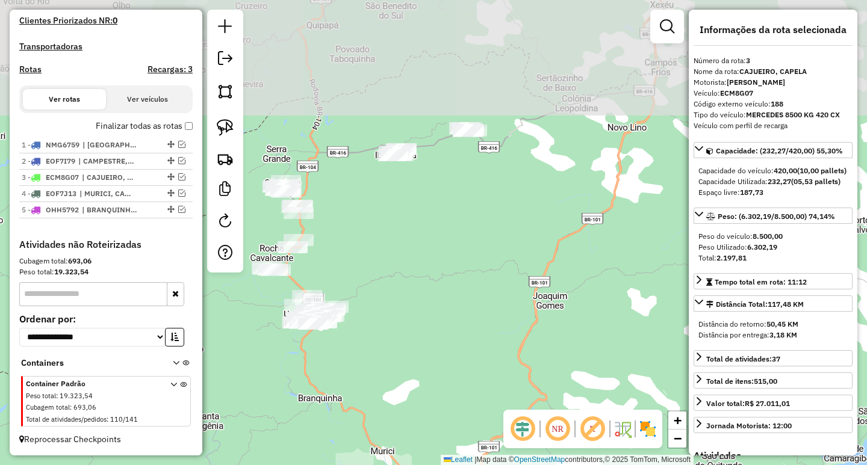
drag, startPoint x: 473, startPoint y: 193, endPoint x: 485, endPoint y: 408, distance: 215.8
click at [485, 408] on div "Janela de atendimento Grade de atendimento Capacidade Transportadoras Veículos …" at bounding box center [433, 232] width 867 height 465
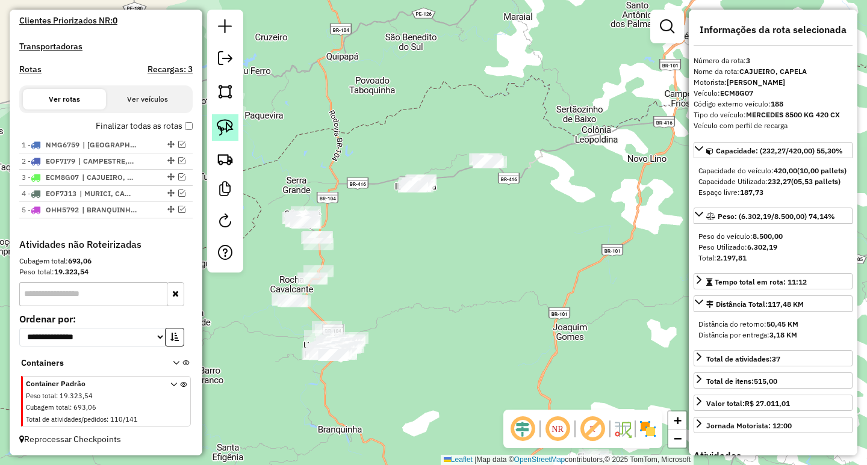
click at [235, 131] on link at bounding box center [225, 127] width 26 height 26
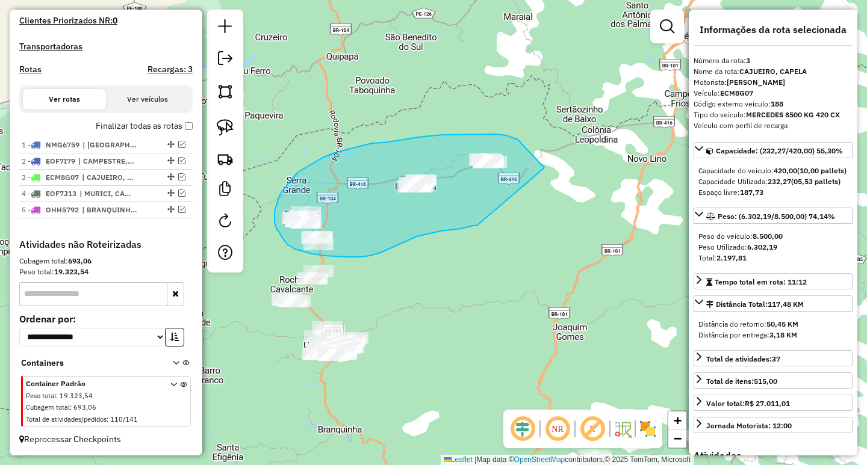
drag, startPoint x: 539, startPoint y: 163, endPoint x: 479, endPoint y: 226, distance: 87.3
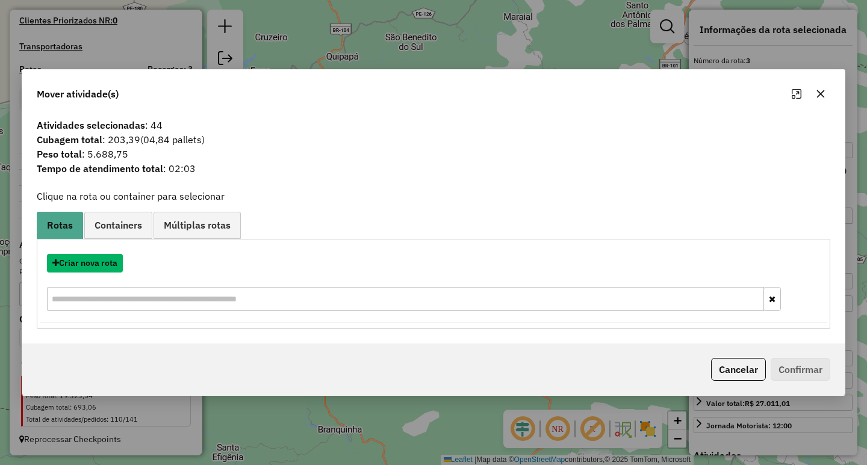
click at [110, 264] on button "Criar nova rota" at bounding box center [85, 263] width 76 height 19
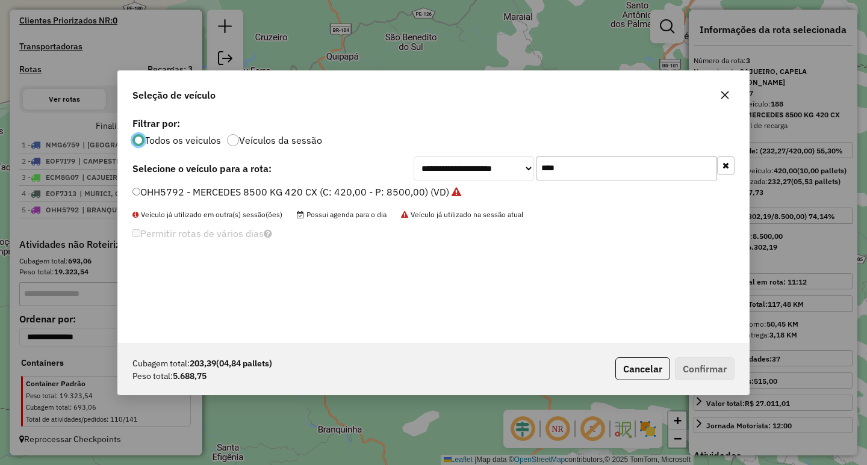
scroll to position [7, 4]
drag, startPoint x: 566, startPoint y: 166, endPoint x: 278, endPoint y: 176, distance: 287.9
click at [376, 169] on div "**********" at bounding box center [433, 169] width 602 height 24
type input "****"
click at [245, 190] on label "PEZ8018 - VOLKS 10890 KG 420 CX (C: 420,00 - P: 10890,00) (VD)" at bounding box center [285, 192] width 306 height 14
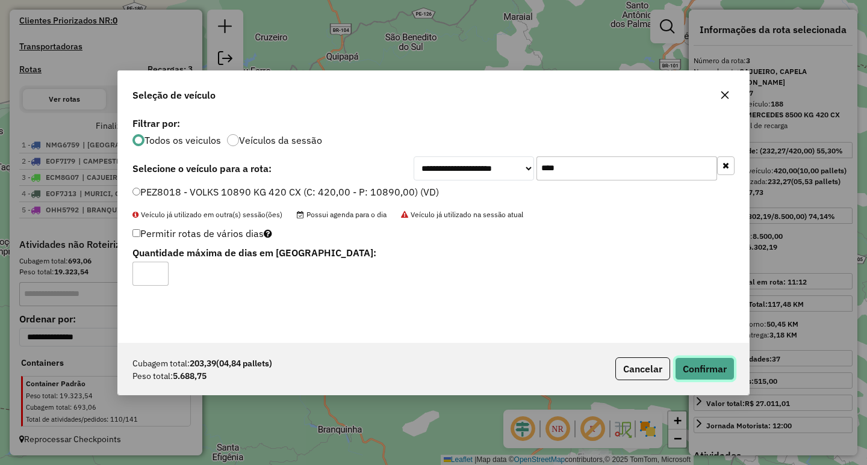
click at [705, 370] on button "Confirmar" at bounding box center [705, 369] width 60 height 23
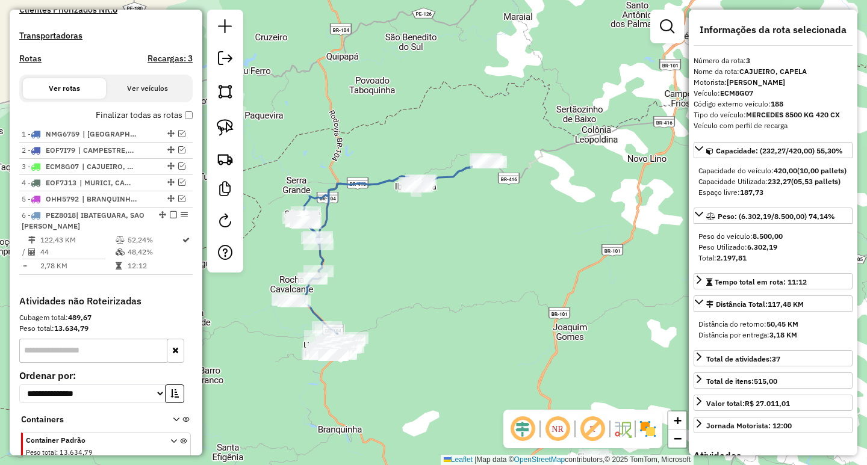
scroll to position [406, 0]
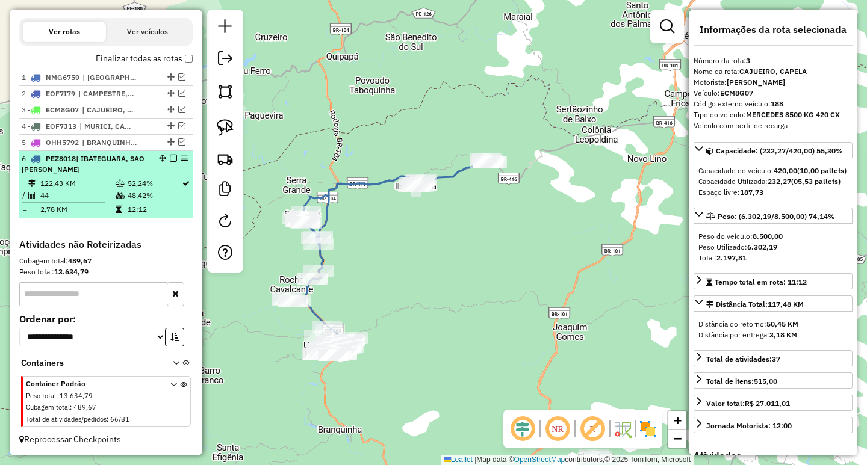
click at [171, 158] on em at bounding box center [173, 158] width 7 height 7
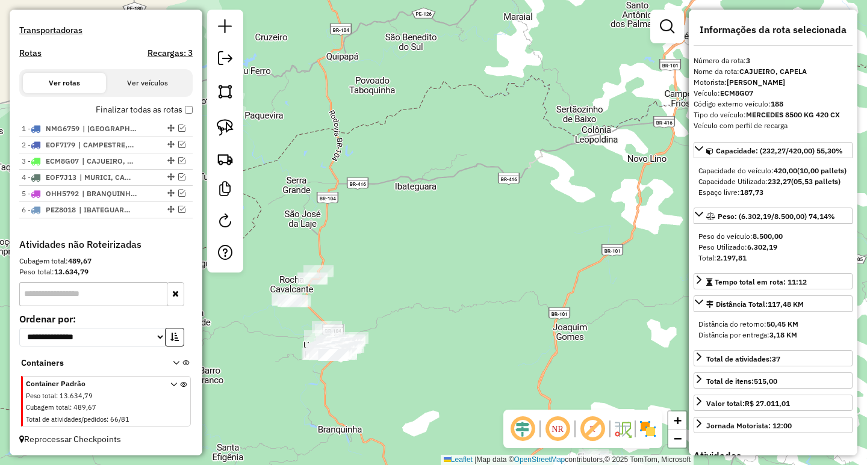
scroll to position [355, 0]
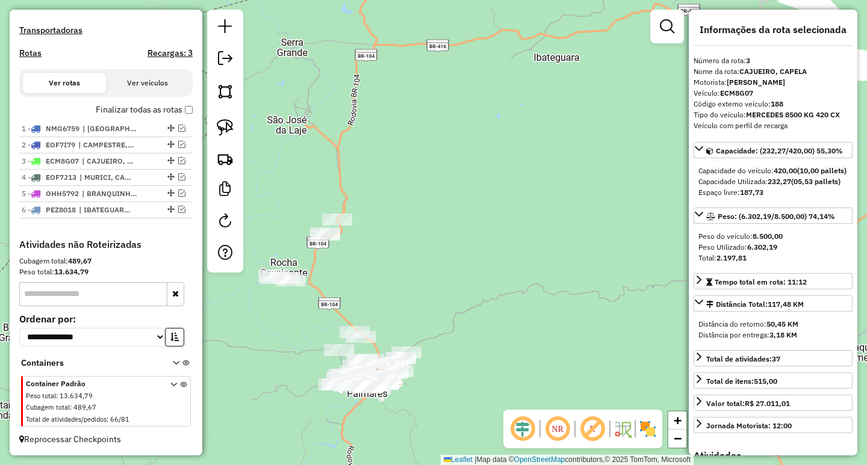
drag, startPoint x: 268, startPoint y: 342, endPoint x: 362, endPoint y: 363, distance: 96.2
click at [360, 364] on div "Janela de atendimento Grade de atendimento Capacidade Transportadoras Veículos …" at bounding box center [433, 232] width 867 height 465
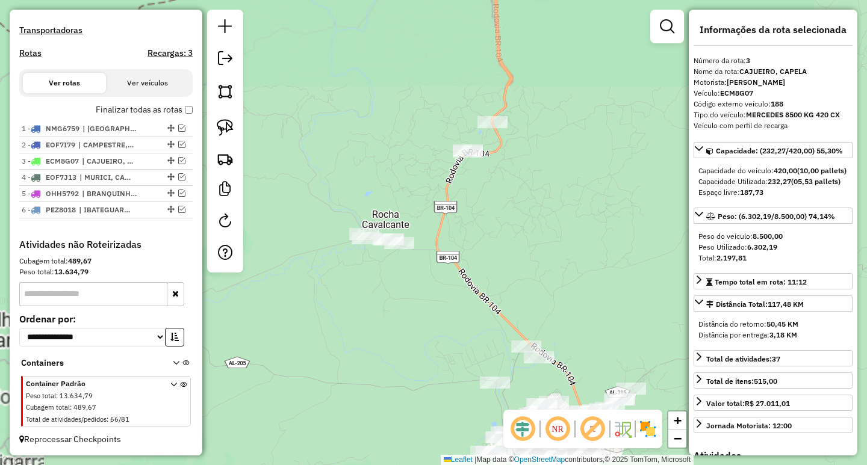
click at [387, 330] on div "Janela de atendimento Grade de atendimento Capacidade Transportadoras Veículos …" at bounding box center [433, 232] width 867 height 465
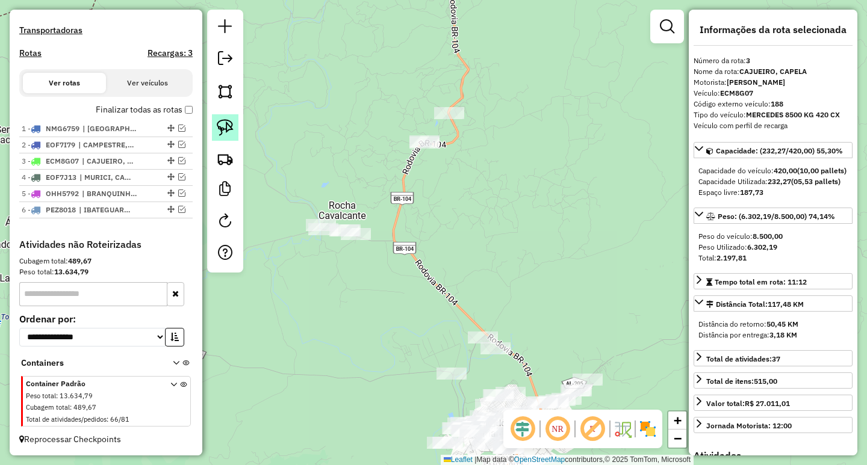
click at [226, 132] on img at bounding box center [225, 127] width 17 height 17
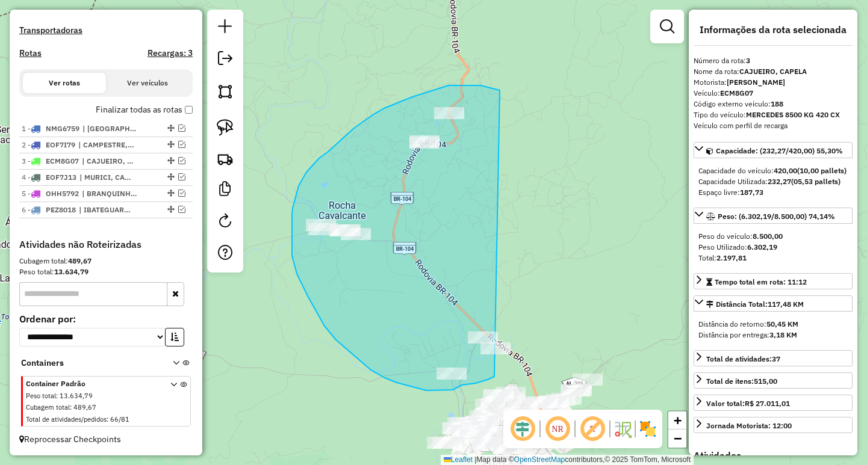
drag, startPoint x: 480, startPoint y: 85, endPoint x: 554, endPoint y: 339, distance: 264.0
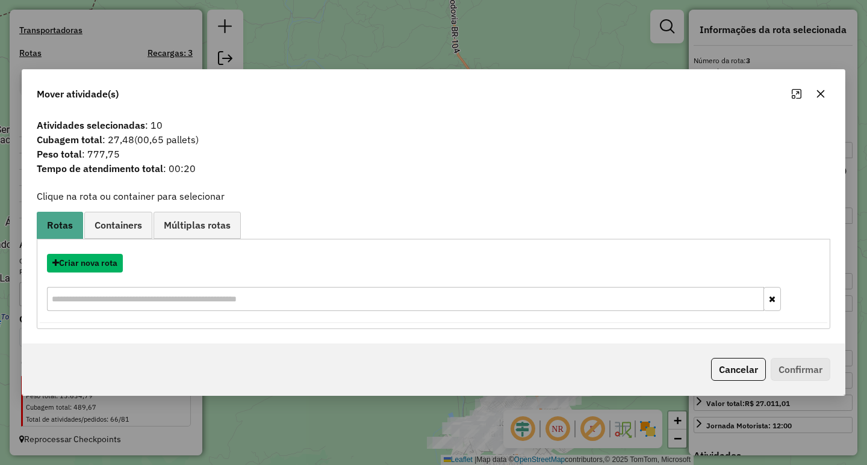
click at [112, 261] on button "Criar nova rota" at bounding box center [85, 263] width 76 height 19
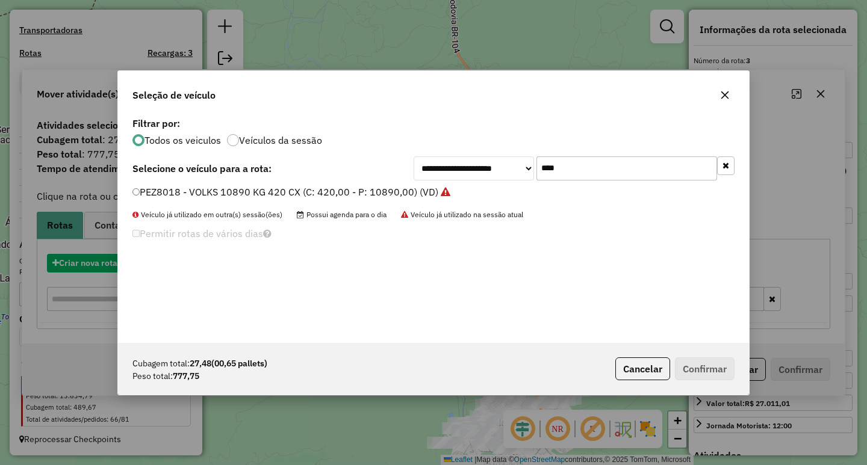
scroll to position [7, 4]
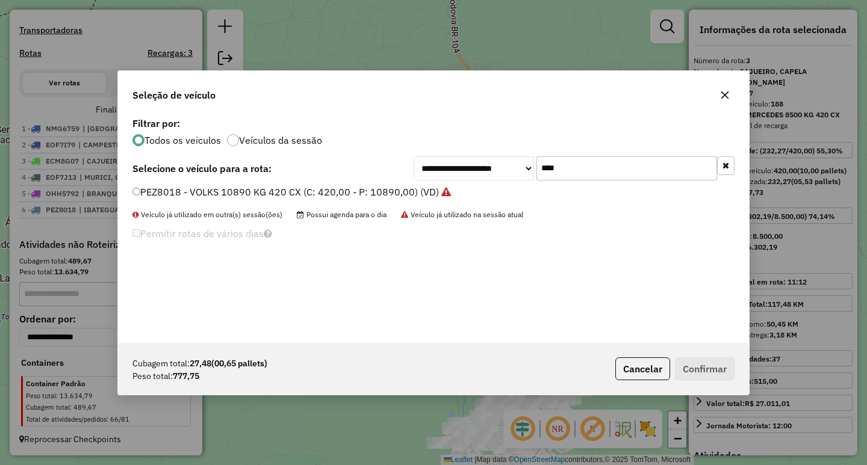
drag, startPoint x: 574, startPoint y: 163, endPoint x: 351, endPoint y: 174, distance: 223.6
click at [411, 170] on div "**********" at bounding box center [433, 169] width 602 height 24
type input "****"
click at [255, 193] on label "PDM9B86 - 151 - HYUNDAI (C: 96,00 - P: 1800,00) (VD)" at bounding box center [259, 192] width 255 height 14
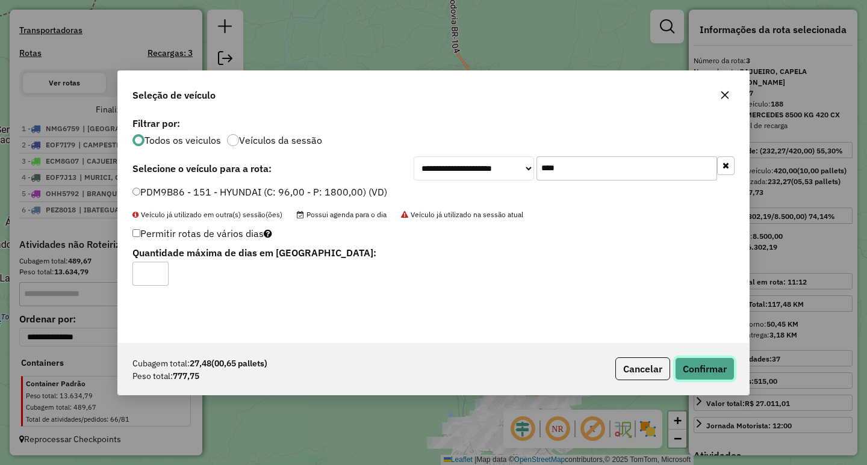
click at [699, 365] on button "Confirmar" at bounding box center [705, 369] width 60 height 23
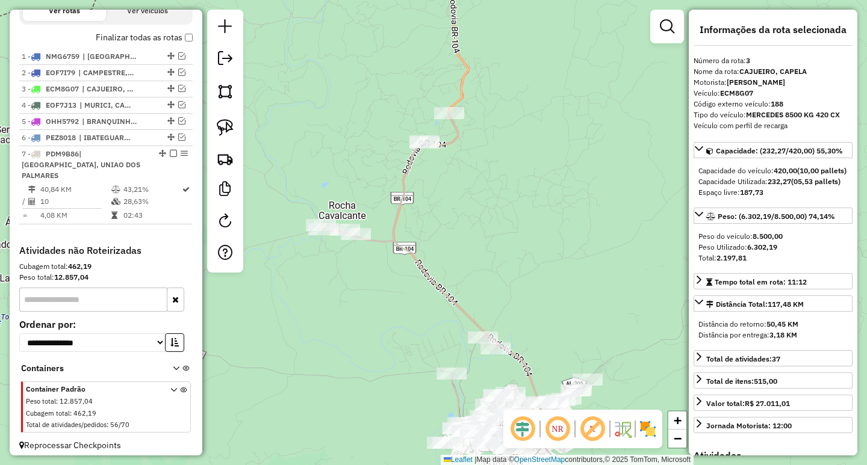
scroll to position [437, 0]
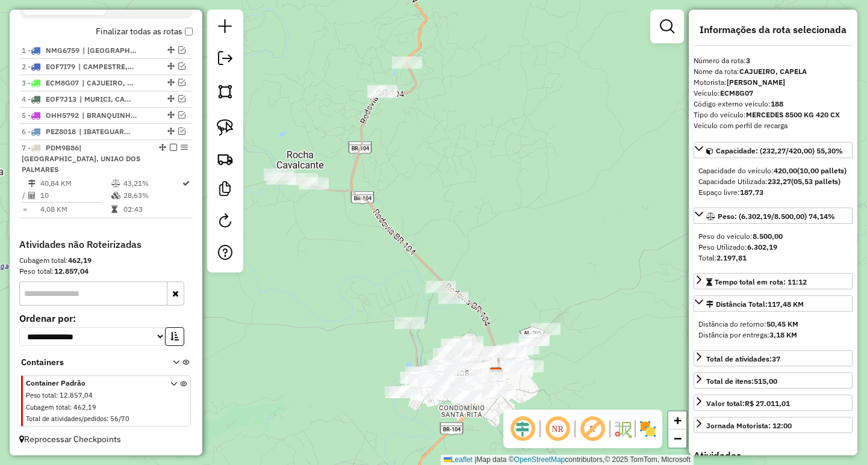
drag, startPoint x: 494, startPoint y: 282, endPoint x: 406, endPoint y: 170, distance: 142.7
click at [407, 174] on div "Janela de atendimento Grade de atendimento Capacidade Transportadoras Veículos …" at bounding box center [433, 232] width 867 height 465
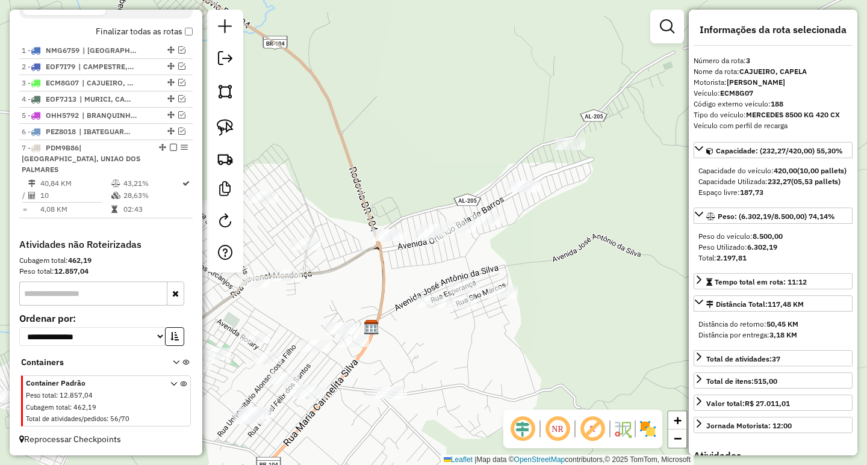
drag, startPoint x: 222, startPoint y: 125, endPoint x: 403, endPoint y: 133, distance: 182.0
click at [222, 125] on img at bounding box center [225, 127] width 17 height 17
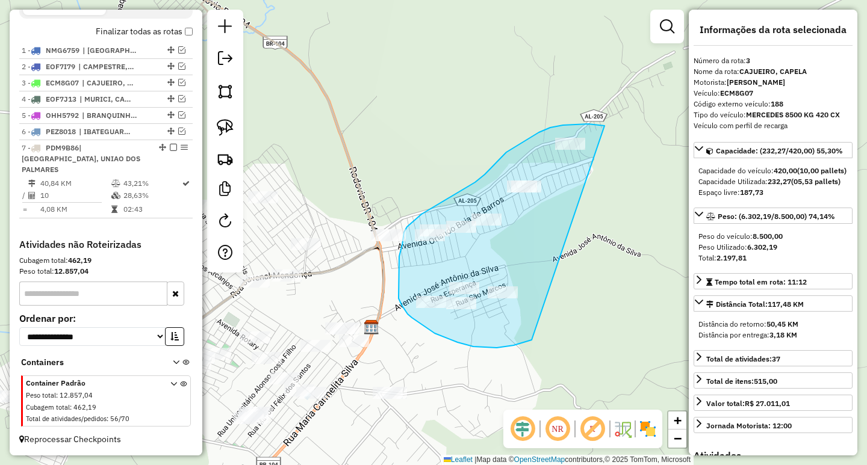
drag, startPoint x: 603, startPoint y: 126, endPoint x: 615, endPoint y: 290, distance: 164.2
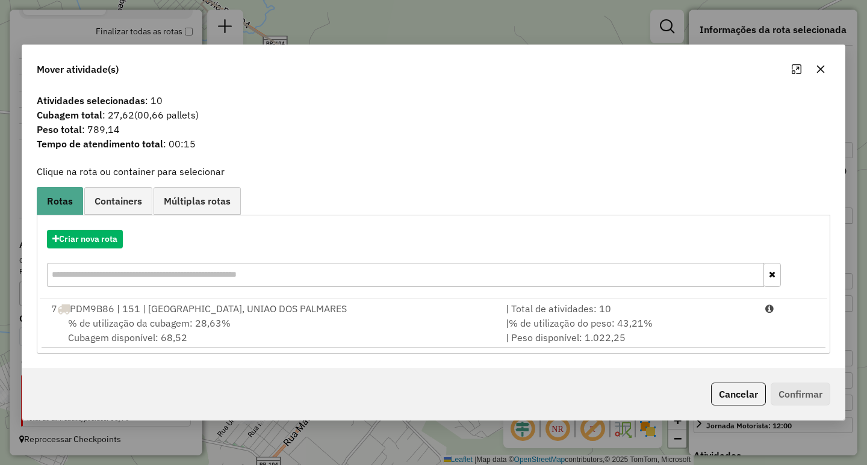
click at [602, 323] on span "% de utilização do peso: 43,21%" at bounding box center [581, 323] width 144 height 12
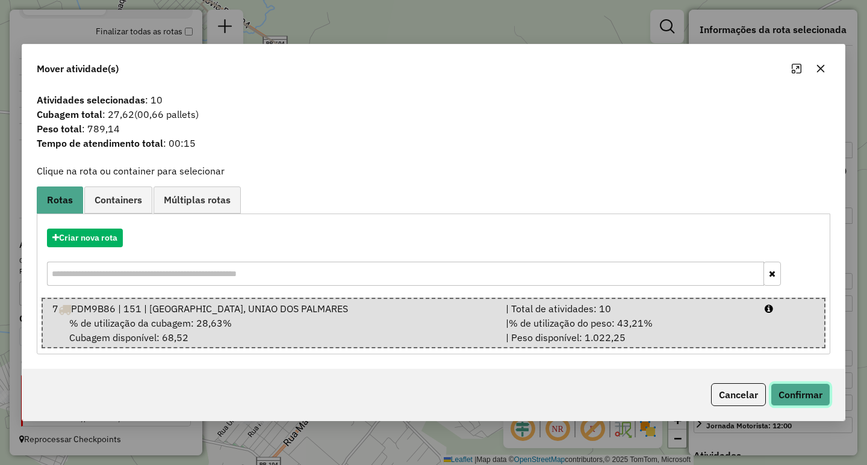
click at [796, 393] on button "Confirmar" at bounding box center [801, 394] width 60 height 23
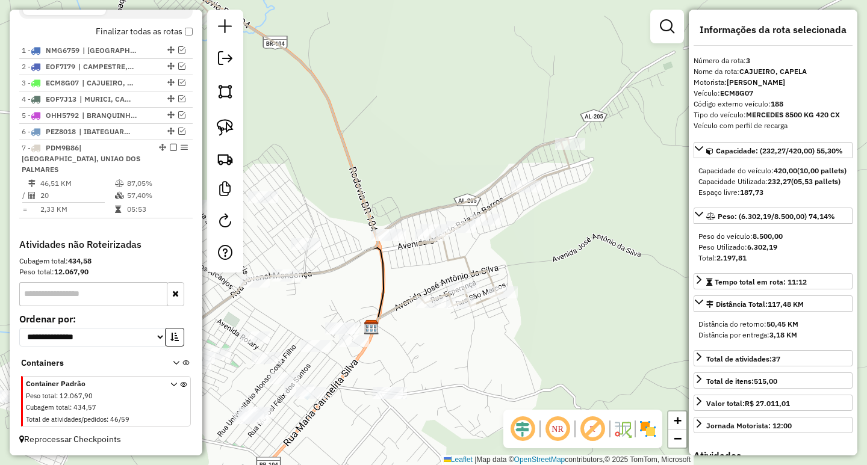
scroll to position [422, 0]
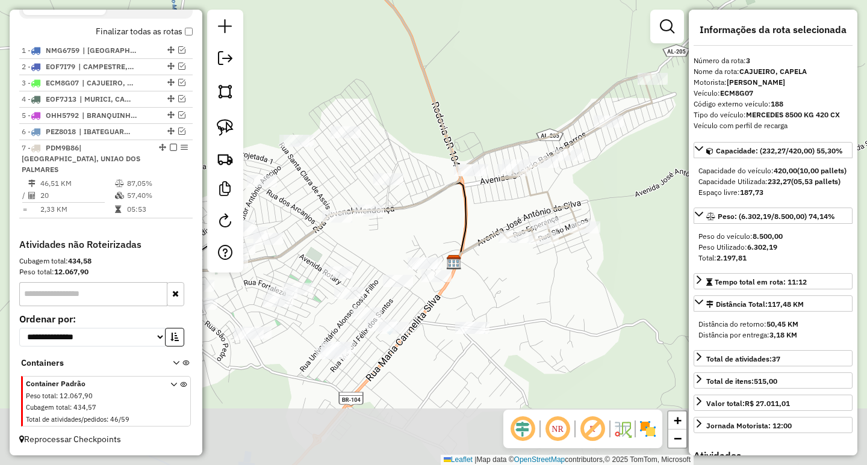
drag, startPoint x: 429, startPoint y: 335, endPoint x: 527, endPoint y: 260, distance: 124.1
click at [522, 262] on div "Janela de atendimento Grade de atendimento Capacidade Transportadoras Veículos …" at bounding box center [433, 232] width 867 height 465
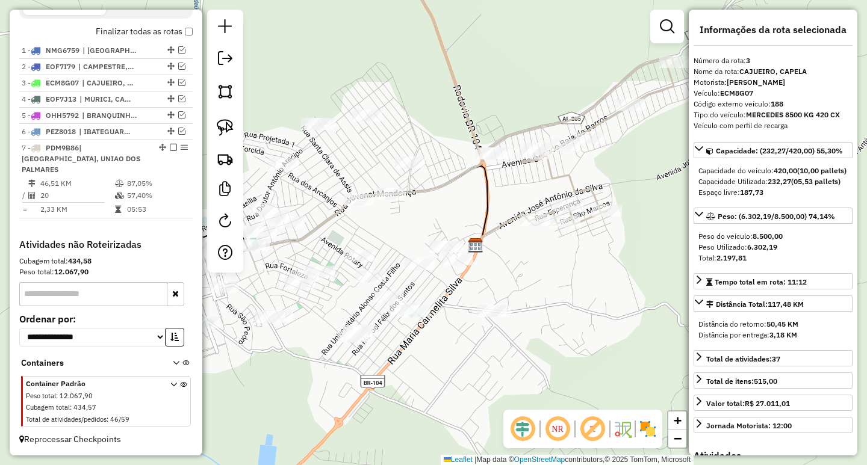
drag, startPoint x: 530, startPoint y: 288, endPoint x: 542, endPoint y: 266, distance: 24.8
click at [542, 267] on div "Janela de atendimento Grade de atendimento Capacidade Transportadoras Veículos …" at bounding box center [433, 232] width 867 height 465
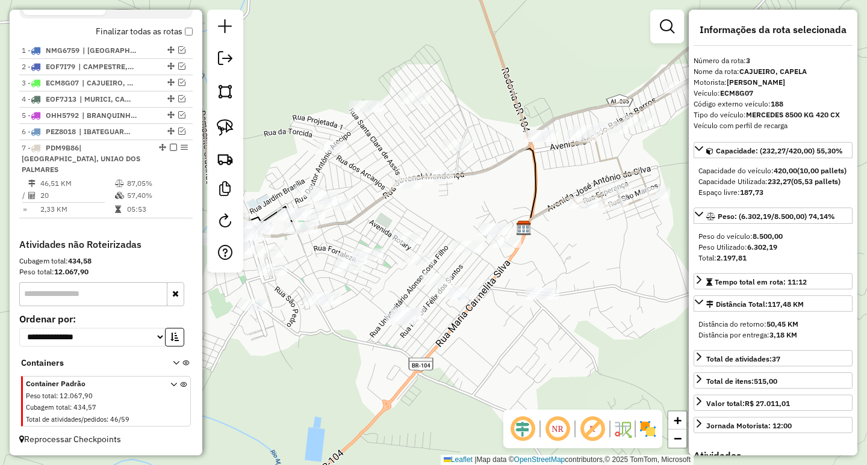
drag, startPoint x: 523, startPoint y: 278, endPoint x: 546, endPoint y: 250, distance: 35.9
click at [551, 255] on div "Janela de atendimento Grade de atendimento Capacidade Transportadoras Veículos …" at bounding box center [433, 232] width 867 height 465
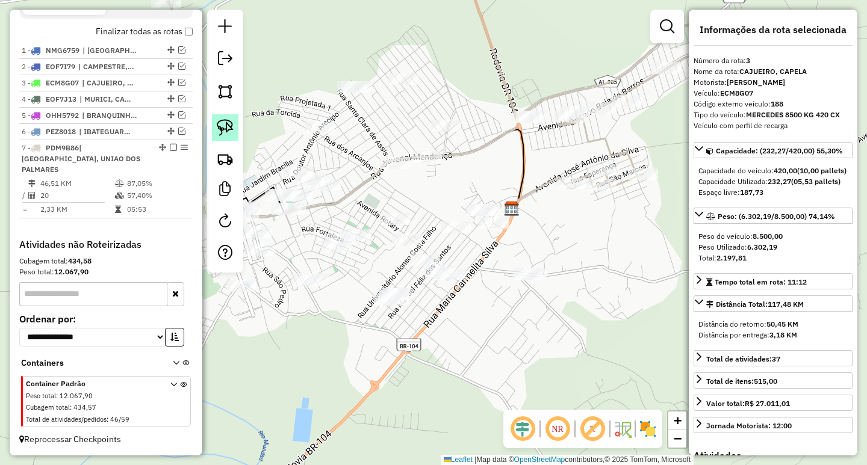
click at [225, 128] on img at bounding box center [225, 127] width 17 height 17
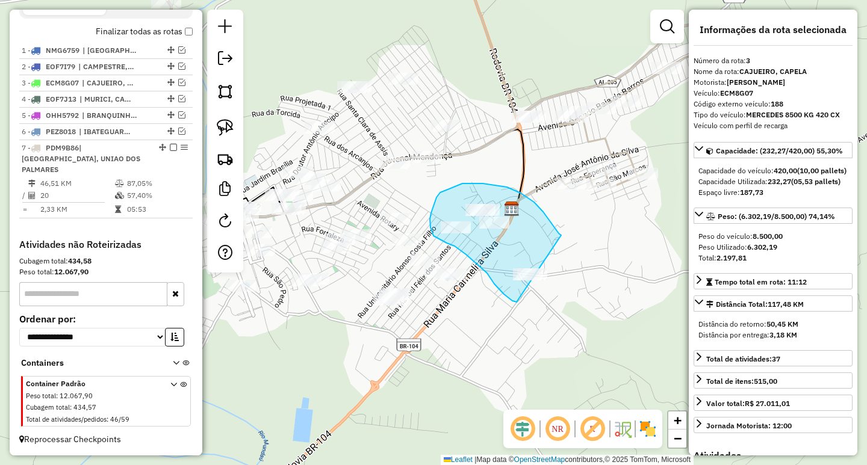
drag, startPoint x: 559, startPoint y: 234, endPoint x: 577, endPoint y: 288, distance: 57.9
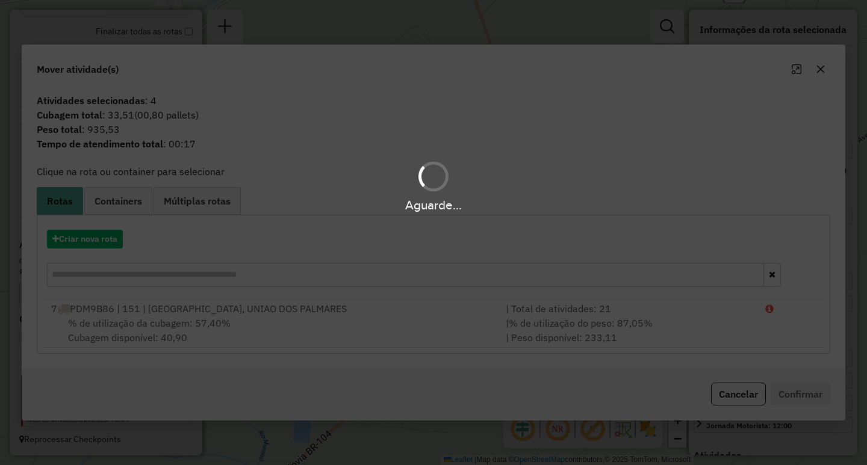
click at [823, 70] on div "Aguarde..." at bounding box center [433, 232] width 867 height 465
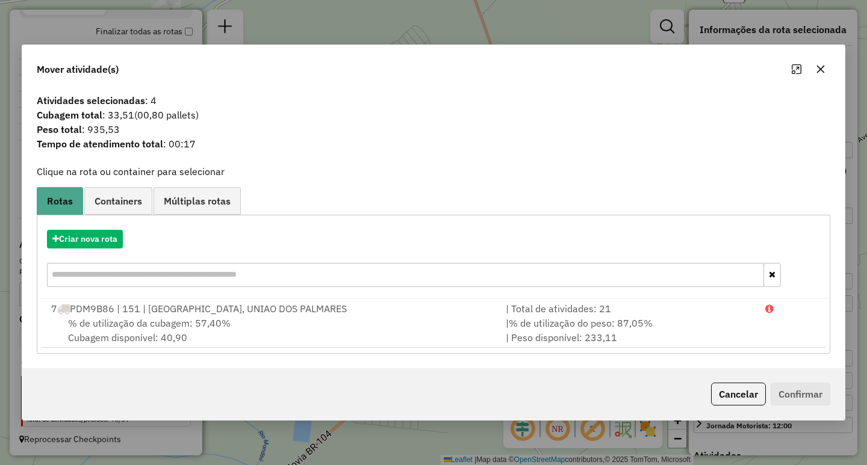
click at [823, 70] on icon "button" at bounding box center [821, 69] width 10 height 10
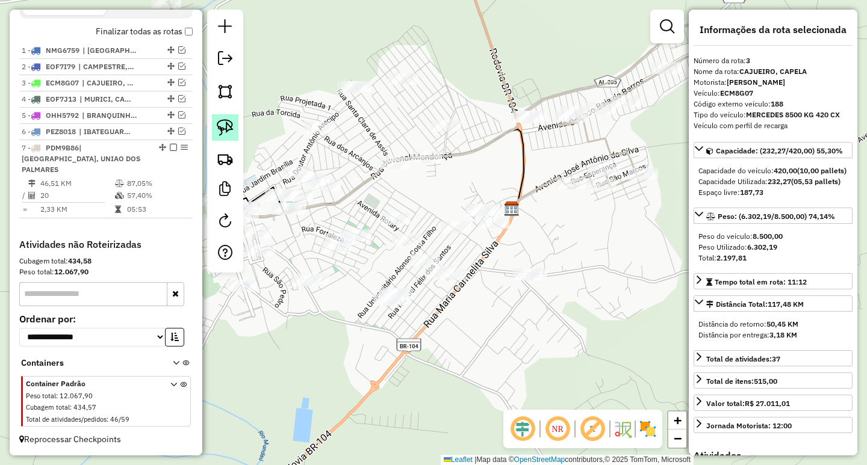
click at [225, 127] on img at bounding box center [225, 127] width 17 height 17
drag, startPoint x: 601, startPoint y: 261, endPoint x: 585, endPoint y: 294, distance: 37.2
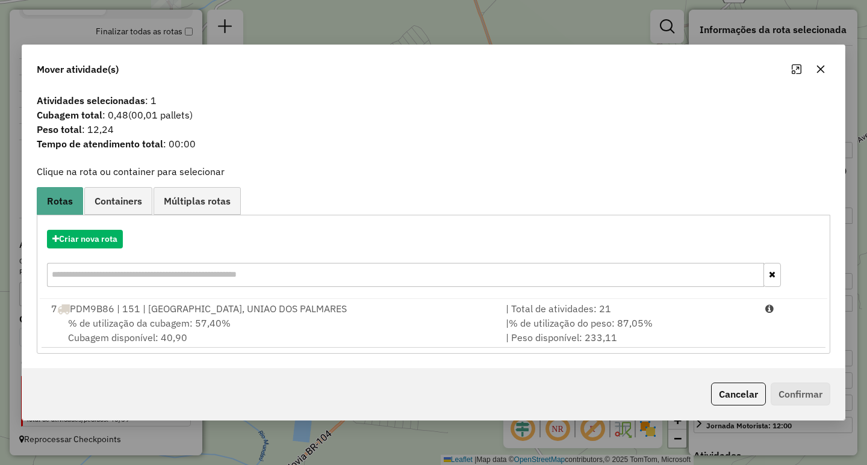
click at [594, 326] on span "% de utilização do peso: 87,05%" at bounding box center [581, 323] width 144 height 12
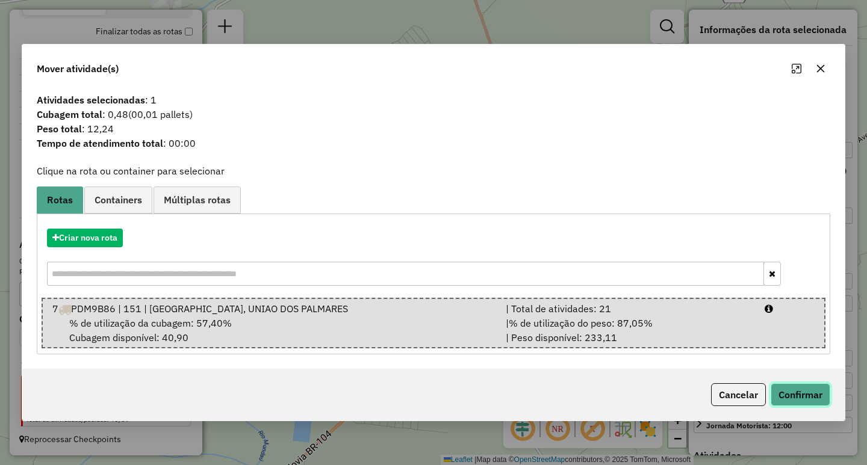
click at [800, 392] on button "Confirmar" at bounding box center [801, 394] width 60 height 23
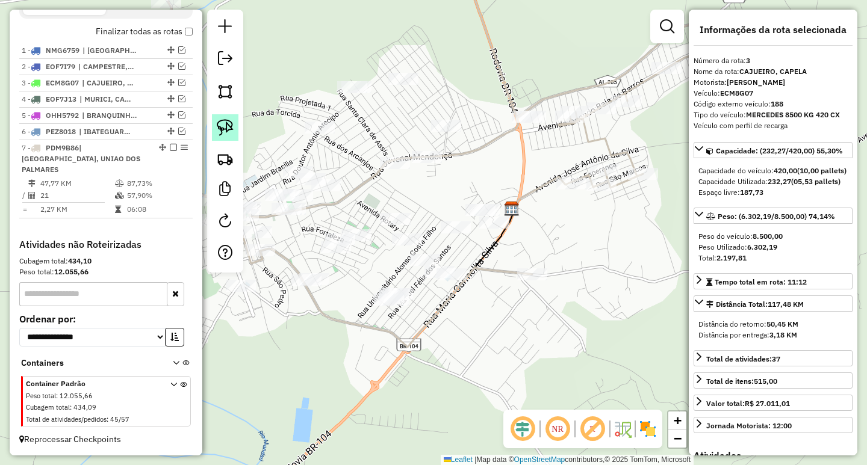
click at [229, 134] on img at bounding box center [225, 127] width 17 height 17
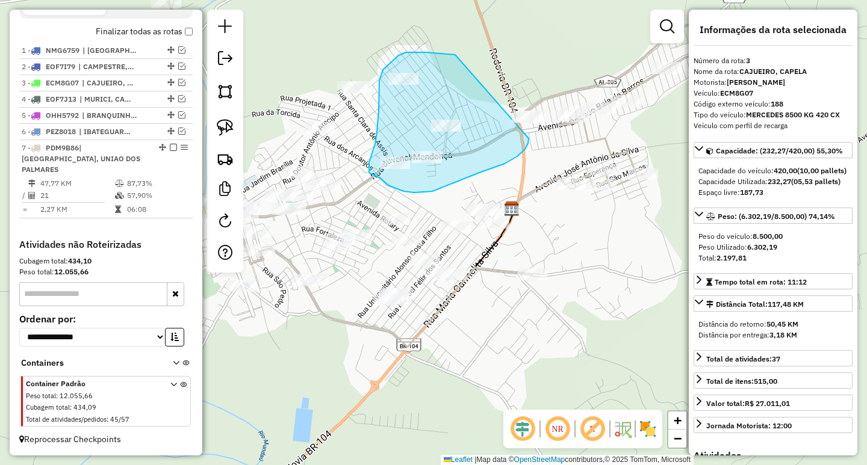
drag, startPoint x: 453, startPoint y: 54, endPoint x: 529, endPoint y: 134, distance: 109.9
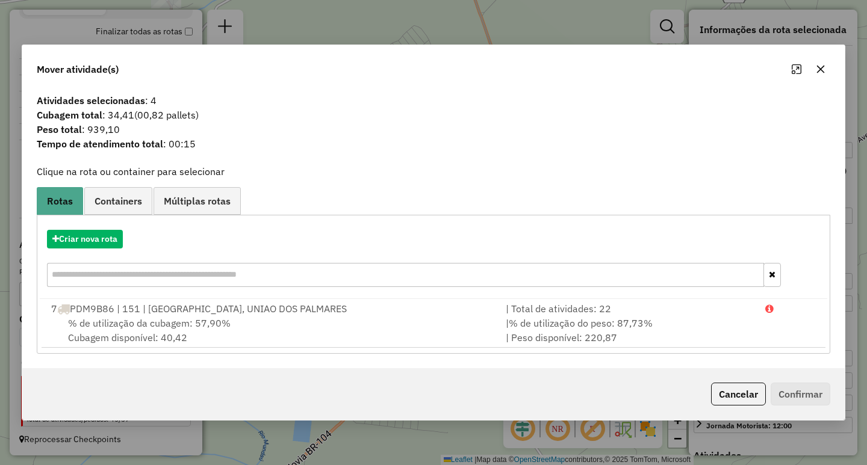
click at [822, 72] on icon "button" at bounding box center [821, 69] width 10 height 10
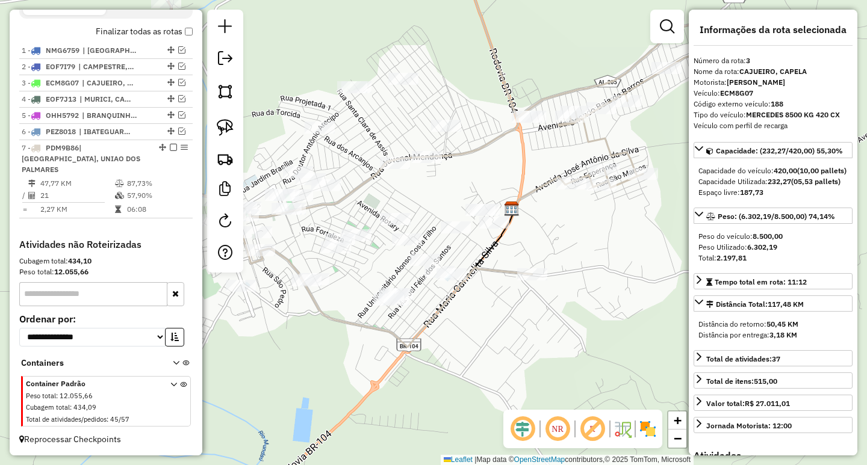
click at [446, 117] on div "Janela de atendimento Grade de atendimento Capacidade Transportadoras Veículos …" at bounding box center [433, 232] width 867 height 465
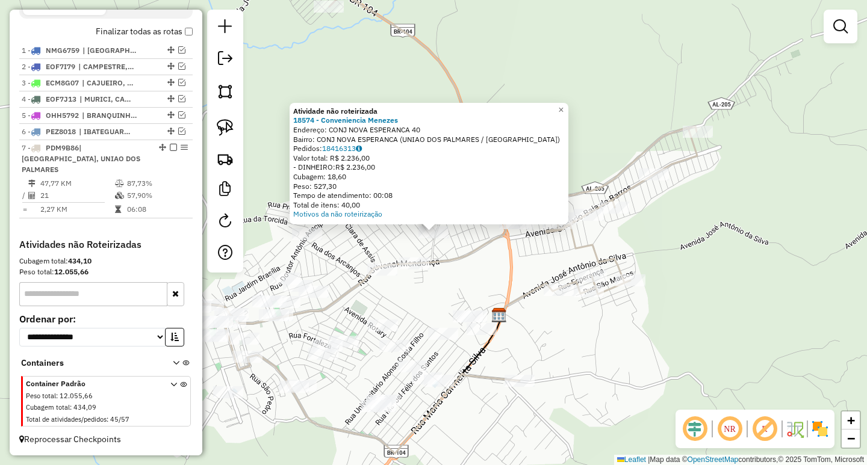
click at [468, 273] on div "Atividade não roteirizada 18574 - Conveniencia Menezes Endereço: CONJ NOVA ESPE…" at bounding box center [433, 232] width 867 height 465
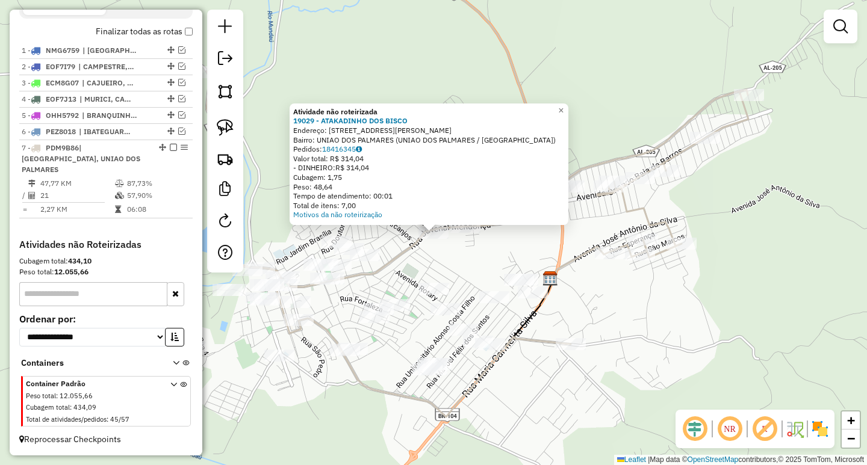
click at [470, 256] on div "Atividade não roteirizada 19029 - ATAKADINHO DOS BISCO Endereço: Rua Juvenal Me…" at bounding box center [433, 232] width 867 height 465
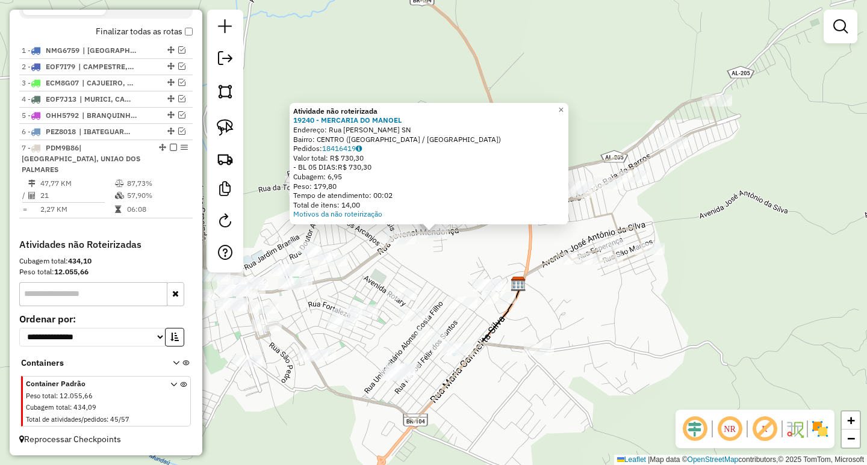
click at [460, 273] on div "Atividade não roteirizada 19240 - MERCARIA DO MANOEL Endereço: Rua Juvenal Mend…" at bounding box center [433, 232] width 867 height 465
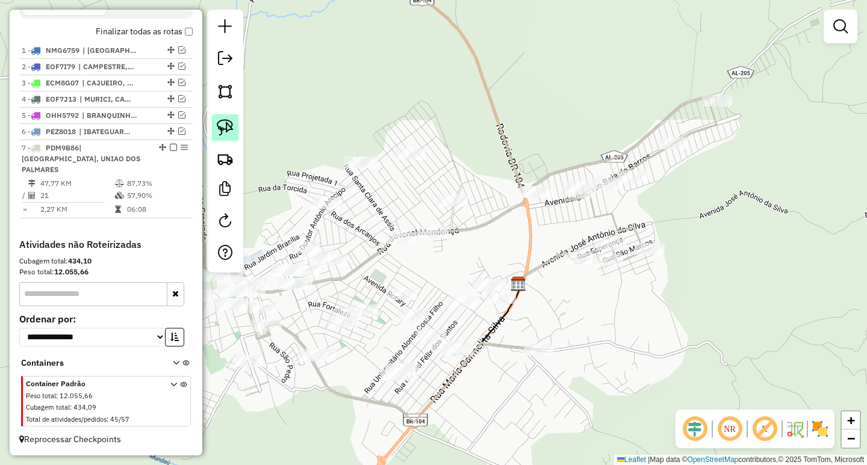
click at [226, 133] on img at bounding box center [225, 127] width 17 height 17
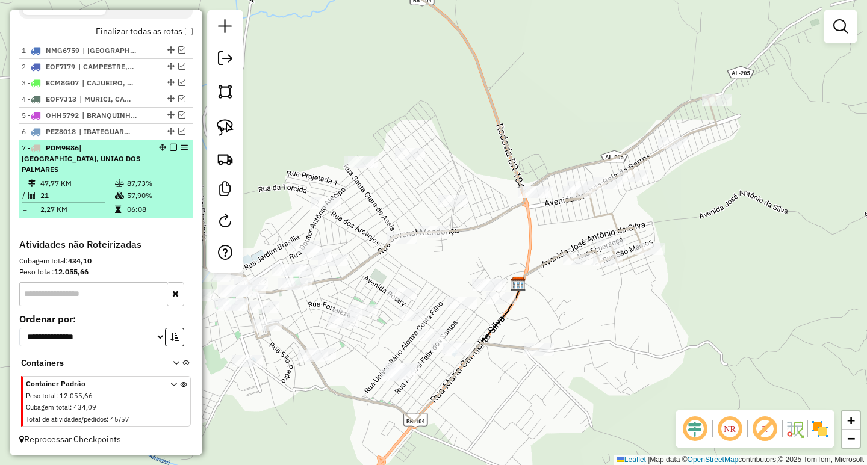
click at [176, 202] on table "47,77 KM 87,73% / 21 57,90% = 2,27 KM 06:08" at bounding box center [106, 197] width 169 height 38
select select "**********"
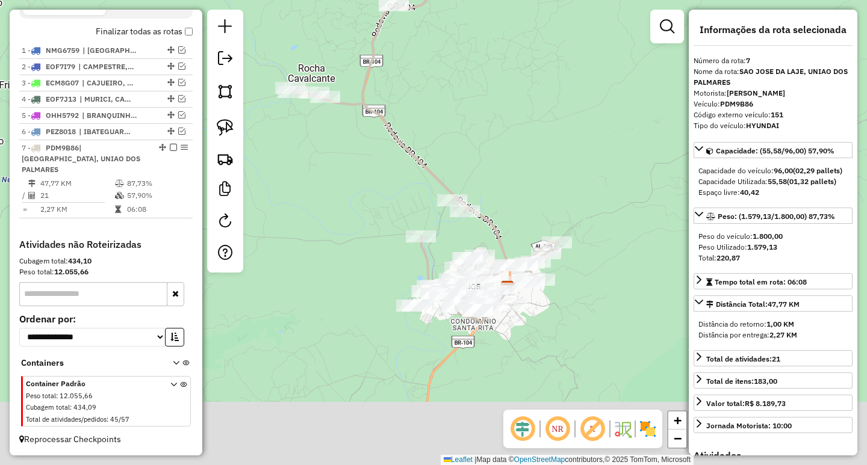
drag, startPoint x: 494, startPoint y: 297, endPoint x: 485, endPoint y: 208, distance: 90.2
click at [485, 209] on icon at bounding box center [424, 149] width 266 height 347
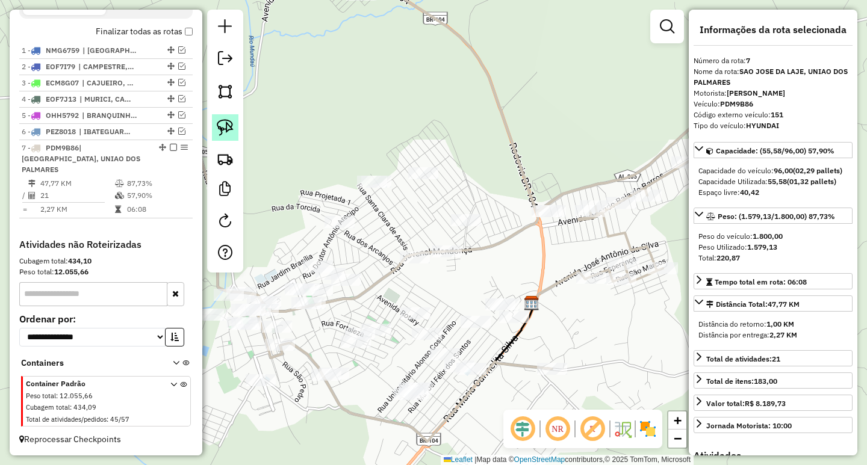
click at [231, 131] on img at bounding box center [225, 127] width 17 height 17
drag, startPoint x: 483, startPoint y: 250, endPoint x: 482, endPoint y: 262, distance: 12.7
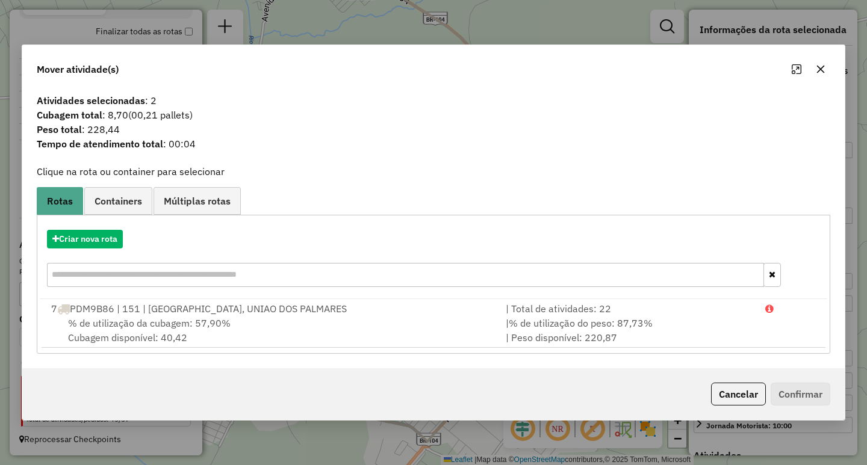
click at [820, 72] on icon "button" at bounding box center [821, 69] width 10 height 10
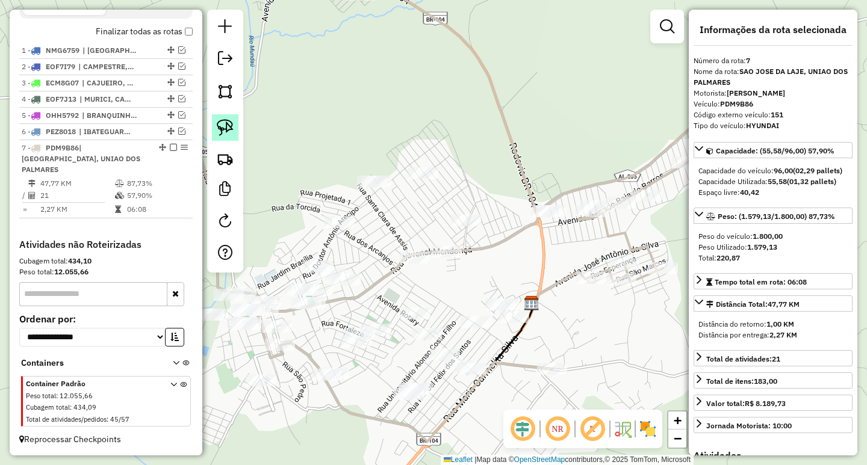
click at [227, 131] on img at bounding box center [225, 127] width 17 height 17
drag, startPoint x: 504, startPoint y: 278, endPoint x: 495, endPoint y: 281, distance: 9.3
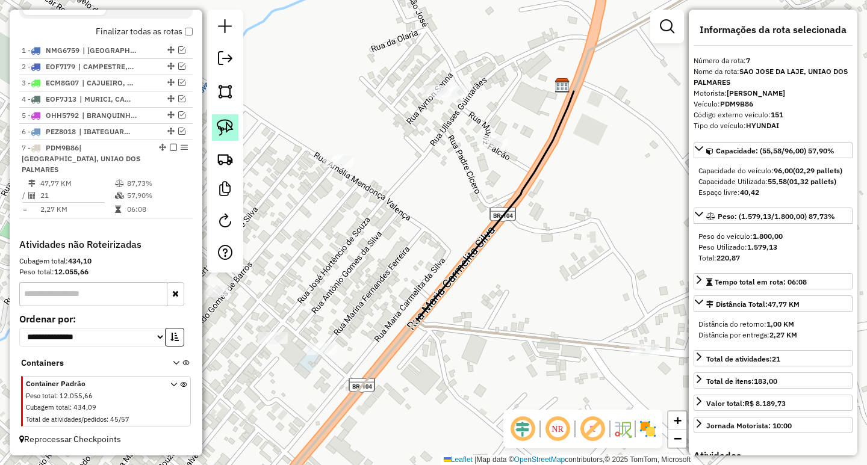
click at [228, 131] on img at bounding box center [225, 127] width 17 height 17
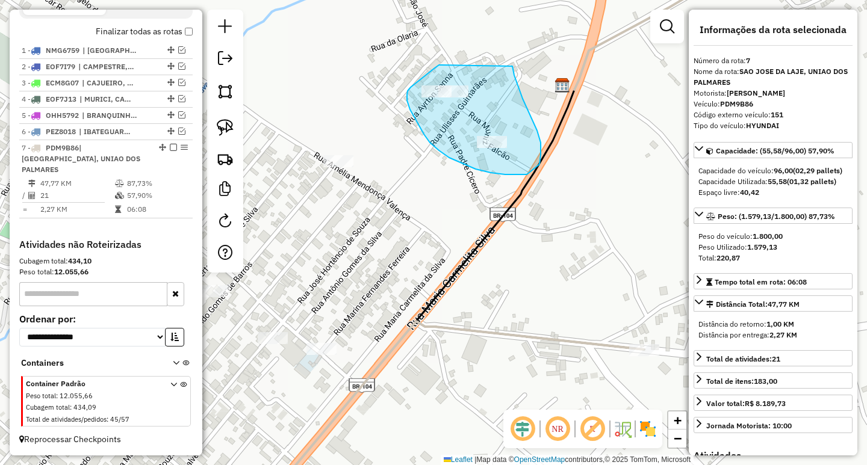
drag, startPoint x: 441, startPoint y: 65, endPoint x: 512, endPoint y: 66, distance: 71.0
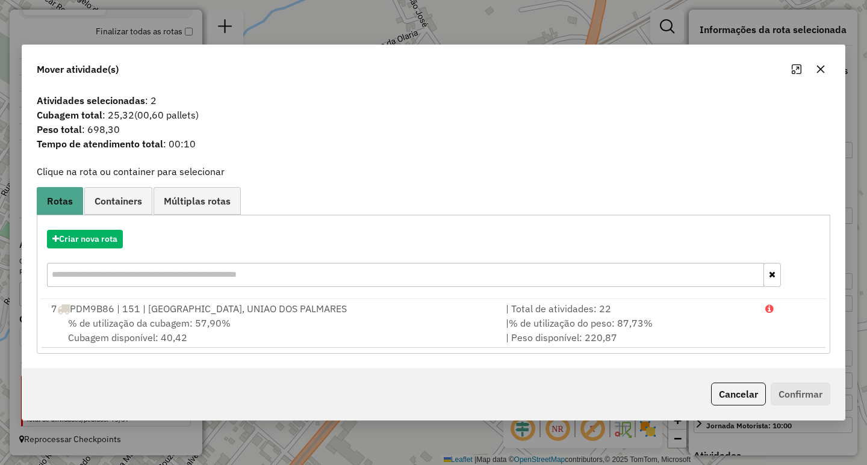
click at [822, 72] on icon "button" at bounding box center [821, 69] width 10 height 10
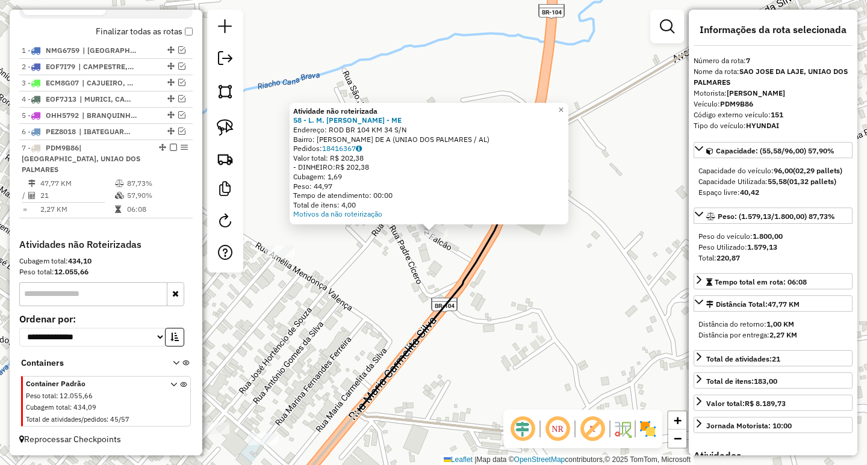
click at [385, 291] on div "Atividade não roteirizada 58 - L. M. DE SOUZA - ME Endereço: ROD BR 104 KM 34 S…" at bounding box center [433, 232] width 867 height 465
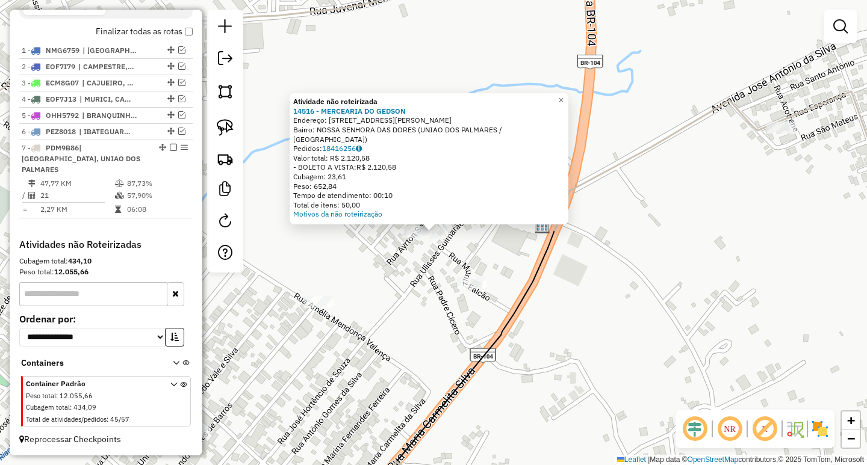
click at [400, 291] on div "Atividade não roteirizada 14516 - MERCEARIA DO GEDSON Endereço: Rua Padre Cicer…" at bounding box center [433, 232] width 867 height 465
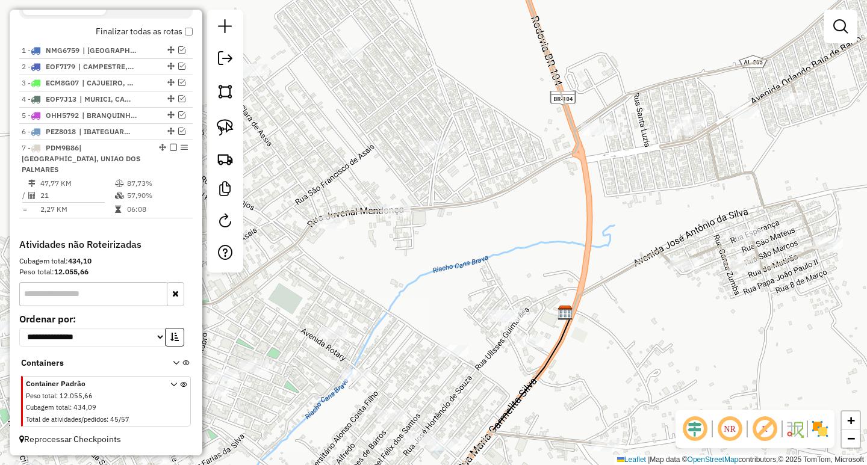
drag, startPoint x: 476, startPoint y: 335, endPoint x: 612, endPoint y: 380, distance: 143.1
click at [612, 380] on div "Janela de atendimento Grade de atendimento Capacidade Transportadoras Veículos …" at bounding box center [433, 232] width 867 height 465
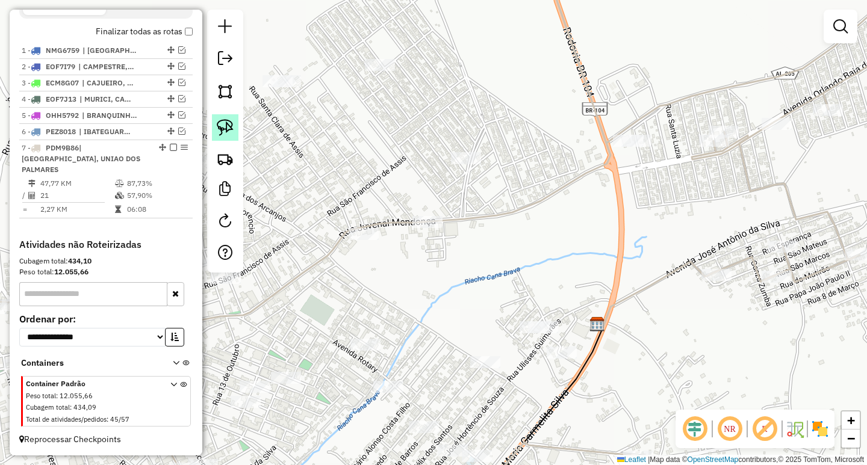
click at [230, 131] on img at bounding box center [225, 127] width 17 height 17
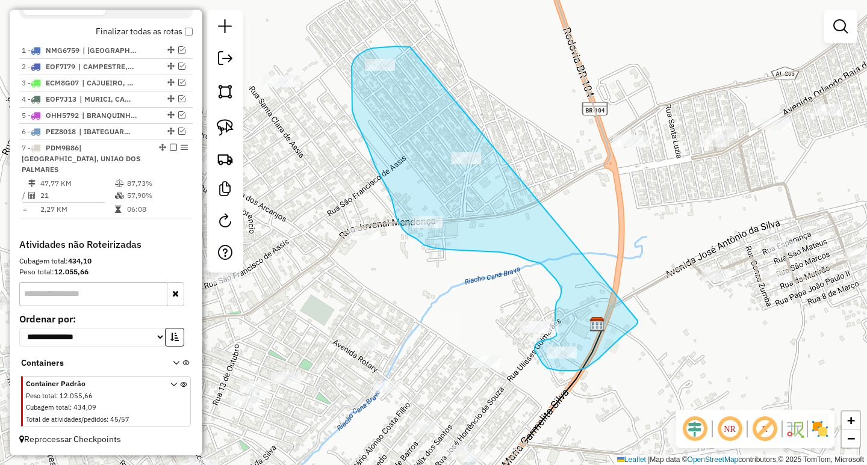
drag, startPoint x: 409, startPoint y: 46, endPoint x: 637, endPoint y: 321, distance: 356.9
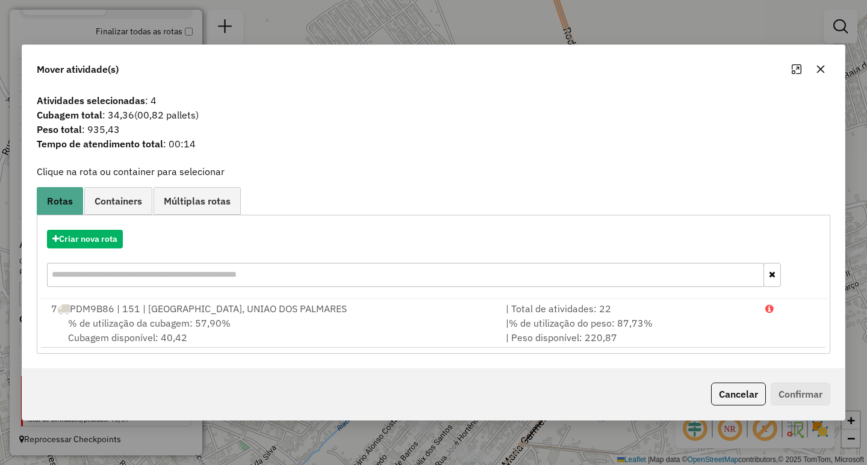
click at [824, 66] on icon "button" at bounding box center [821, 69] width 10 height 10
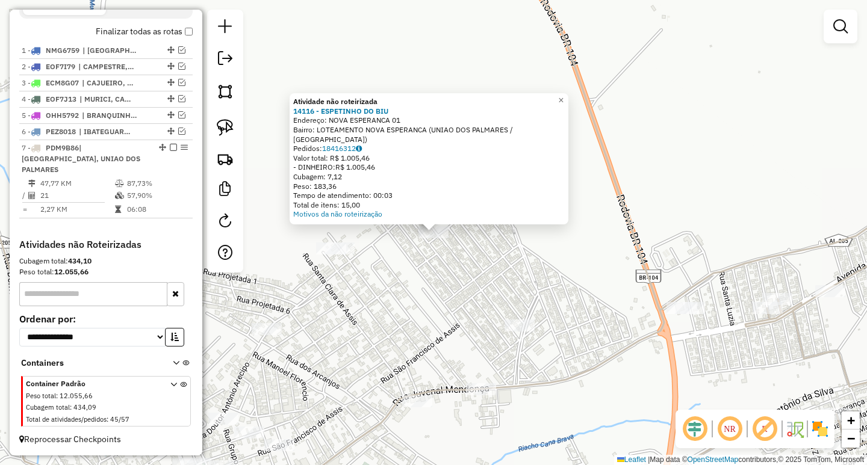
click at [464, 337] on div "Atividade não roteirizada 14116 - ESPETINHO DO BIU Endereço: NOVA ESPERANCA 01 …" at bounding box center [433, 232] width 867 height 465
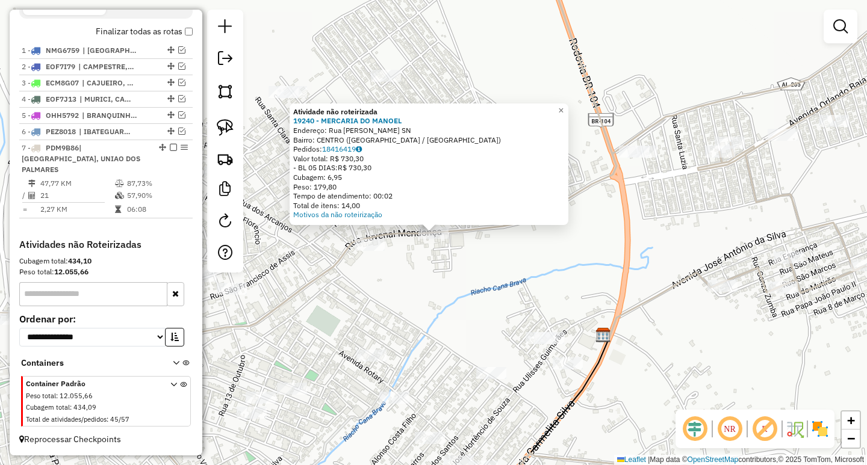
click at [500, 296] on div "Atividade não roteirizada 19240 - MERCARIA DO MANOEL Endereço: Rua Juvenal Mend…" at bounding box center [433, 232] width 867 height 465
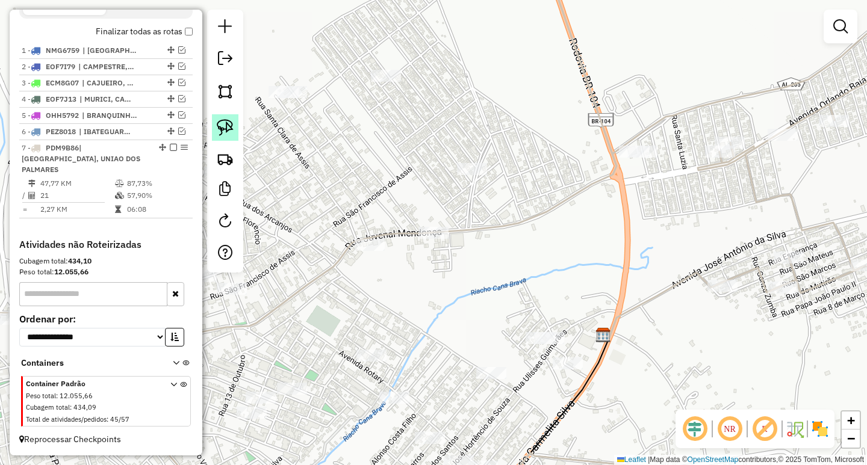
click at [228, 120] on img at bounding box center [225, 127] width 17 height 17
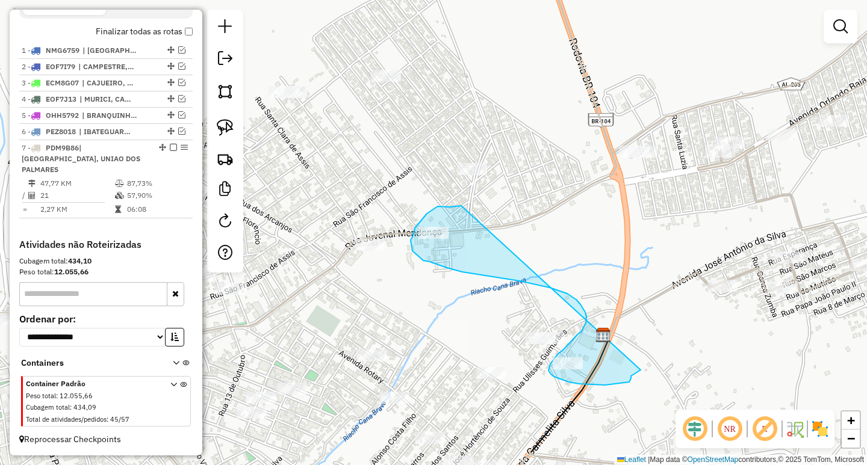
drag, startPoint x: 450, startPoint y: 207, endPoint x: 640, endPoint y: 369, distance: 250.3
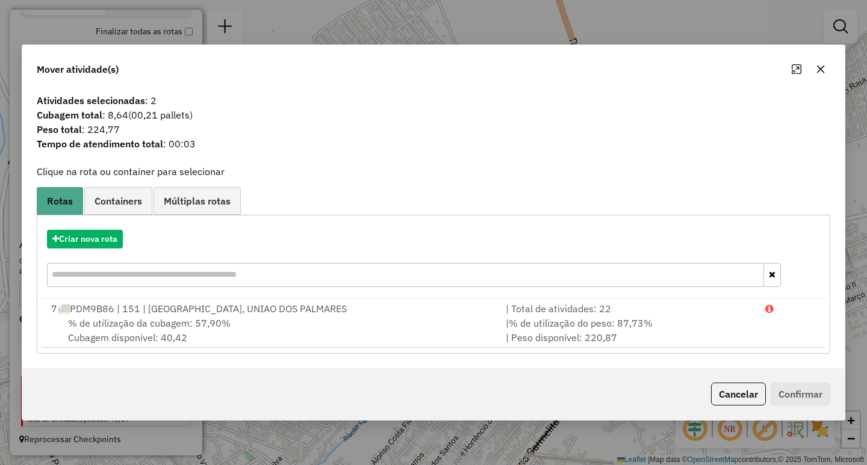
click at [820, 72] on icon "button" at bounding box center [821, 69] width 10 height 10
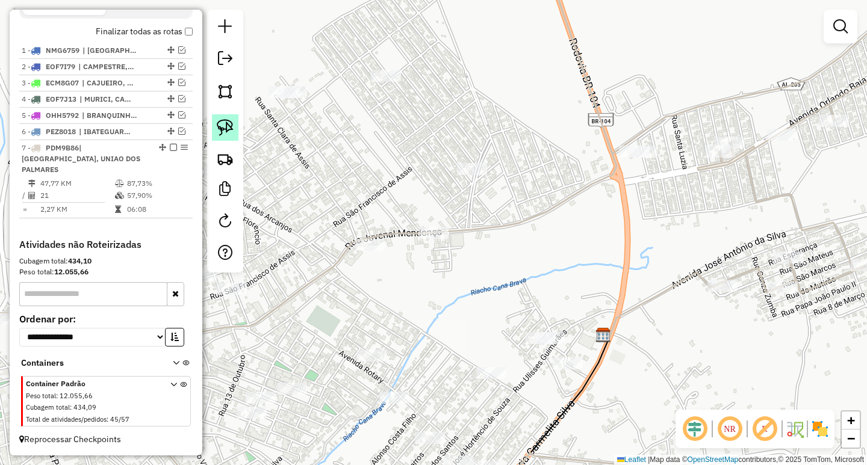
click at [235, 125] on link at bounding box center [225, 127] width 26 height 26
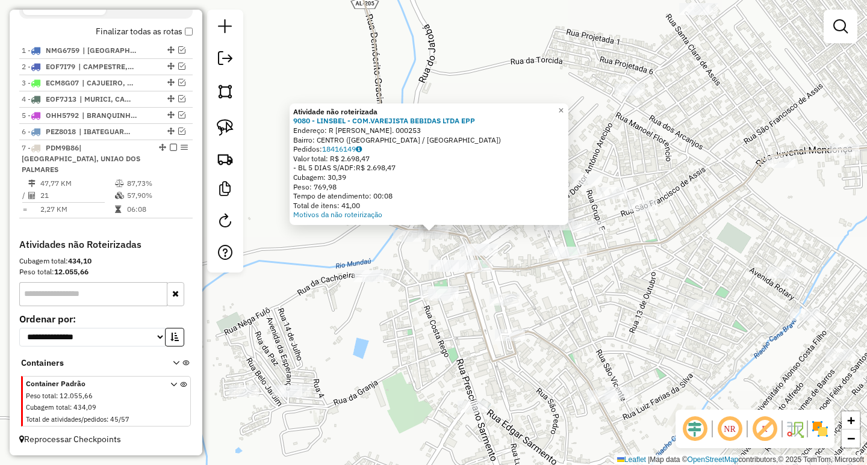
click at [407, 242] on div at bounding box center [408, 236] width 30 height 12
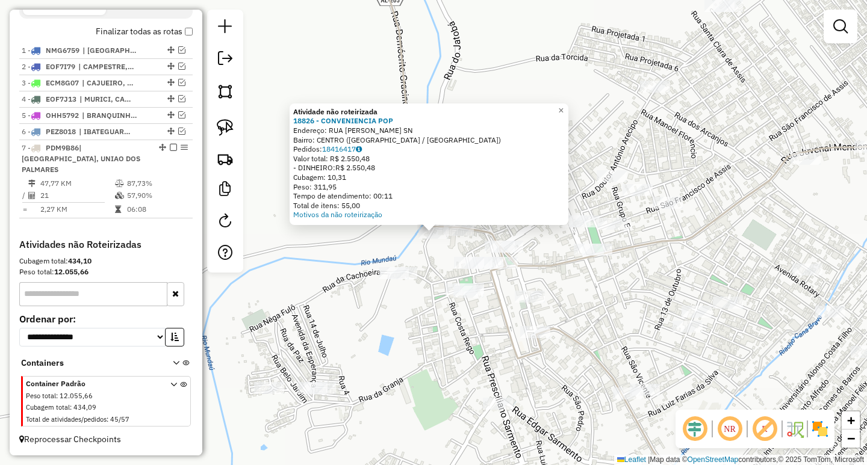
click at [416, 333] on div "Atividade não roteirizada 18826 - CONVENIENCIA POP Endereço: RUA ORLANDO BUGARI…" at bounding box center [433, 232] width 867 height 465
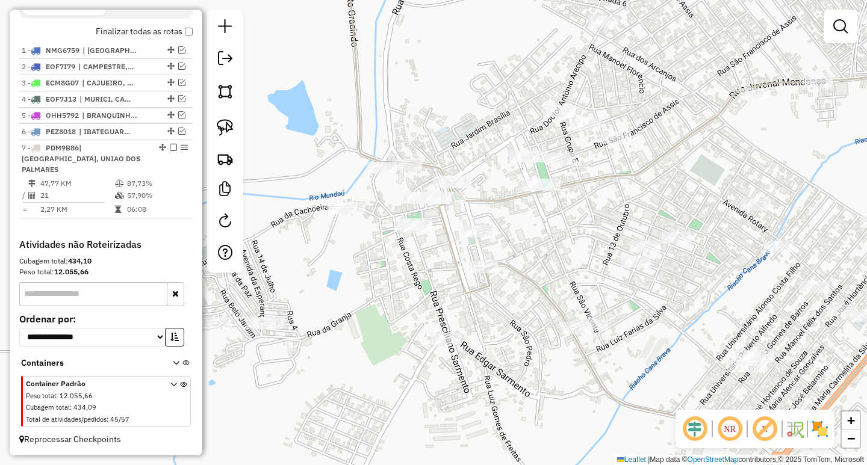
drag, startPoint x: 633, startPoint y: 304, endPoint x: 731, endPoint y: 208, distance: 136.6
click at [732, 209] on div "Janela de atendimento Grade de atendimento Capacidade Transportadoras Veículos …" at bounding box center [433, 232] width 867 height 465
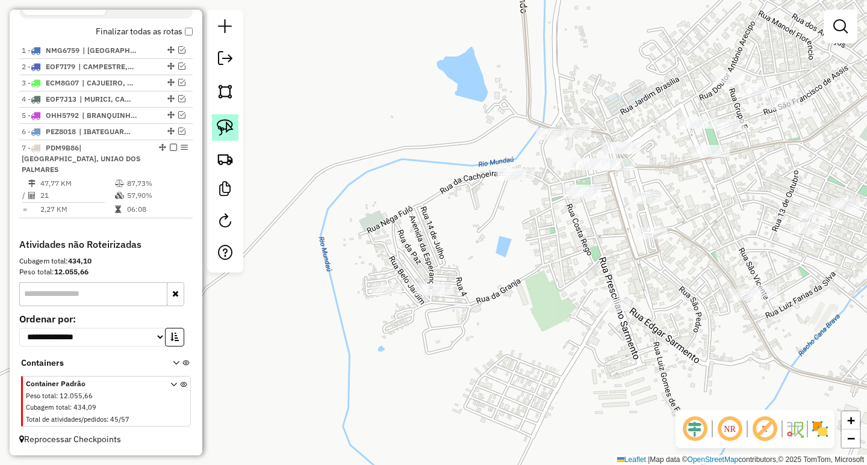
click at [230, 120] on img at bounding box center [225, 127] width 17 height 17
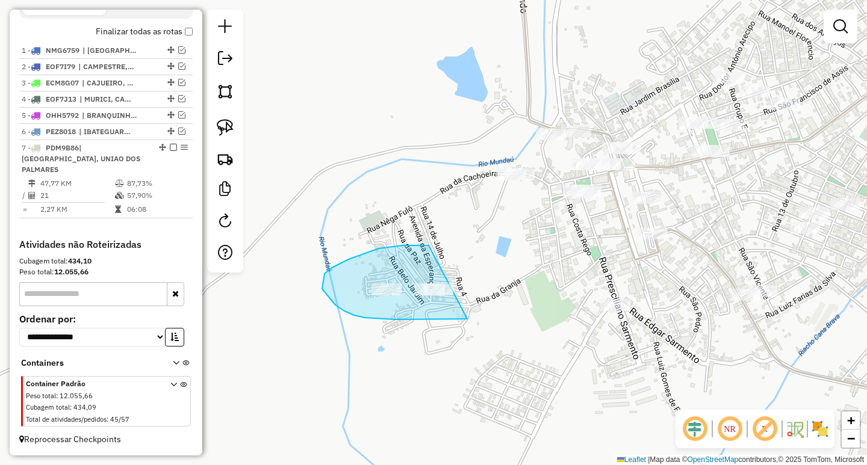
drag, startPoint x: 429, startPoint y: 246, endPoint x: 467, endPoint y: 234, distance: 40.4
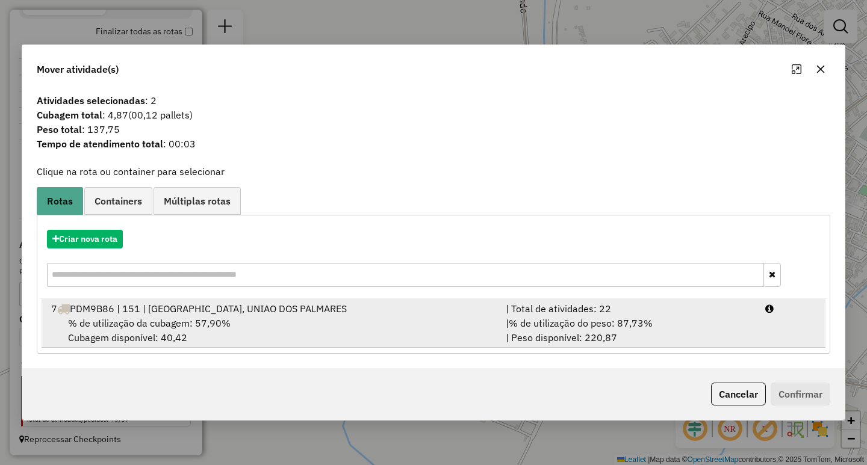
click at [648, 327] on span "% de utilização do peso: 87,73%" at bounding box center [581, 323] width 144 height 12
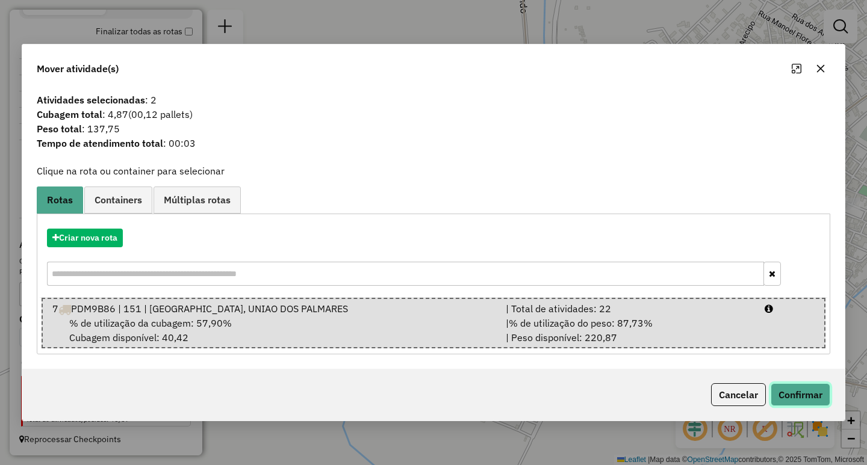
click at [810, 404] on button "Confirmar" at bounding box center [801, 394] width 60 height 23
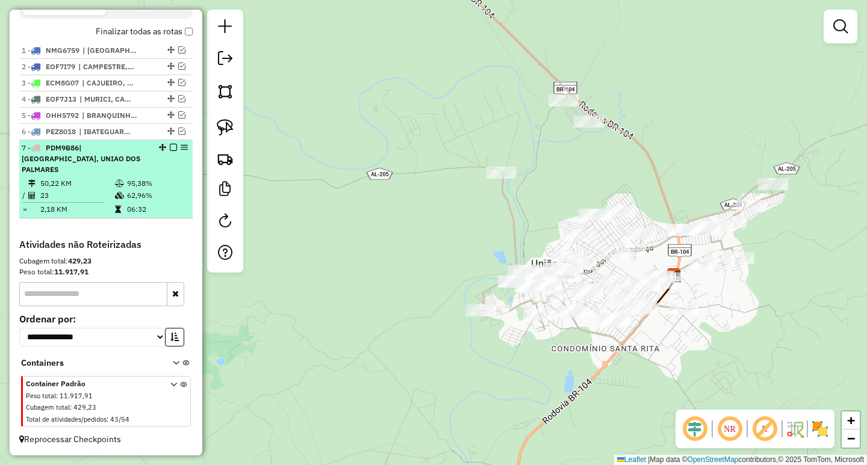
click at [171, 151] on em at bounding box center [173, 147] width 7 height 7
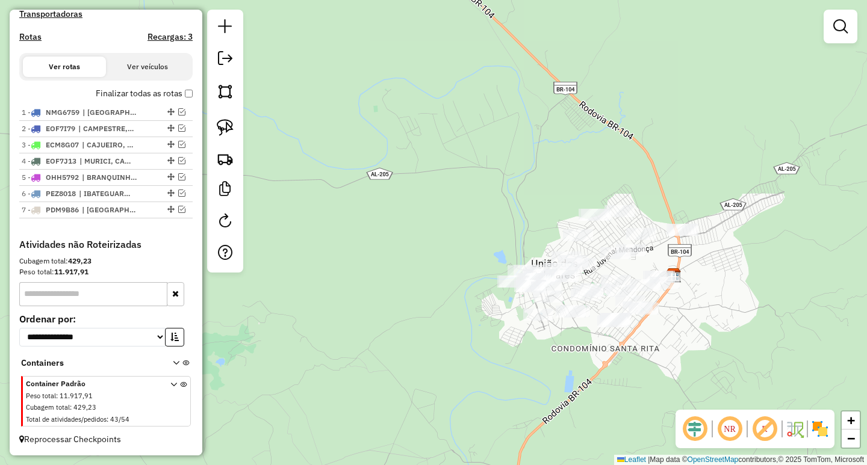
scroll to position [371, 0]
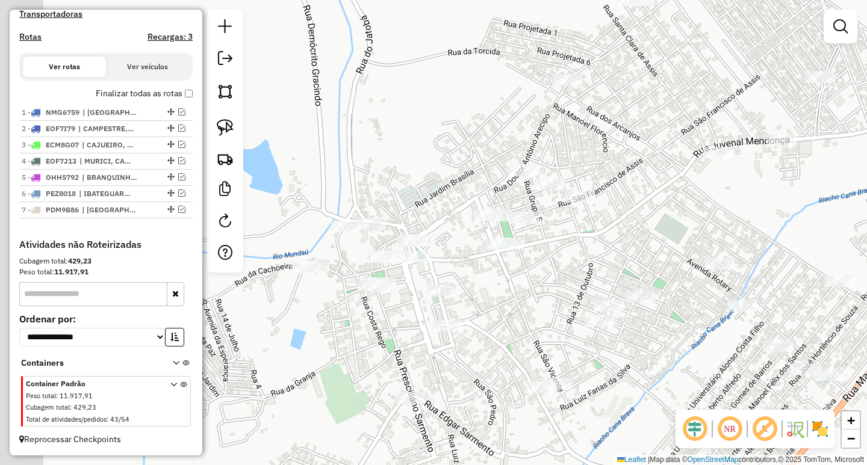
drag, startPoint x: 385, startPoint y: 277, endPoint x: 459, endPoint y: 267, distance: 75.3
click at [458, 267] on div "Janela de atendimento Grade de atendimento Capacidade Transportadoras Veículos …" at bounding box center [433, 232] width 867 height 465
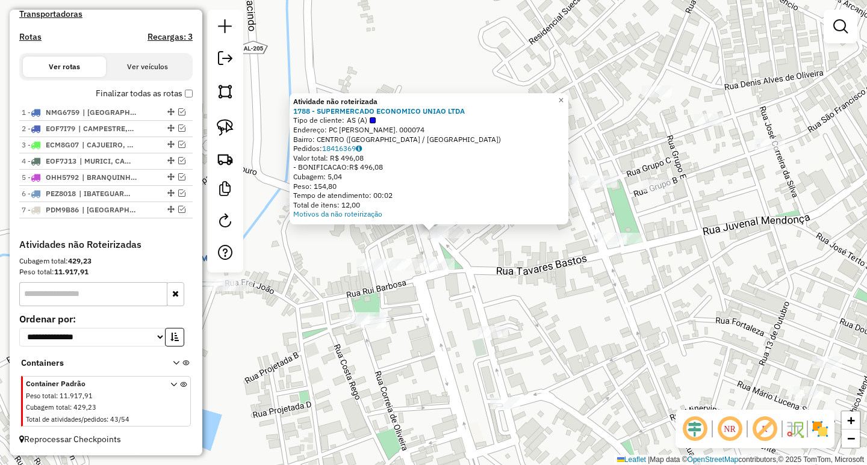
click at [309, 256] on div "Atividade não roteirizada 1788 - SUPERMERCADO ECONOMICO UNIAO LTDA Tipo de clie…" at bounding box center [433, 232] width 867 height 465
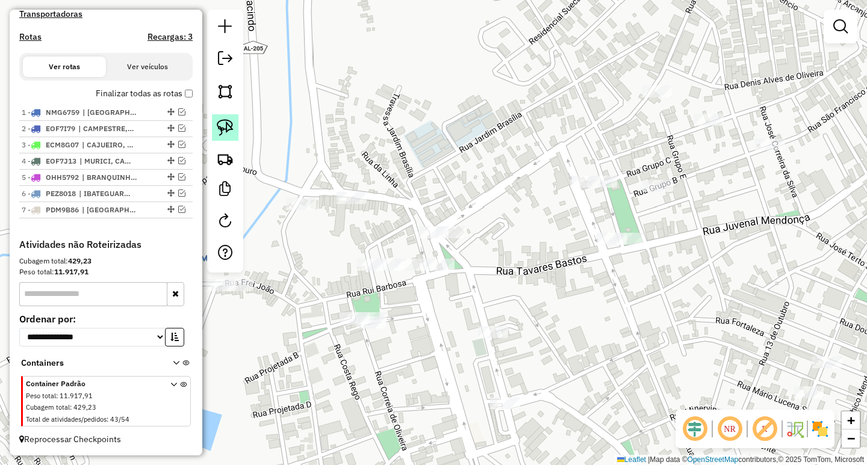
click at [231, 123] on img at bounding box center [225, 127] width 17 height 17
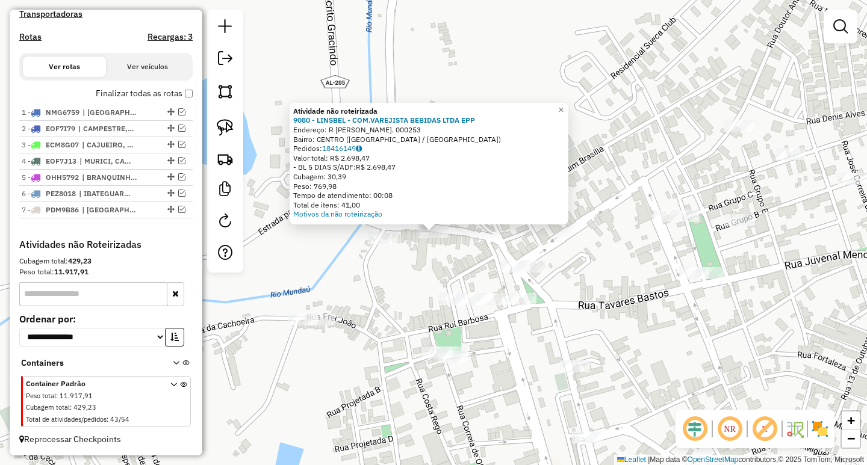
click at [363, 306] on div "Atividade não roteirizada 9080 - LINSBEL - COM.VAREJISTA BEBIDAS LTDA EPP Ender…" at bounding box center [433, 232] width 867 height 465
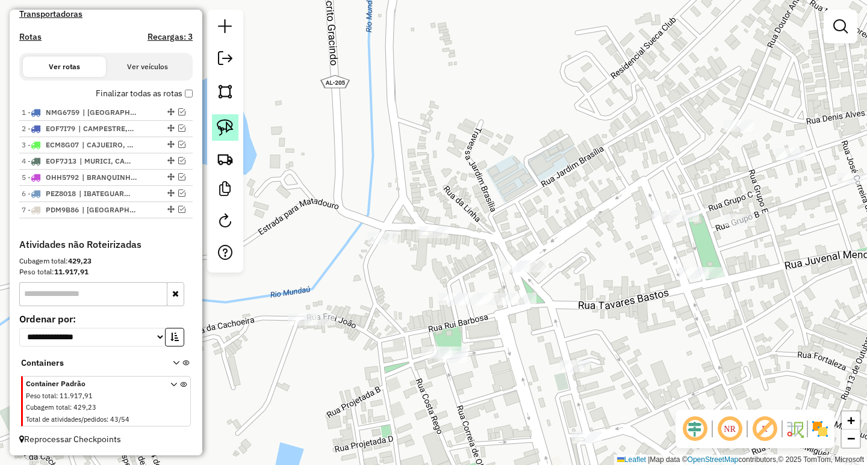
click at [226, 133] on img at bounding box center [225, 127] width 17 height 17
click at [231, 126] on img at bounding box center [225, 127] width 17 height 17
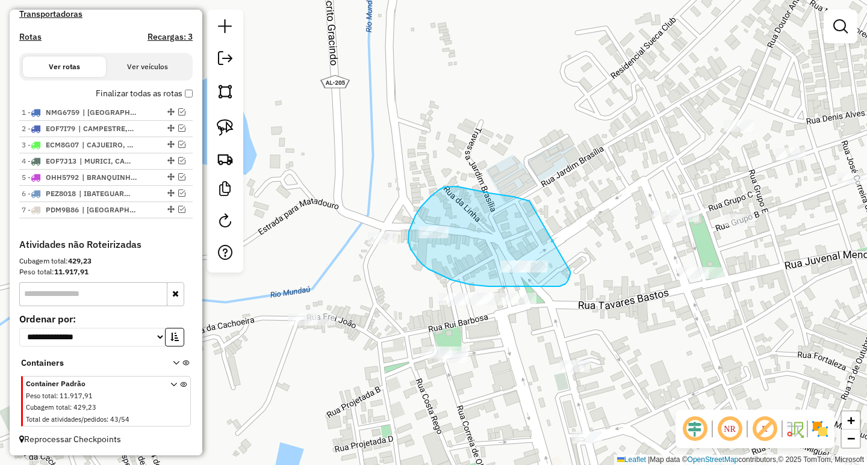
drag, startPoint x: 521, startPoint y: 199, endPoint x: 569, endPoint y: 257, distance: 75.2
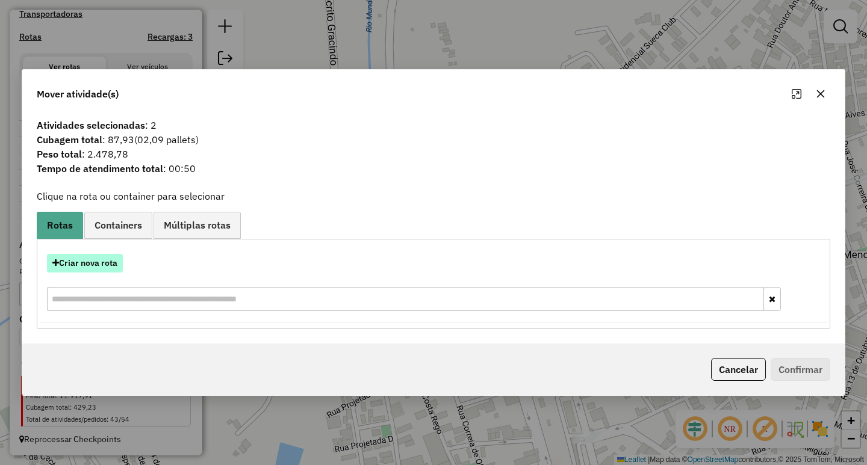
click at [104, 267] on button "Criar nova rota" at bounding box center [85, 263] width 76 height 19
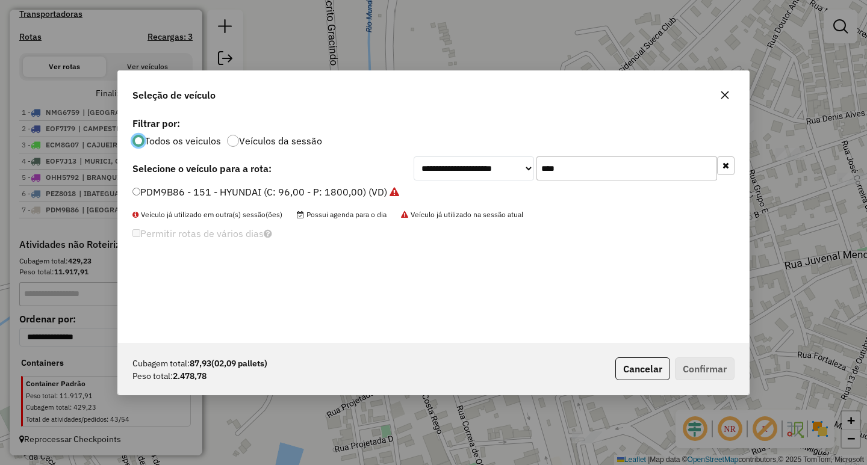
scroll to position [7, 4]
drag, startPoint x: 631, startPoint y: 177, endPoint x: 284, endPoint y: 200, distance: 348.1
click at [357, 185] on div "**********" at bounding box center [433, 228] width 631 height 229
type input "****"
click at [275, 187] on label "OHG0A12 - VOLKS 5040 KG 252 CX (C: 252,00 - P: 5040,00) (VD)" at bounding box center [280, 192] width 297 height 14
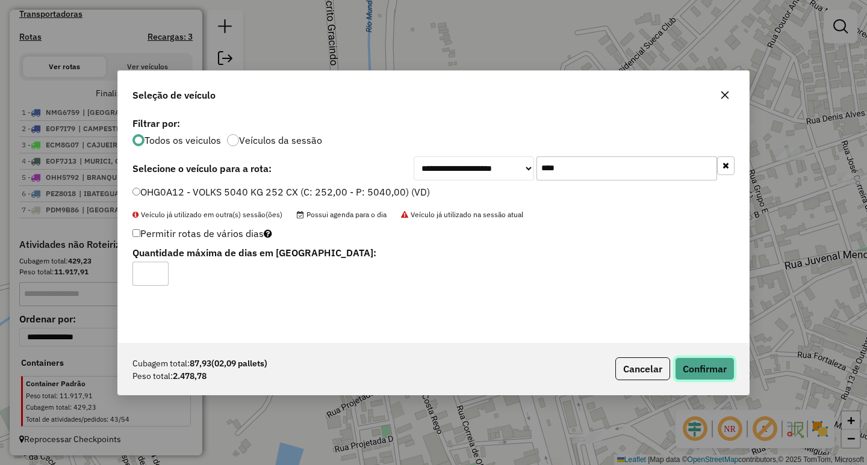
click at [684, 362] on button "Confirmar" at bounding box center [705, 369] width 60 height 23
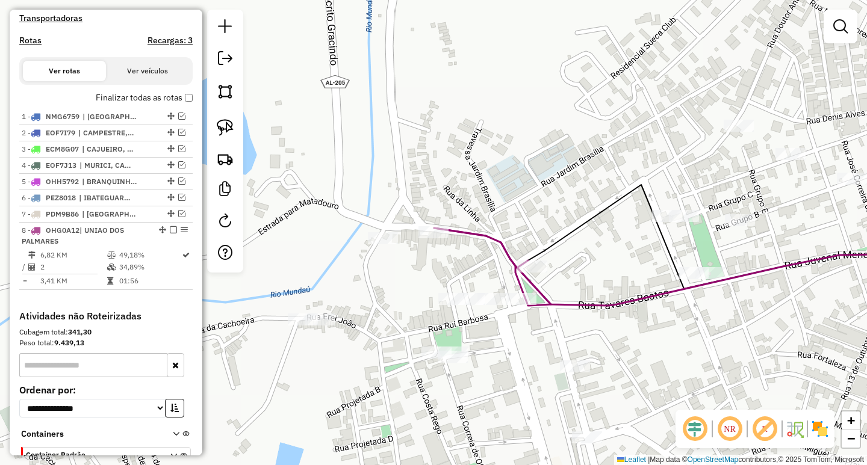
scroll to position [437, 0]
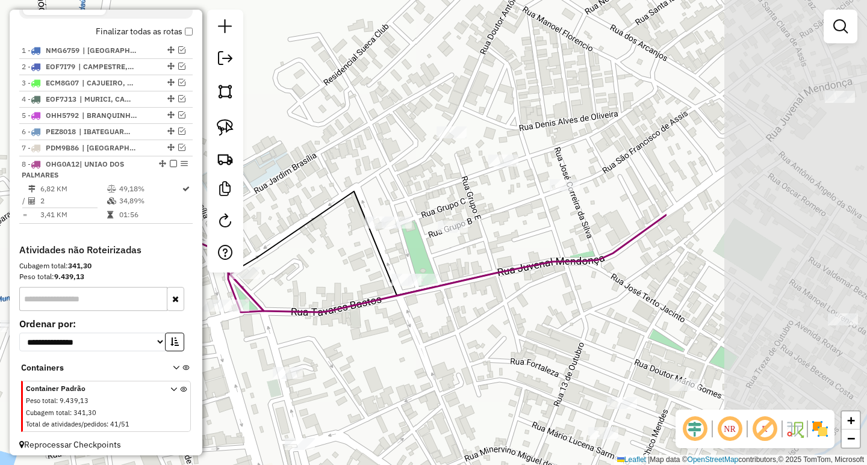
drag, startPoint x: 833, startPoint y: 290, endPoint x: 439, endPoint y: 293, distance: 393.7
click at [450, 296] on div "Janela de atendimento Grade de atendimento Capacidade Transportadoras Veículos …" at bounding box center [433, 232] width 867 height 465
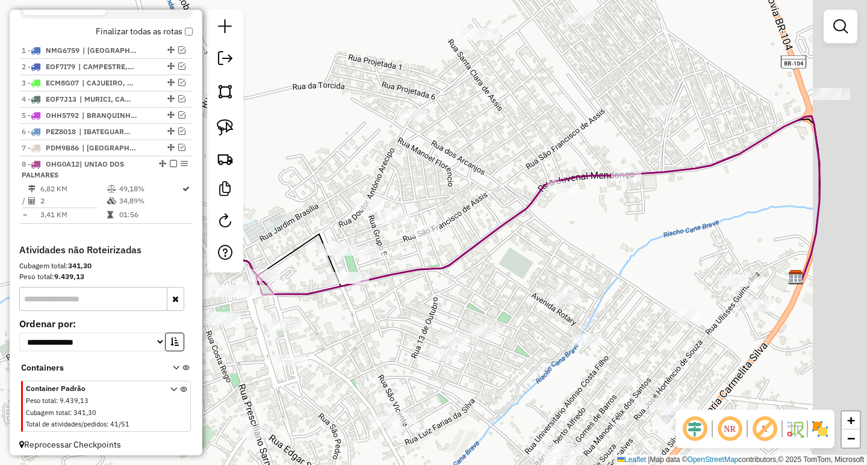
drag, startPoint x: 801, startPoint y: 266, endPoint x: 524, endPoint y: 326, distance: 283.2
click at [532, 321] on div "Janela de atendimento Grade de atendimento Capacidade Transportadoras Veículos …" at bounding box center [433, 232] width 867 height 465
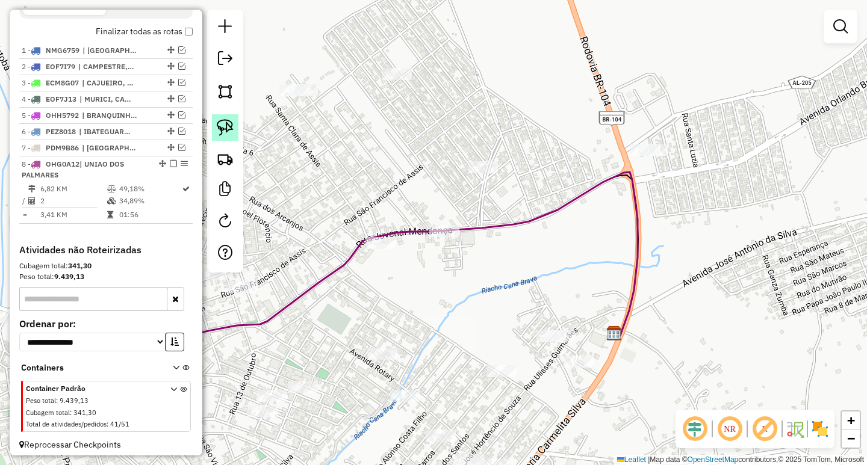
click at [219, 125] on img at bounding box center [225, 127] width 17 height 17
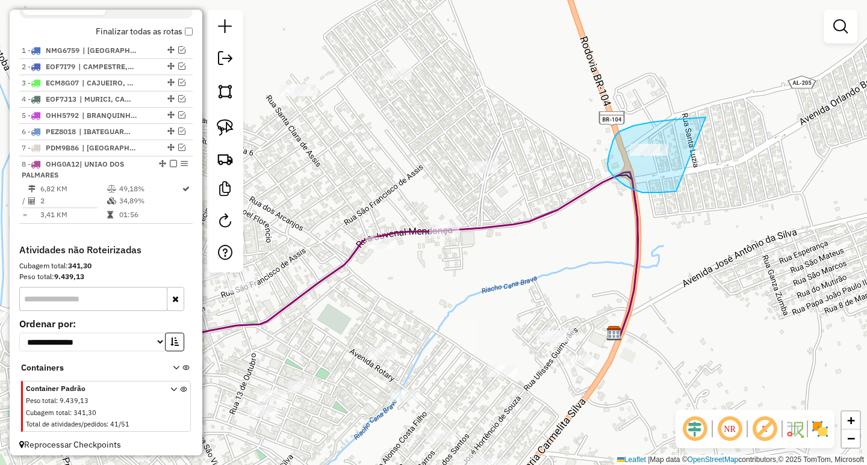
drag, startPoint x: 704, startPoint y: 117, endPoint x: 727, endPoint y: 175, distance: 61.9
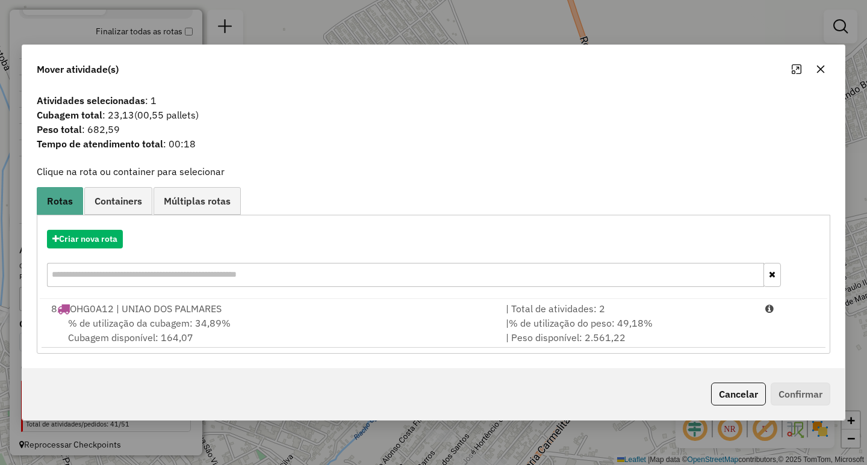
click at [607, 335] on div "| % de utilização do peso: 49,18% | Peso disponível: 2.561,22" at bounding box center [627, 330] width 259 height 29
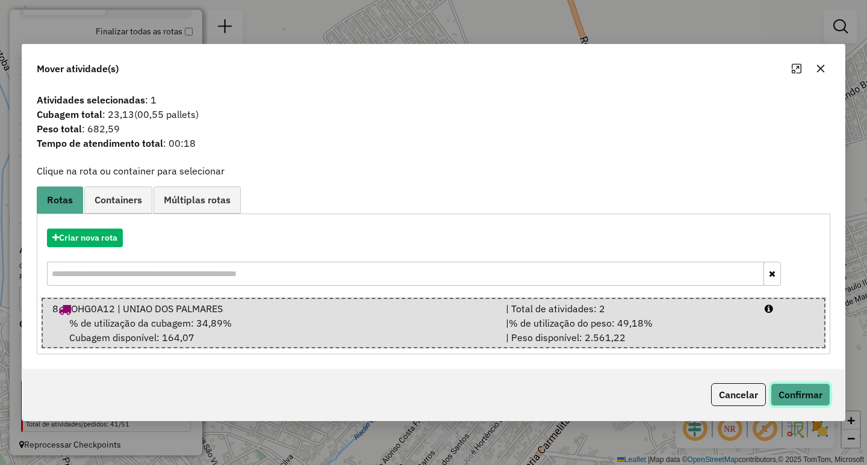
click at [783, 405] on button "Confirmar" at bounding box center [801, 394] width 60 height 23
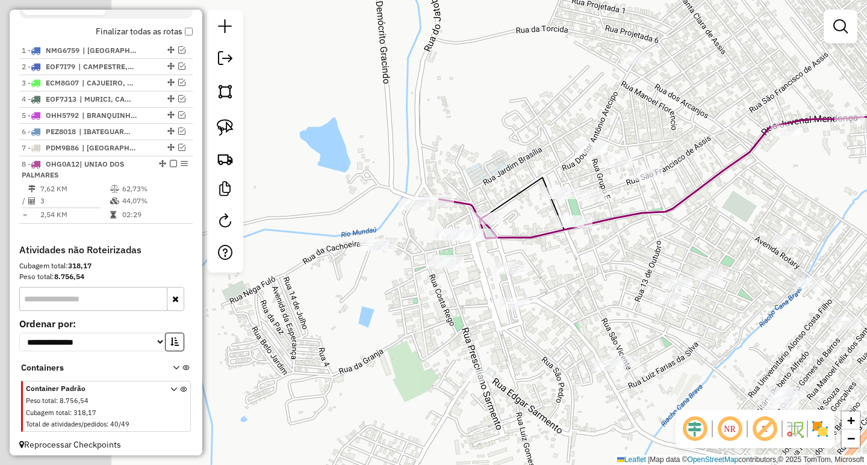
drag, startPoint x: 331, startPoint y: 313, endPoint x: 768, endPoint y: 193, distance: 453.1
click at [744, 199] on div "Janela de atendimento Grade de atendimento Capacidade Transportadoras Veículos …" at bounding box center [433, 232] width 867 height 465
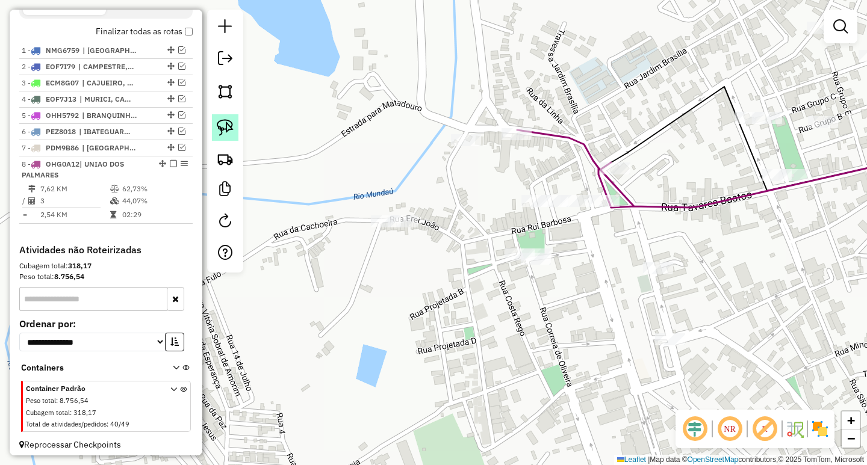
click at [228, 124] on img at bounding box center [225, 127] width 17 height 17
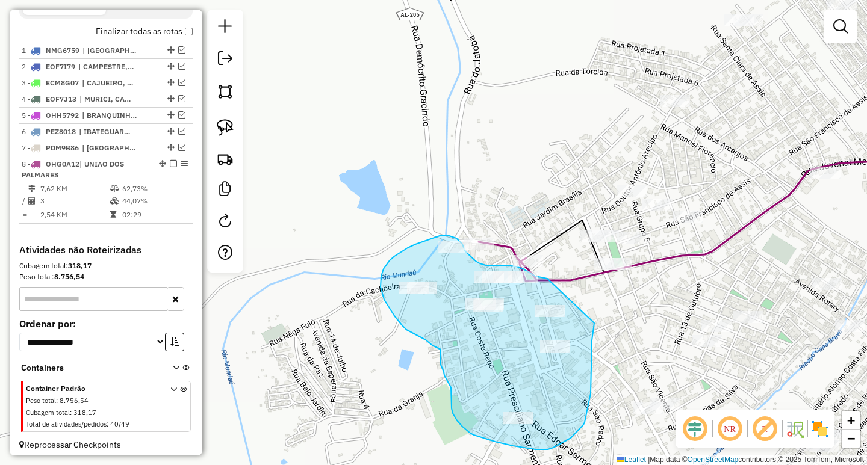
drag, startPoint x: 650, startPoint y: 203, endPoint x: 594, endPoint y: 321, distance: 130.3
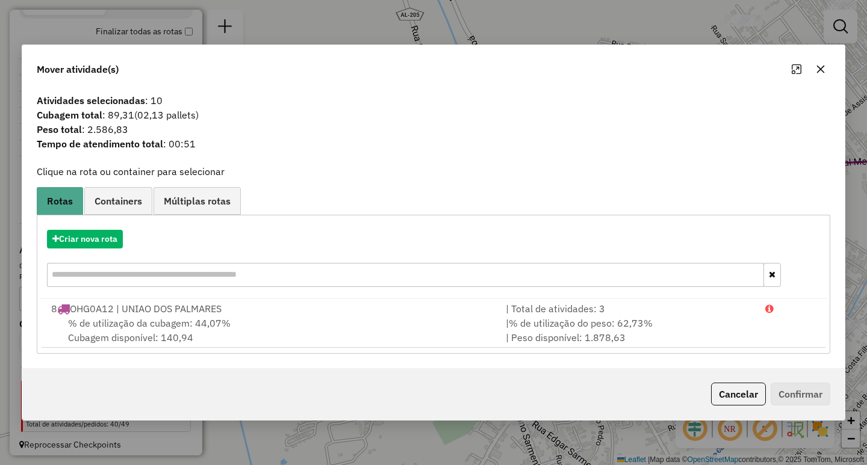
click at [815, 72] on button "button" at bounding box center [820, 69] width 19 height 19
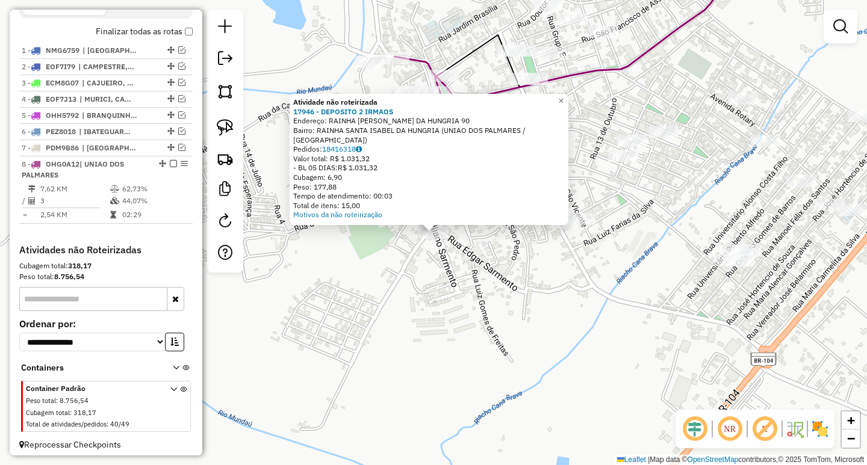
click at [399, 302] on div "Atividade não roteirizada 17946 - DEPOSITO 2 IRMAOS Endereço: RAINHA SANTA ISAB…" at bounding box center [433, 232] width 867 height 465
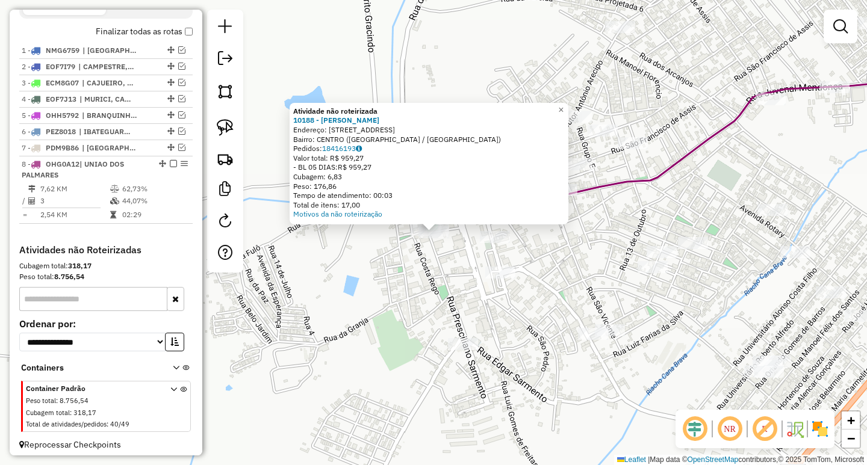
drag, startPoint x: 495, startPoint y: 228, endPoint x: 495, endPoint y: 238, distance: 10.3
click at [495, 237] on div "Atividade não roteirizada 10188 - MARIA LUCINEIDE SANTOS Endereço: R DEZ CASAS …" at bounding box center [433, 232] width 867 height 465
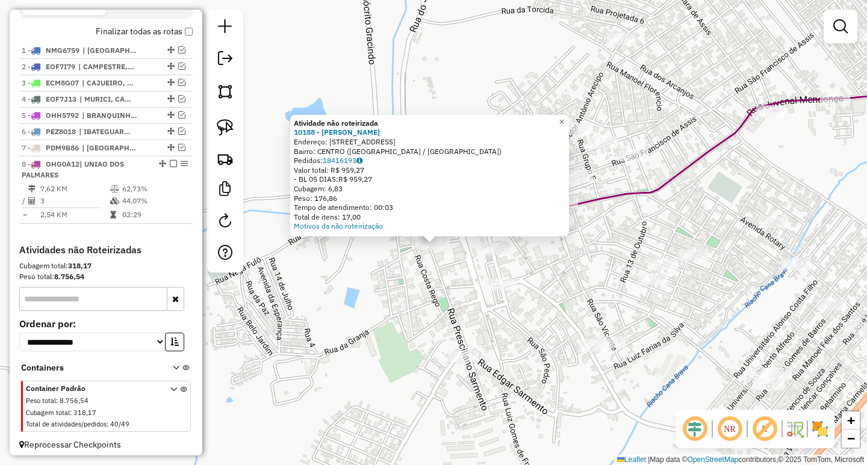
click at [495, 259] on div "Atividade não roteirizada 10188 - MARIA LUCINEIDE SANTOS Endereço: R DEZ CASAS …" at bounding box center [433, 232] width 867 height 465
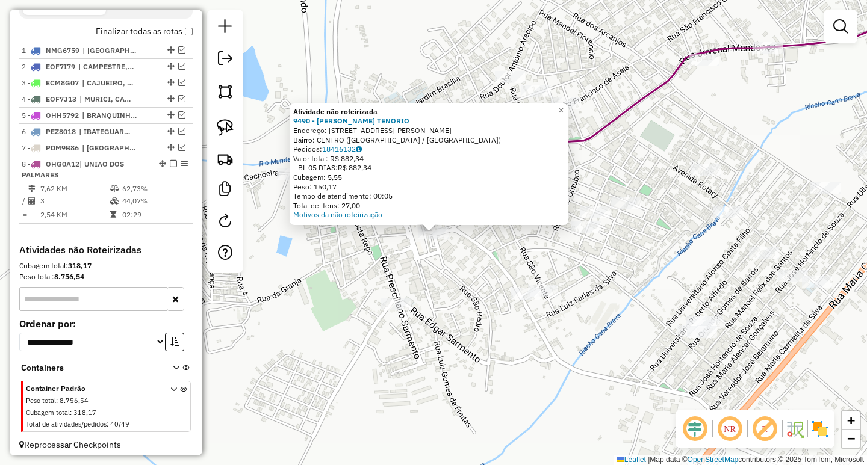
click at [344, 252] on div "Atividade não roteirizada 9490 - FERNANDO MAGALHAES TENORIO Endereço: AV SANTA …" at bounding box center [433, 232] width 867 height 465
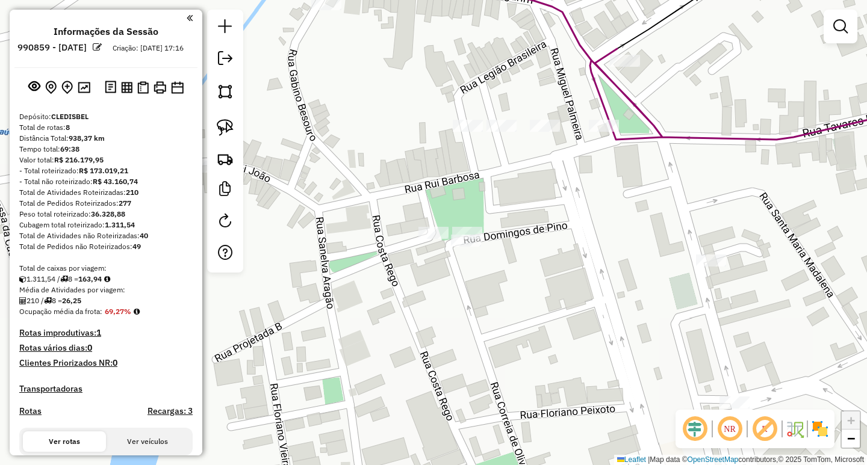
scroll to position [437, 0]
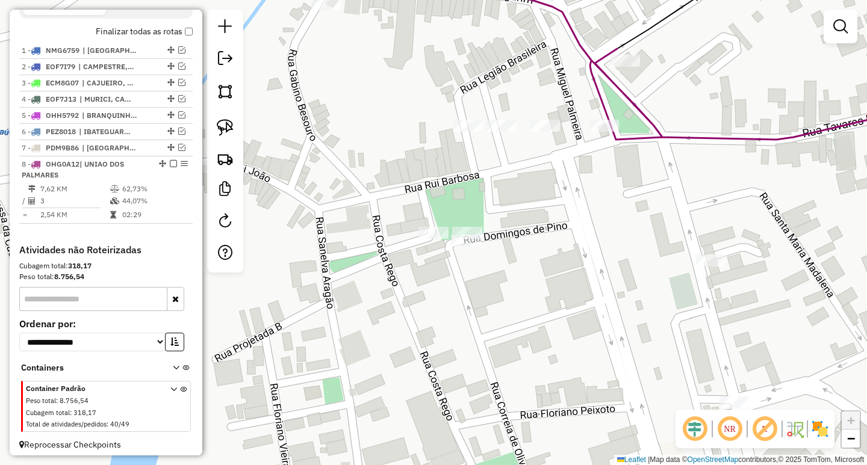
click at [467, 223] on div "Janela de atendimento Grade de atendimento Capacidade Transportadoras Veículos …" at bounding box center [433, 232] width 867 height 465
click at [467, 226] on div "Janela de atendimento Grade de atendimento Capacidade Transportadoras Veículos …" at bounding box center [433, 232] width 867 height 465
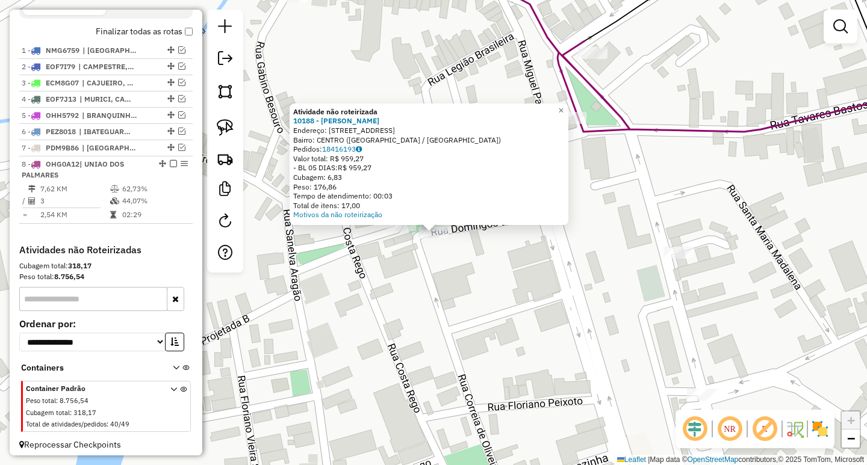
click at [425, 258] on div "Atividade não roteirizada 10188 - [PERSON_NAME]: R DEZ CASAS 1 Bairro: CENTRO (…" at bounding box center [433, 232] width 867 height 465
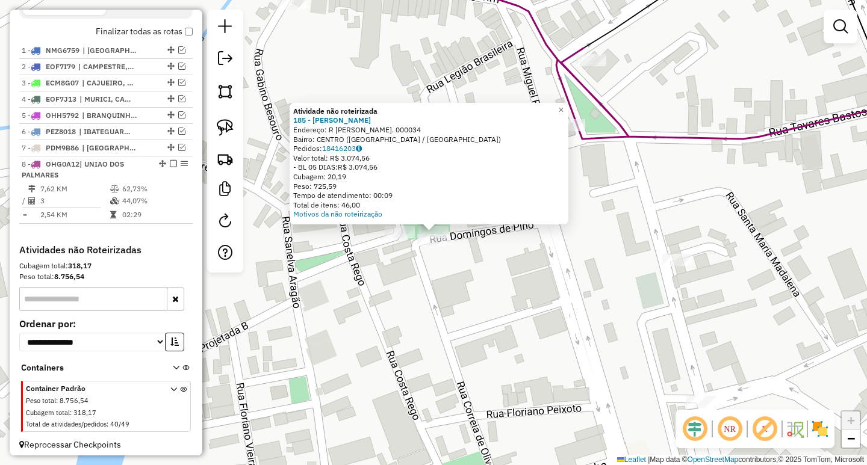
click at [410, 273] on div "Atividade não roteirizada 185 - MANOEL ALVES DA SILVA Endereço: R MANOEL CASADO…" at bounding box center [433, 232] width 867 height 465
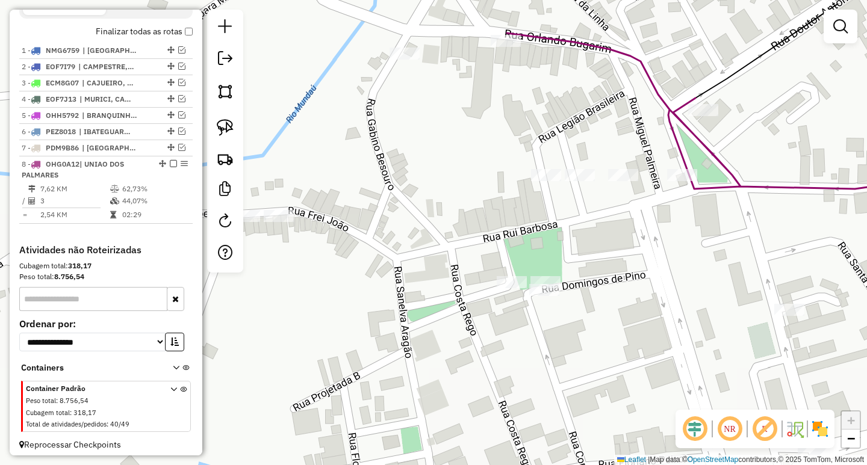
drag, startPoint x: 454, startPoint y: 312, endPoint x: 545, endPoint y: 349, distance: 97.5
click at [544, 348] on div "Janela de atendimento Grade de atendimento Capacidade Transportadoras Veículos …" at bounding box center [433, 232] width 867 height 465
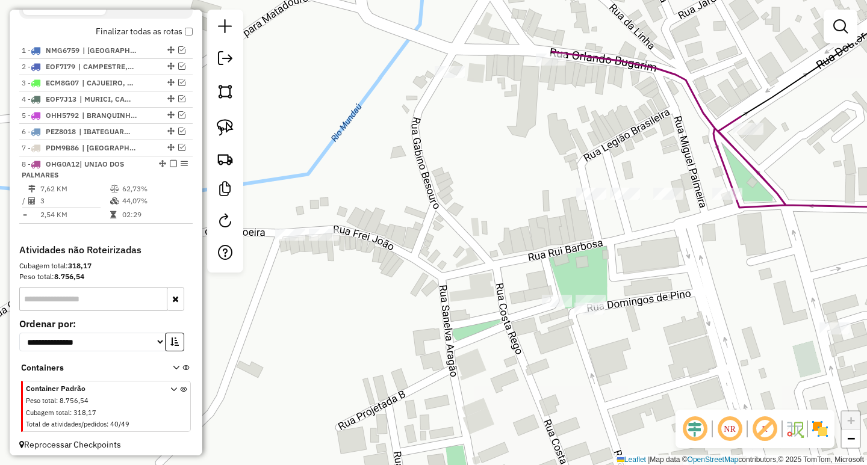
click at [456, 75] on div at bounding box center [450, 72] width 30 height 12
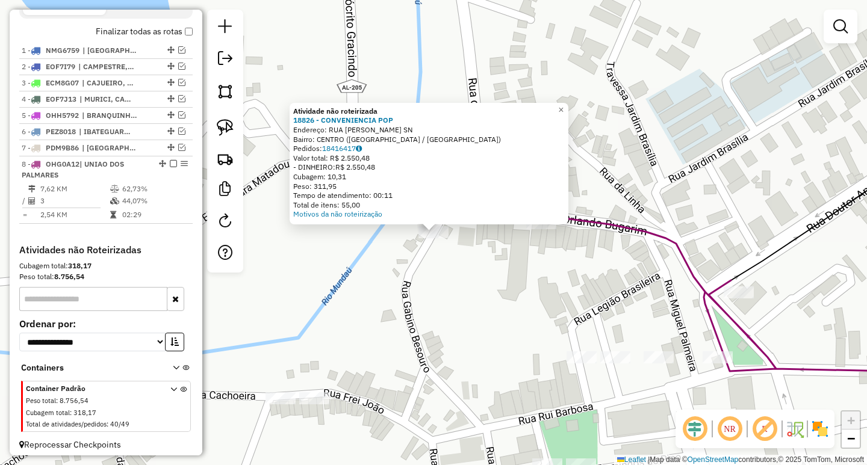
click at [425, 323] on div "Atividade não roteirizada 18826 - CONVENIENCIA POP Endereço: RUA ORLANDO BUGARI…" at bounding box center [433, 232] width 867 height 465
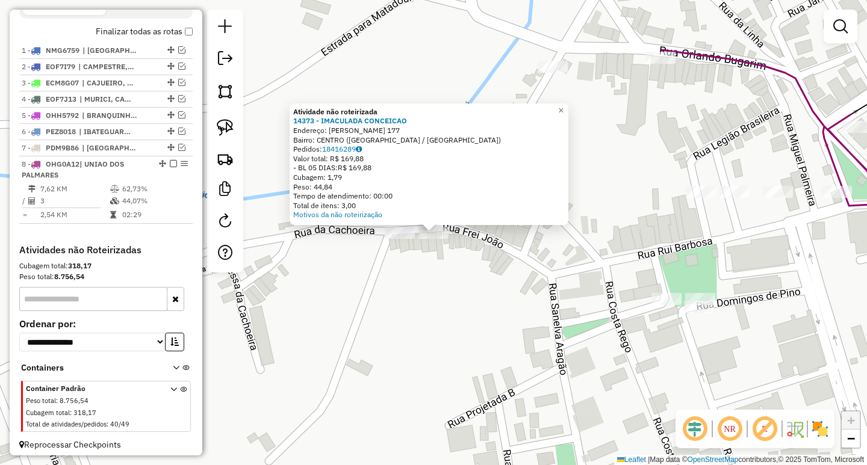
click at [356, 270] on div "Atividade não roteirizada 14373 - IMACULADA CONCEICAO Endereço: FREI JOAO 177 B…" at bounding box center [433, 232] width 867 height 465
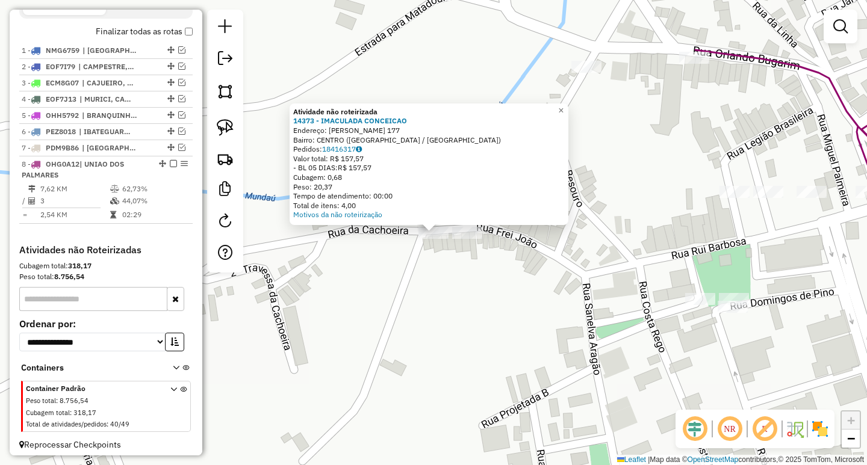
click at [447, 326] on div "Atividade não roteirizada 14373 - IMACULADA CONCEICAO Endereço: FREI JOAO 177 B…" at bounding box center [433, 232] width 867 height 465
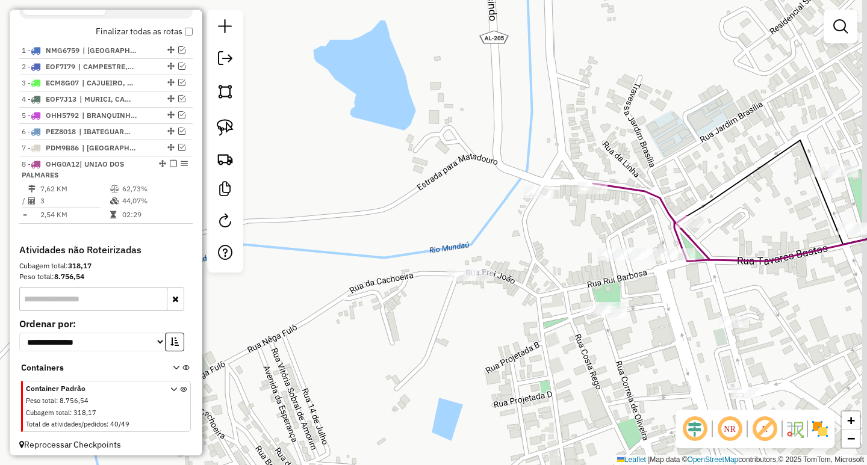
drag, startPoint x: 460, startPoint y: 359, endPoint x: 369, endPoint y: 324, distance: 97.9
click at [371, 329] on div "Janela de atendimento Grade de atendimento Capacidade Transportadoras Veículos …" at bounding box center [433, 232] width 867 height 465
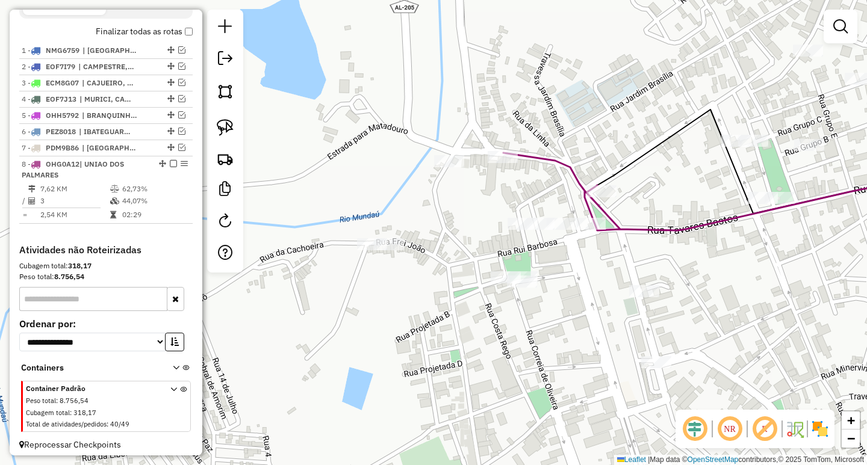
click at [236, 125] on link at bounding box center [225, 127] width 26 height 26
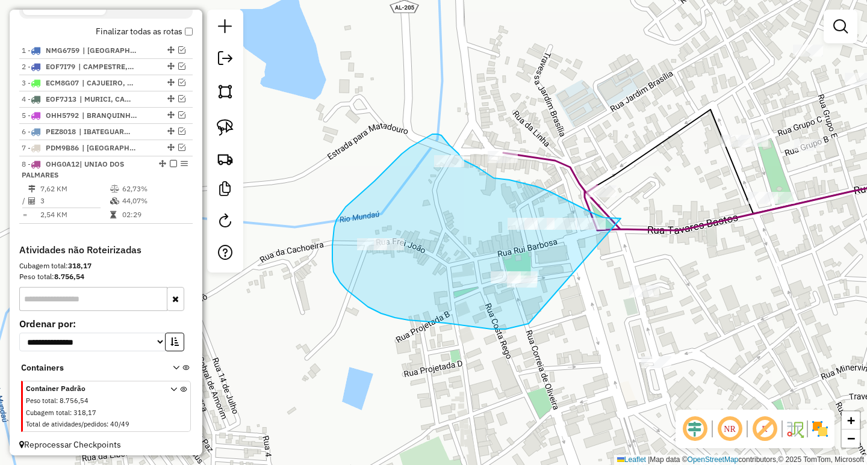
drag, startPoint x: 621, startPoint y: 219, endPoint x: 562, endPoint y: 309, distance: 107.9
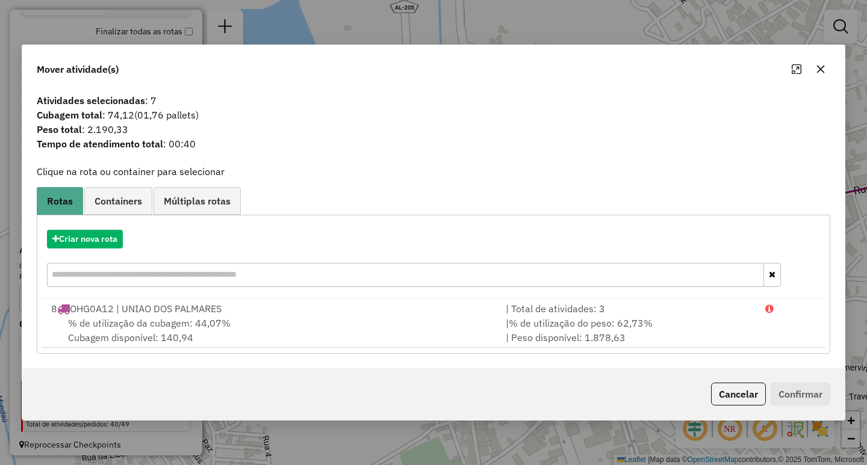
click at [817, 72] on icon "button" at bounding box center [821, 69] width 10 height 10
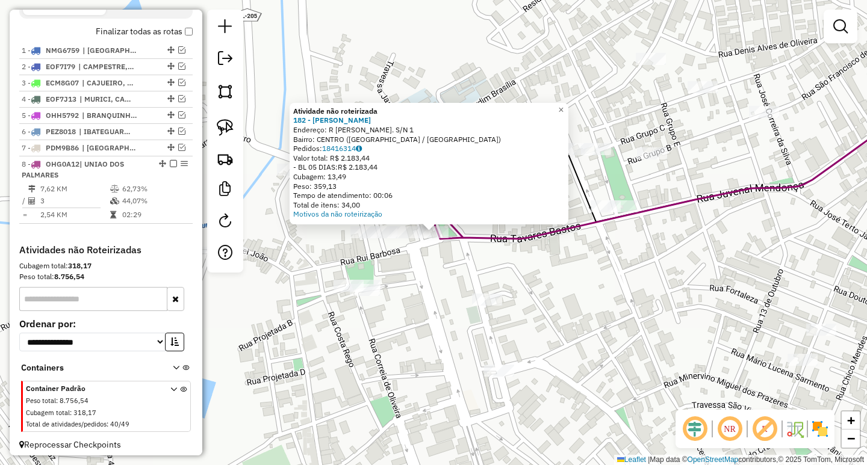
click at [403, 281] on div "Atividade não roteirizada 182 - SILVESTRE JOAQUIM FERREIRA Endereço: R ANTENOR …" at bounding box center [433, 232] width 867 height 465
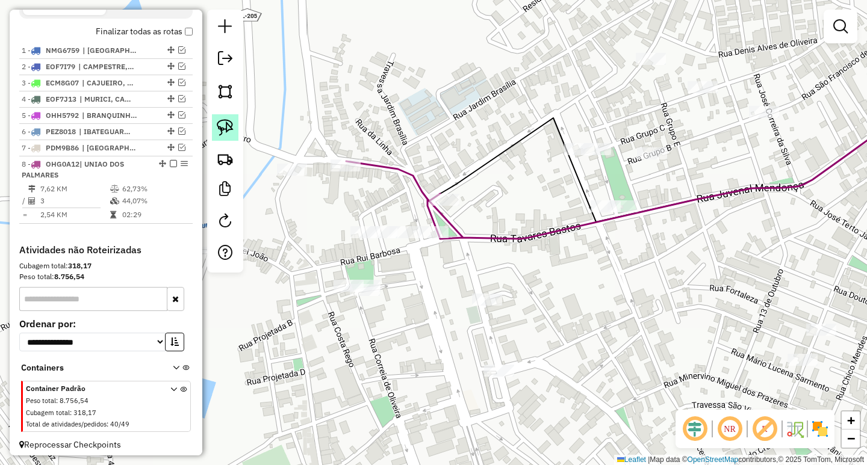
click at [227, 128] on img at bounding box center [225, 127] width 17 height 17
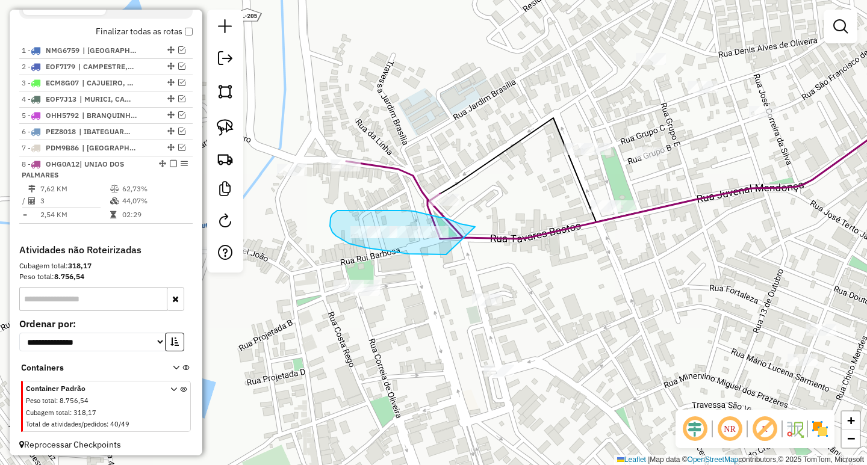
drag, startPoint x: 465, startPoint y: 225, endPoint x: 477, endPoint y: 252, distance: 28.8
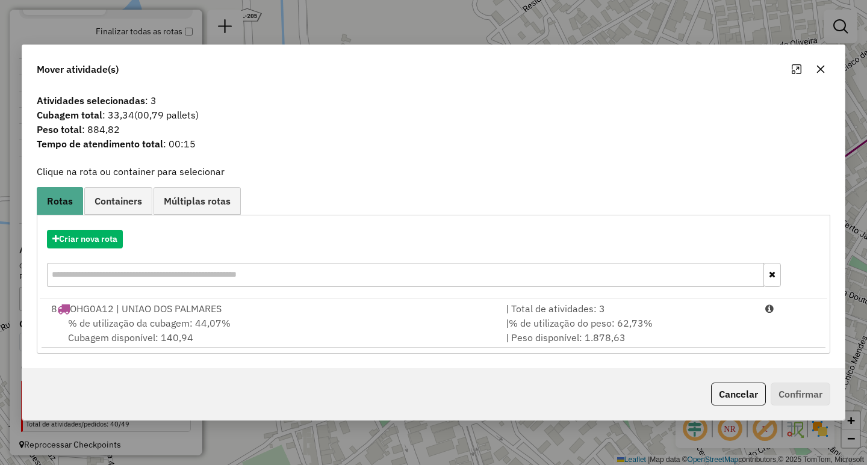
click at [637, 331] on div "| % de utilização do peso: 62,73% | Peso disponível: 1.878,63" at bounding box center [627, 330] width 259 height 29
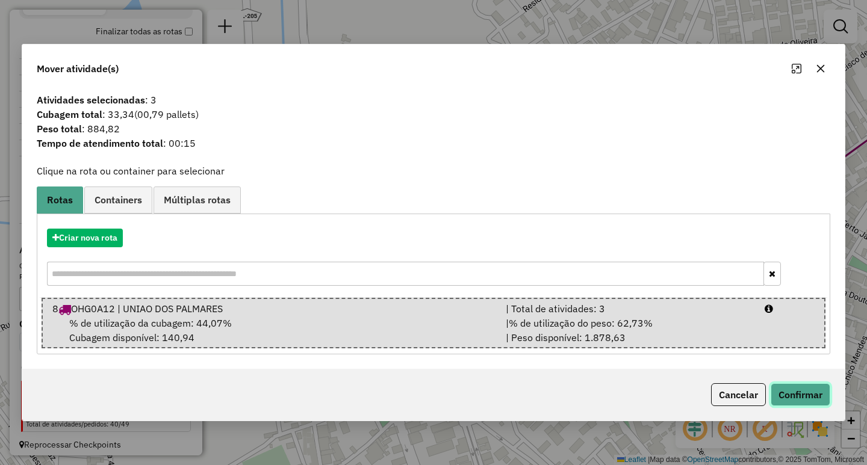
click at [802, 389] on button "Confirmar" at bounding box center [801, 394] width 60 height 23
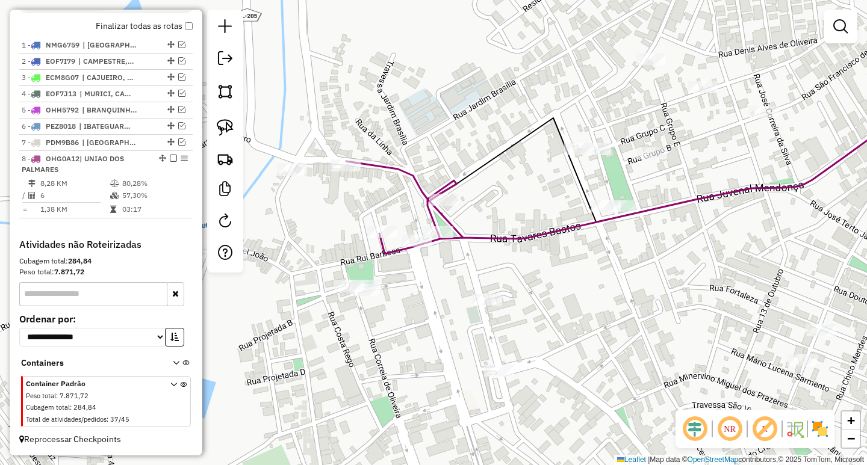
scroll to position [422, 0]
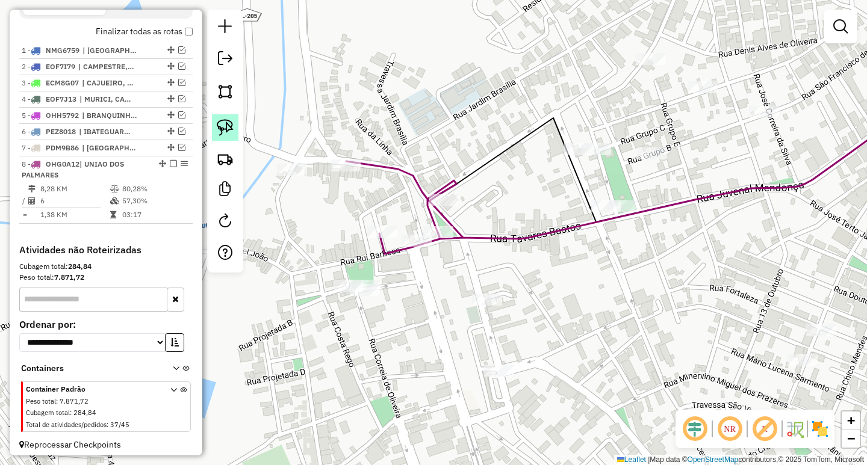
click at [220, 134] on img at bounding box center [225, 127] width 17 height 17
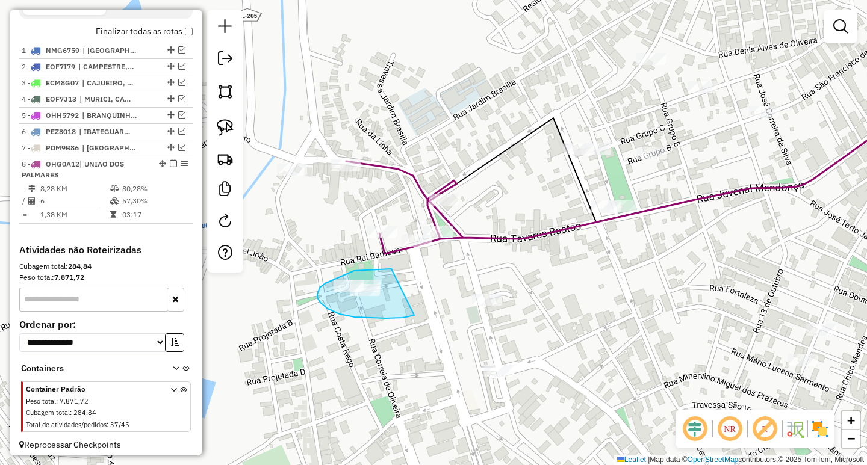
drag, startPoint x: 390, startPoint y: 270, endPoint x: 427, endPoint y: 301, distance: 48.3
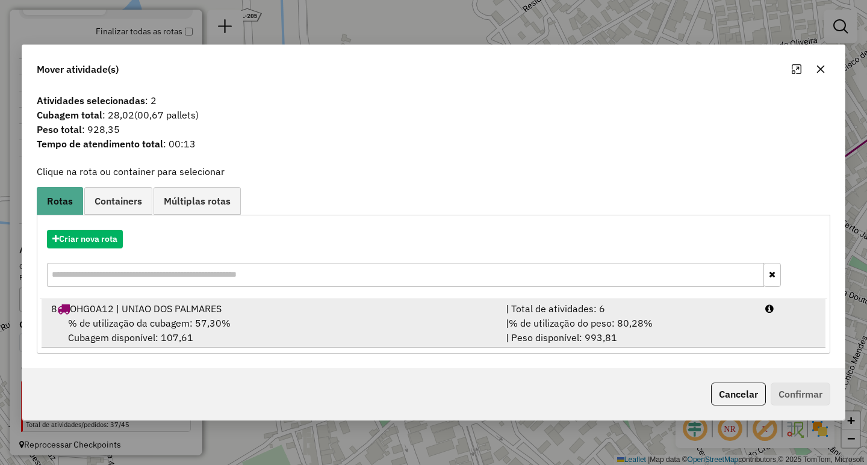
click at [678, 338] on div "| % de utilização do peso: 80,28% | Peso disponível: 993,81" at bounding box center [627, 330] width 259 height 29
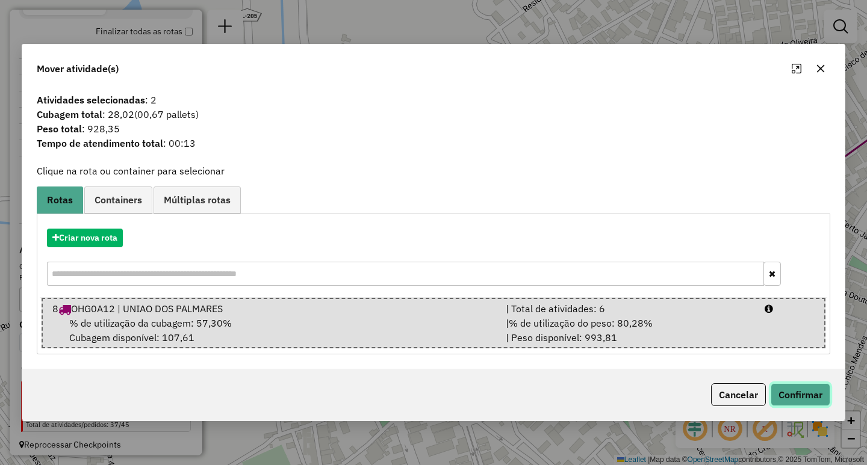
click at [806, 400] on button "Confirmar" at bounding box center [801, 394] width 60 height 23
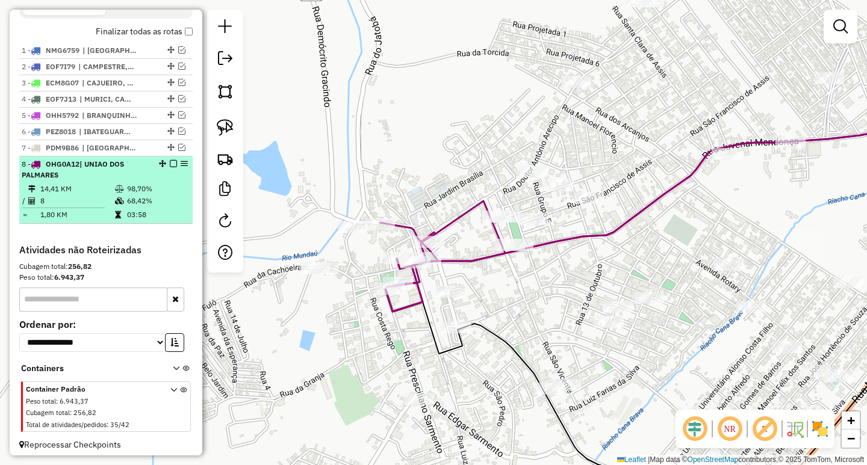
click at [170, 167] on em at bounding box center [173, 163] width 7 height 7
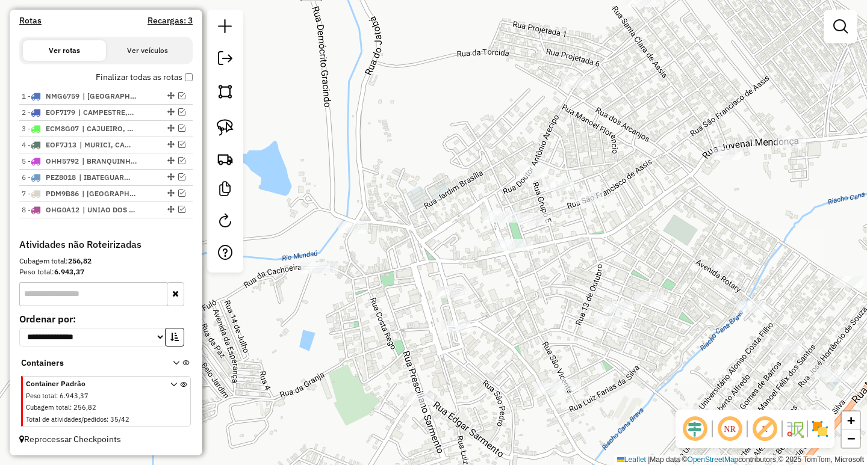
scroll to position [387, 0]
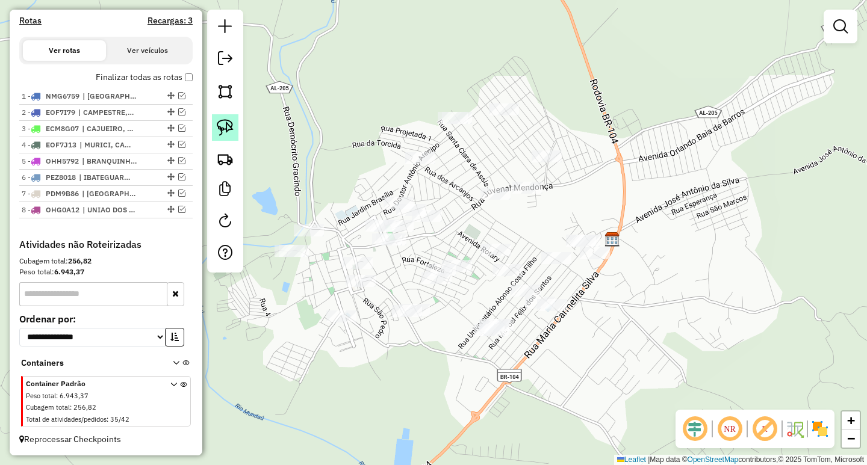
click at [223, 130] on img at bounding box center [225, 127] width 17 height 17
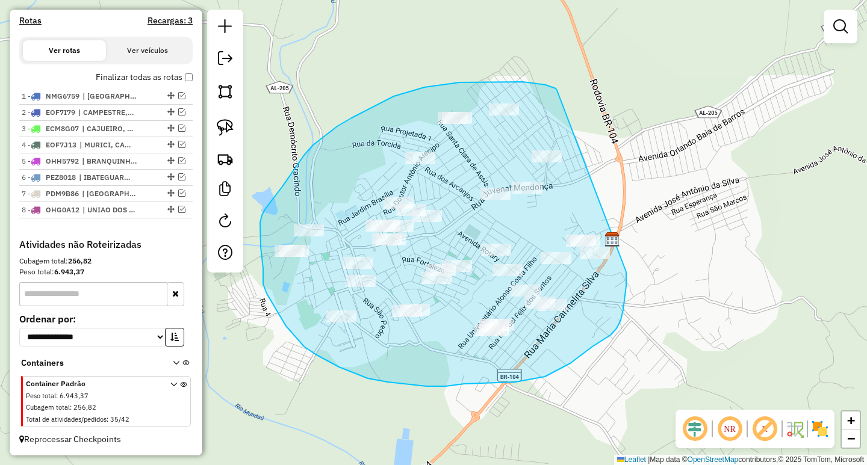
drag, startPoint x: 557, startPoint y: 90, endPoint x: 625, endPoint y: 196, distance: 125.7
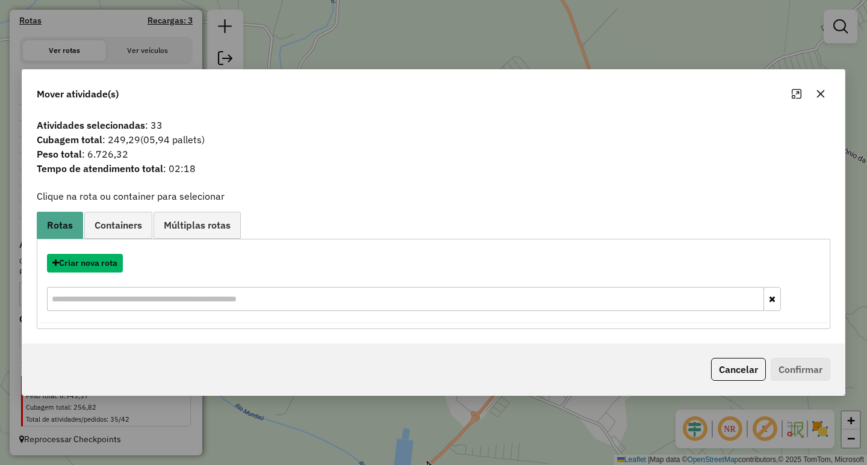
click at [91, 262] on button "Criar nova rota" at bounding box center [85, 263] width 76 height 19
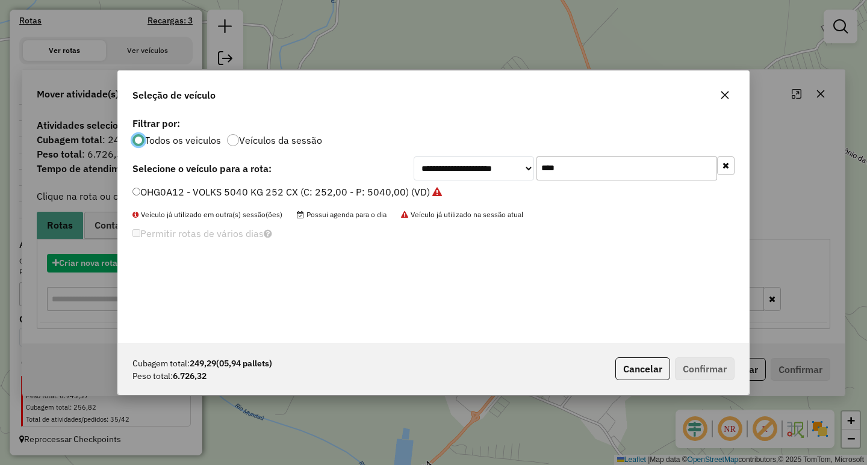
scroll to position [7, 4]
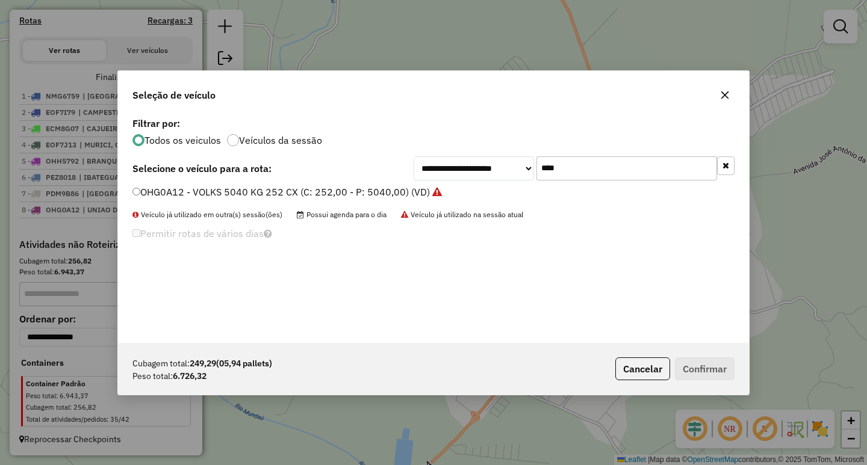
drag, startPoint x: 585, startPoint y: 168, endPoint x: 406, endPoint y: 177, distance: 179.0
click at [438, 170] on div "**********" at bounding box center [574, 169] width 321 height 24
type input "****"
click at [373, 198] on label "NZQ7J74 - 171 - MERCEDES 11030 KG 420 CX (C: 420,00 - P: 11030,00) (VD)" at bounding box center [308, 192] width 353 height 14
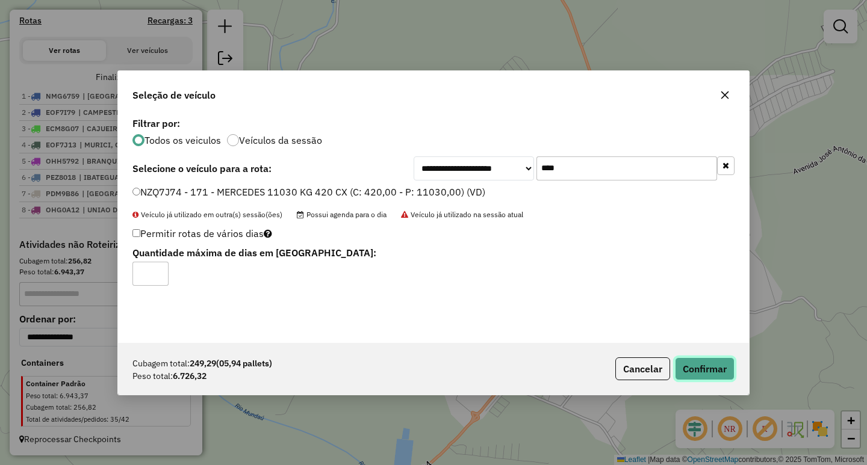
click at [690, 370] on button "Confirmar" at bounding box center [705, 369] width 60 height 23
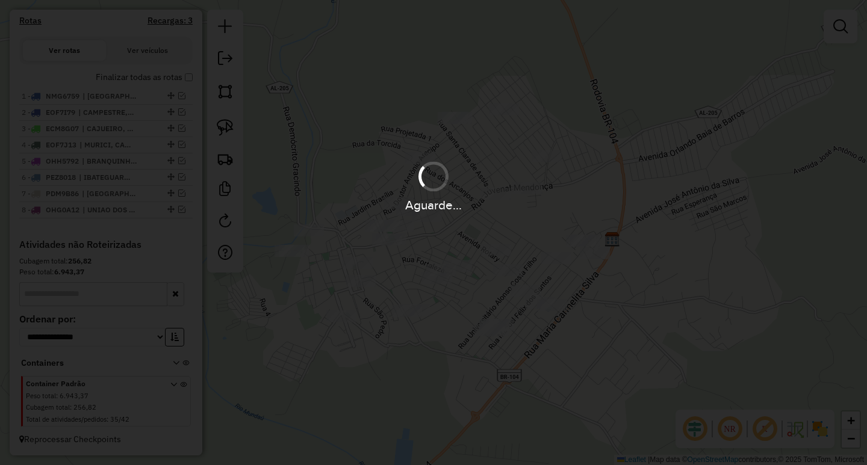
scroll to position [422, 0]
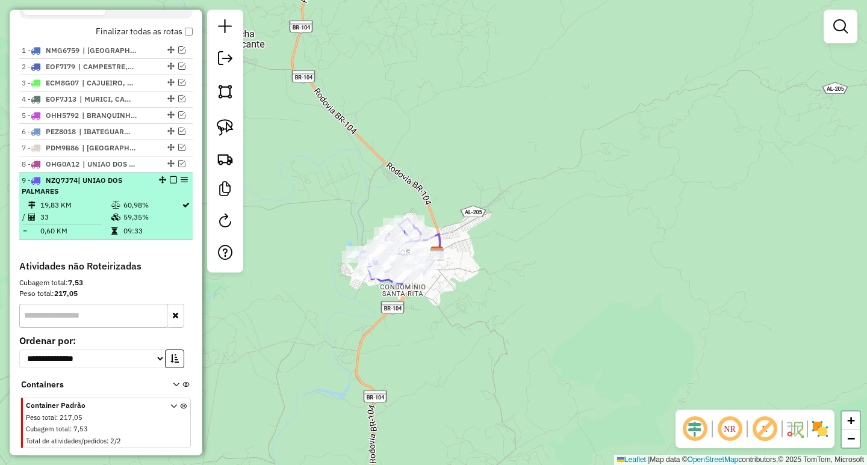
click at [171, 184] on em at bounding box center [173, 179] width 7 height 7
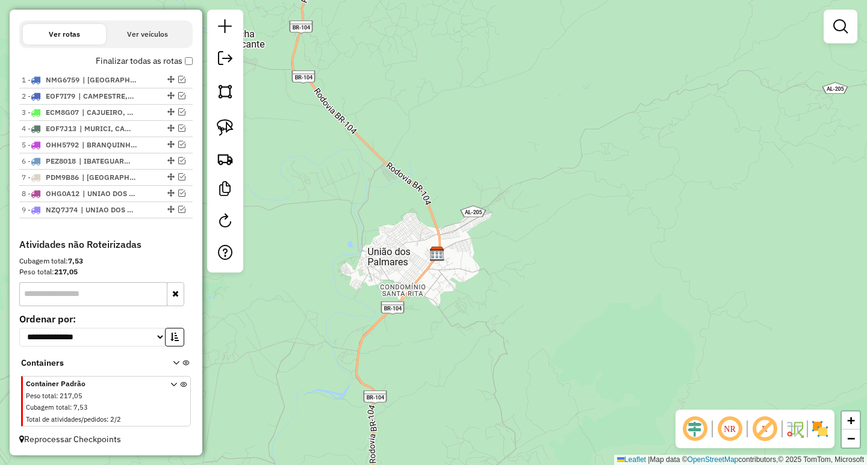
scroll to position [403, 0]
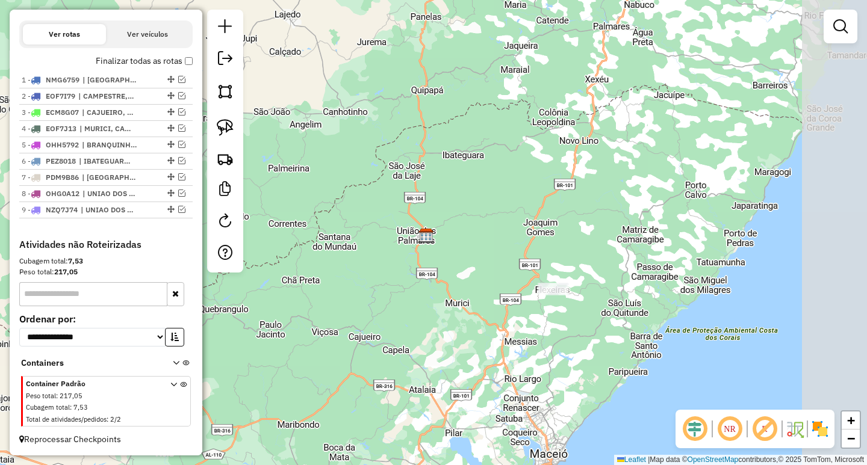
drag, startPoint x: 616, startPoint y: 294, endPoint x: 495, endPoint y: 249, distance: 129.5
click at [495, 249] on div "Janela de atendimento Grade de atendimento Capacidade Transportadoras Veículos …" at bounding box center [433, 232] width 867 height 465
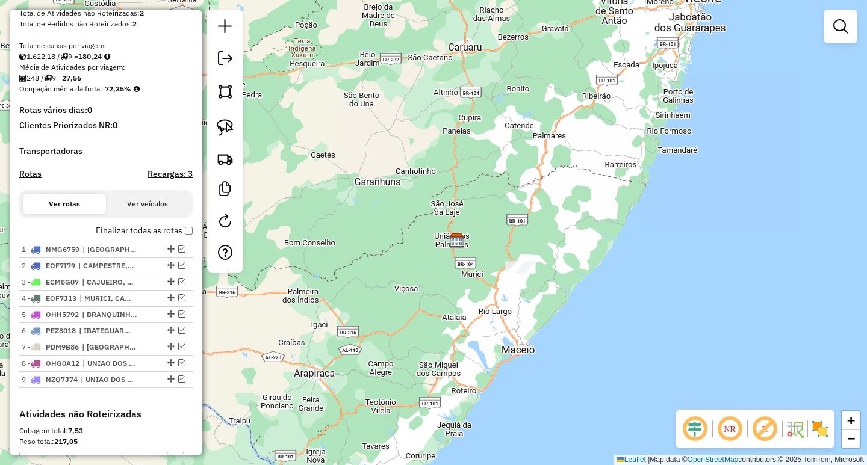
scroll to position [343, 0]
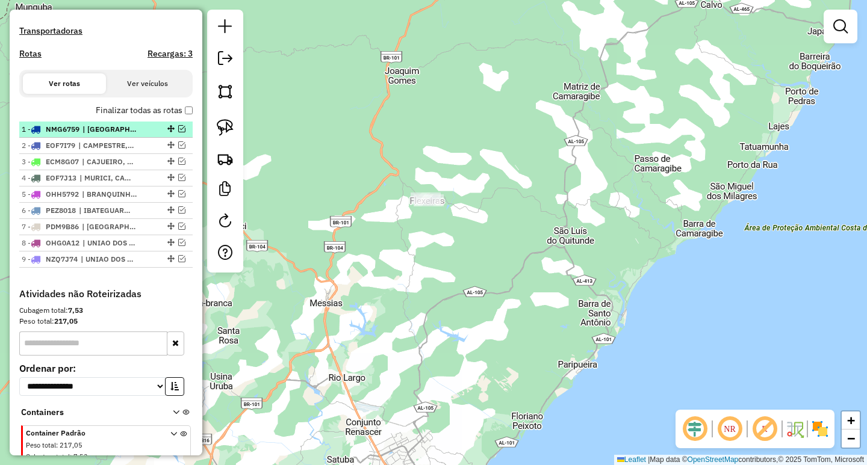
click at [178, 132] on em at bounding box center [181, 128] width 7 height 7
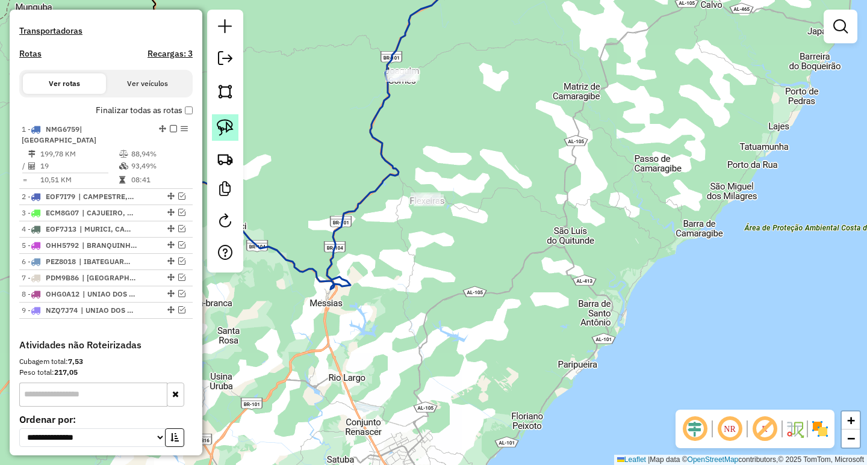
click at [237, 130] on link at bounding box center [225, 127] width 26 height 26
drag, startPoint x: 469, startPoint y: 170, endPoint x: 494, endPoint y: 206, distance: 43.6
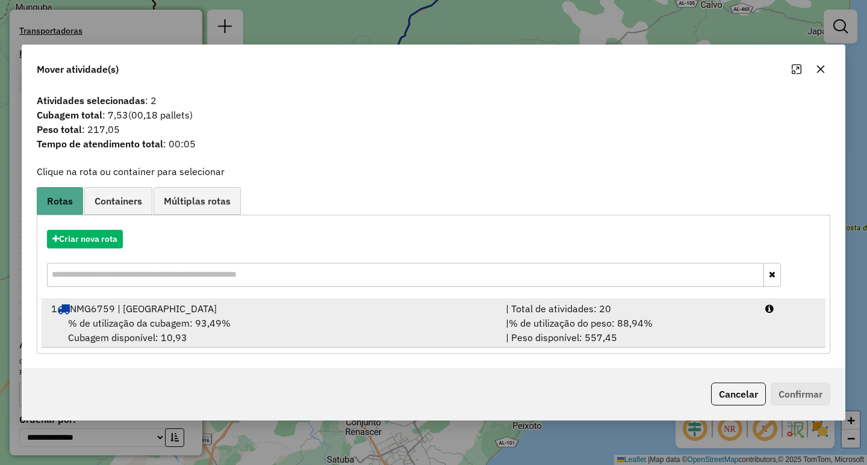
click at [520, 333] on div "| % de utilização do peso: 88,94% | Peso disponível: 557,45" at bounding box center [627, 330] width 259 height 29
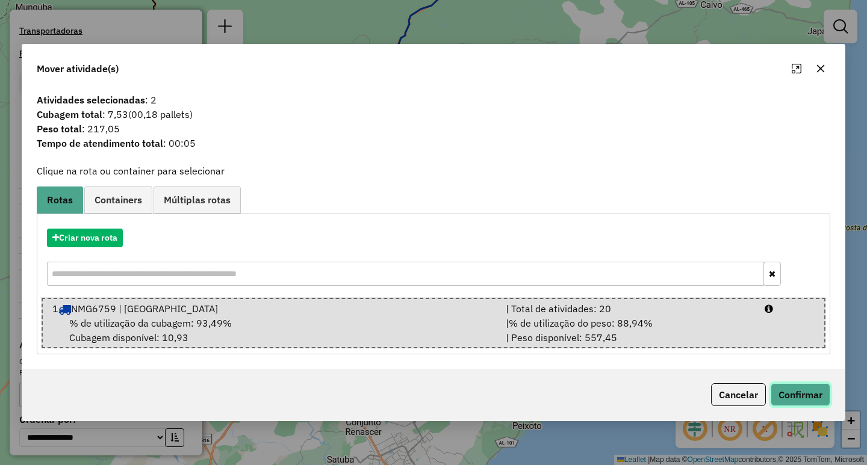
click at [790, 390] on button "Confirmar" at bounding box center [801, 394] width 60 height 23
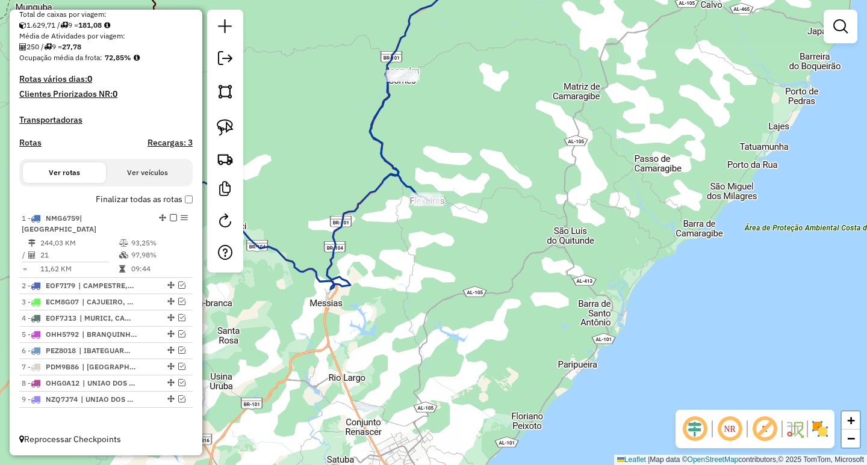
scroll to position [254, 0]
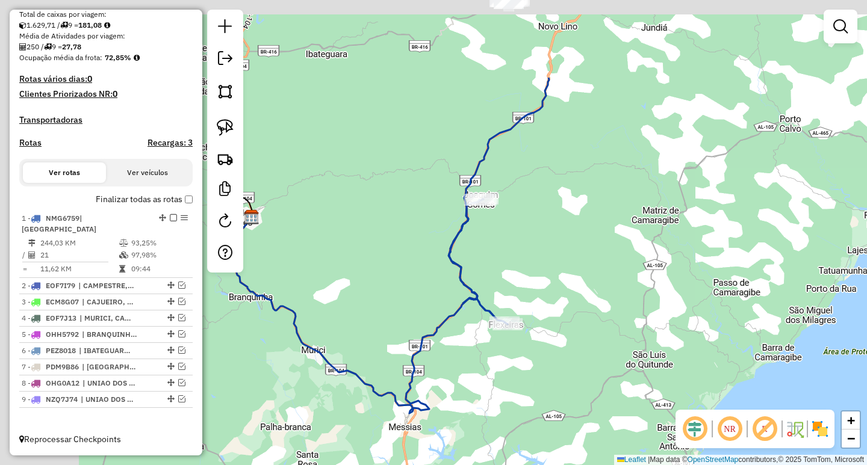
drag, startPoint x: 453, startPoint y: 339, endPoint x: 503, endPoint y: 424, distance: 98.5
click at [503, 415] on div "Janela de atendimento Grade de atendimento Capacidade Transportadoras Veículos …" at bounding box center [433, 232] width 867 height 465
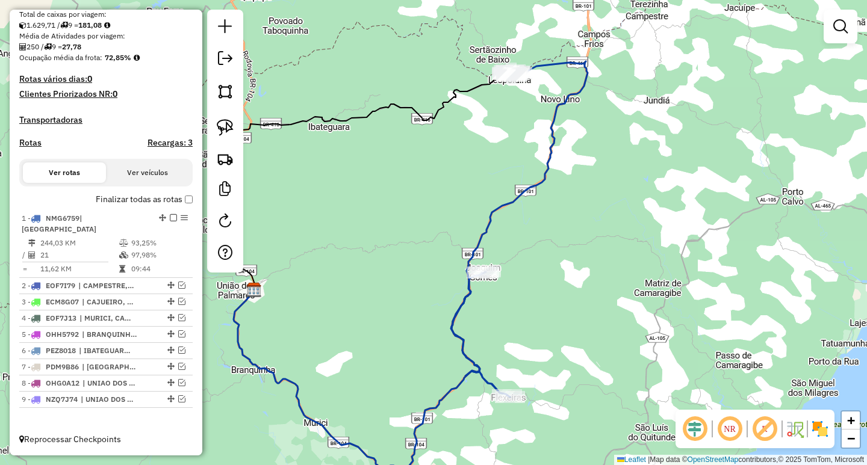
drag, startPoint x: 586, startPoint y: 317, endPoint x: 581, endPoint y: 338, distance: 22.3
click at [581, 338] on div "Janela de atendimento Grade de atendimento Capacidade Transportadoras Veículos …" at bounding box center [433, 232] width 867 height 465
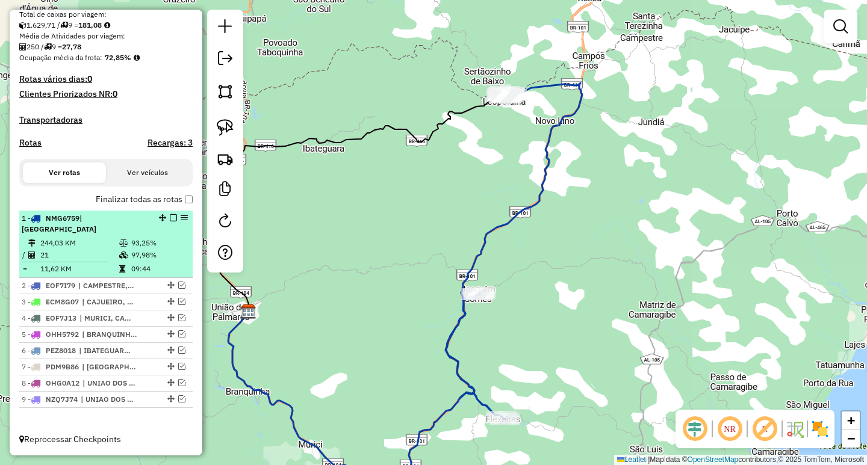
click at [171, 222] on em at bounding box center [173, 217] width 7 height 7
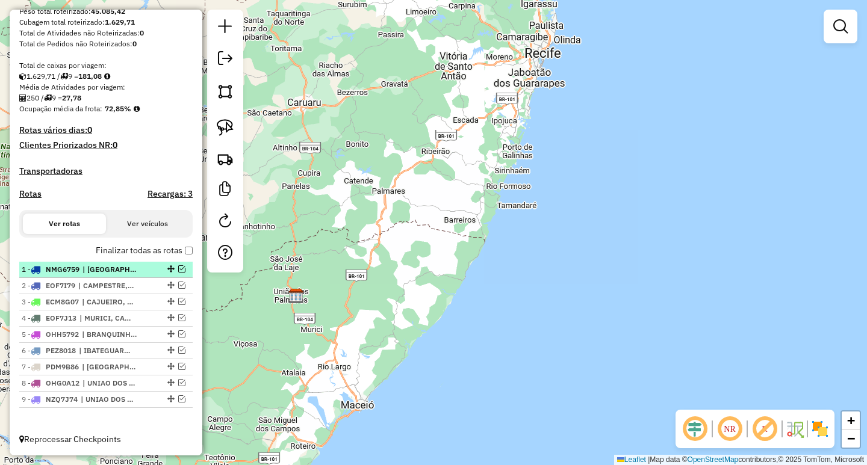
scroll to position [0, 0]
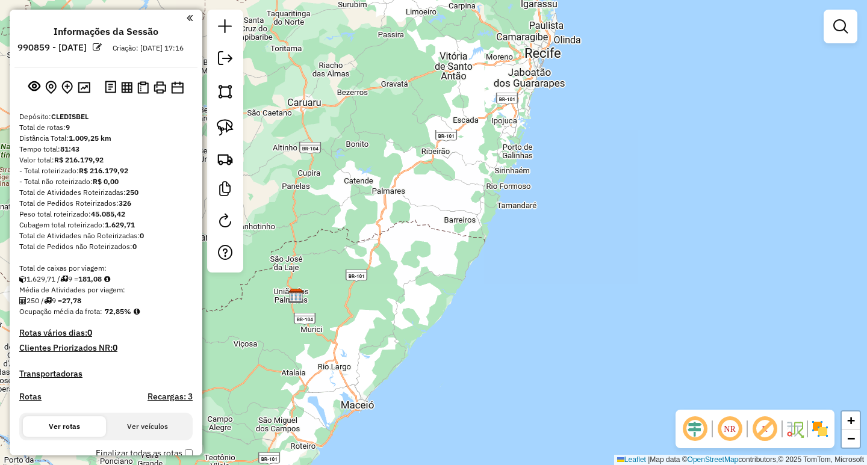
drag, startPoint x: 368, startPoint y: 277, endPoint x: 639, endPoint y: 200, distance: 281.6
click at [620, 205] on div "Janela de atendimento Grade de atendimento Capacidade Transportadoras Veículos …" at bounding box center [433, 232] width 867 height 465
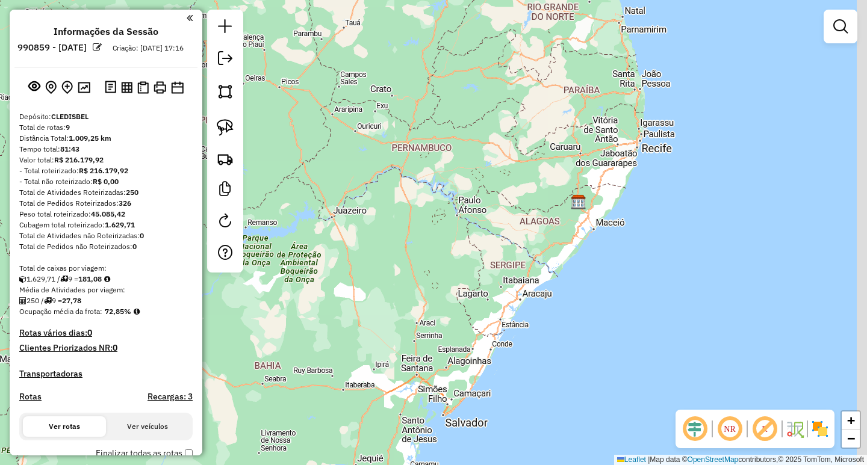
drag, startPoint x: 544, startPoint y: 300, endPoint x: 464, endPoint y: 278, distance: 83.1
click at [469, 283] on div "Janela de atendimento Grade de atendimento Capacidade Transportadoras Veículos …" at bounding box center [433, 232] width 867 height 465
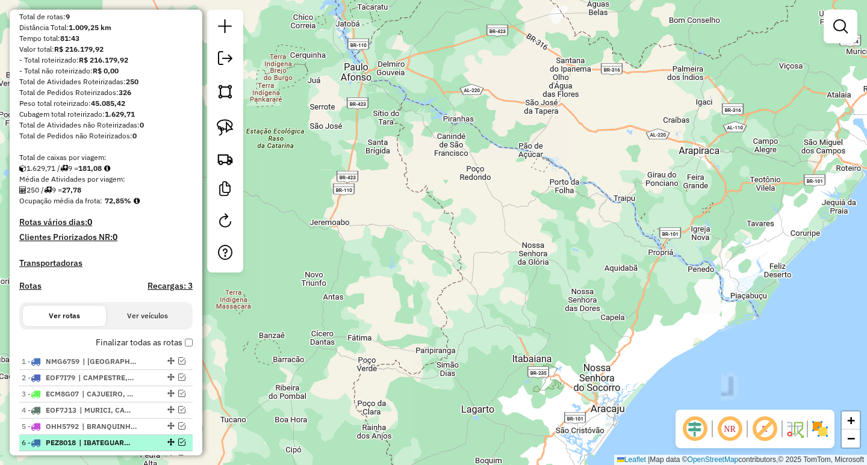
scroll to position [214, 0]
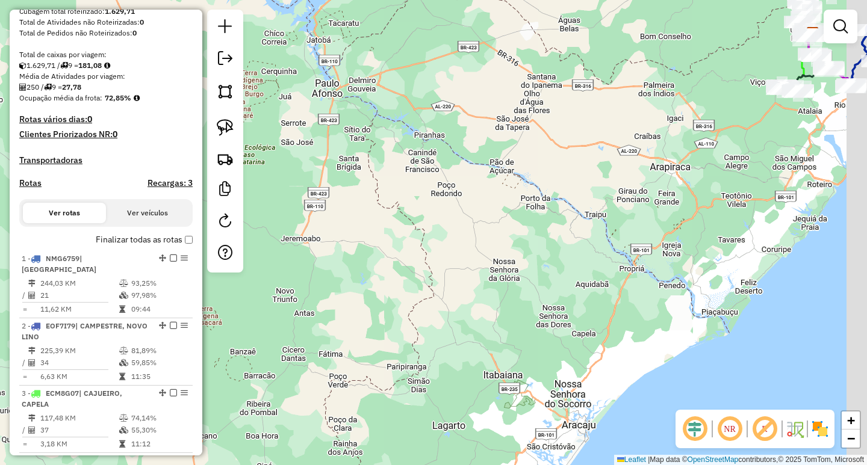
drag, startPoint x: 639, startPoint y: 192, endPoint x: 460, endPoint y: 296, distance: 206.1
click at [465, 293] on div "Janela de atendimento Grade de atendimento Capacidade Transportadoras Veículos …" at bounding box center [433, 232] width 867 height 465
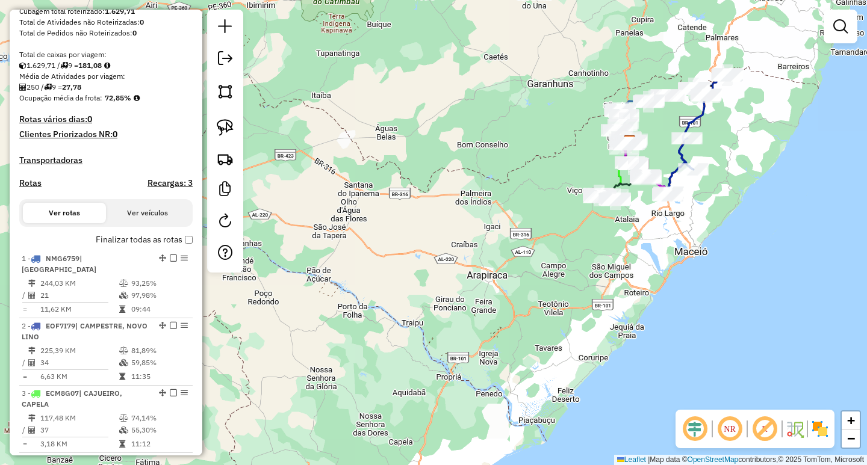
click at [33, 188] on h4 "Rotas" at bounding box center [30, 183] width 22 height 10
select select "*"
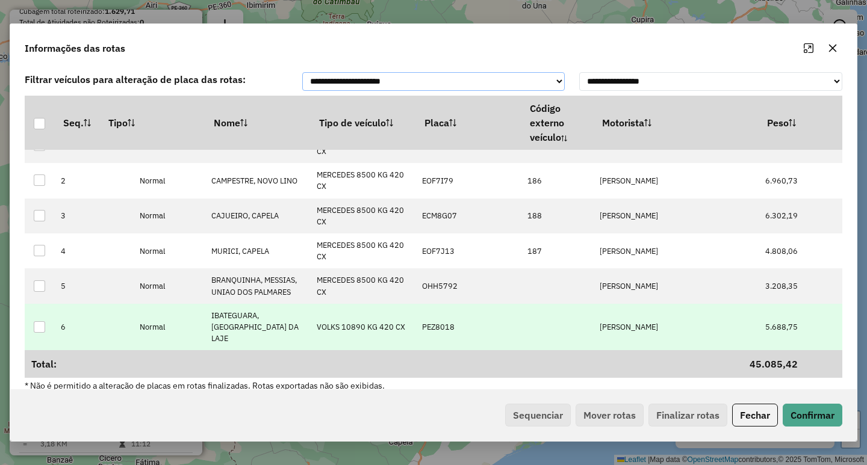
scroll to position [60, 0]
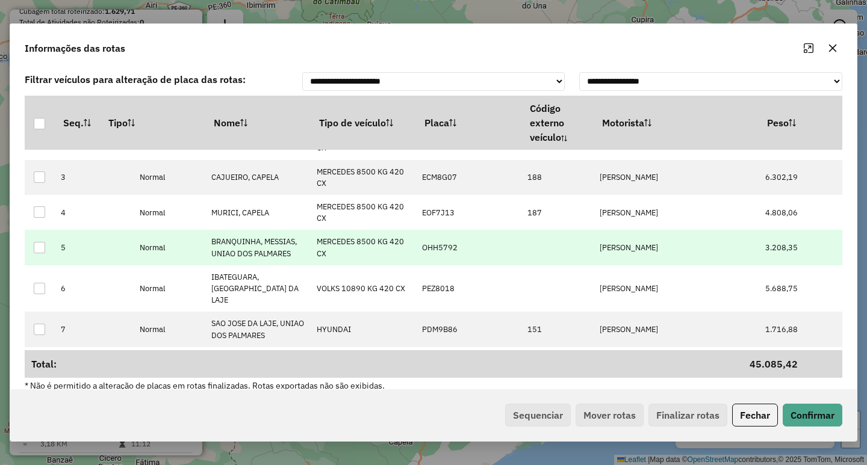
click at [636, 249] on td "[PERSON_NAME] [PERSON_NAME] [PERSON_NAME]" at bounding box center [646, 247] width 105 height 35
type input "*******"
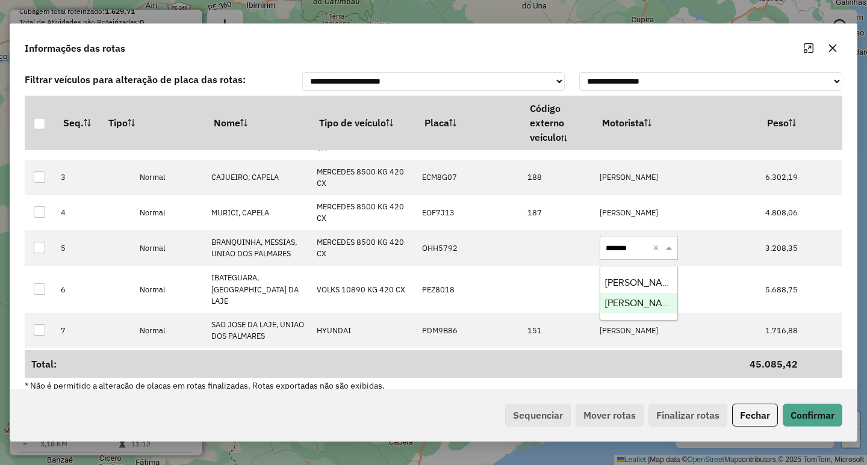
click at [622, 303] on span "[PERSON_NAME] [PERSON_NAME] [PERSON_NAME]" at bounding box center [641, 303] width 73 height 10
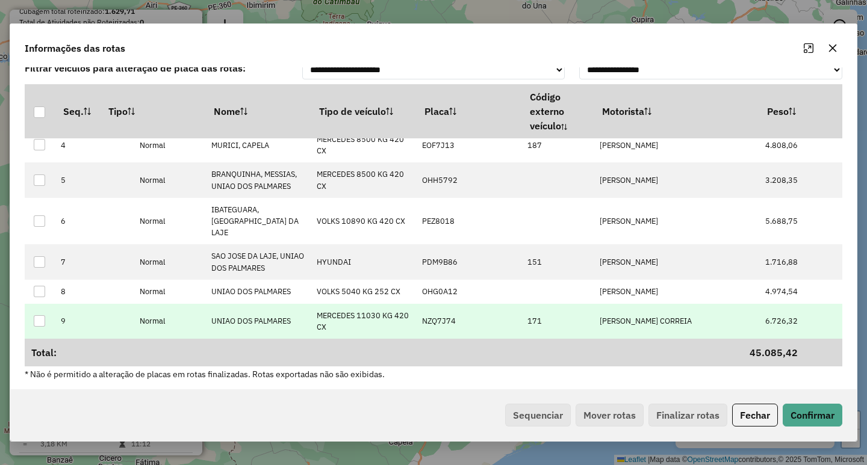
scroll to position [14, 0]
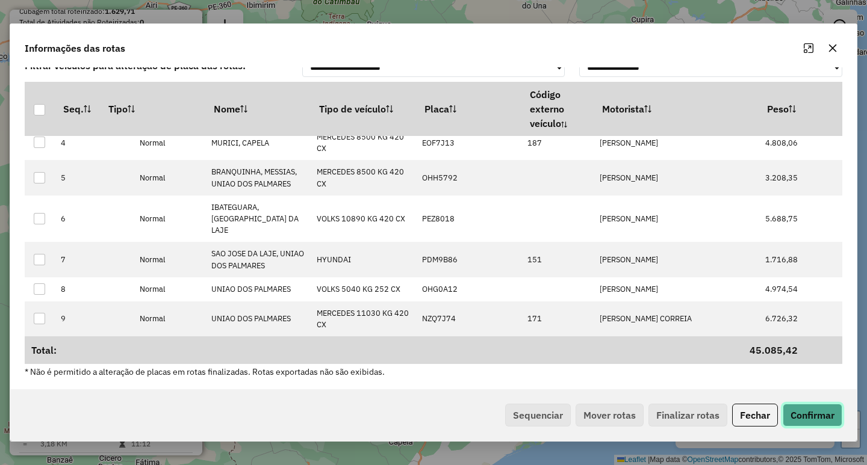
click at [837, 415] on button "Confirmar" at bounding box center [813, 415] width 60 height 23
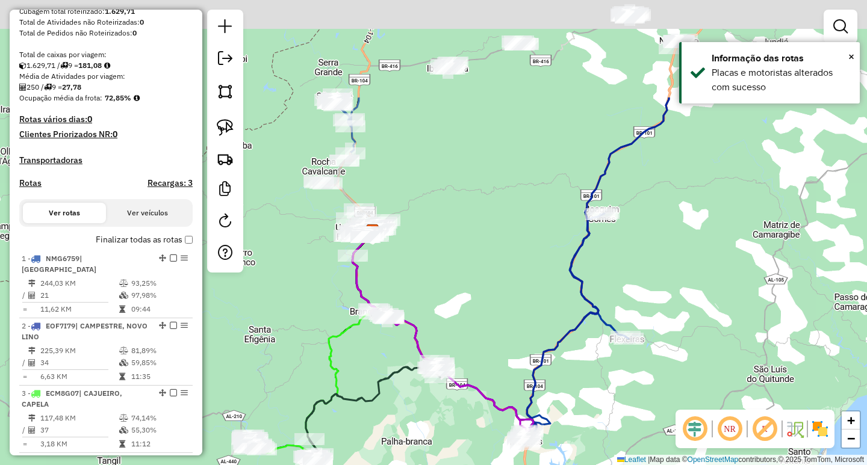
drag, startPoint x: 743, startPoint y: 224, endPoint x: 709, endPoint y: 373, distance: 152.5
click at [715, 355] on div "Janela de atendimento Grade de atendimento Capacidade Transportadoras Veículos …" at bounding box center [433, 232] width 867 height 465
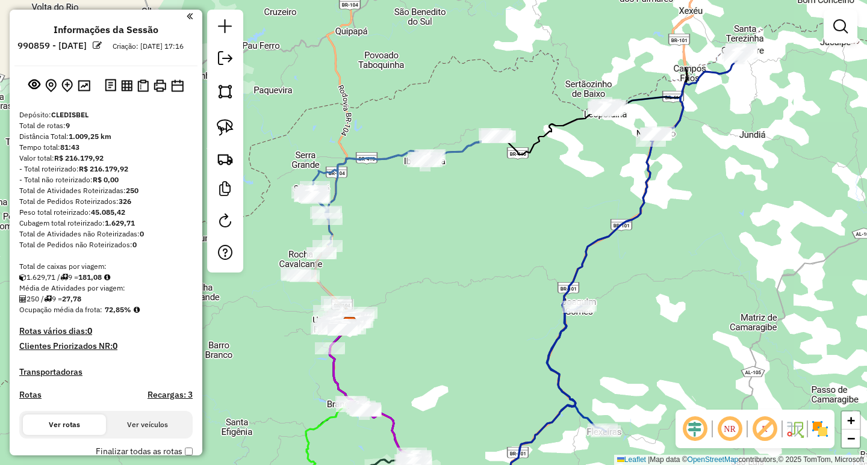
scroll to position [0, 0]
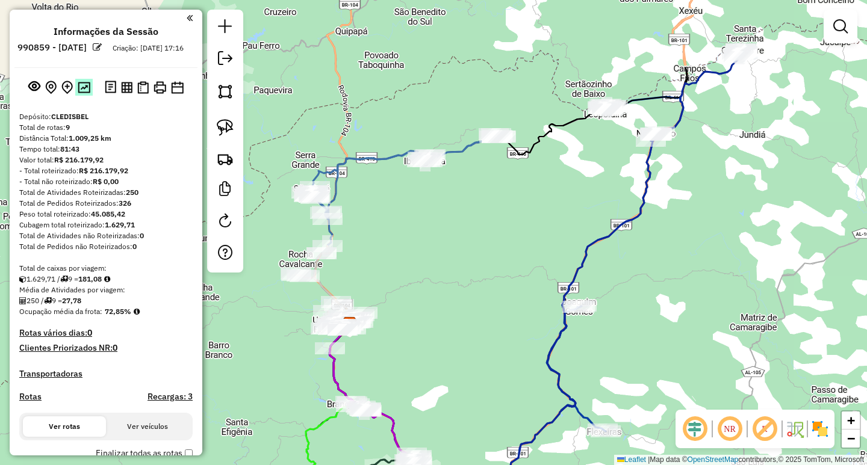
click at [87, 93] on img at bounding box center [84, 87] width 13 height 11
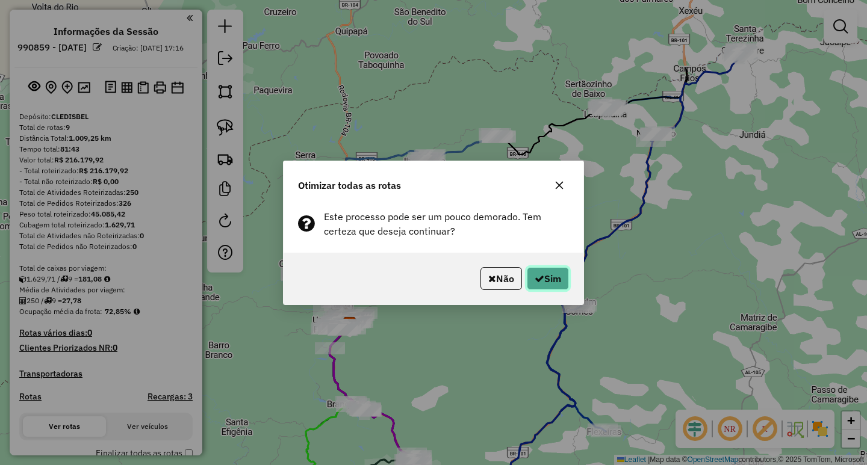
click at [550, 278] on button "Sim" at bounding box center [548, 278] width 42 height 23
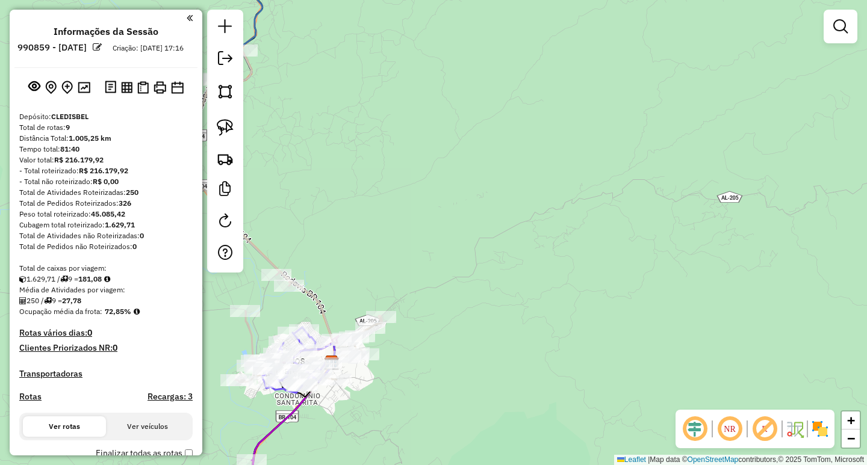
drag, startPoint x: 349, startPoint y: 360, endPoint x: 510, endPoint y: 300, distance: 172.2
click at [506, 303] on div "Rota 7 - Placa PDM9B86 19419 - JOSEFA MELO Janela de atendimento Grade de atend…" at bounding box center [433, 232] width 867 height 465
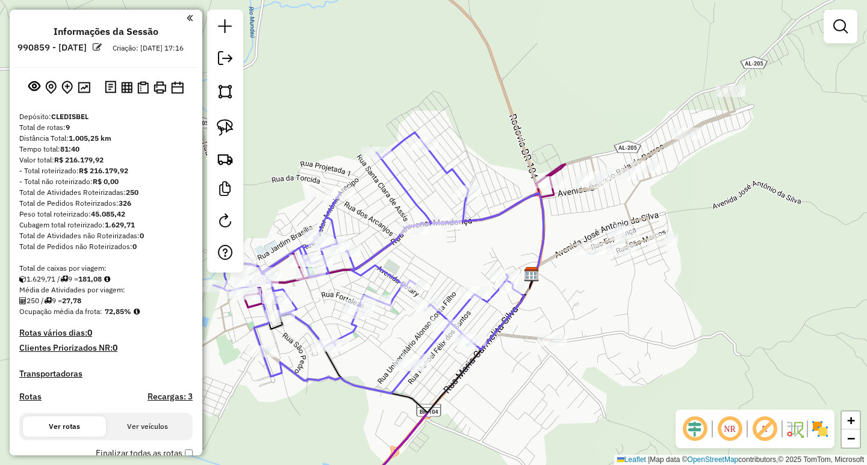
drag, startPoint x: 480, startPoint y: 257, endPoint x: 575, endPoint y: 254, distance: 95.2
click at [575, 254] on div "Janela de atendimento Grade de atendimento Capacidade Transportadoras Veículos …" at bounding box center [433, 232] width 867 height 465
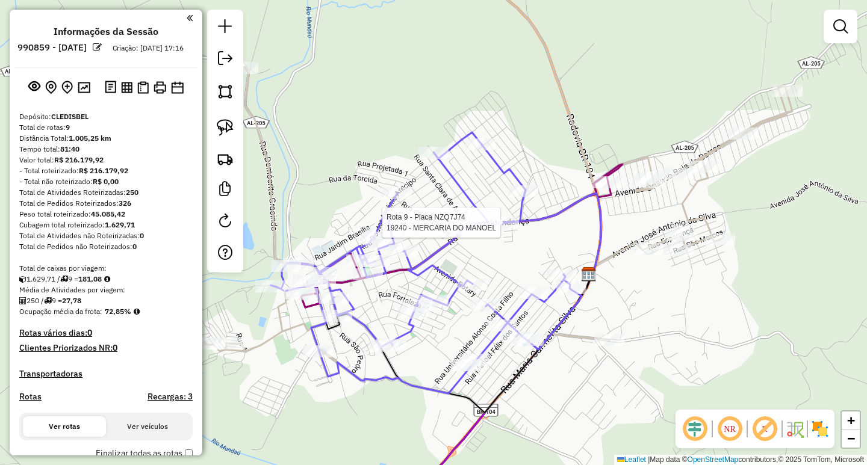
select select "**********"
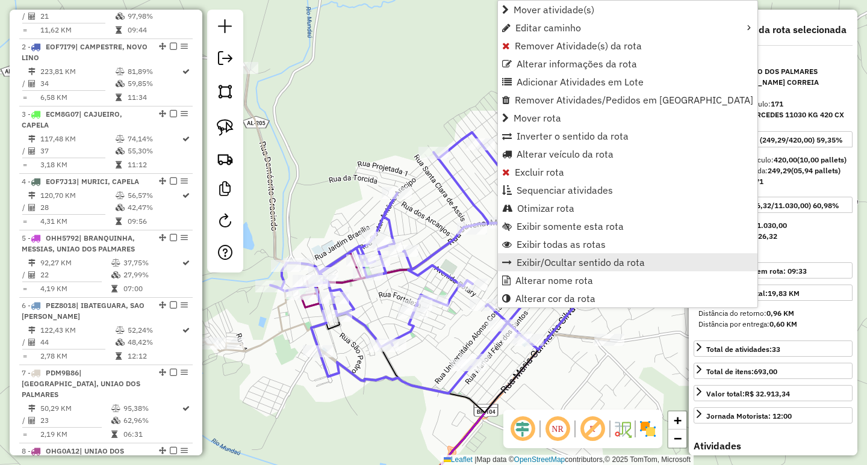
scroll to position [653, 0]
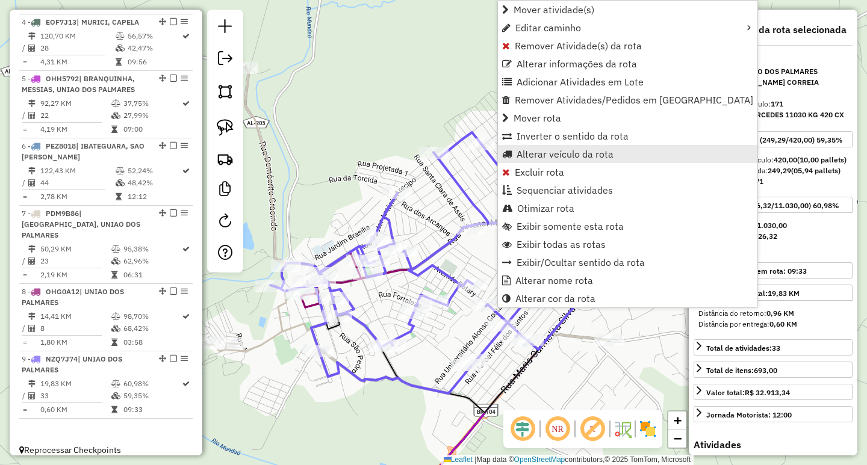
click at [559, 155] on span "Alterar veículo da rota" at bounding box center [564, 154] width 97 height 10
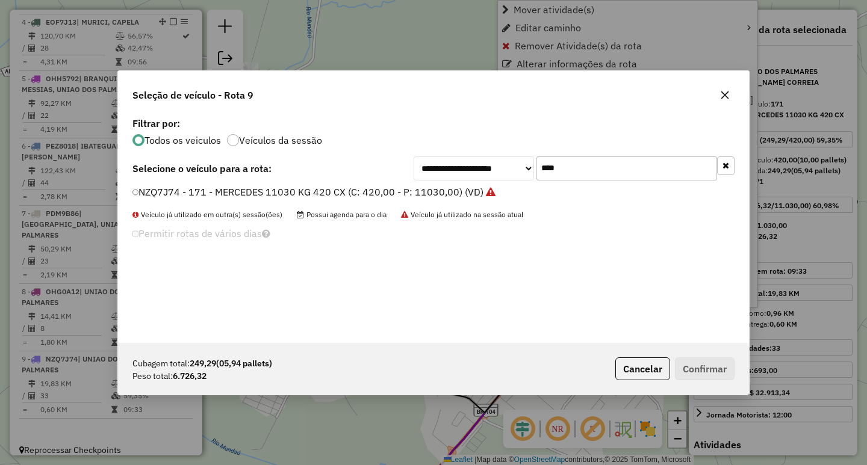
scroll to position [7, 4]
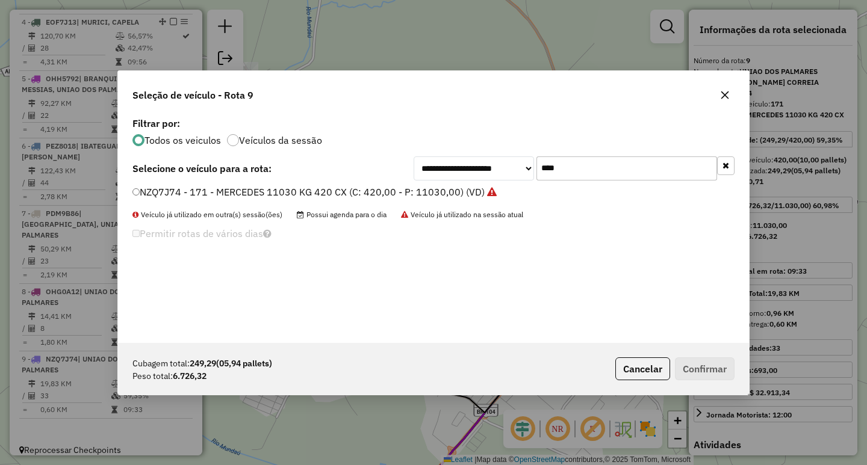
drag, startPoint x: 581, startPoint y: 171, endPoint x: 394, endPoint y: 173, distance: 186.6
click at [441, 173] on div "**********" at bounding box center [574, 169] width 321 height 24
type input "****"
click at [404, 194] on label "OHD6411 - MERCEDES 15000 KG 504 CX (C: 504,00 - P: 15000,00) (VD)" at bounding box center [296, 192] width 329 height 14
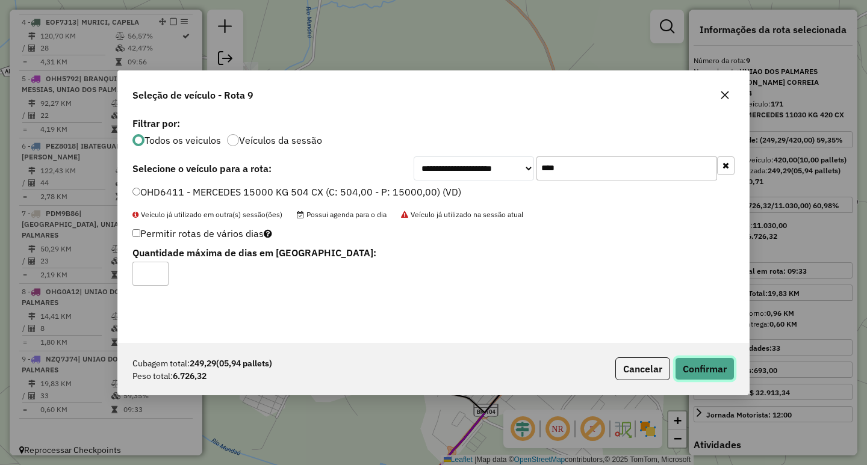
click at [713, 373] on button "Confirmar" at bounding box center [705, 369] width 60 height 23
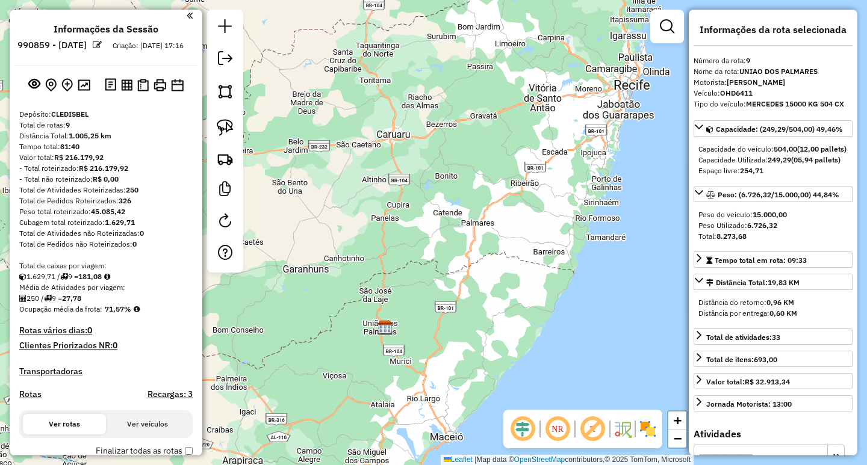
scroll to position [0, 0]
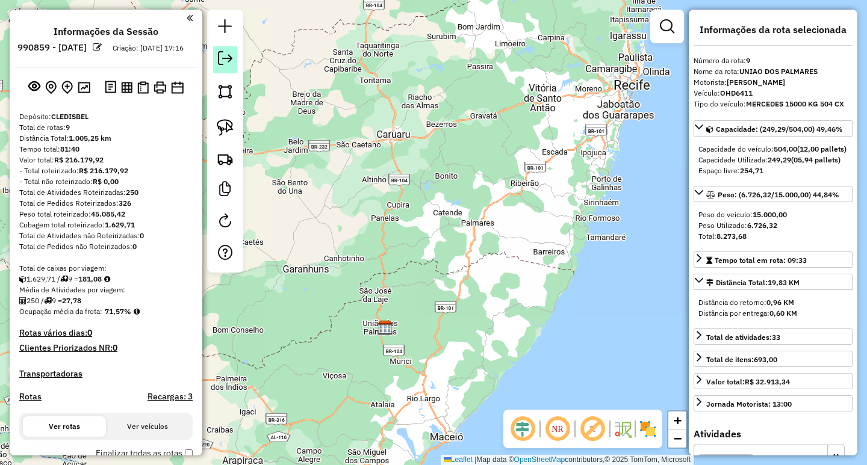
click at [221, 64] on em at bounding box center [225, 58] width 14 height 14
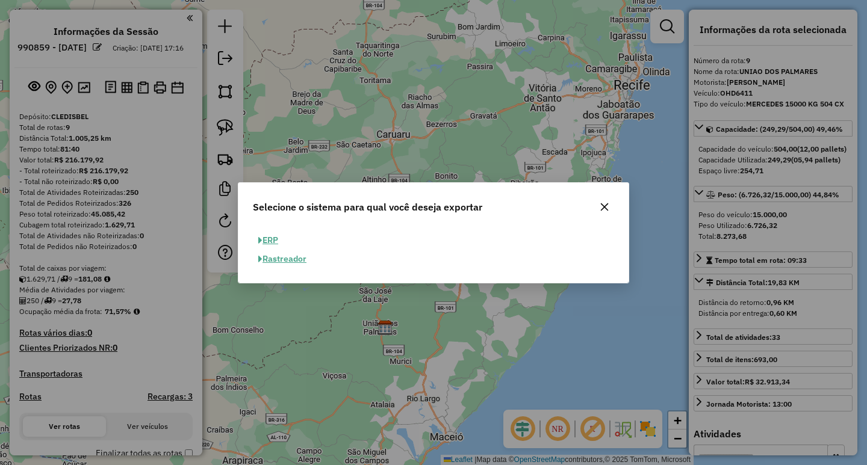
click at [274, 241] on button "ERP" at bounding box center [268, 240] width 31 height 19
select select "**"
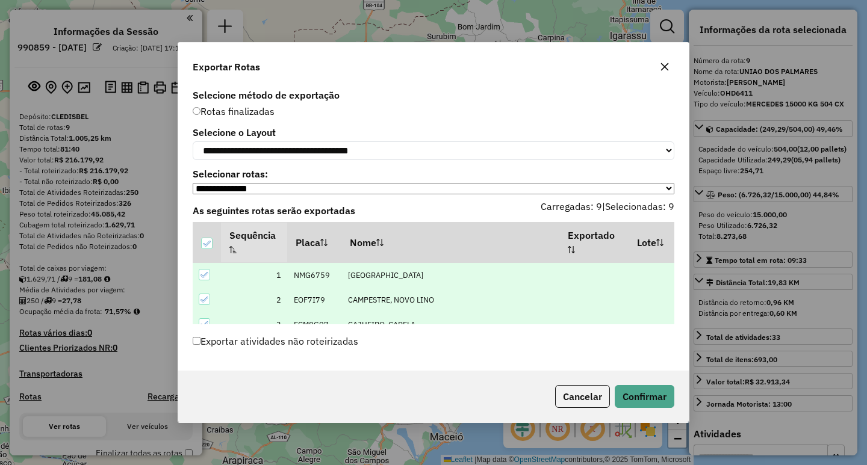
scroll to position [161, 0]
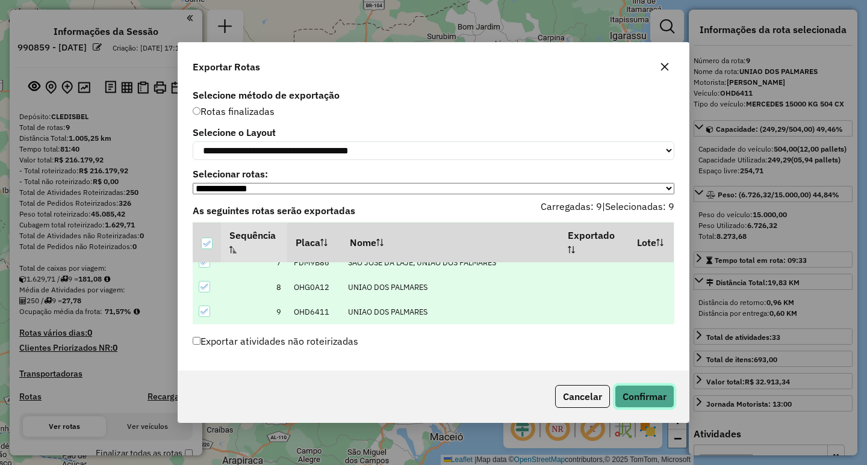
click at [654, 398] on button "Confirmar" at bounding box center [645, 396] width 60 height 23
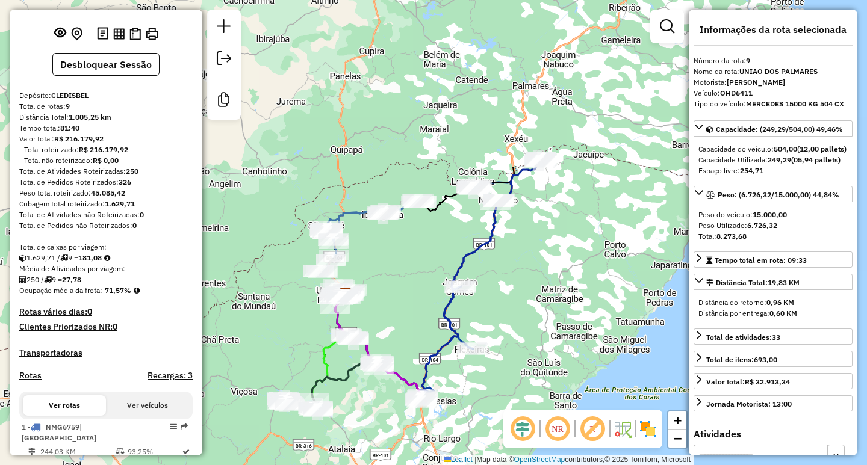
scroll to position [0, 0]
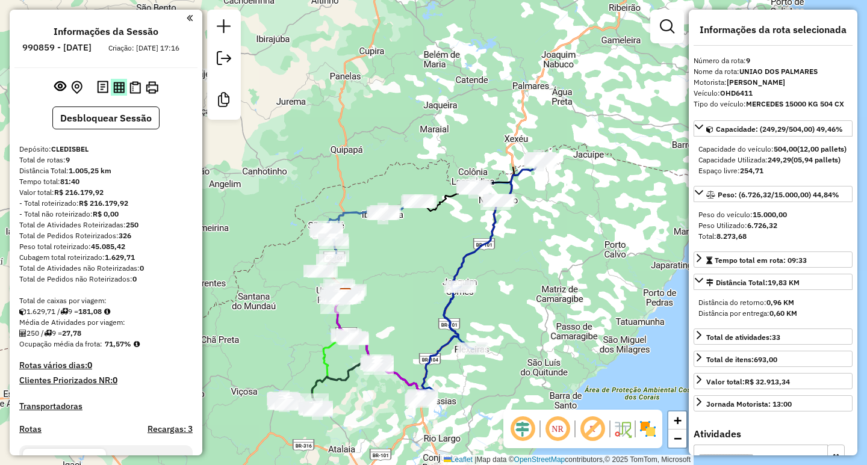
click at [122, 93] on img at bounding box center [118, 87] width 11 height 11
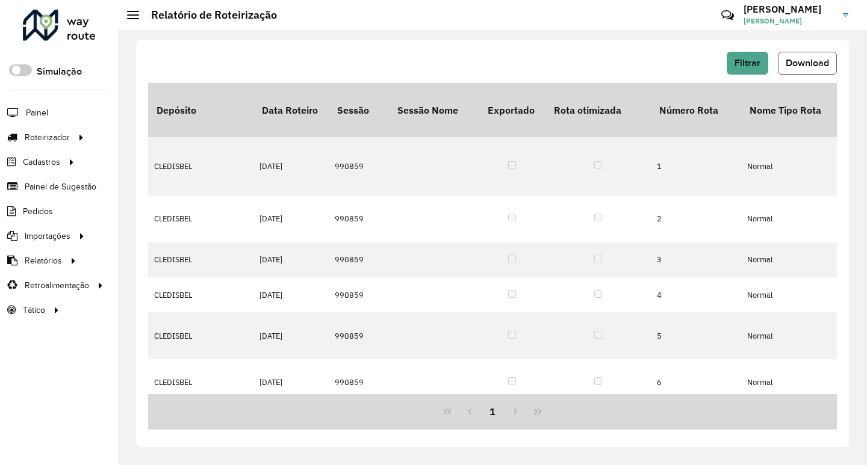
click at [810, 64] on span "Download" at bounding box center [807, 63] width 43 height 10
